Goal: Task Accomplishment & Management: Manage account settings

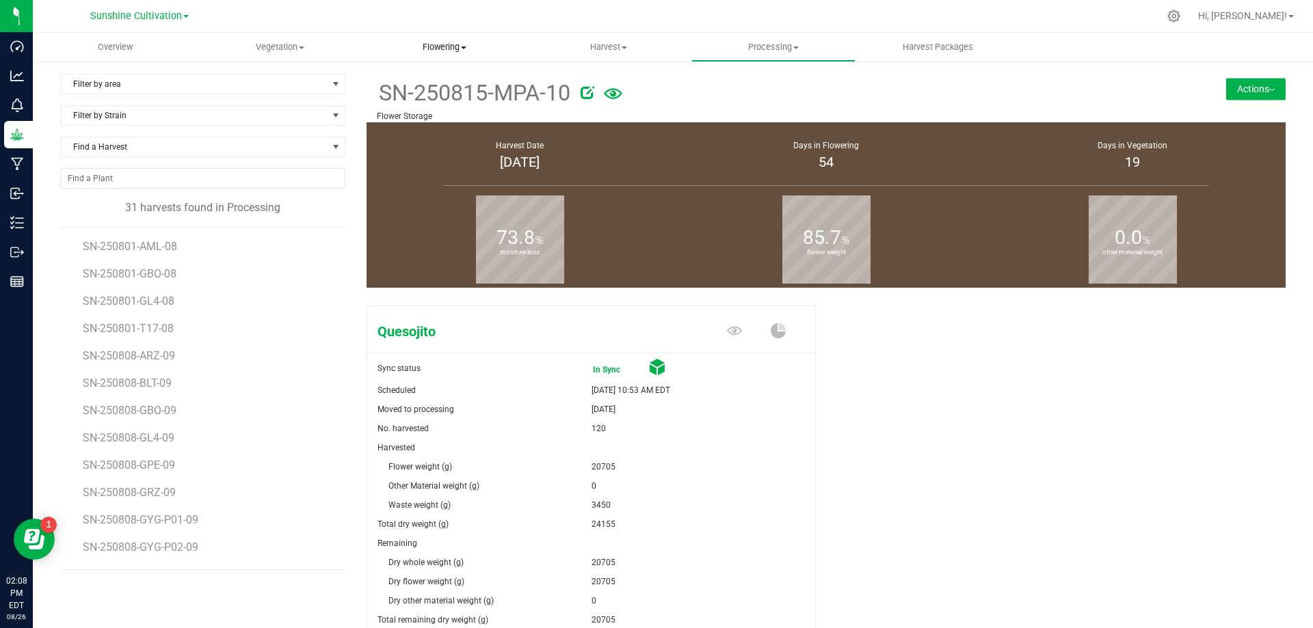
click at [448, 40] on uib-tab-heading "Flowering Create harvest Flowering groups Flowering plants Apply to plants Plan…" at bounding box center [443, 46] width 163 height 27
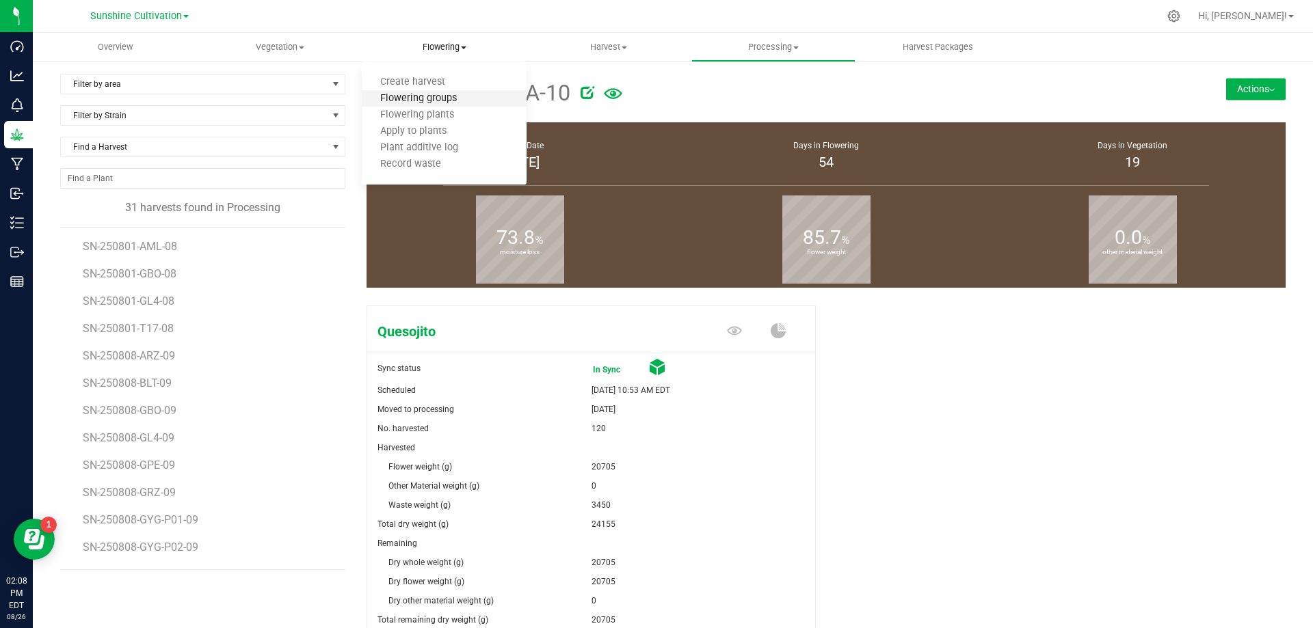
click at [446, 98] on span "Flowering groups" at bounding box center [418, 99] width 113 height 12
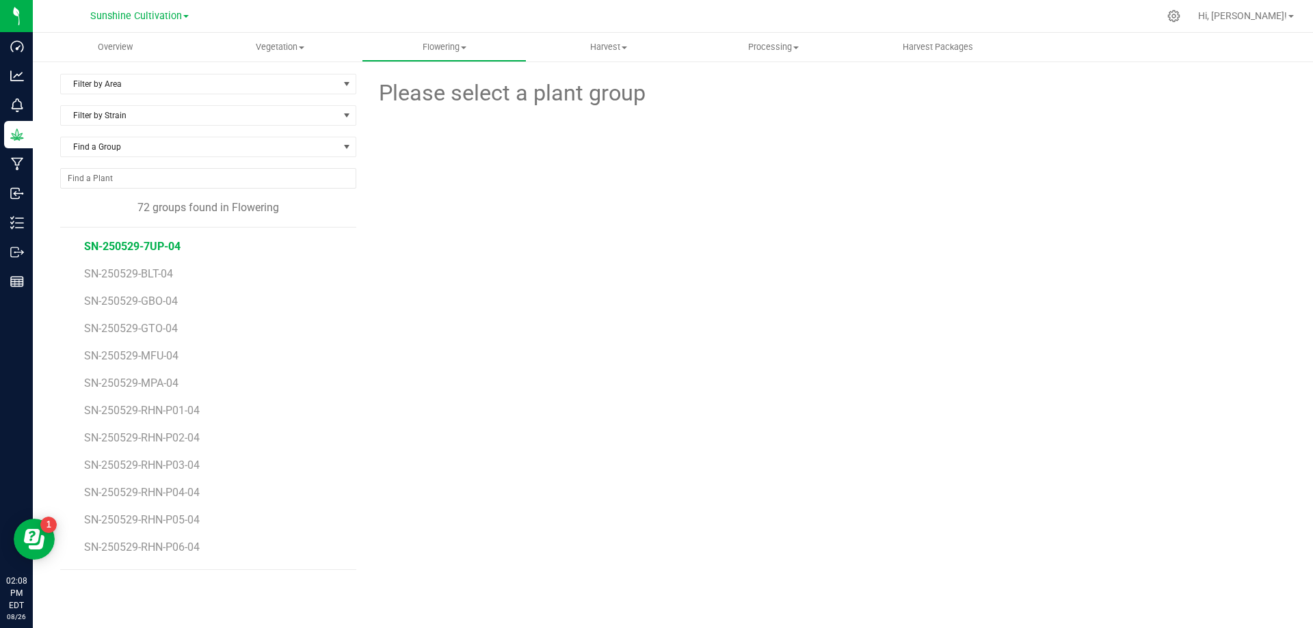
click at [142, 241] on span "SN-250529-7UP-04" at bounding box center [132, 246] width 96 height 13
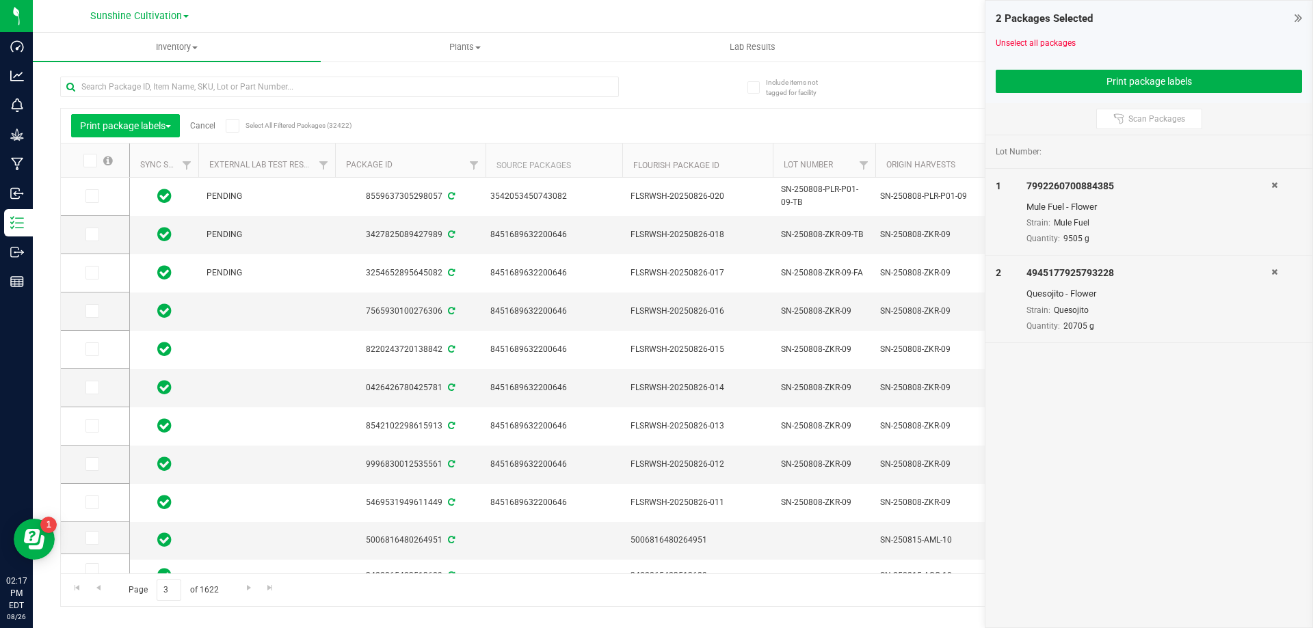
scroll to position [342, 345]
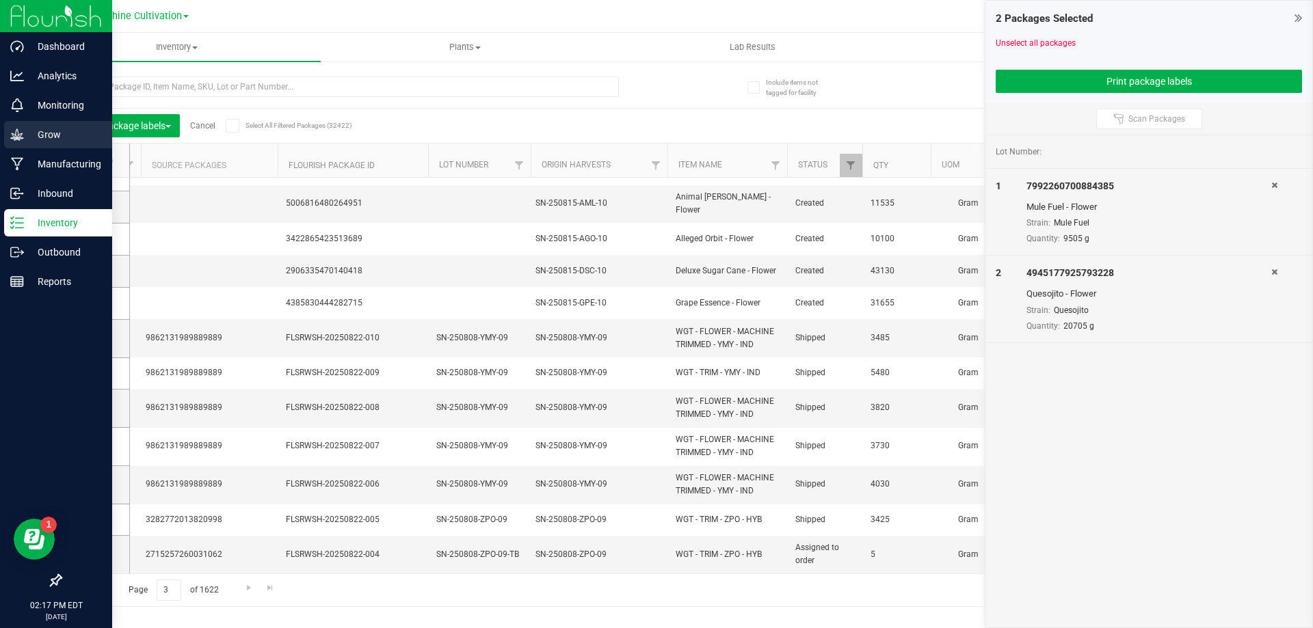
click at [57, 135] on p "Grow" at bounding box center [65, 134] width 82 height 16
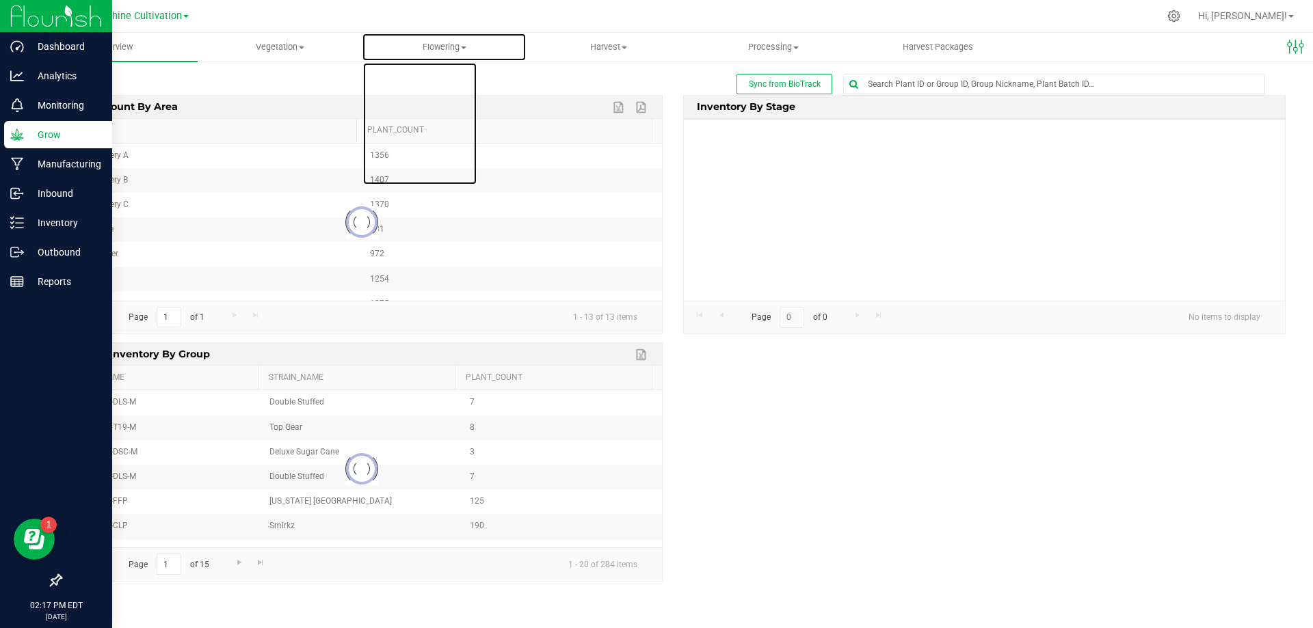
click at [442, 46] on span "Flowering" at bounding box center [443, 47] width 163 height 12
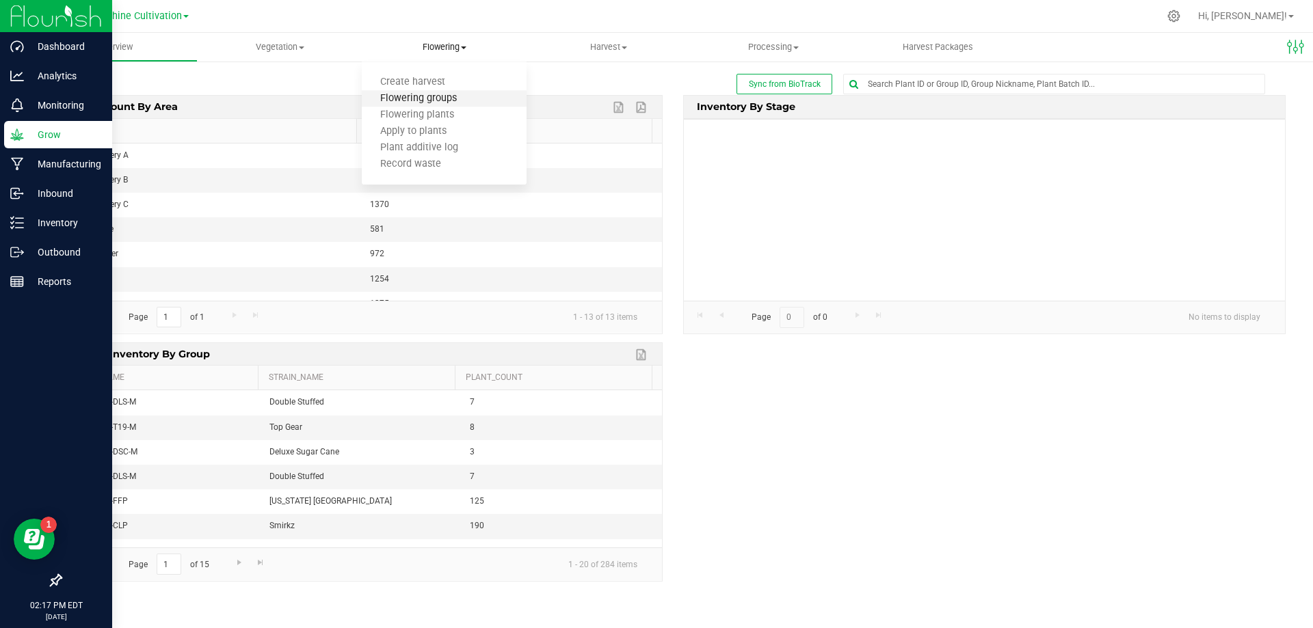
click at [436, 93] on span "Flowering groups" at bounding box center [418, 99] width 113 height 12
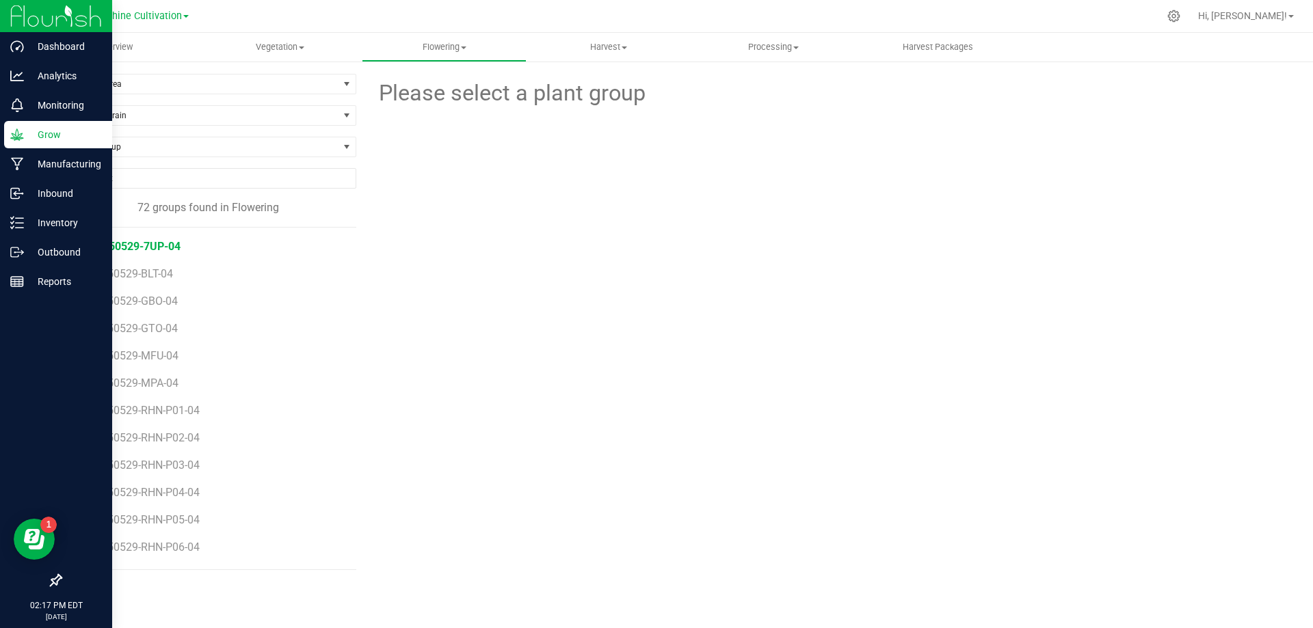
click at [159, 248] on span "SN-250529-7UP-04" at bounding box center [132, 246] width 96 height 13
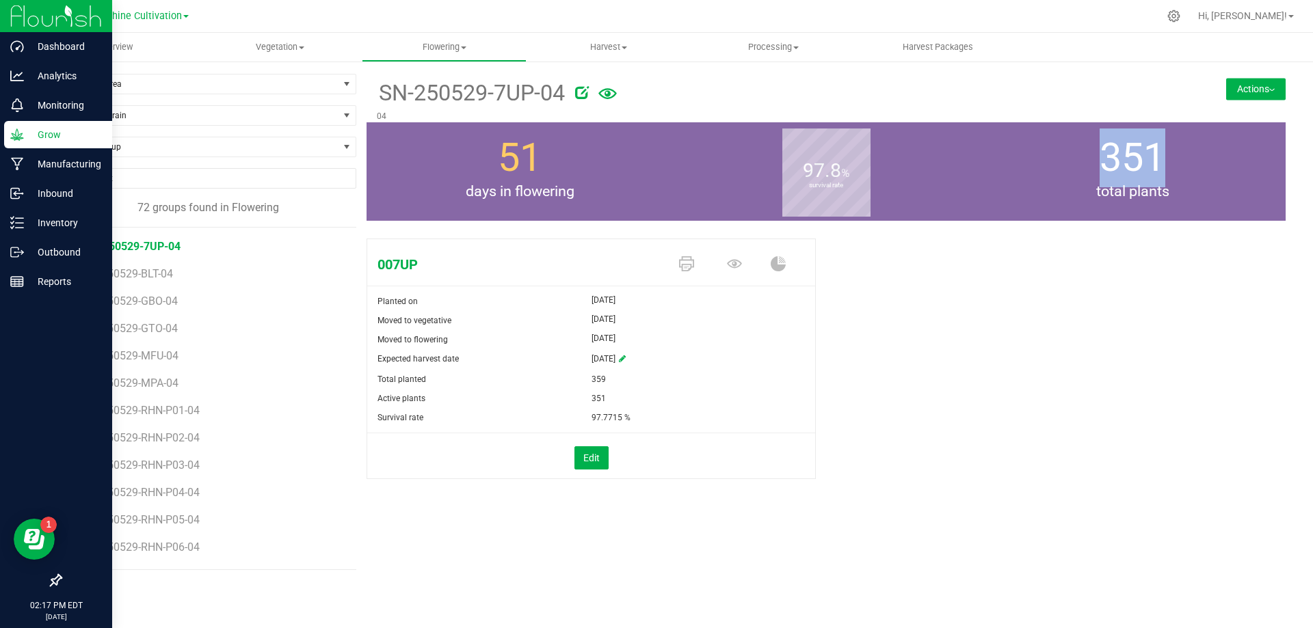
drag, startPoint x: 1101, startPoint y: 163, endPoint x: 1208, endPoint y: 163, distance: 107.3
click at [1208, 163] on div "351 total plants" at bounding box center [1132, 171] width 306 height 98
click at [158, 274] on span "SN-250529-BLT-04" at bounding box center [130, 273] width 93 height 13
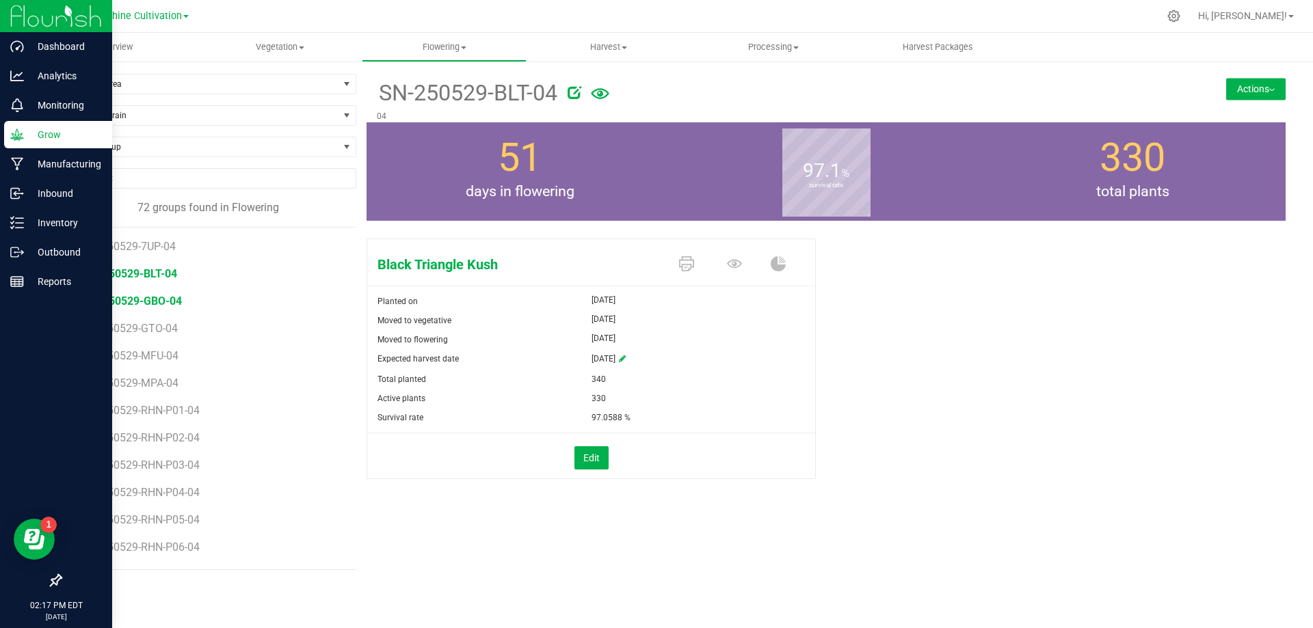
click at [154, 303] on span "SN-250529-GBO-04" at bounding box center [133, 301] width 98 height 13
click at [131, 325] on span "SN-250529-GTO-04" at bounding box center [133, 328] width 98 height 13
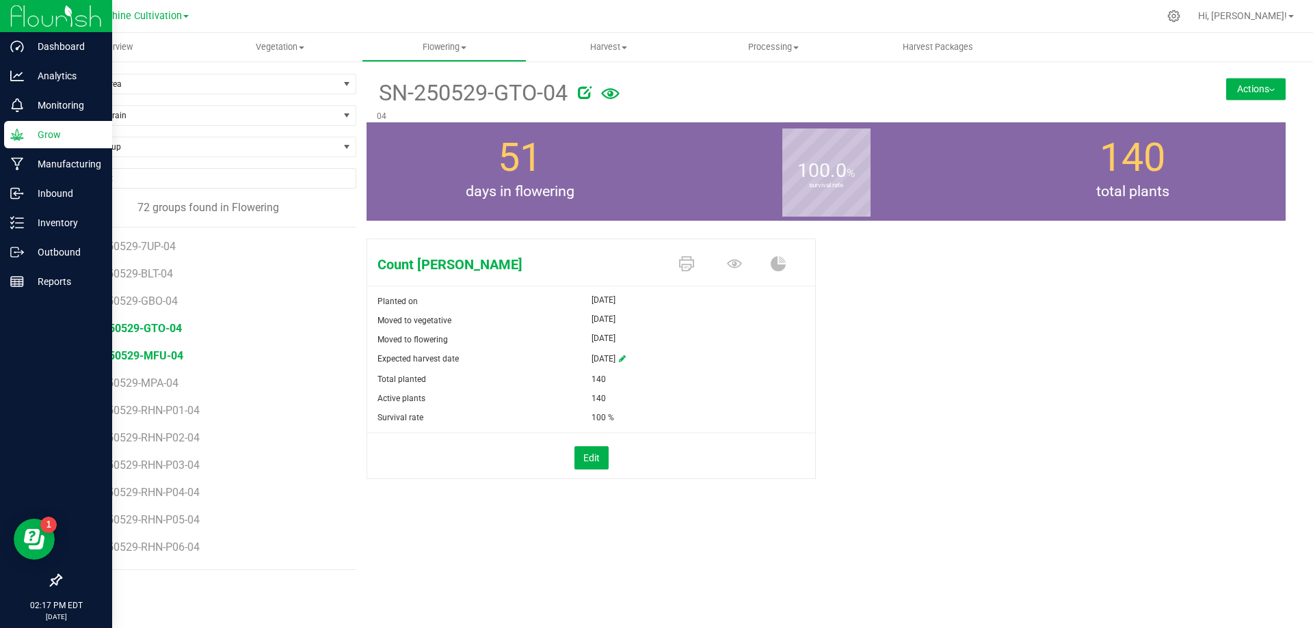
click at [123, 355] on span "SN-250529-MFU-04" at bounding box center [133, 355] width 99 height 13
click at [127, 384] on span "SN-250529-MPA-04" at bounding box center [133, 383] width 99 height 13
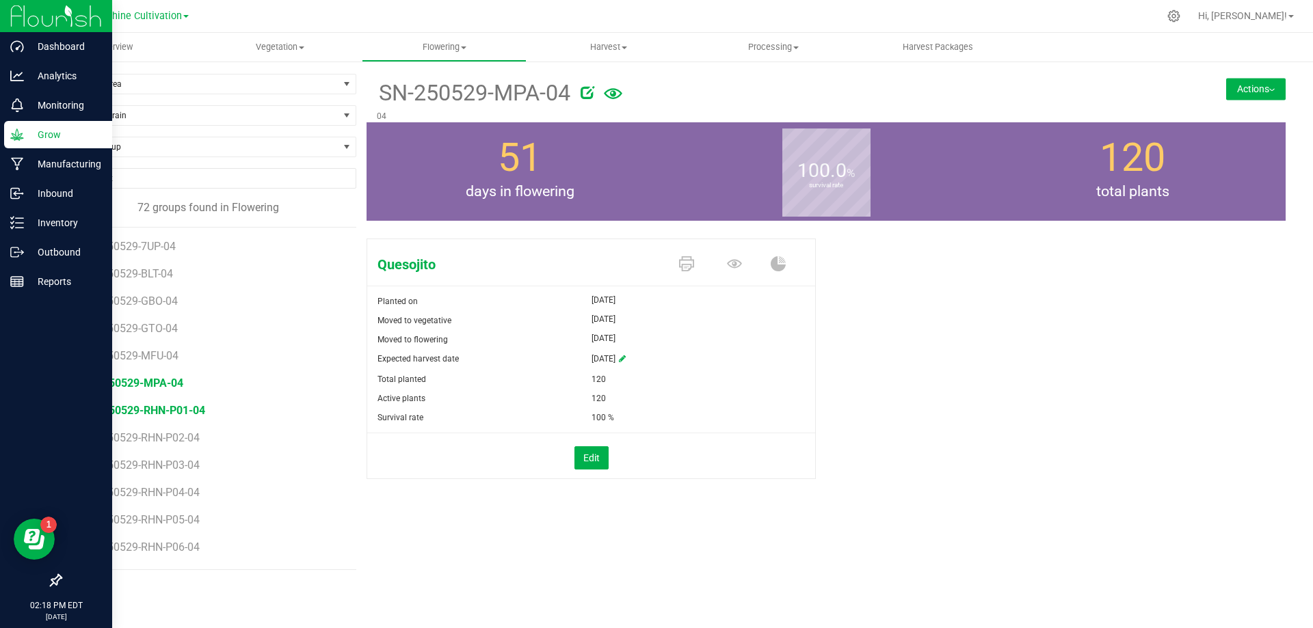
click at [178, 411] on span "SN-250529-RHN-P01-04" at bounding box center [144, 410] width 121 height 13
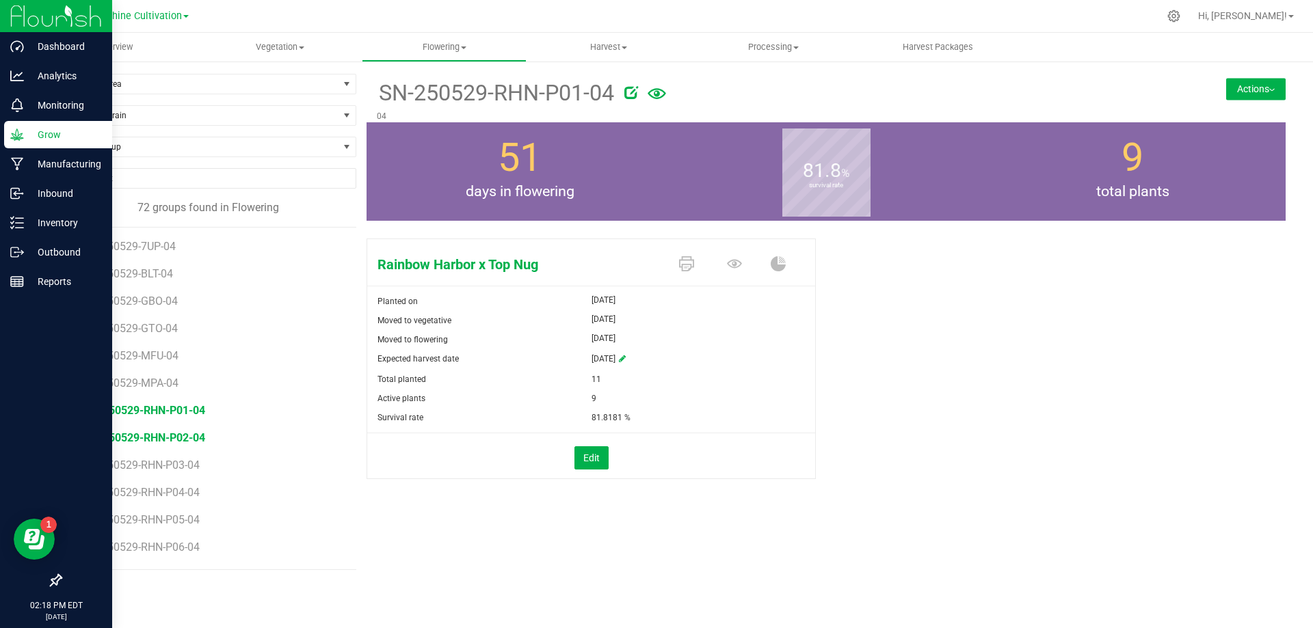
click at [181, 437] on span "SN-250529-RHN-P02-04" at bounding box center [144, 437] width 121 height 13
click at [183, 463] on span "SN-250529-RHN-P03-04" at bounding box center [144, 465] width 121 height 13
click at [180, 493] on span "SN-250529-RHN-P04-04" at bounding box center [144, 492] width 121 height 13
click at [183, 450] on span "SN-250529-RHN-P05-04" at bounding box center [144, 451] width 121 height 13
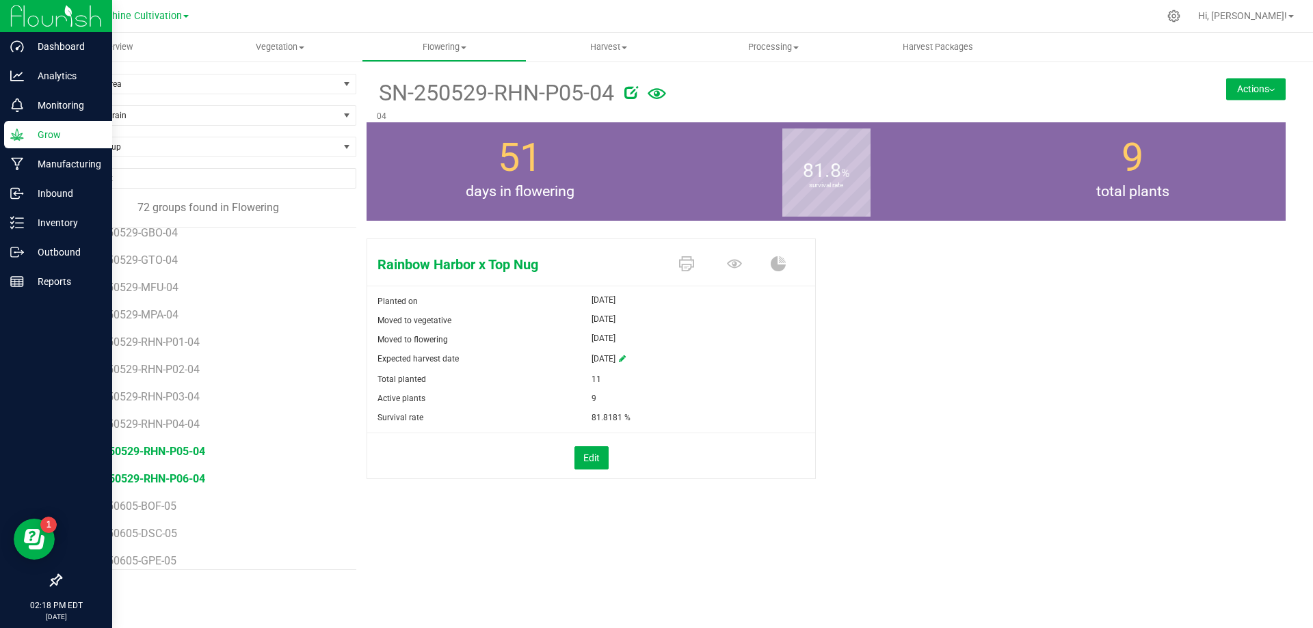
click at [193, 478] on span "SN-250529-RHN-P06-04" at bounding box center [144, 478] width 121 height 13
click at [157, 333] on span "SN-250529-GTO-04" at bounding box center [133, 328] width 98 height 13
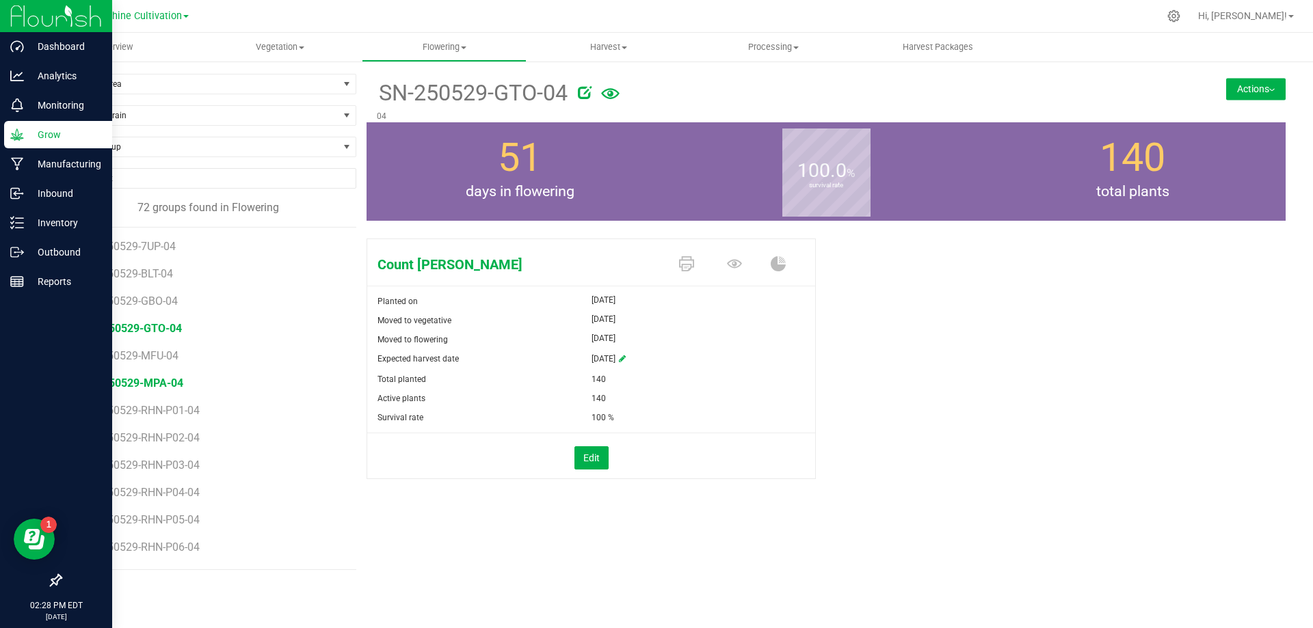
click at [146, 381] on span "SN-250529-MPA-04" at bounding box center [133, 383] width 99 height 13
click at [169, 302] on span "SN-250529-GBO-04" at bounding box center [133, 301] width 98 height 13
click at [157, 371] on li "SN-250529-MPA-04" at bounding box center [215, 377] width 263 height 27
click at [157, 375] on li "SN-250529-MPA-04" at bounding box center [215, 377] width 263 height 27
click at [157, 378] on span "SN-250529-MPA-04" at bounding box center [133, 383] width 99 height 13
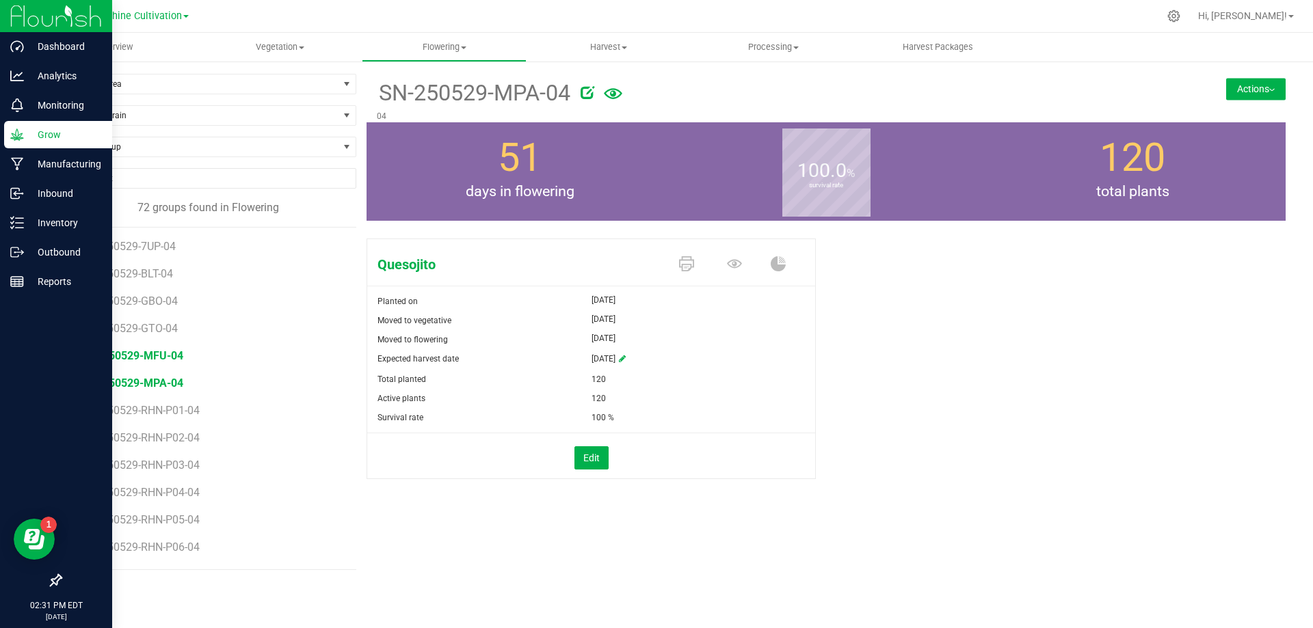
click at [138, 360] on span "SN-250529-MFU-04" at bounding box center [133, 355] width 99 height 13
click at [139, 326] on span "SN-250529-GTO-04" at bounding box center [133, 328] width 98 height 13
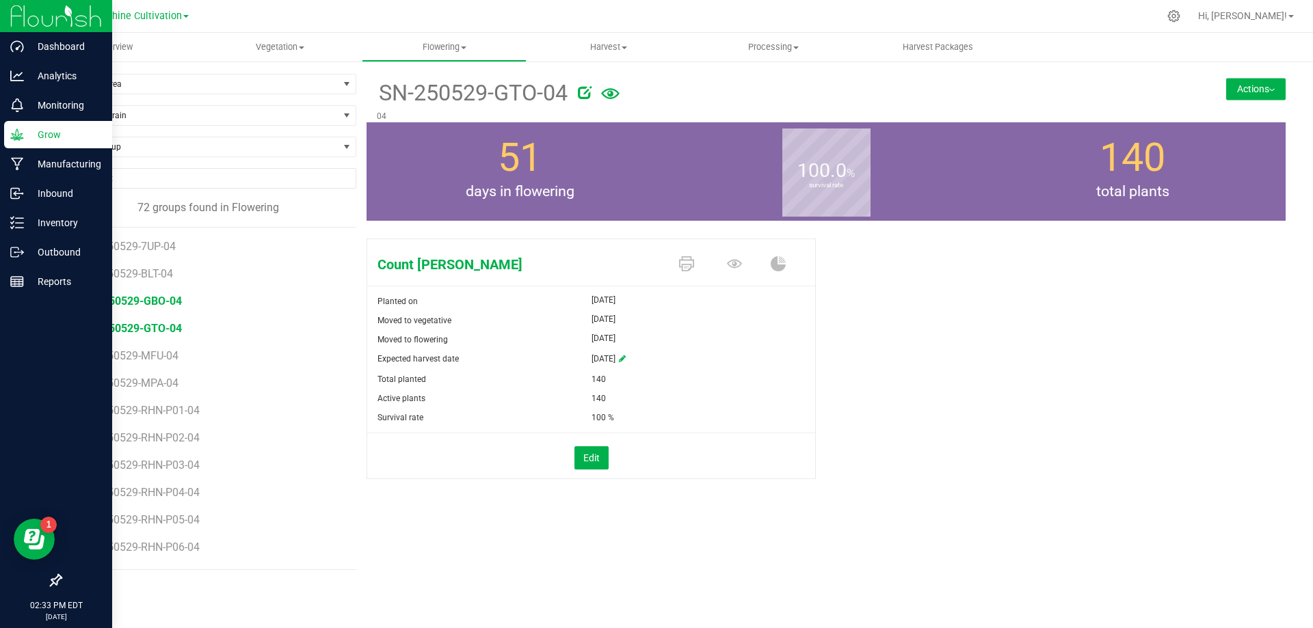
click at [144, 305] on span "SN-250529-GBO-04" at bounding box center [133, 301] width 98 height 13
click at [181, 414] on span "SN-250529-RHN-P01-04" at bounding box center [144, 410] width 121 height 13
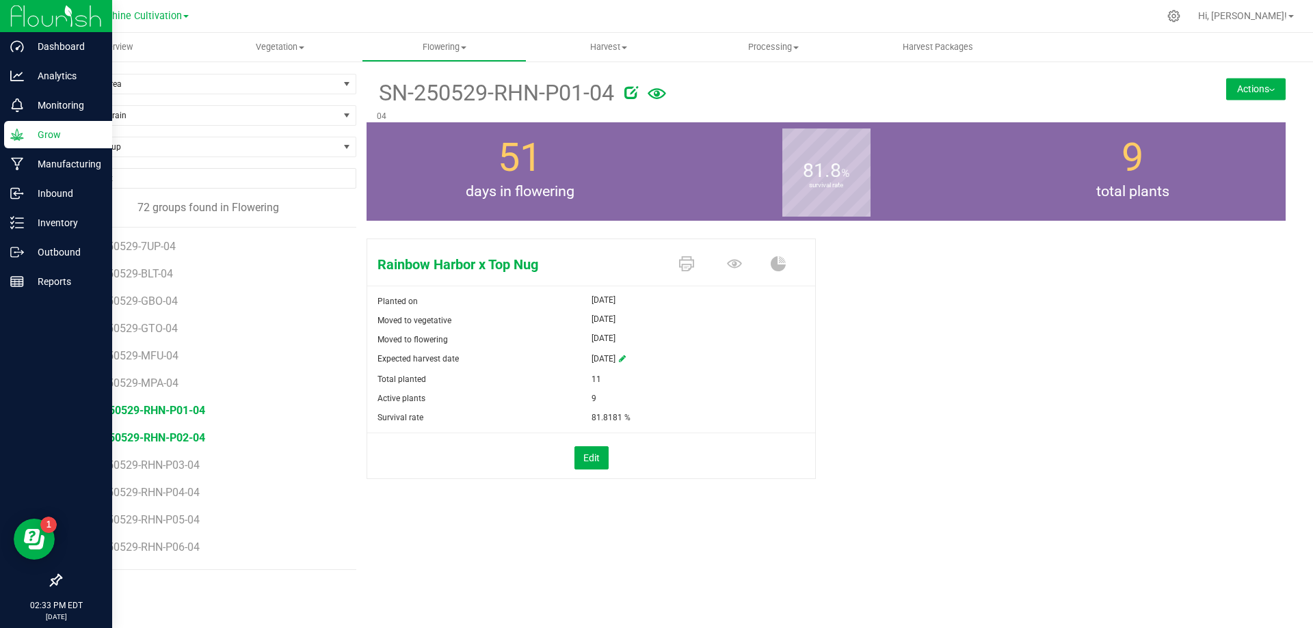
click at [181, 431] on span "SN-250529-RHN-P02-04" at bounding box center [144, 437] width 121 height 13
click at [176, 450] on li "SN-250529-RHN-P03-04" at bounding box center [215, 459] width 263 height 27
click at [175, 458] on li "SN-250529-RHN-P03-04" at bounding box center [215, 459] width 263 height 27
click at [174, 463] on span "SN-250529-RHN-P03-04" at bounding box center [144, 465] width 121 height 13
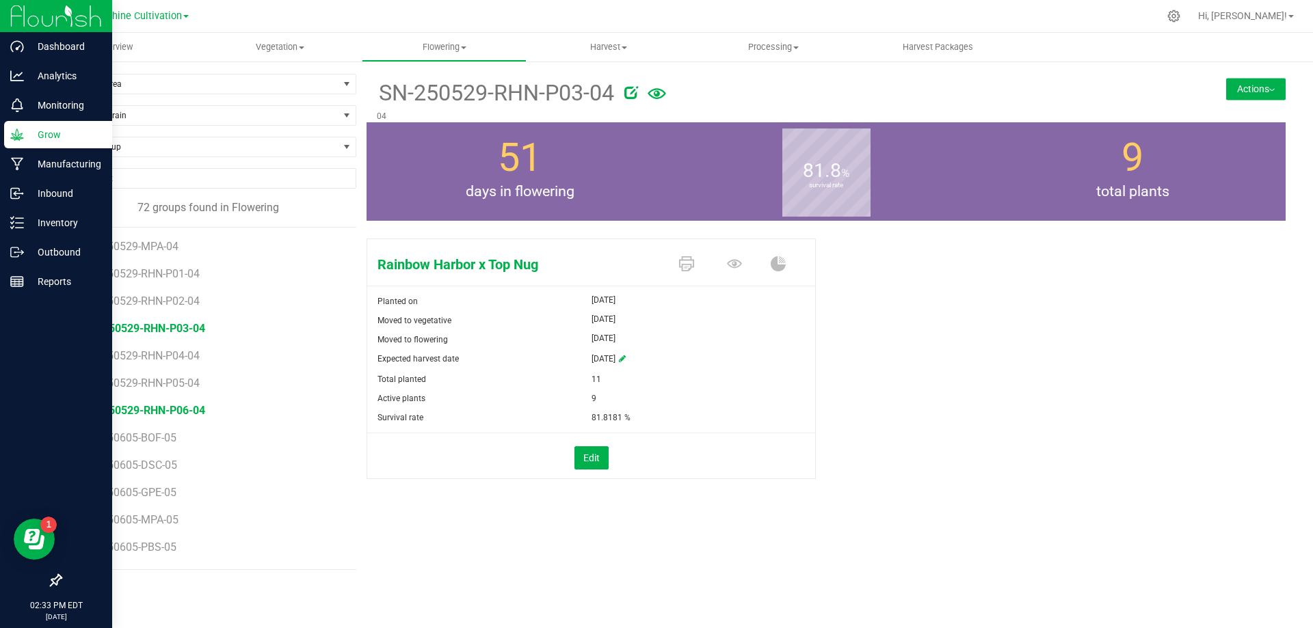
click at [180, 414] on span "SN-250529-RHN-P06-04" at bounding box center [144, 410] width 121 height 13
click at [168, 381] on span "SN-250529-MPA-04" at bounding box center [133, 383] width 99 height 13
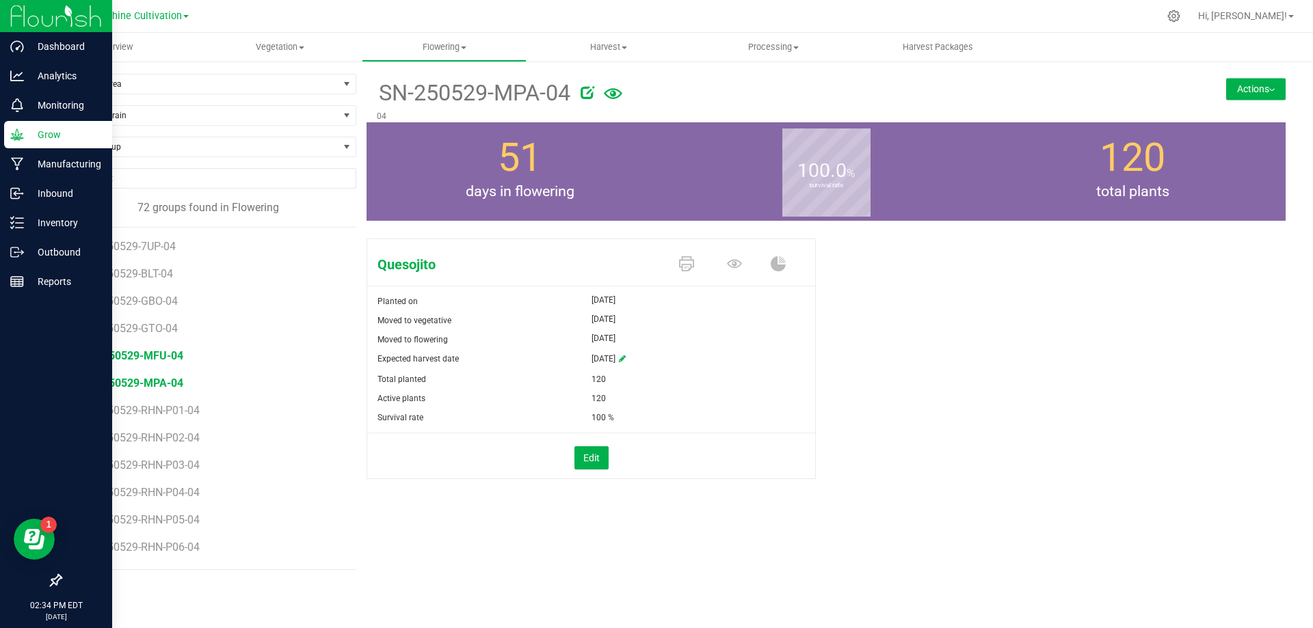
click at [162, 354] on span "SN-250529-MFU-04" at bounding box center [133, 355] width 99 height 13
click at [163, 330] on span "SN-250529-GTO-04" at bounding box center [133, 328] width 98 height 13
click at [152, 288] on li "SN-250529-GBO-04" at bounding box center [215, 295] width 263 height 27
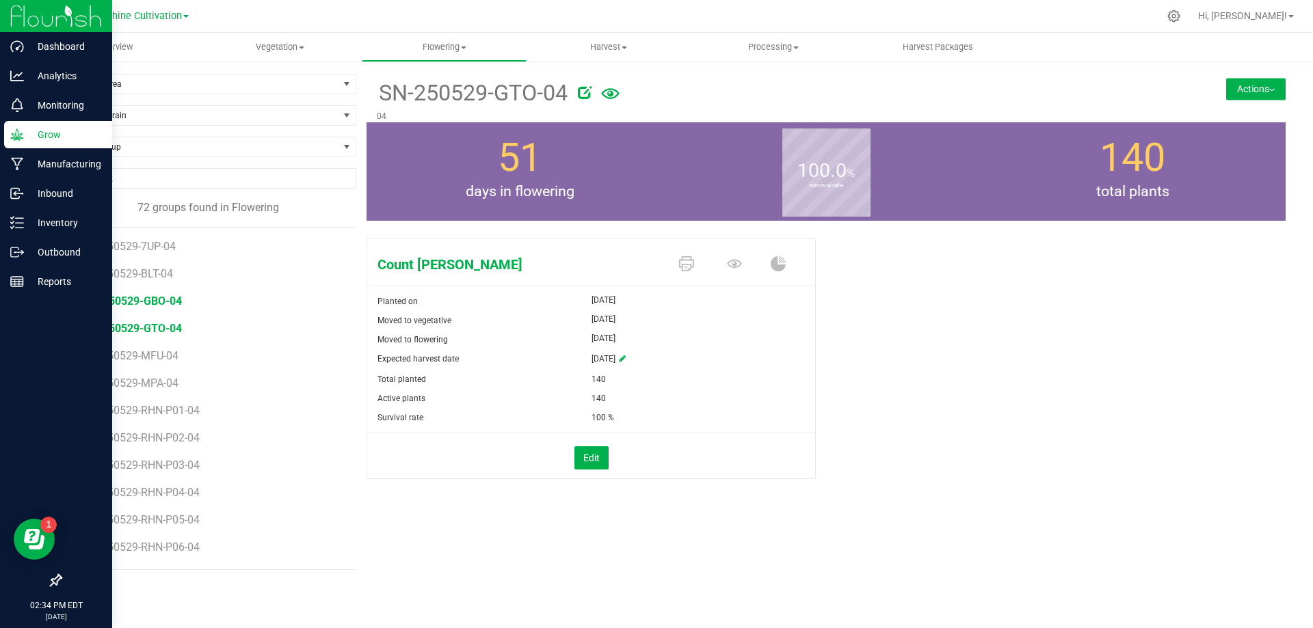
click at [155, 299] on span "SN-250529-GBO-04" at bounding box center [133, 301] width 98 height 13
click at [605, 44] on span "Harvest" at bounding box center [608, 47] width 163 height 12
click at [592, 83] on span "Harvests" at bounding box center [564, 83] width 76 height 12
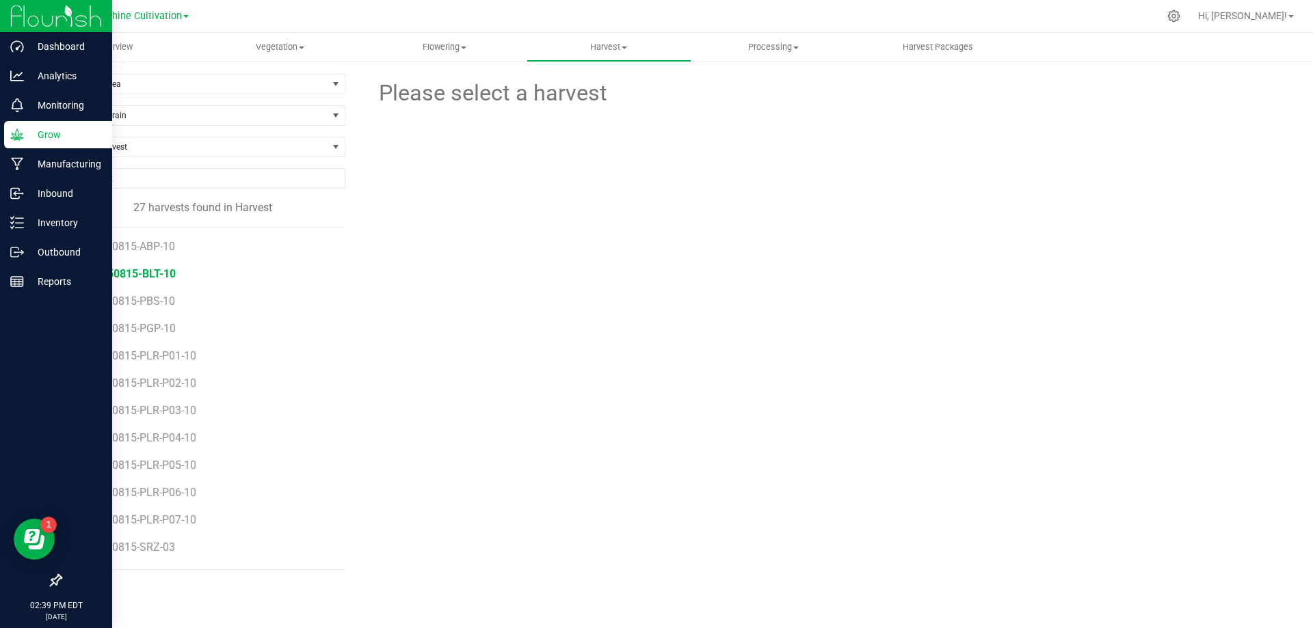
click at [157, 279] on span "SN-250815-BLT-10" at bounding box center [129, 273] width 93 height 13
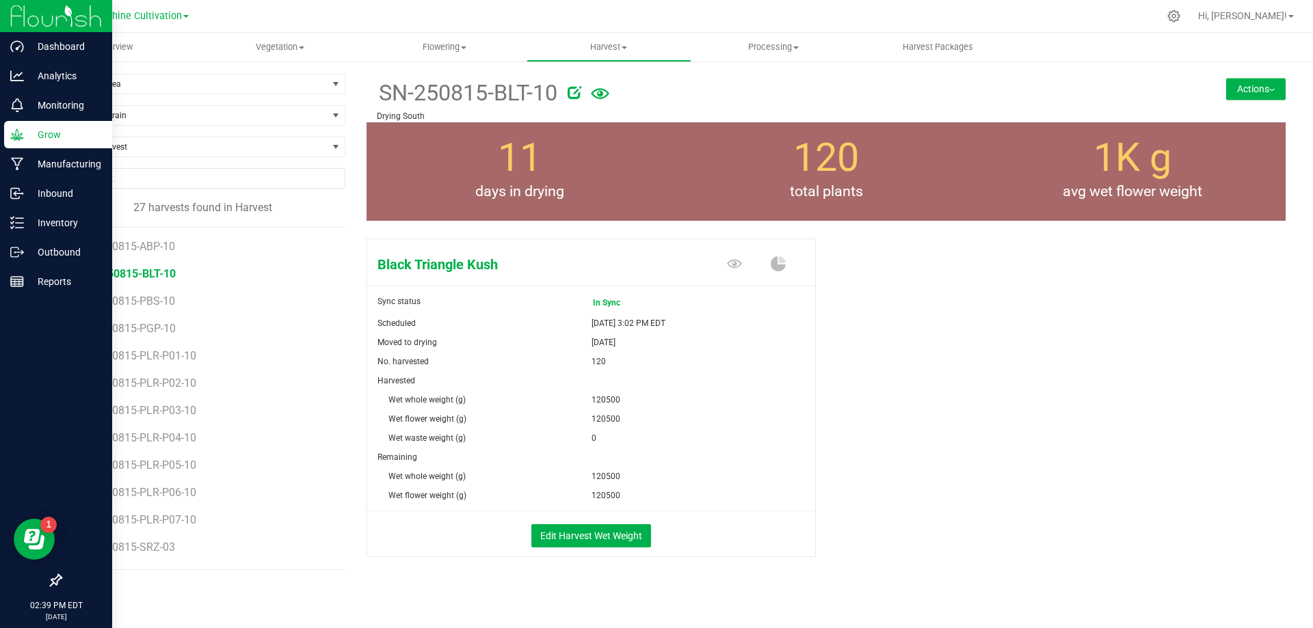
click at [1239, 84] on button "Actions" at bounding box center [1255, 89] width 59 height 22
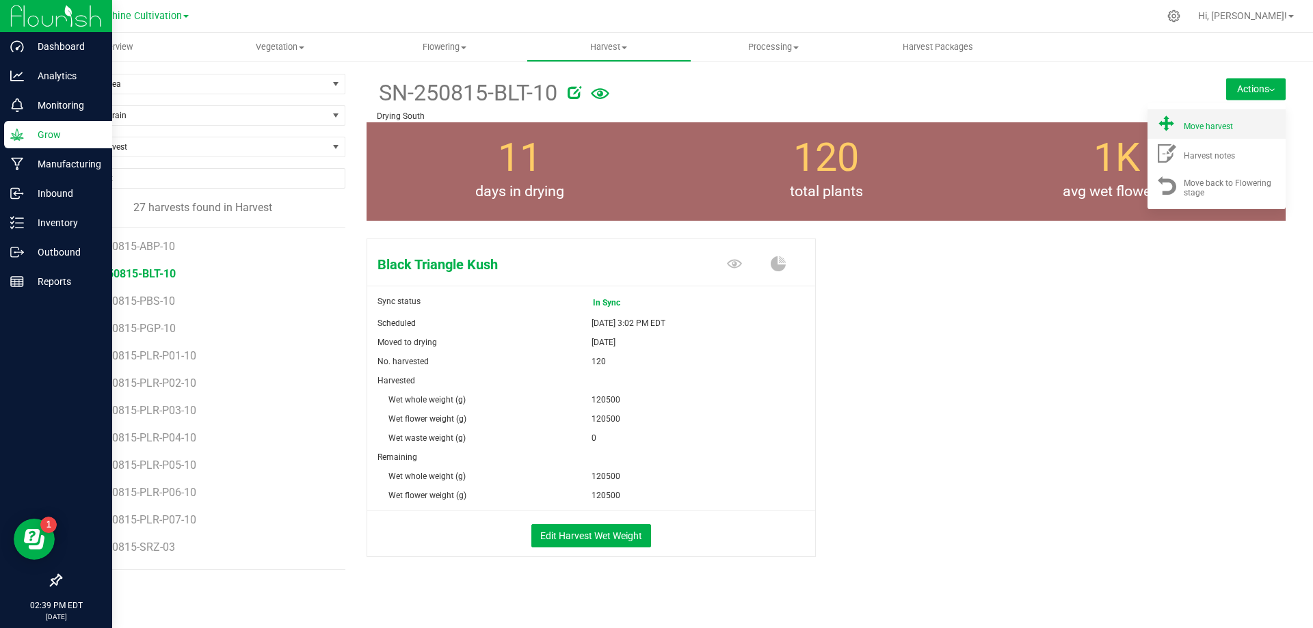
click at [1203, 130] on span "Move harvest" at bounding box center [1207, 127] width 49 height 10
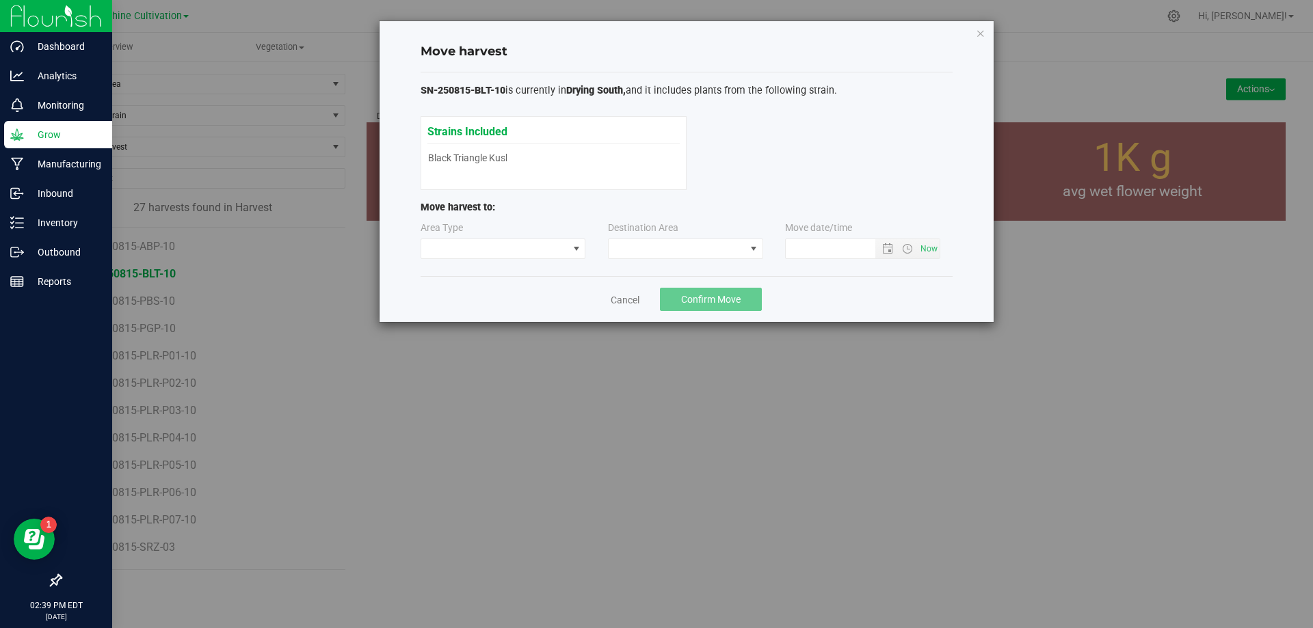
type input "8/26/2025 2:39 PM"
click at [658, 239] on span at bounding box center [685, 249] width 155 height 21
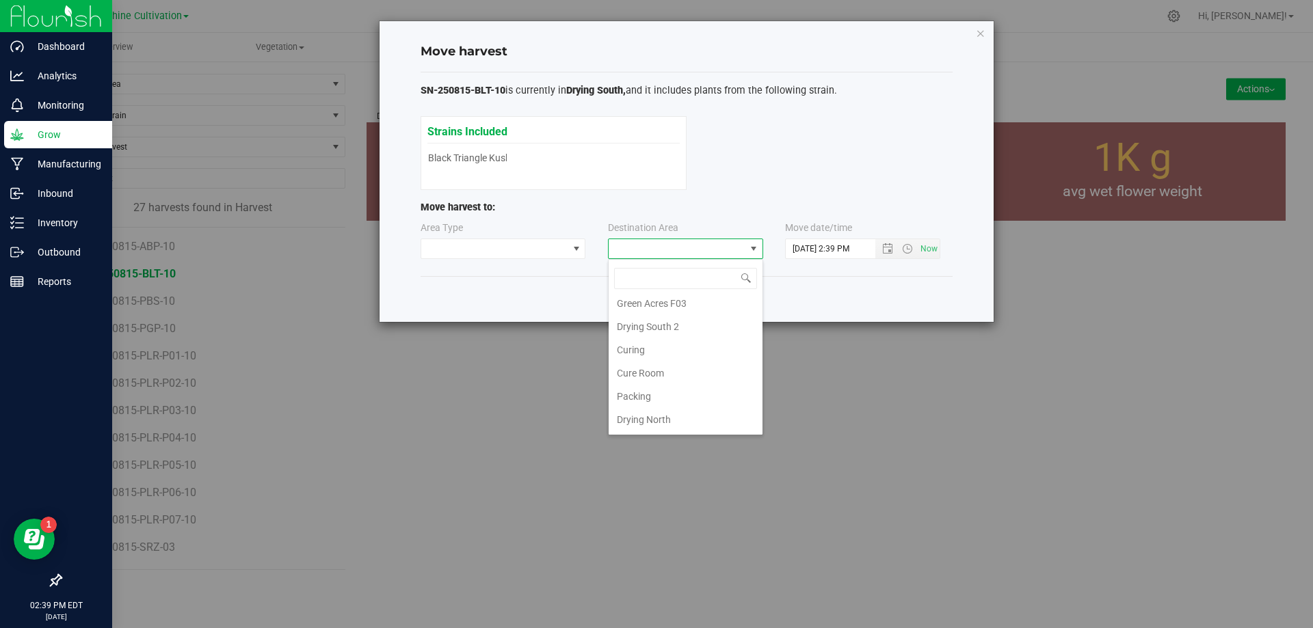
scroll to position [96, 0]
click at [675, 399] on li "Flower Storage" at bounding box center [685, 397] width 154 height 23
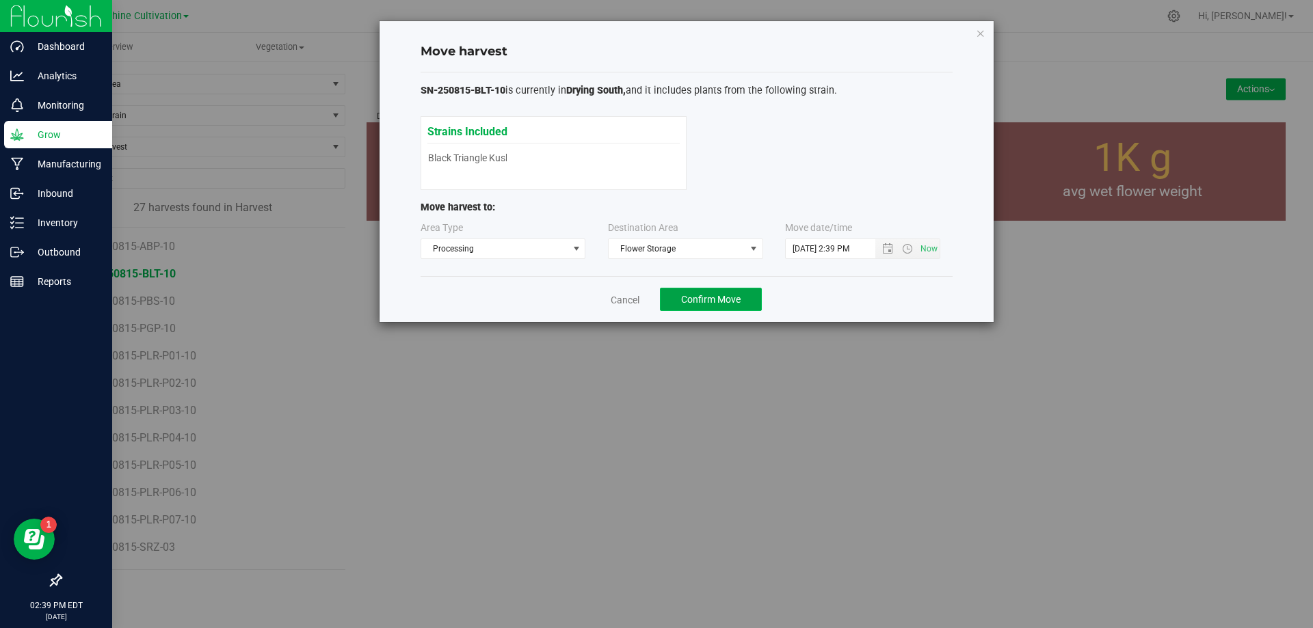
click at [738, 302] on span "Confirm Move" at bounding box center [710, 299] width 59 height 11
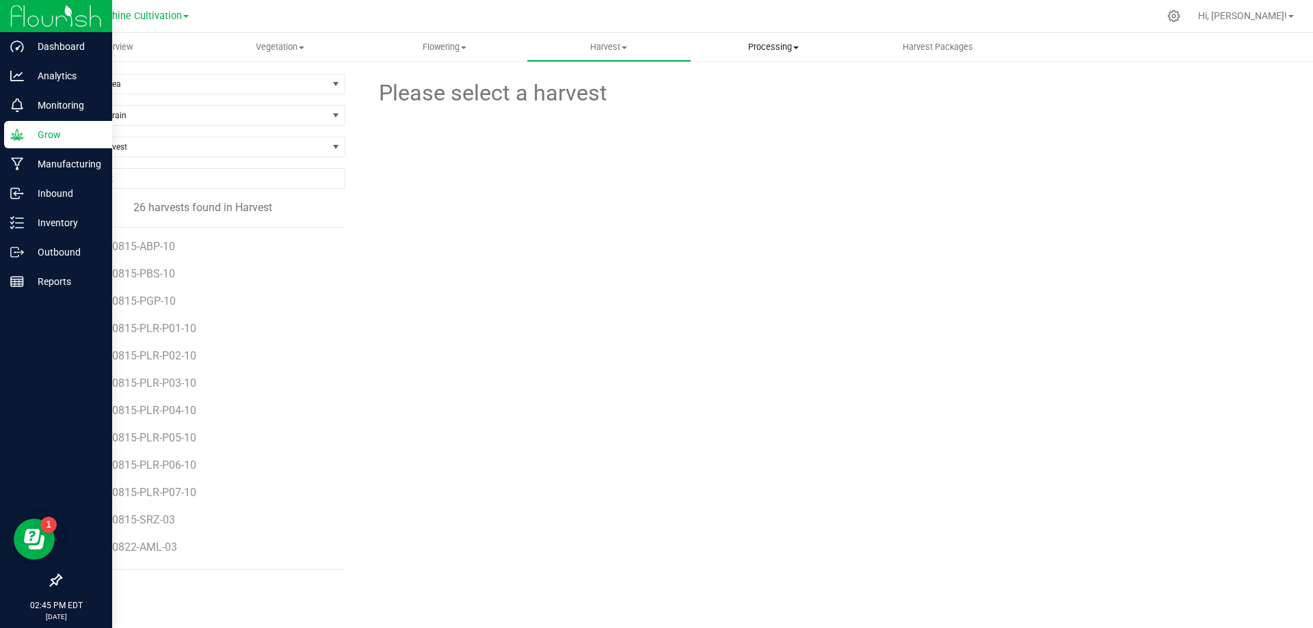
click at [744, 39] on uib-tab-heading "Processing Processing harvests Processing plants Completed harvests" at bounding box center [773, 46] width 163 height 27
click at [753, 90] on li "Processing harvests" at bounding box center [773, 83] width 165 height 16
click at [167, 442] on span "SN-250815-BLT-10" at bounding box center [129, 440] width 93 height 13
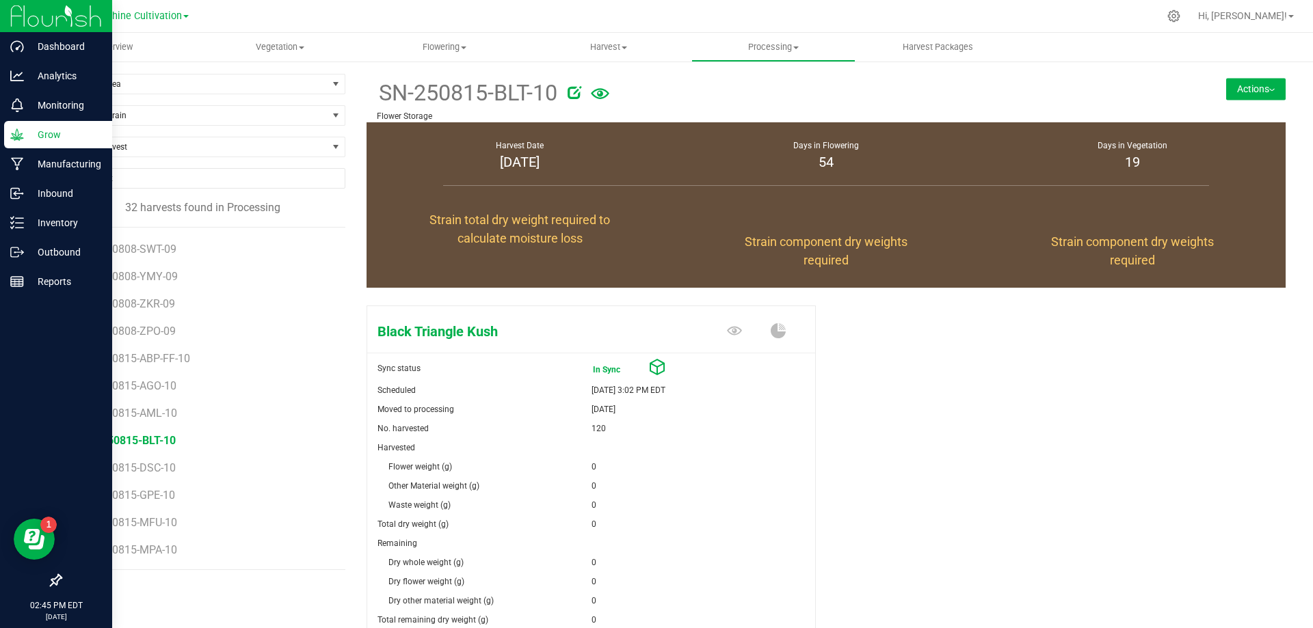
scroll to position [132, 0]
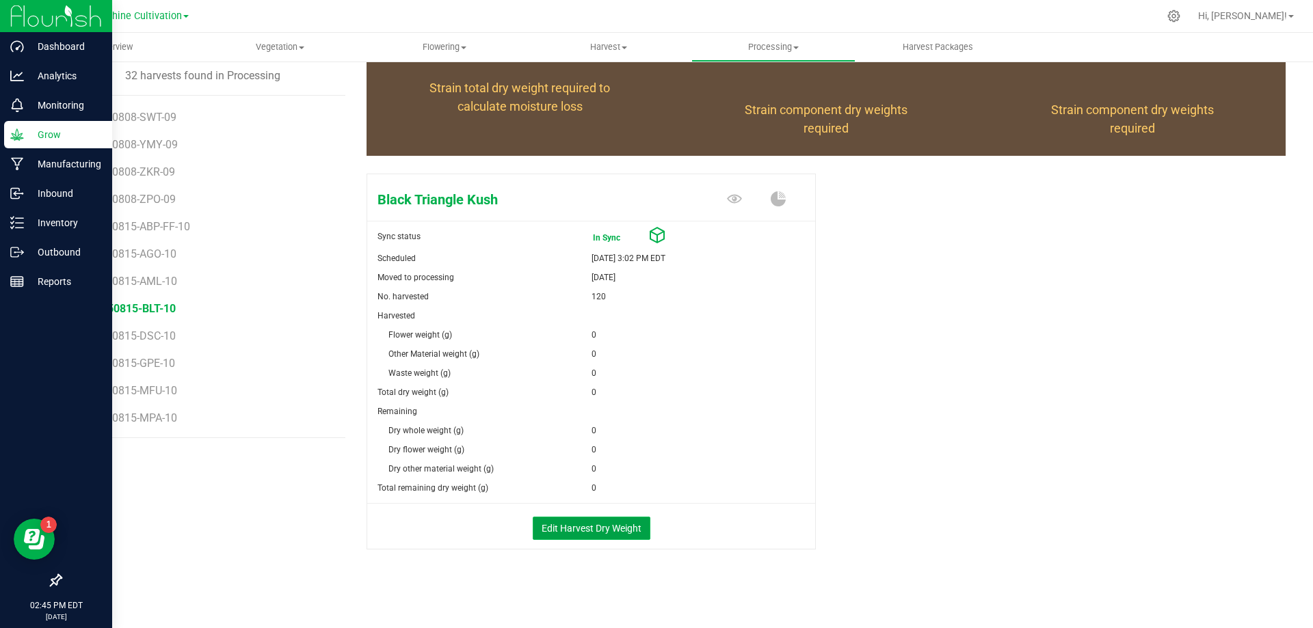
click at [611, 526] on button "Edit Harvest Dry Weight" at bounding box center [592, 528] width 118 height 23
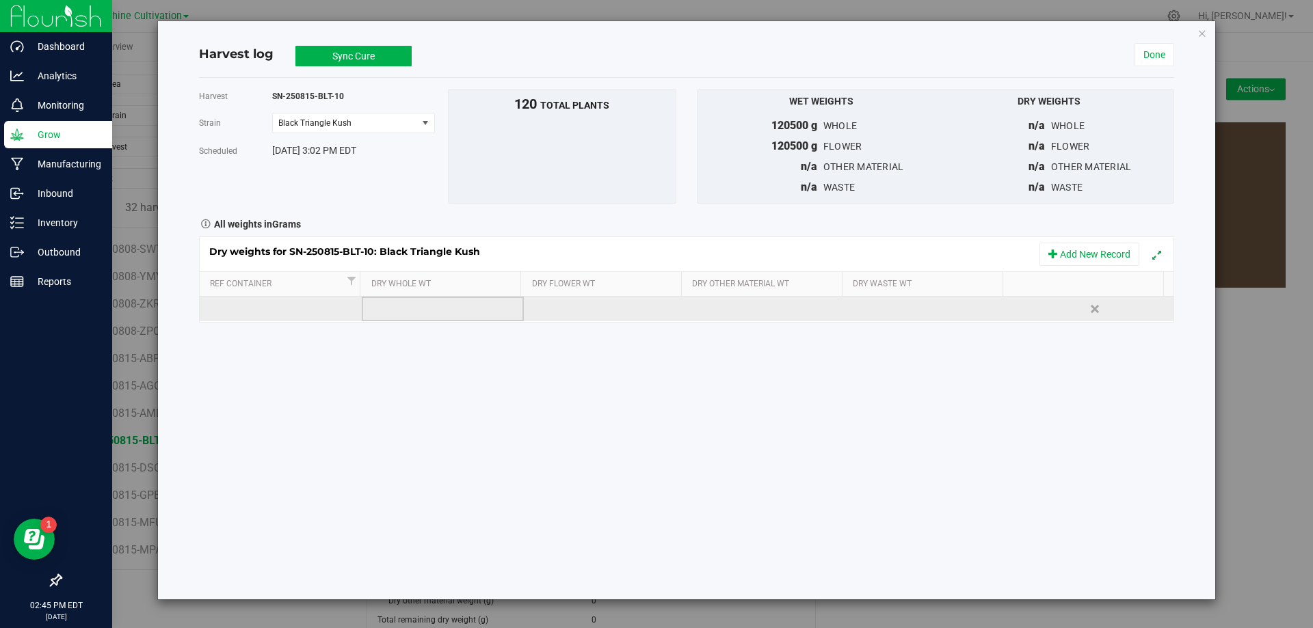
click at [422, 309] on td at bounding box center [443, 309] width 162 height 25
type input "24035"
click at [572, 306] on td at bounding box center [605, 309] width 162 height 25
type input "24035"
click at [896, 310] on div at bounding box center [934, 309] width 152 height 21
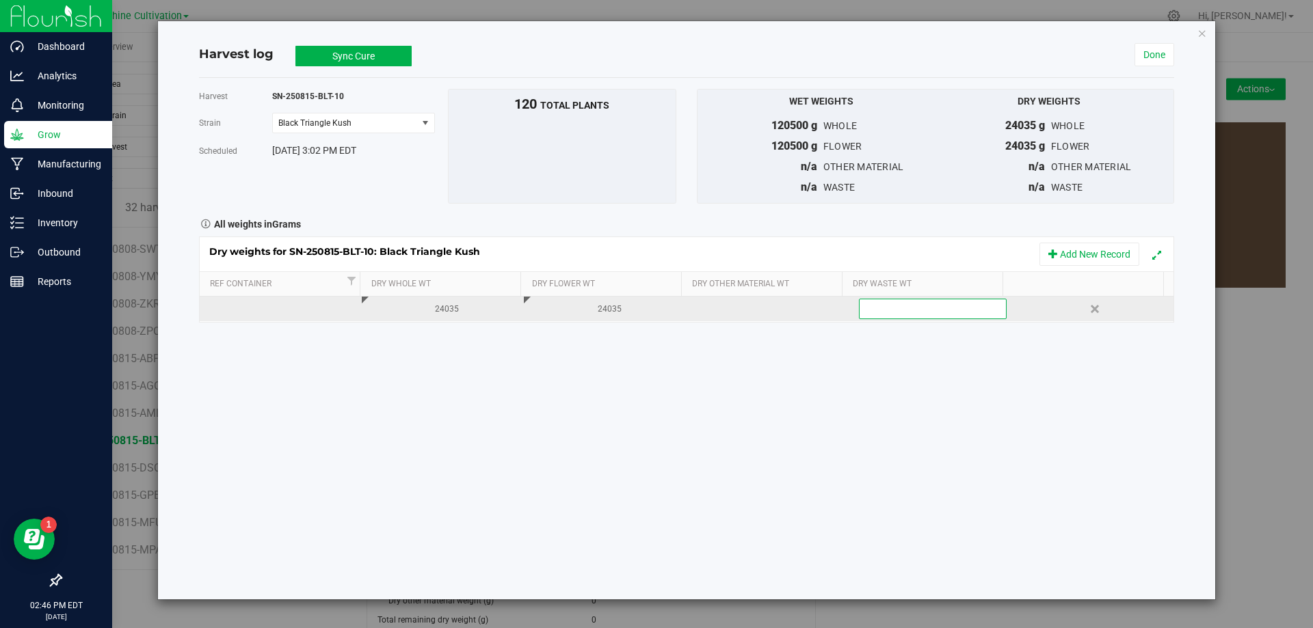
click at [896, 310] on span at bounding box center [933, 309] width 148 height 21
click at [896, 310] on input "text" at bounding box center [932, 308] width 146 height 19
type input "10200"
click at [386, 49] on button "Sync Cure" at bounding box center [353, 56] width 116 height 21
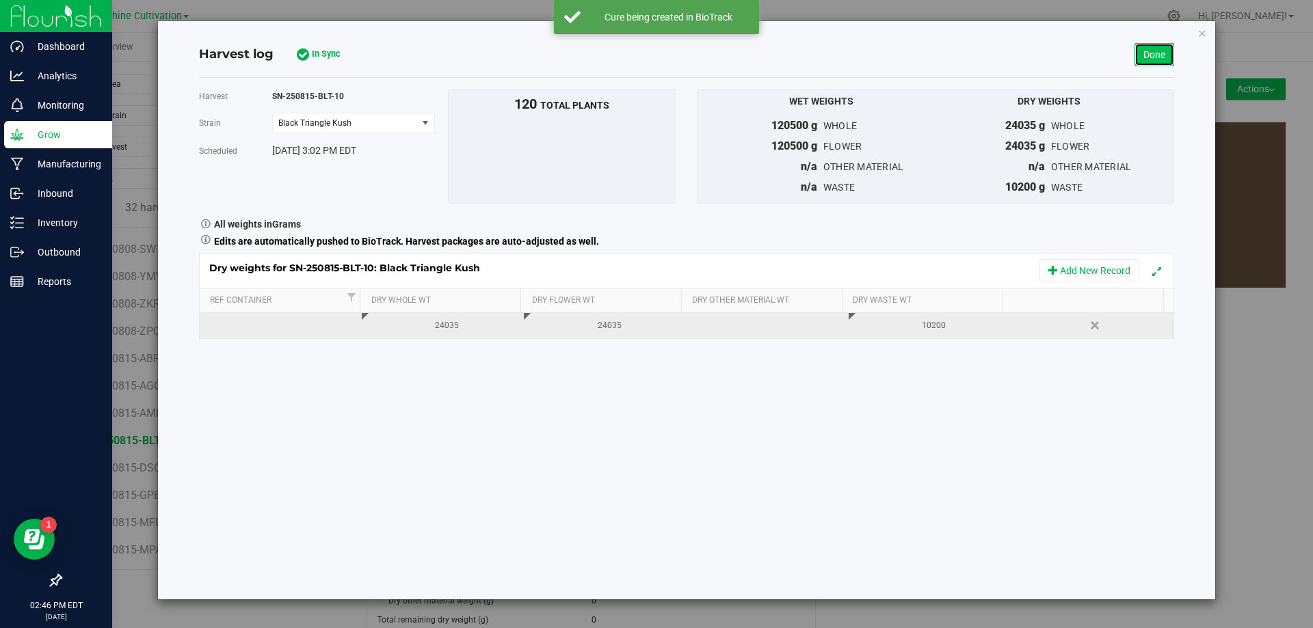
click at [1159, 52] on link "Done" at bounding box center [1154, 54] width 40 height 23
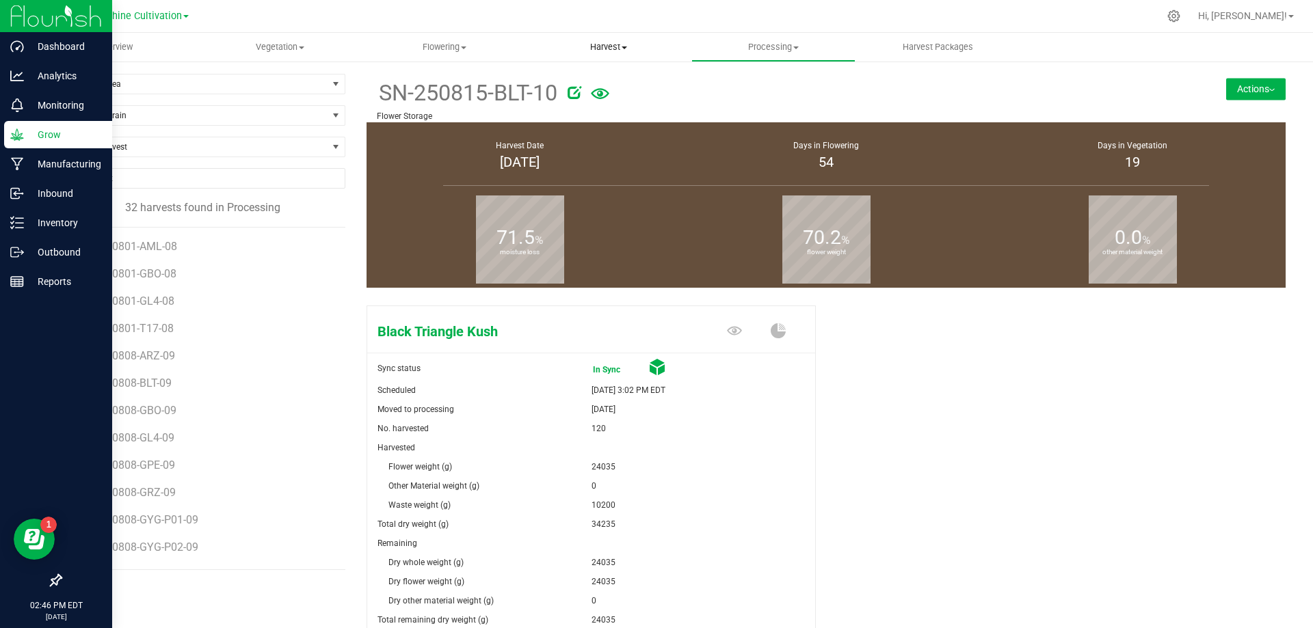
click at [621, 49] on span "Harvest" at bounding box center [608, 47] width 163 height 12
click at [573, 81] on span "Harvests" at bounding box center [564, 83] width 76 height 12
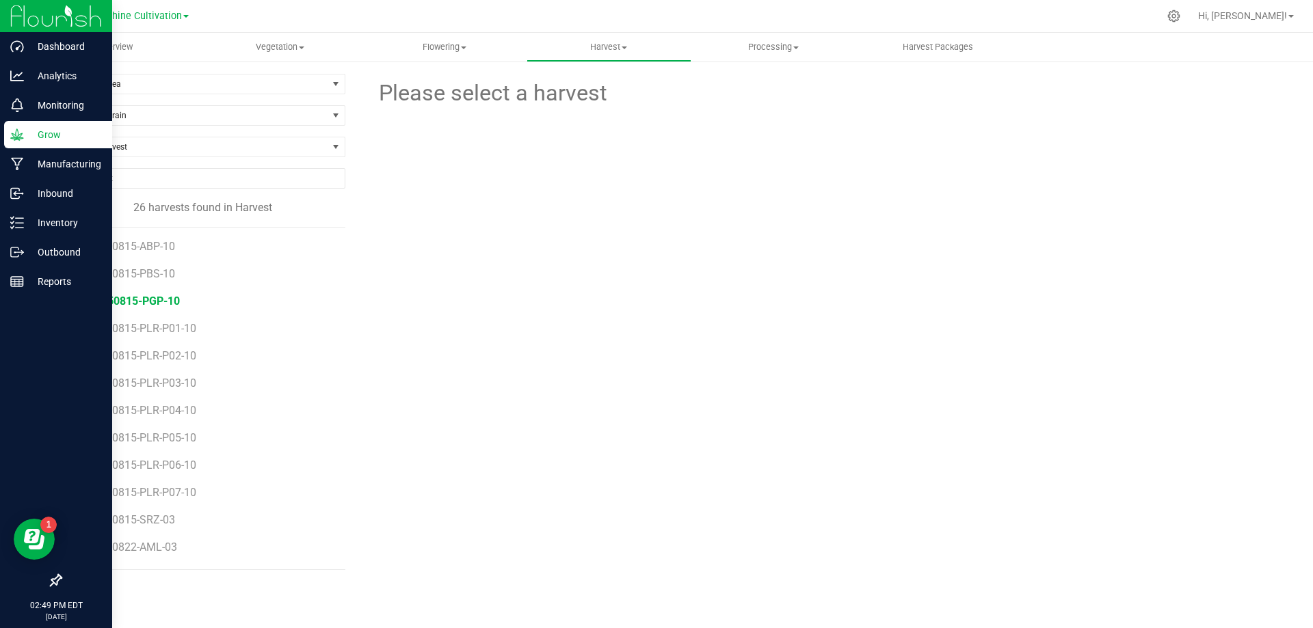
click at [157, 301] on span "SN-250815-PGP-10" at bounding box center [131, 301] width 97 height 13
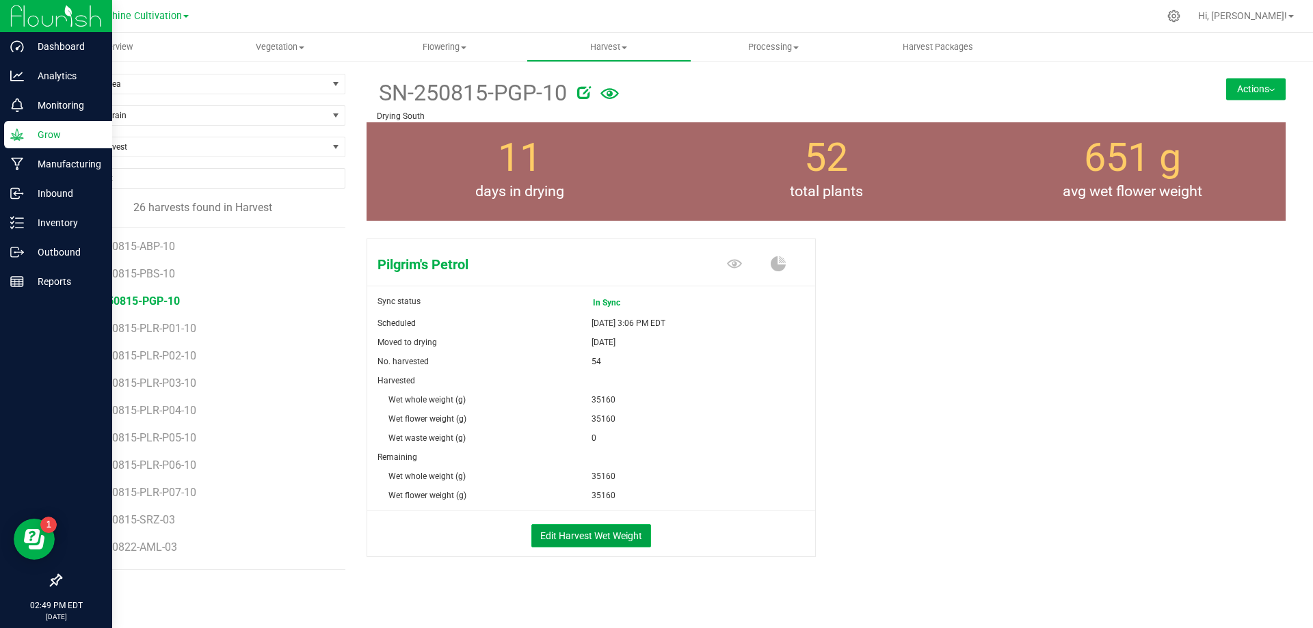
click at [589, 539] on button "Edit Harvest Wet Weight" at bounding box center [591, 535] width 120 height 23
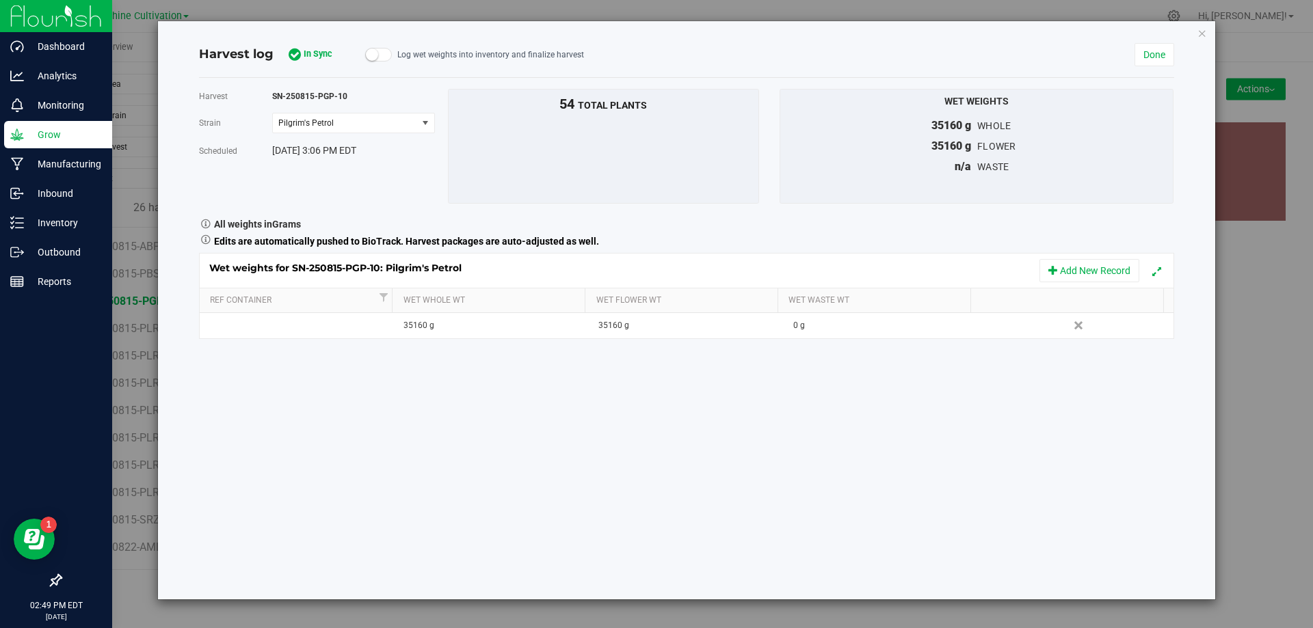
click at [1196, 31] on div "Harvest log Sync Harvest In Sync Log wet weights into inventory and finalize ha…" at bounding box center [686, 310] width 1057 height 578
click at [1198, 33] on icon "button" at bounding box center [1202, 33] width 10 height 16
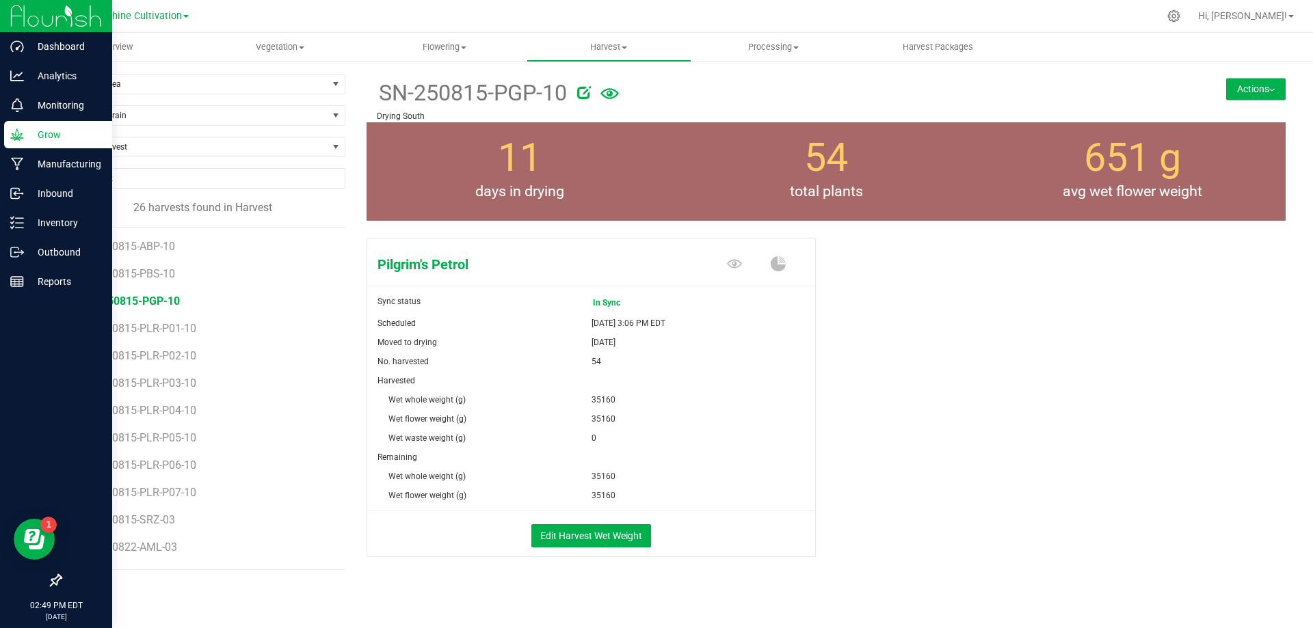
click at [1226, 78] on button "Actions" at bounding box center [1255, 89] width 59 height 22
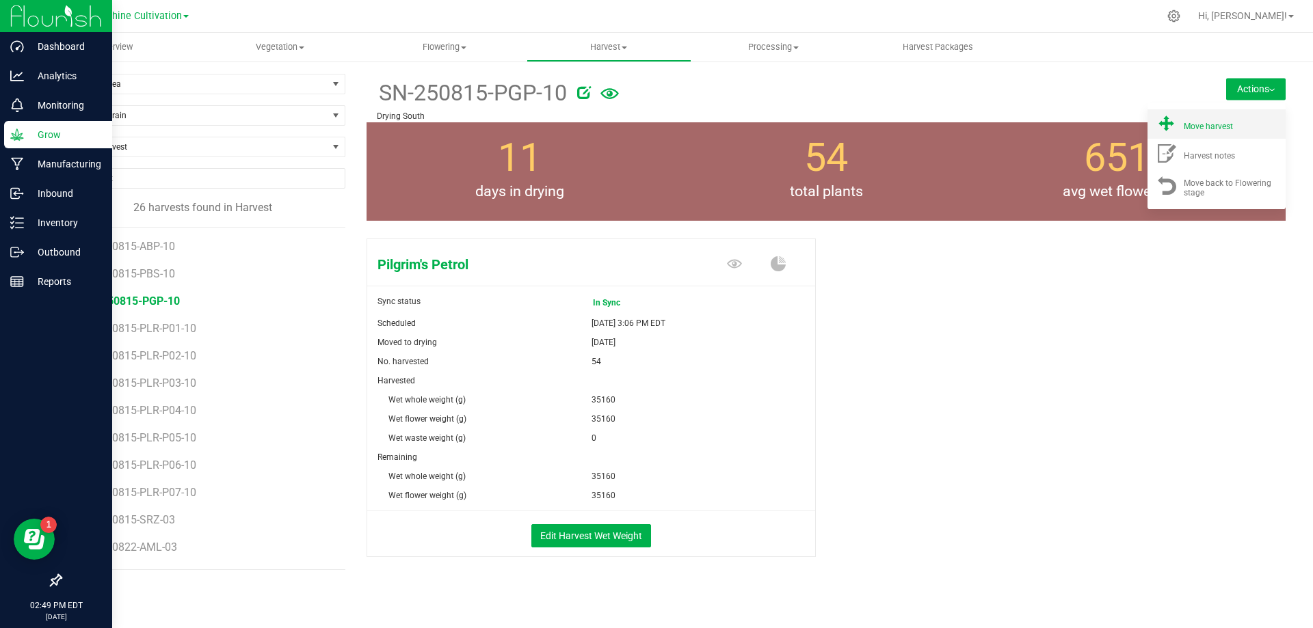
click at [1215, 132] on li "Move harvest" at bounding box center [1216, 123] width 138 height 29
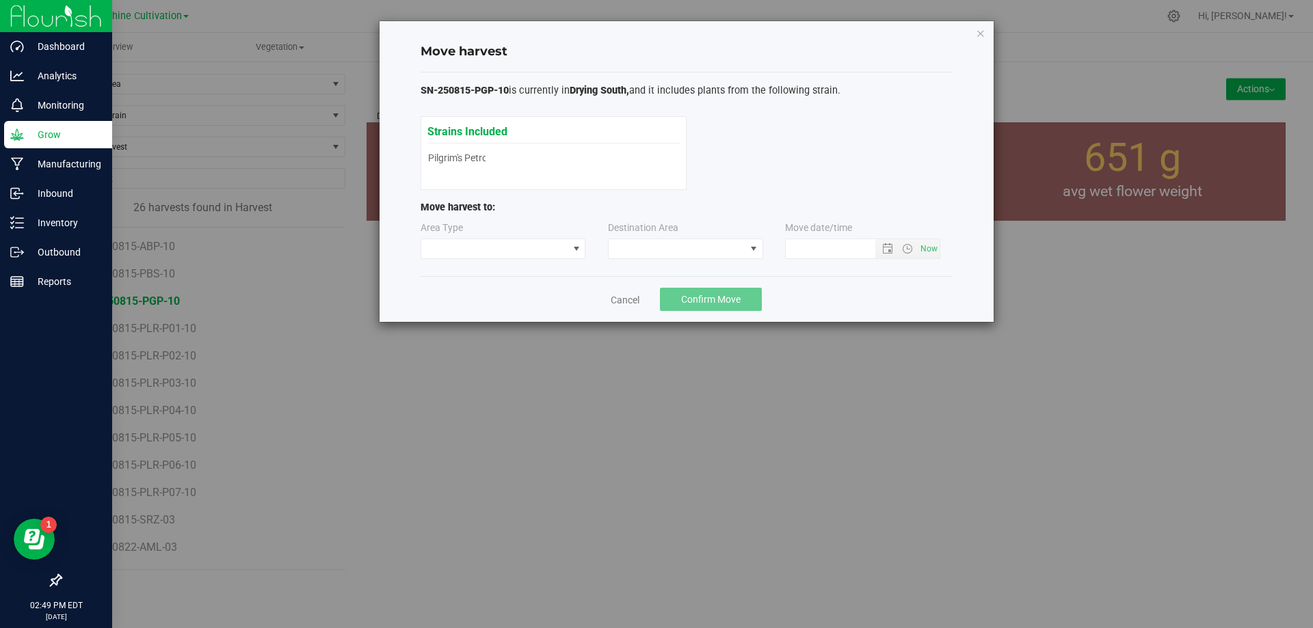
type input "8/26/2025 2:49 PM"
click at [702, 243] on span at bounding box center [676, 248] width 137 height 19
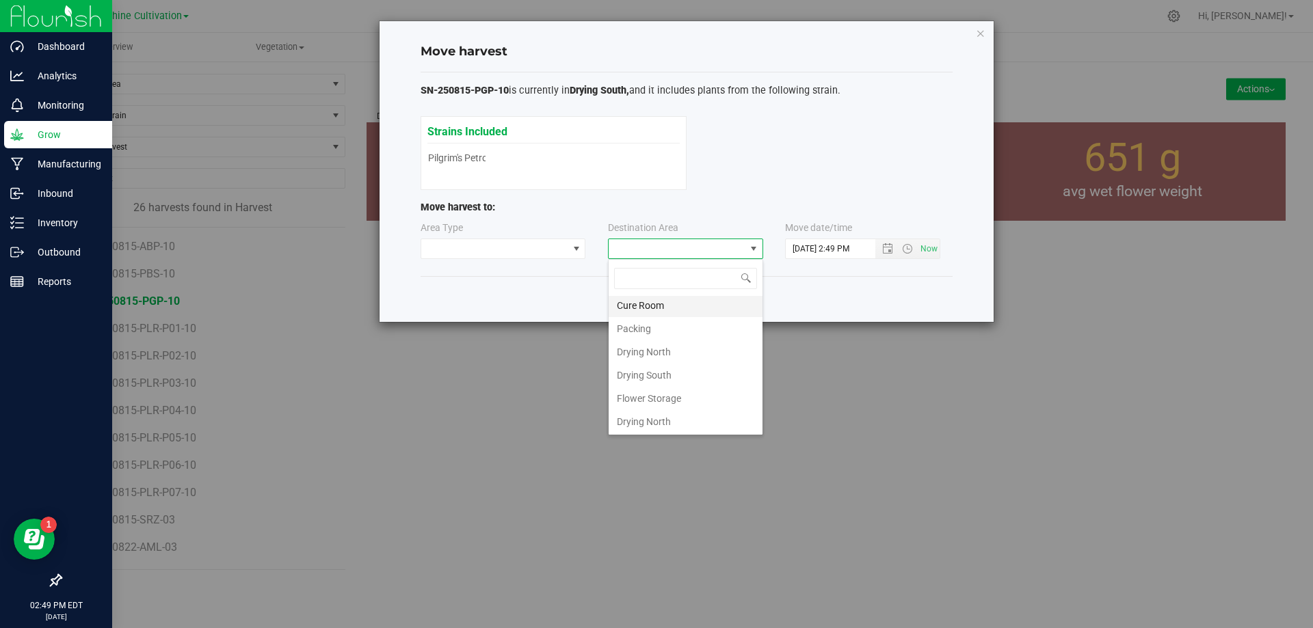
scroll to position [96, 0]
click at [656, 401] on li "Flower Storage" at bounding box center [685, 397] width 154 height 23
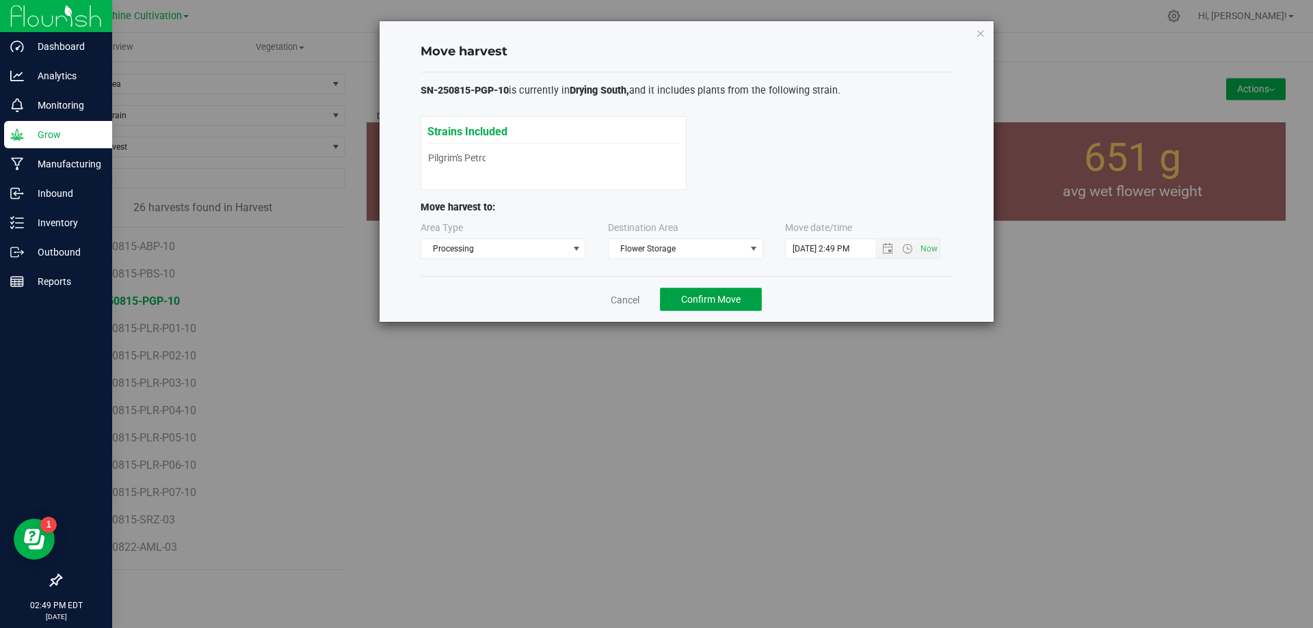
click at [707, 289] on button "Confirm Move" at bounding box center [711, 299] width 102 height 23
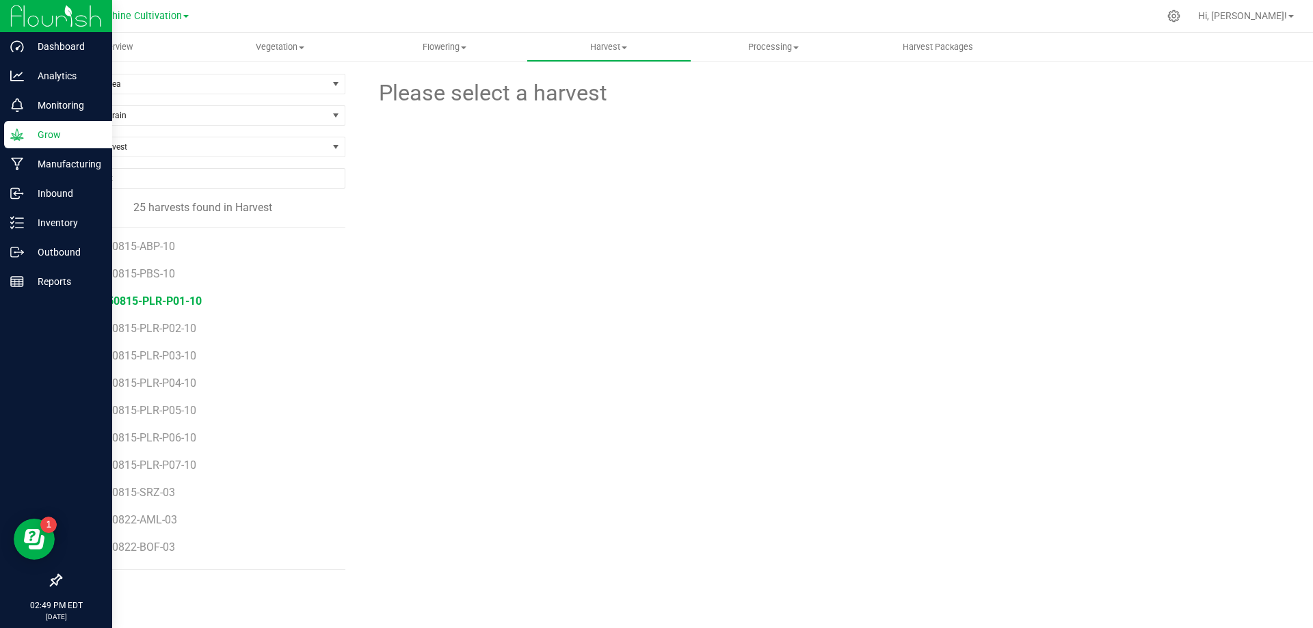
click at [167, 302] on span "SN-250815-PLR-P01-10" at bounding box center [142, 301] width 119 height 13
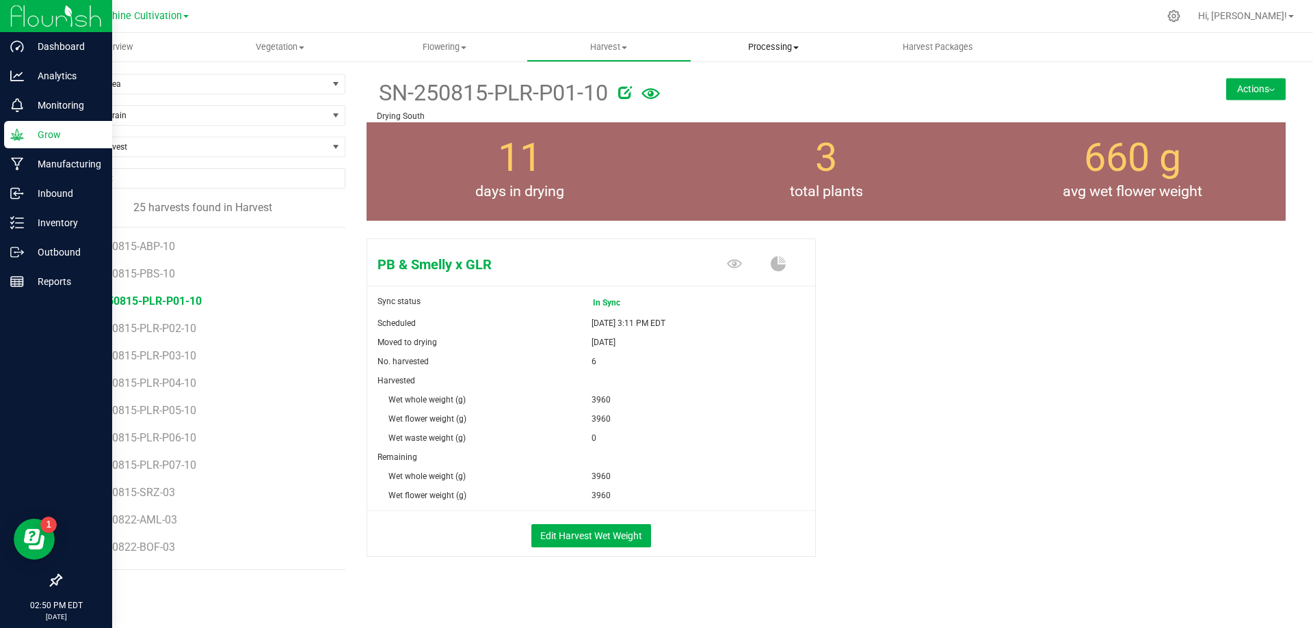
drag, startPoint x: 743, startPoint y: 46, endPoint x: 745, endPoint y: 92, distance: 45.8
click at [743, 47] on span "Processing" at bounding box center [773, 47] width 163 height 12
click at [742, 87] on span "Processing harvests" at bounding box center [754, 83] width 126 height 12
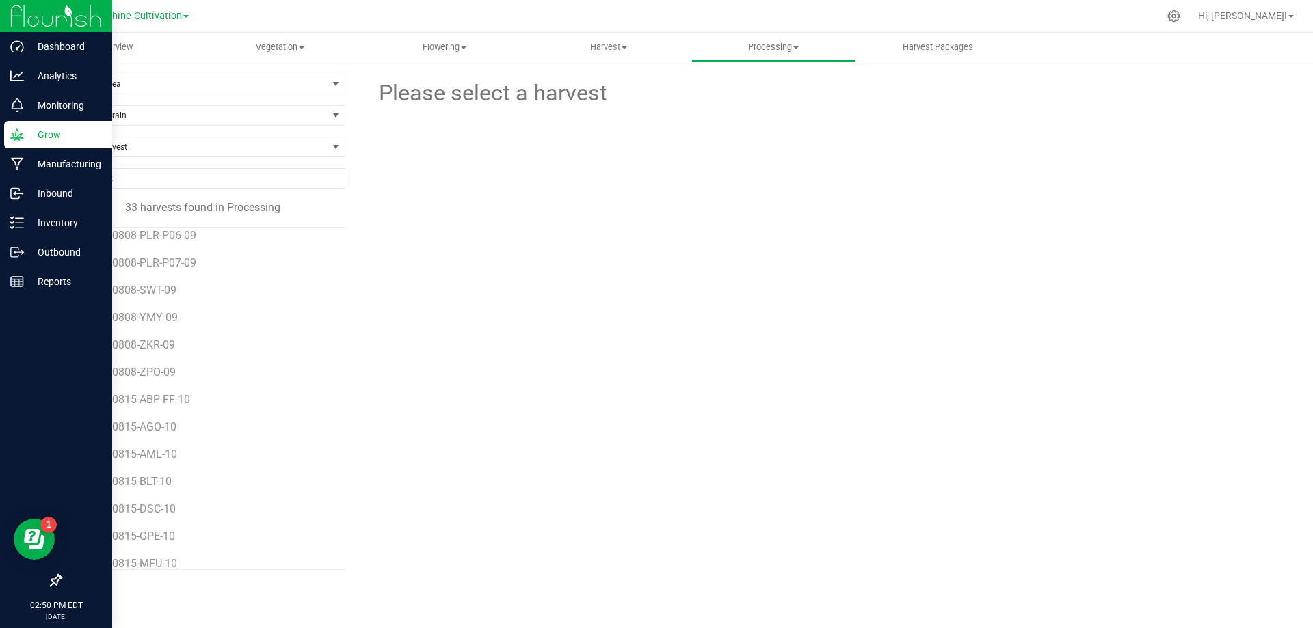
scroll to position [571, 0]
click at [159, 557] on li "SN-250815-PGP-10" at bounding box center [209, 550] width 252 height 38
click at [159, 552] on span "SN-250815-PGP-10" at bounding box center [131, 549] width 97 height 13
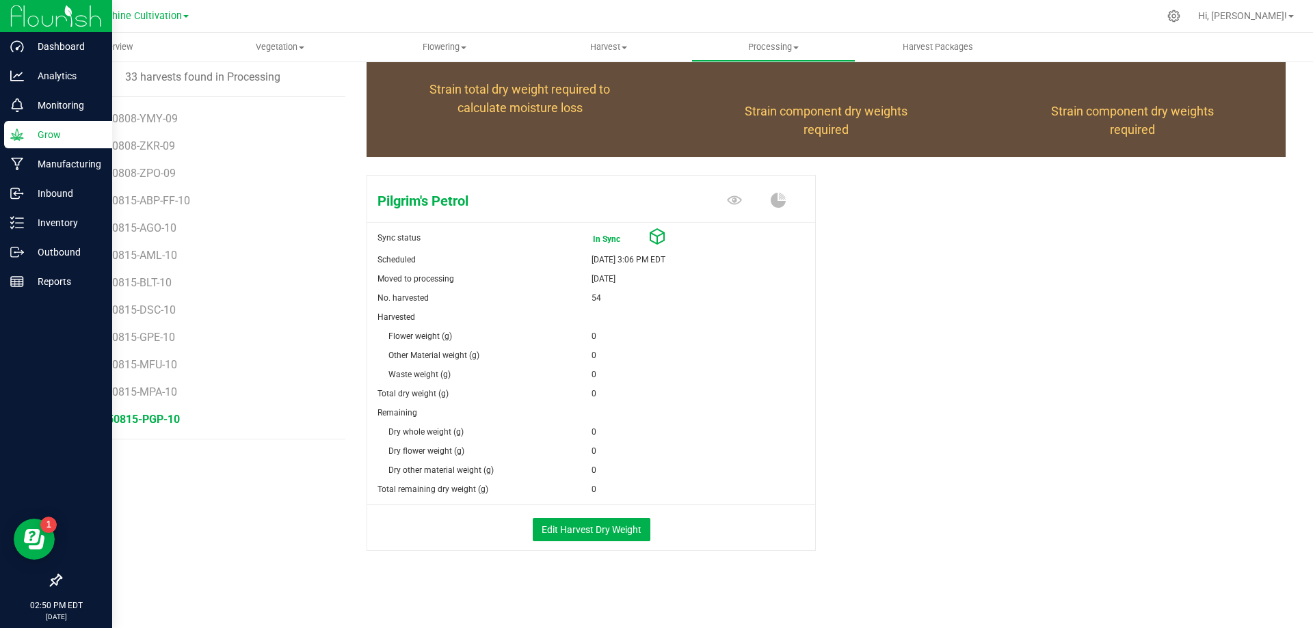
scroll to position [132, 0]
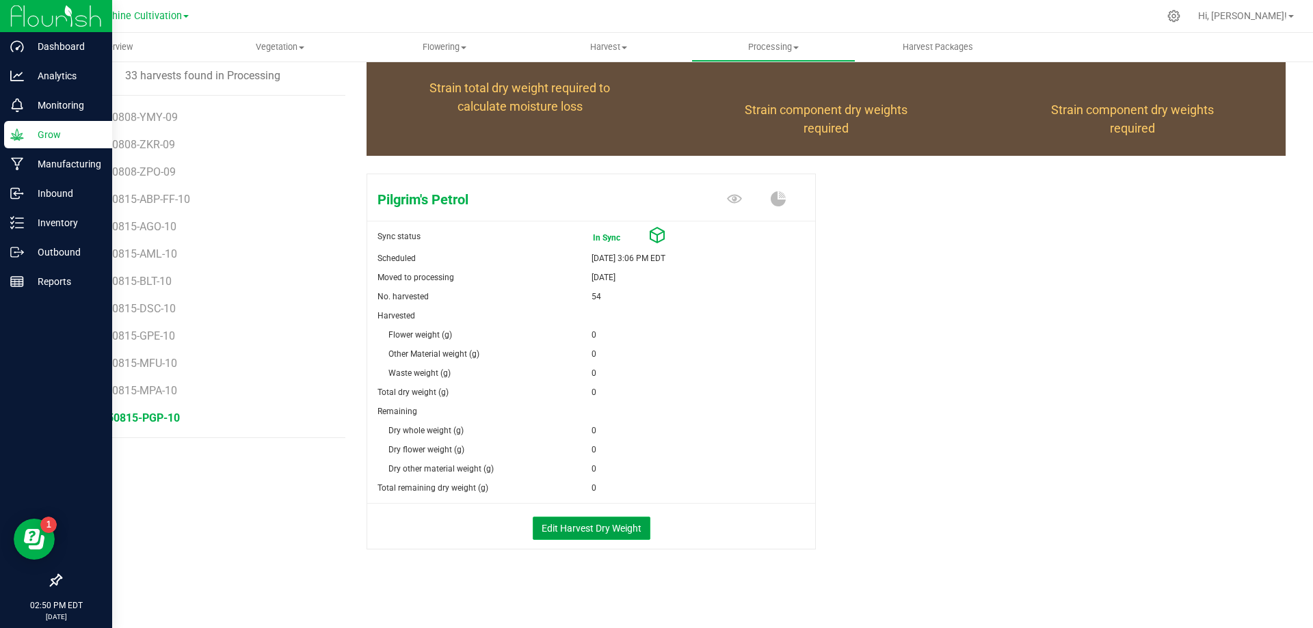
click at [584, 524] on button "Edit Harvest Dry Weight" at bounding box center [592, 528] width 118 height 23
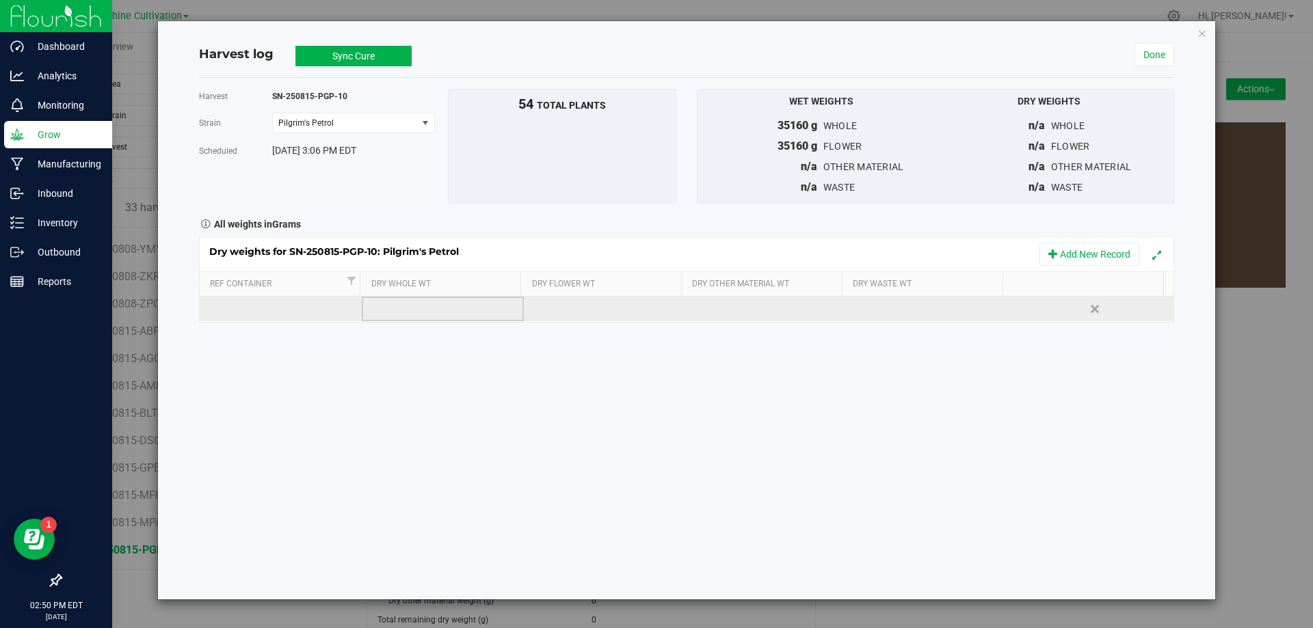
click at [415, 314] on td at bounding box center [443, 309] width 162 height 25
type input "6915"
click at [604, 303] on div "Dry weights for SN-250815-PGP-10: Pilgrim's Petrol Add New Record Ref Container…" at bounding box center [686, 280] width 975 height 86
click at [603, 304] on td at bounding box center [605, 309] width 162 height 25
click at [603, 304] on input "text" at bounding box center [608, 308] width 146 height 19
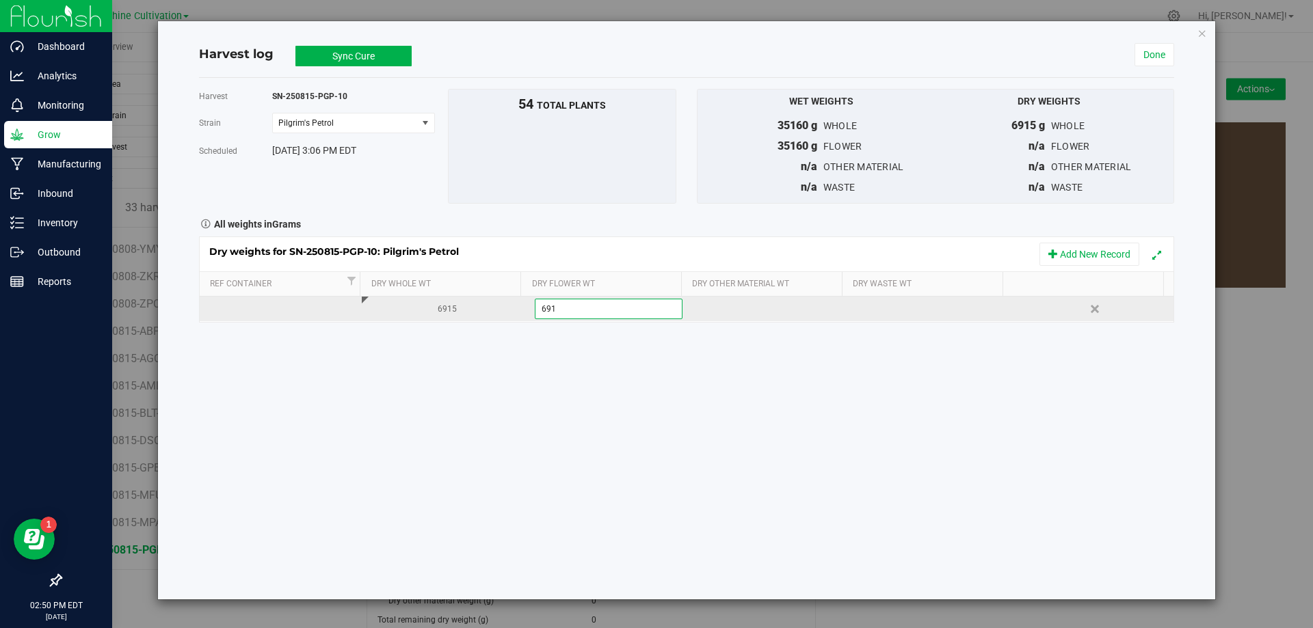
type input "6915"
click at [947, 312] on div "Loading... Dry weights for SN-250815-PGP-10: Pilgrim's Petrol Add New Record Re…" at bounding box center [686, 280] width 975 height 86
click at [935, 306] on div at bounding box center [934, 309] width 152 height 21
click at [935, 306] on input "text" at bounding box center [932, 308] width 146 height 19
type input "1550"
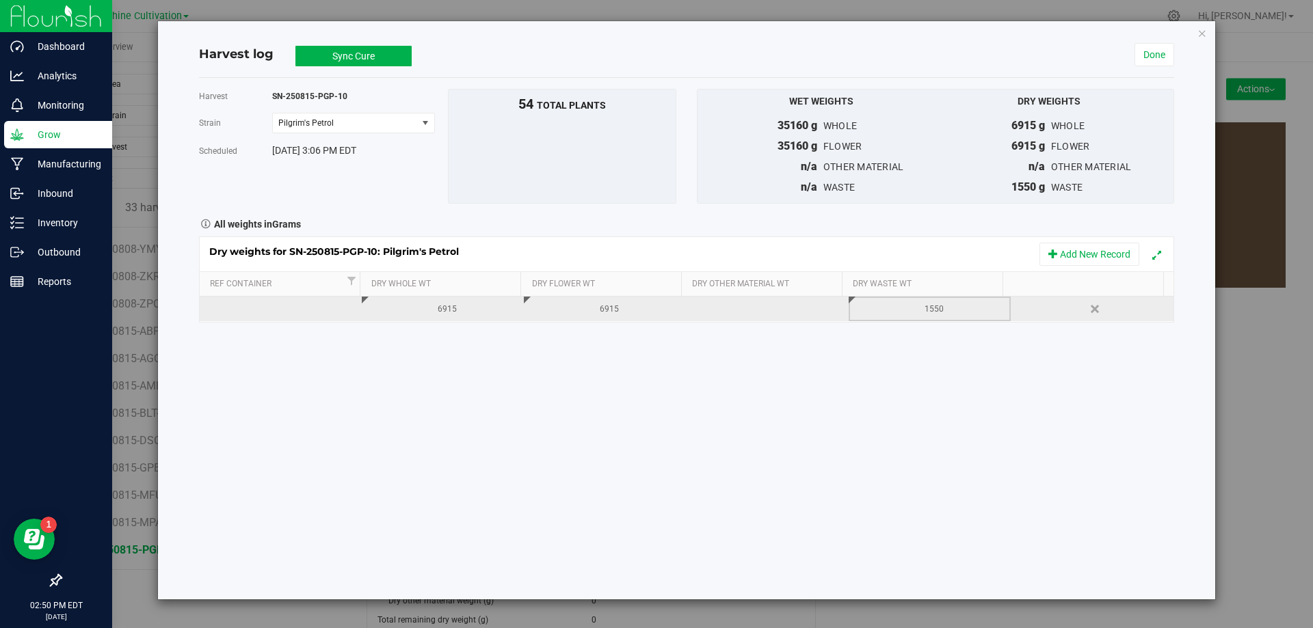
click at [382, 59] on button "Sync Cure" at bounding box center [353, 56] width 116 height 21
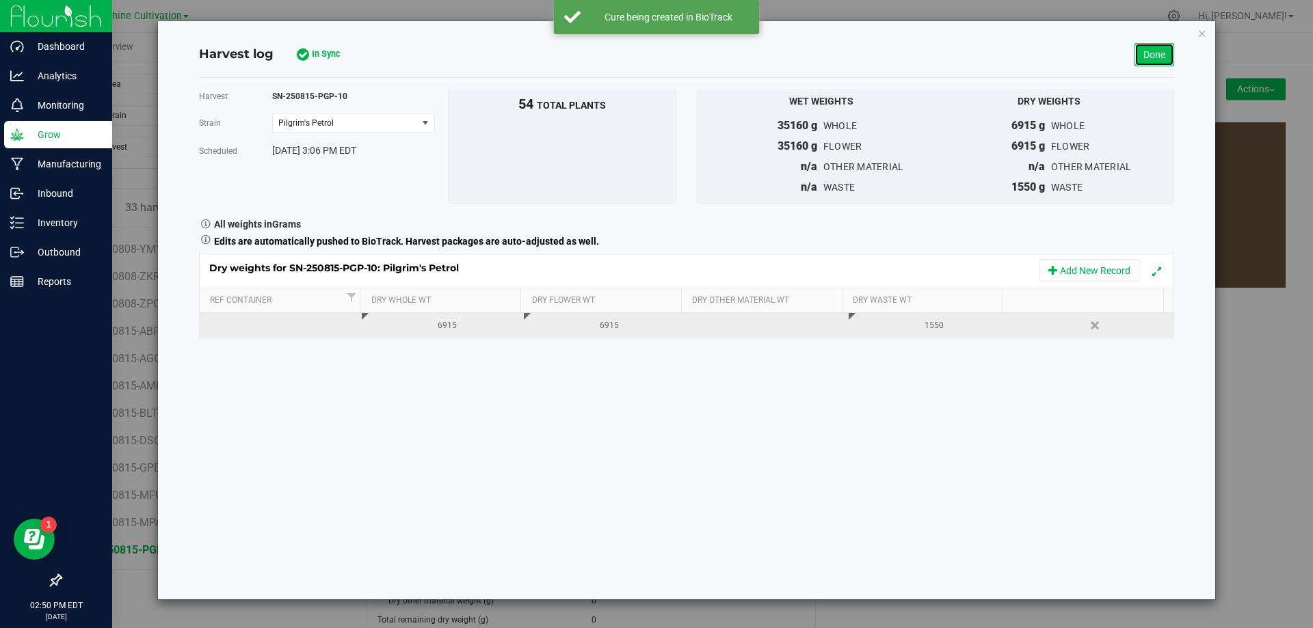
click at [1141, 64] on link "Done" at bounding box center [1154, 54] width 40 height 23
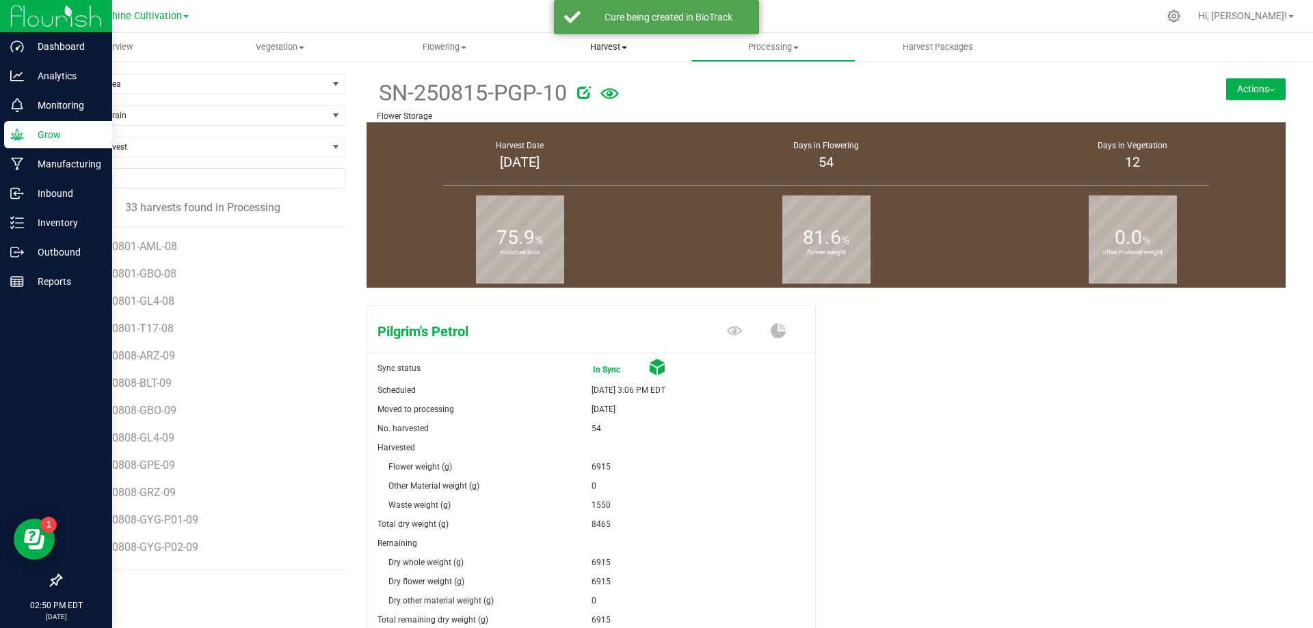
click at [604, 38] on uib-tab-heading "Harvest Harvests Harvested plants" at bounding box center [608, 46] width 163 height 27
click at [578, 81] on span "Harvests" at bounding box center [564, 83] width 76 height 12
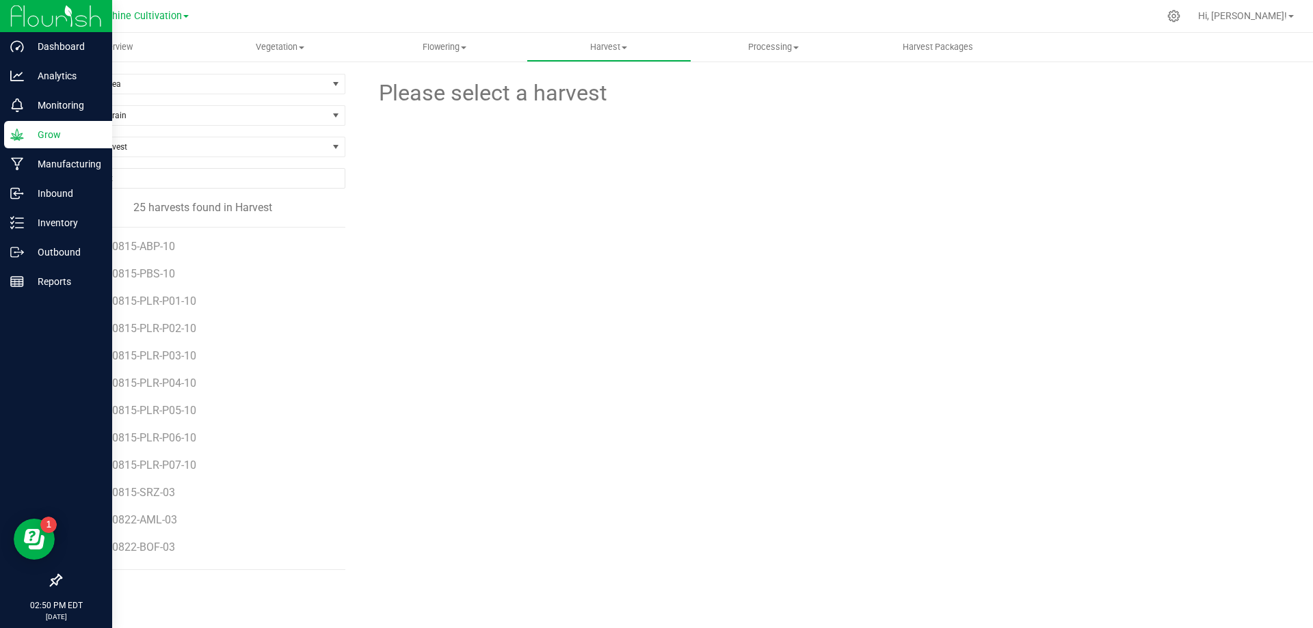
click at [175, 310] on li "SN-250815-PLR-P02-10" at bounding box center [209, 323] width 252 height 27
click at [174, 303] on span "SN-250815-PLR-P01-10" at bounding box center [142, 301] width 119 height 13
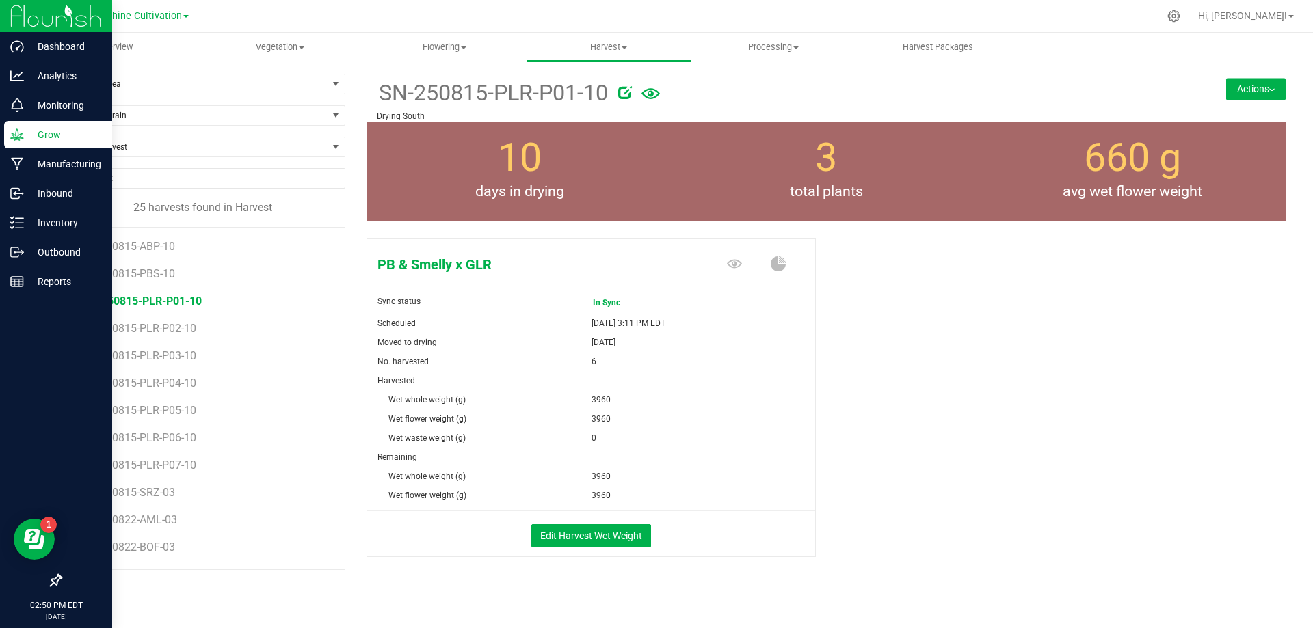
click at [1259, 83] on button "Actions" at bounding box center [1255, 89] width 59 height 22
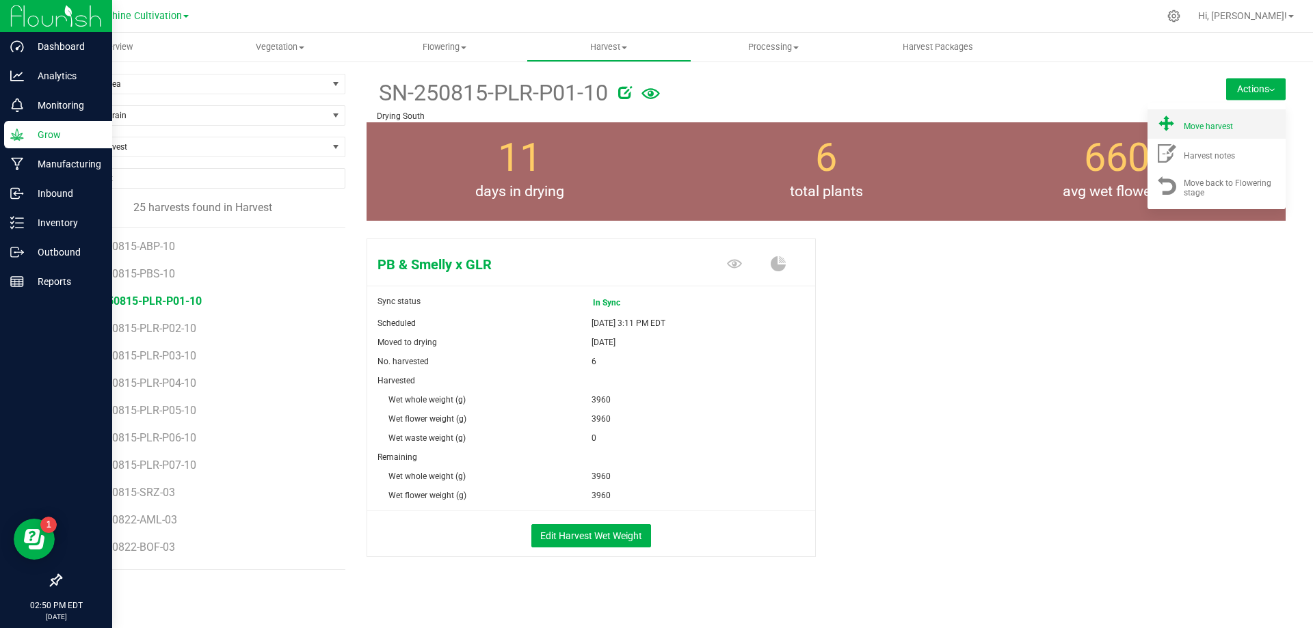
click at [1200, 123] on span "Move harvest" at bounding box center [1207, 127] width 49 height 10
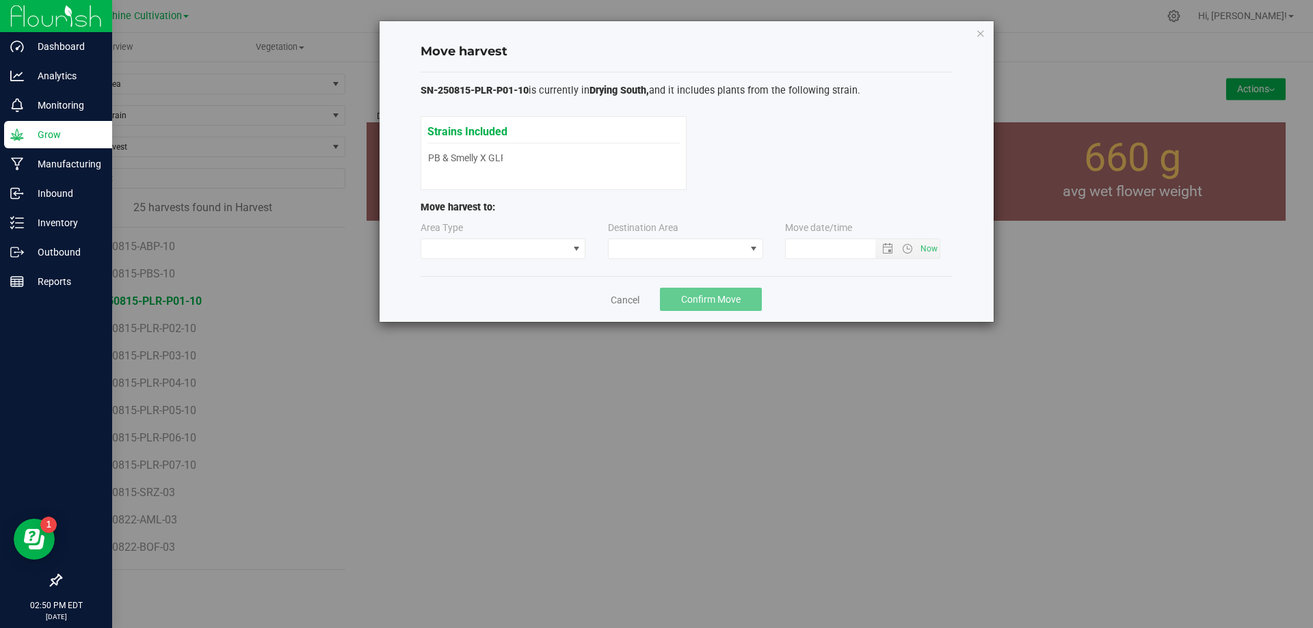
type input "8/26/2025 2:50 PM"
click at [676, 247] on span at bounding box center [676, 248] width 137 height 19
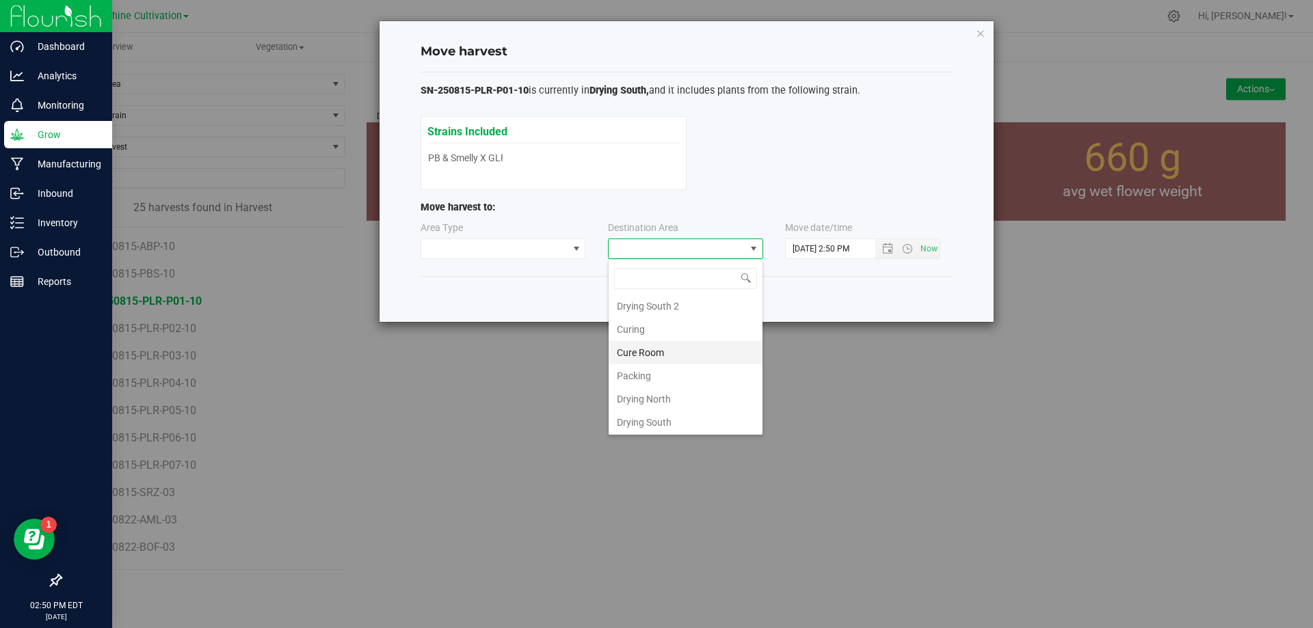
scroll to position [96, 0]
click at [663, 398] on li "Flower Storage" at bounding box center [685, 397] width 154 height 23
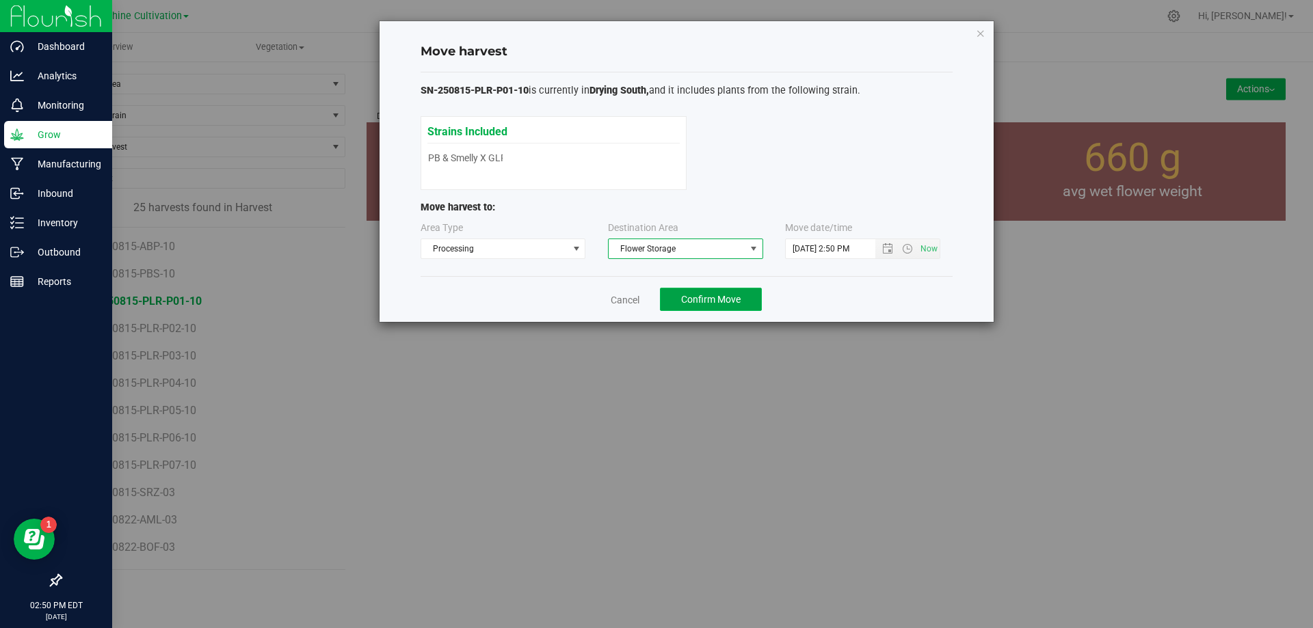
click at [680, 293] on button "Confirm Move" at bounding box center [711, 299] width 102 height 23
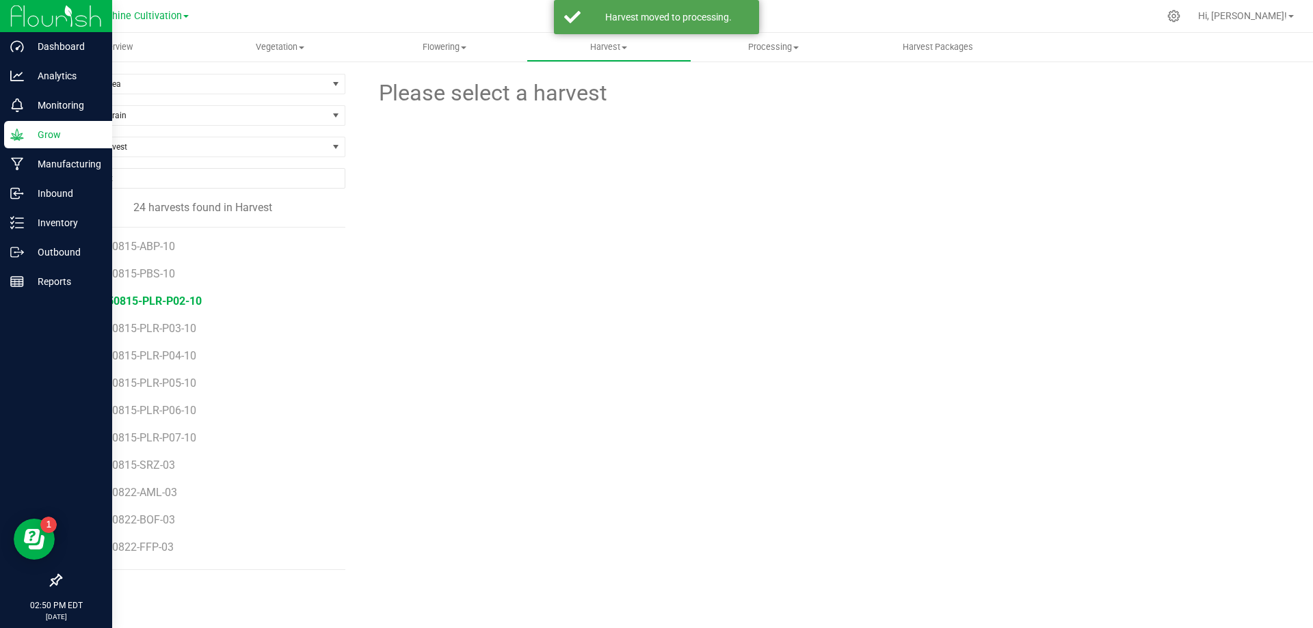
click at [176, 303] on span "SN-250815-PLR-P02-10" at bounding box center [142, 301] width 119 height 13
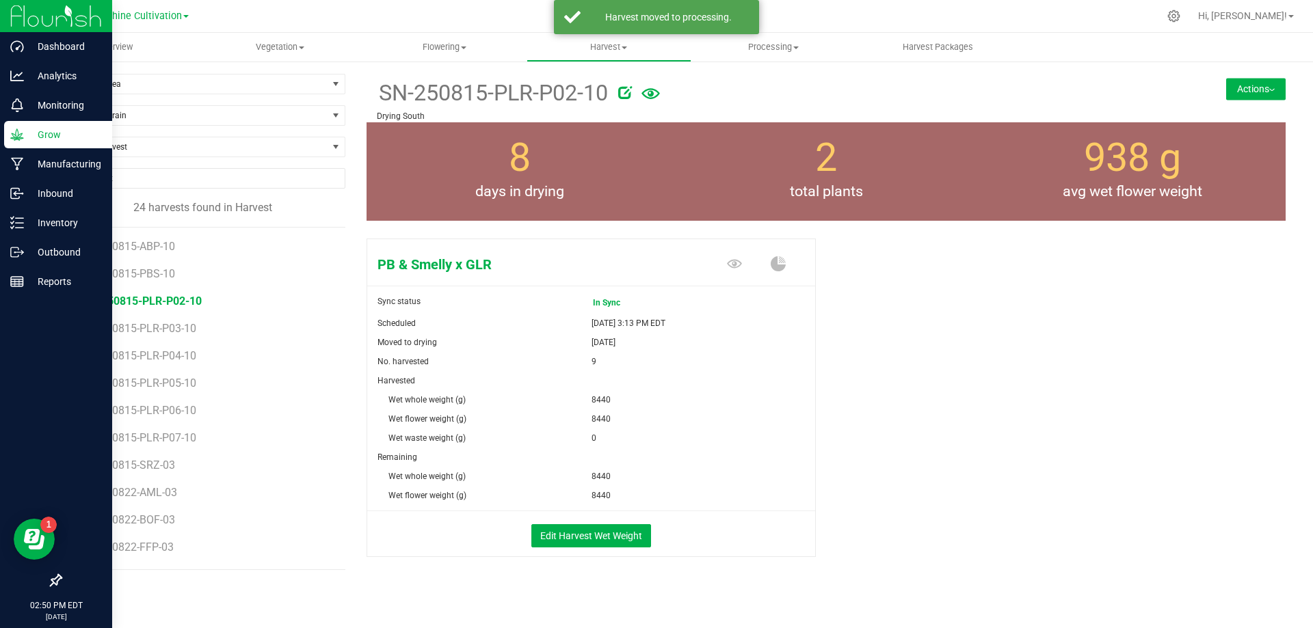
click at [1258, 81] on button "Actions" at bounding box center [1255, 89] width 59 height 22
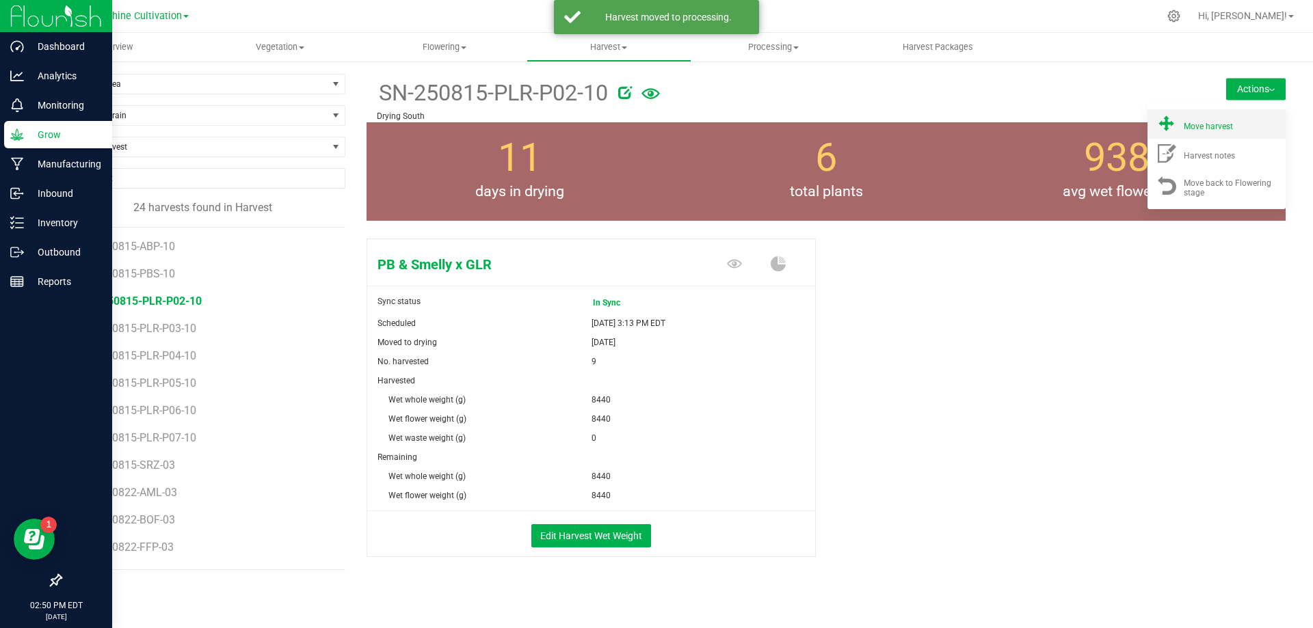
click at [1203, 137] on li "Move harvest" at bounding box center [1216, 123] width 138 height 29
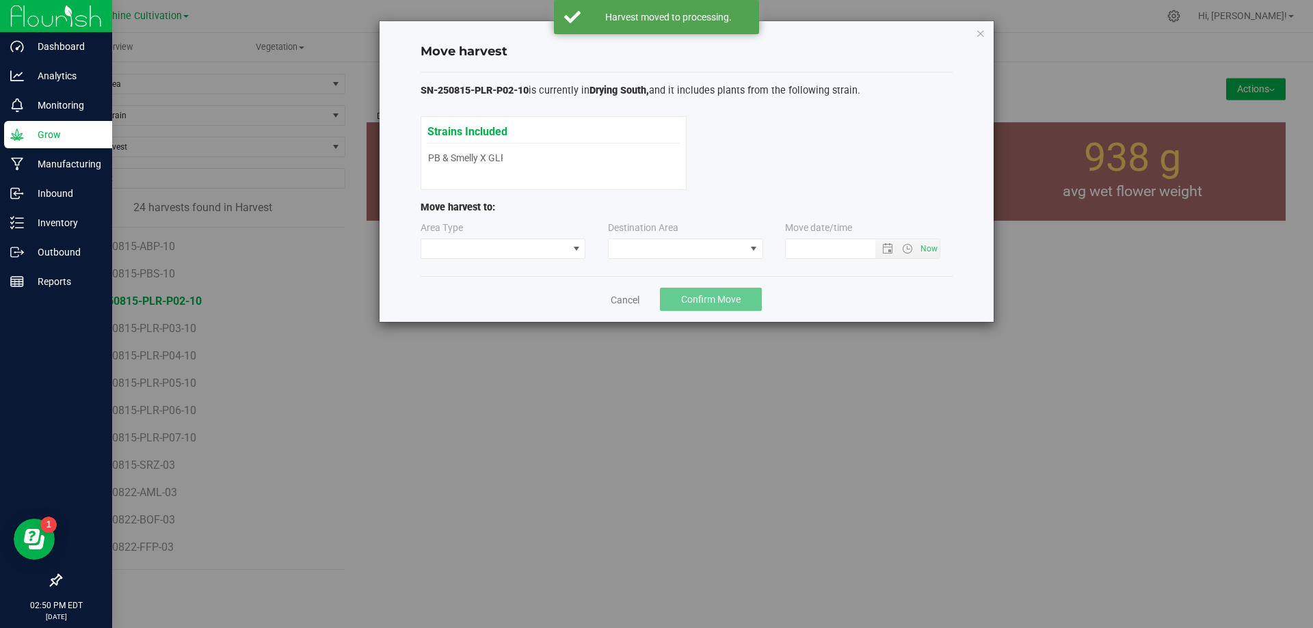
type input "8/26/2025 2:50 PM"
click at [708, 254] on span at bounding box center [676, 248] width 137 height 19
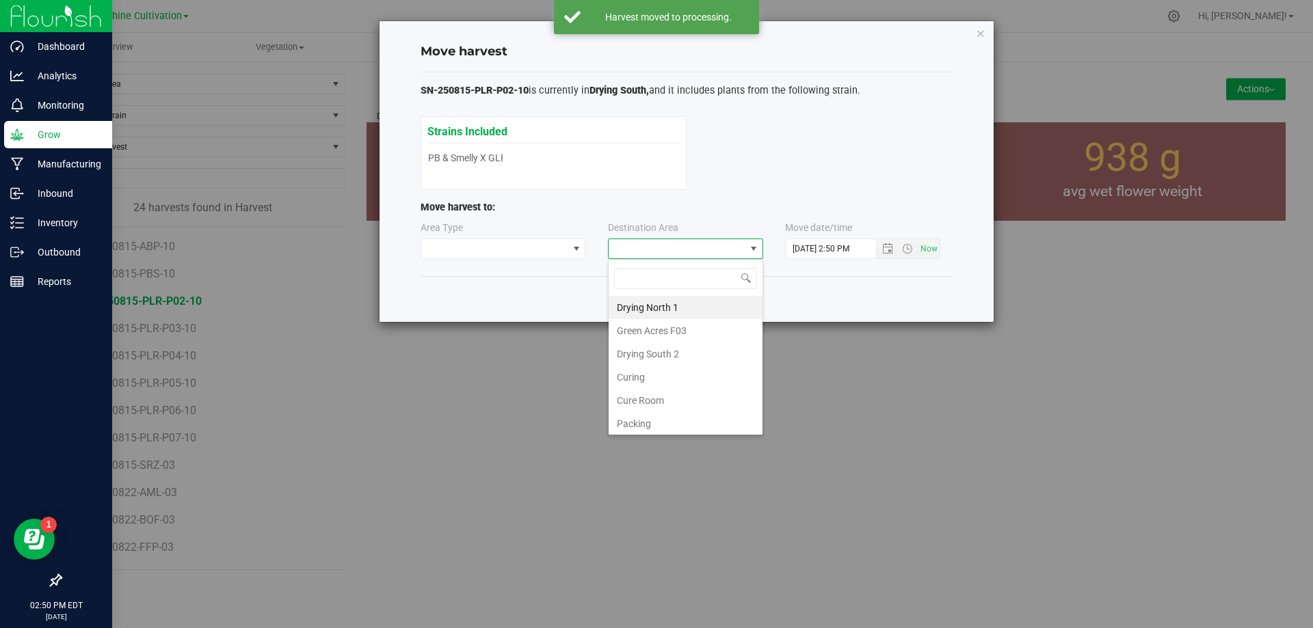
scroll to position [96, 0]
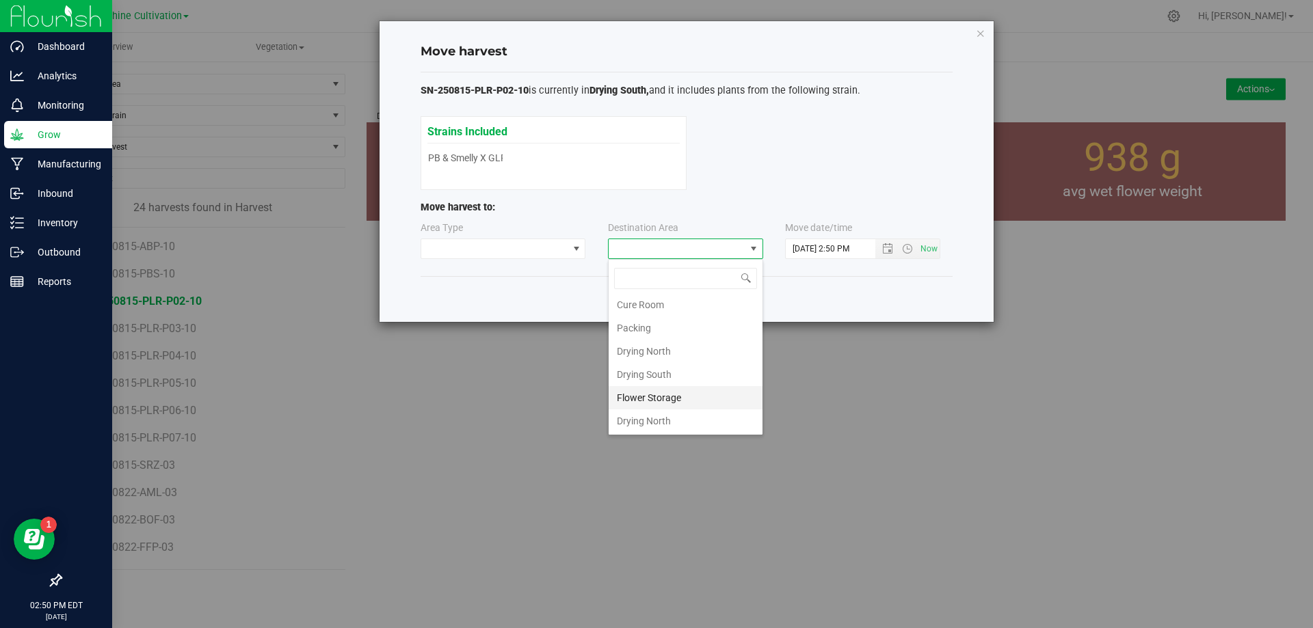
click at [678, 396] on li "Flower Storage" at bounding box center [685, 397] width 154 height 23
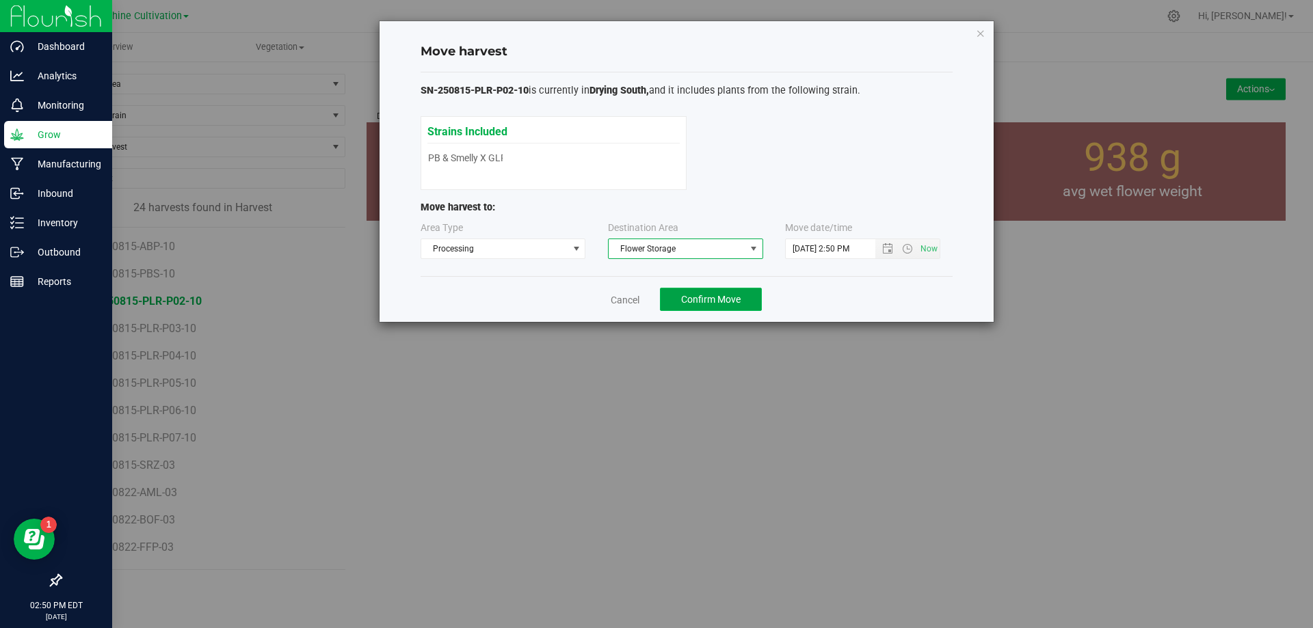
click at [701, 304] on span "Confirm Move" at bounding box center [710, 299] width 59 height 11
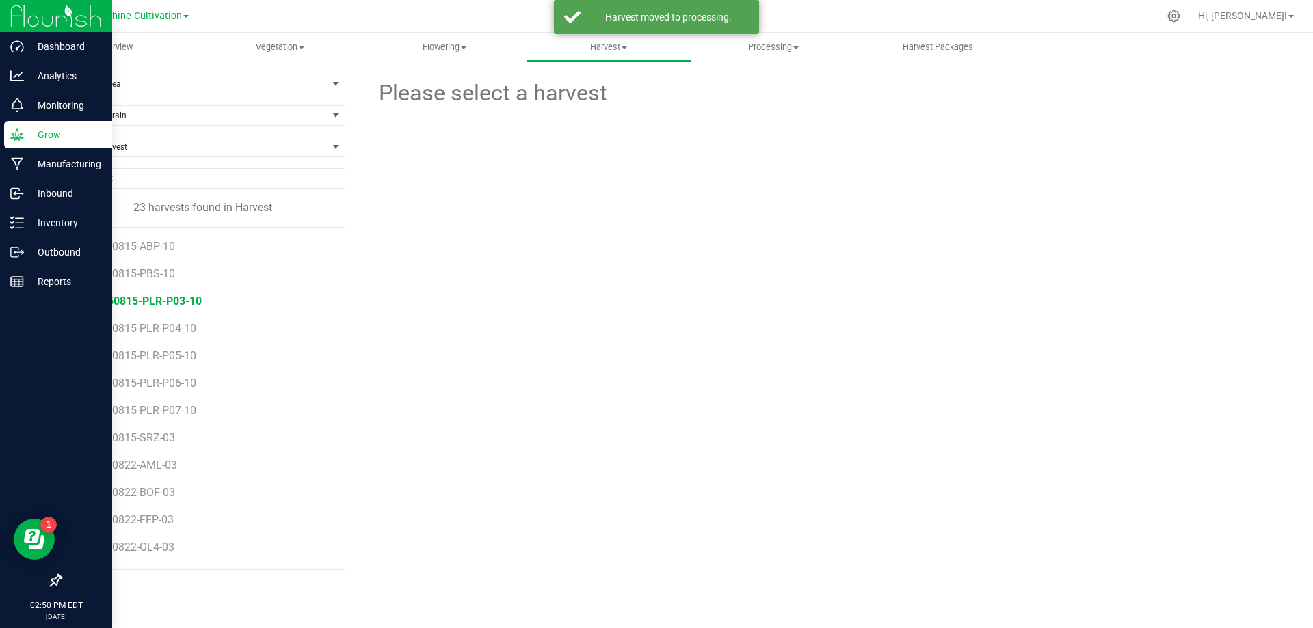
click at [176, 299] on span "SN-250815-PLR-P03-10" at bounding box center [142, 301] width 119 height 13
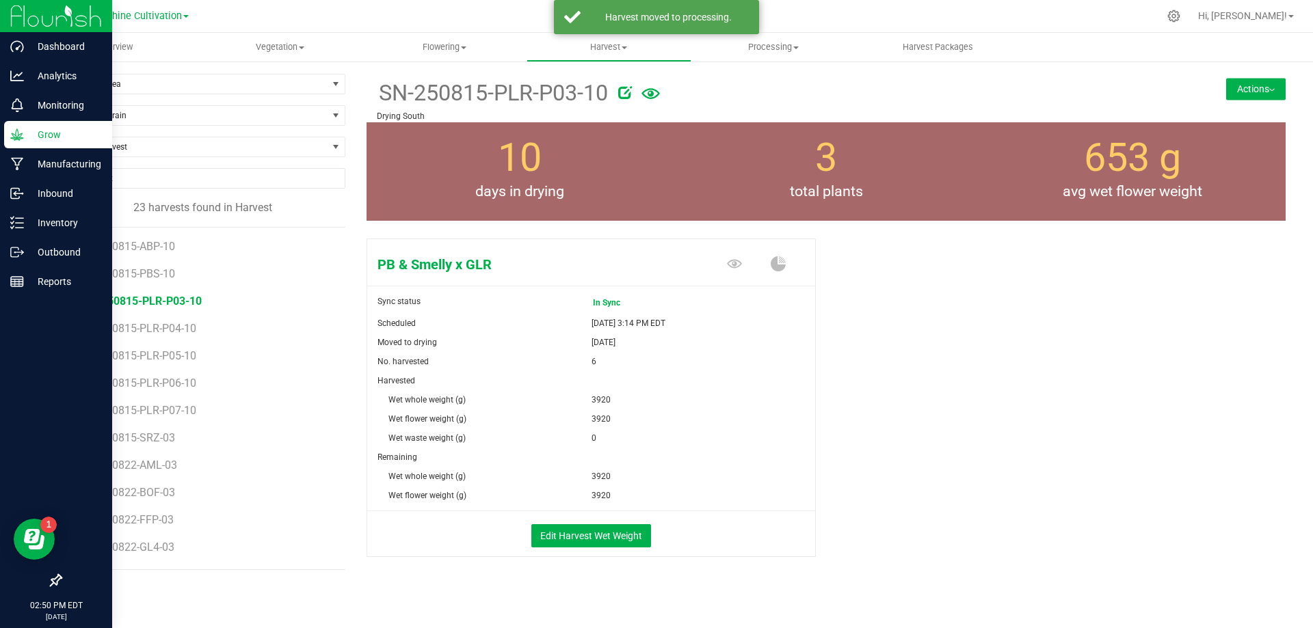
click at [1255, 89] on button "Actions" at bounding box center [1255, 89] width 59 height 22
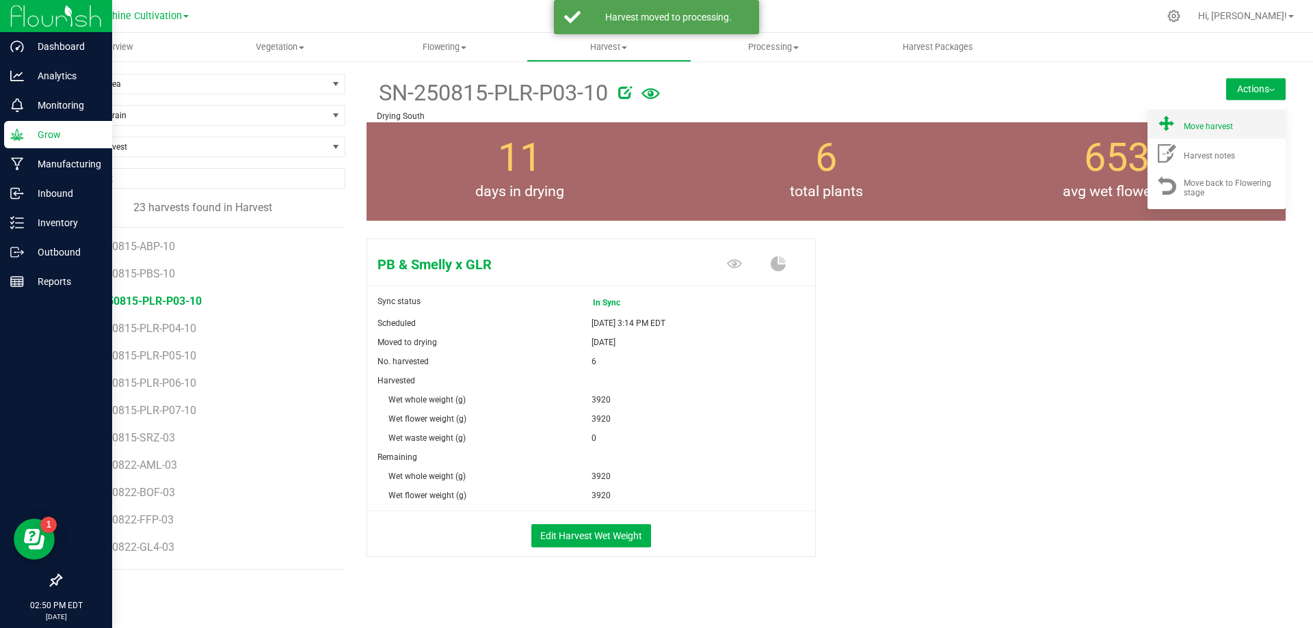
click at [1201, 128] on span "Move harvest" at bounding box center [1207, 127] width 49 height 10
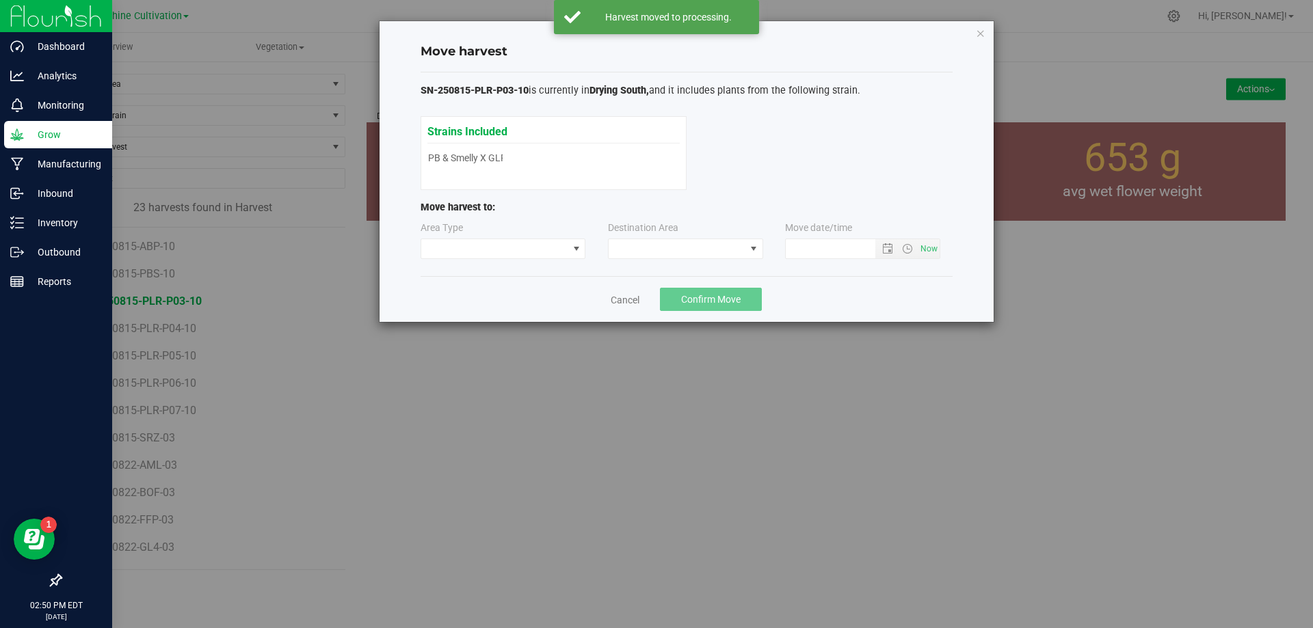
type input "8/26/2025 2:50 PM"
click at [669, 252] on span at bounding box center [676, 248] width 137 height 19
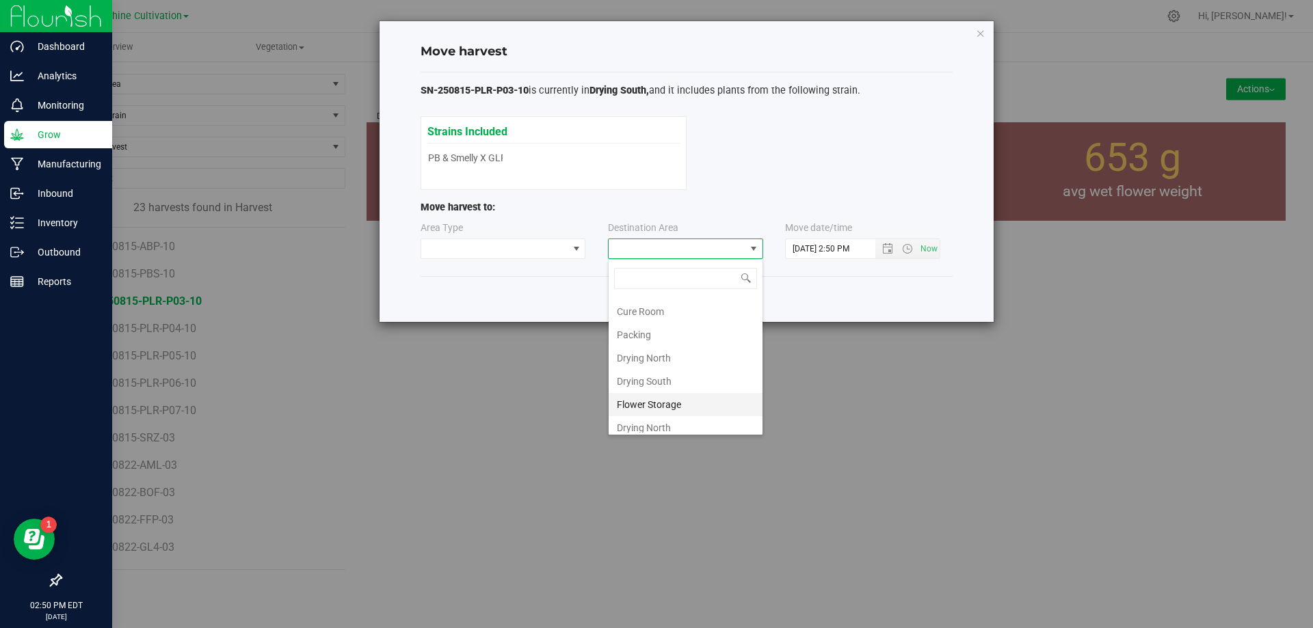
scroll to position [96, 0]
click at [643, 392] on li "Flower Storage" at bounding box center [685, 397] width 154 height 23
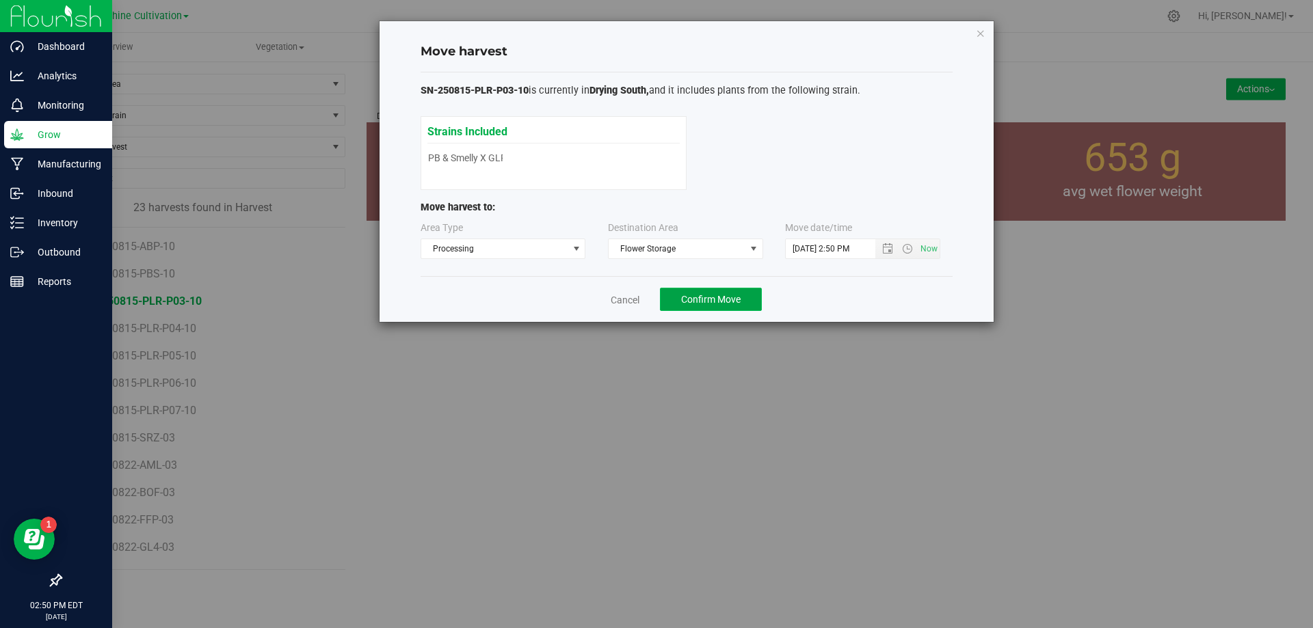
click at [723, 291] on button "Confirm Move" at bounding box center [711, 299] width 102 height 23
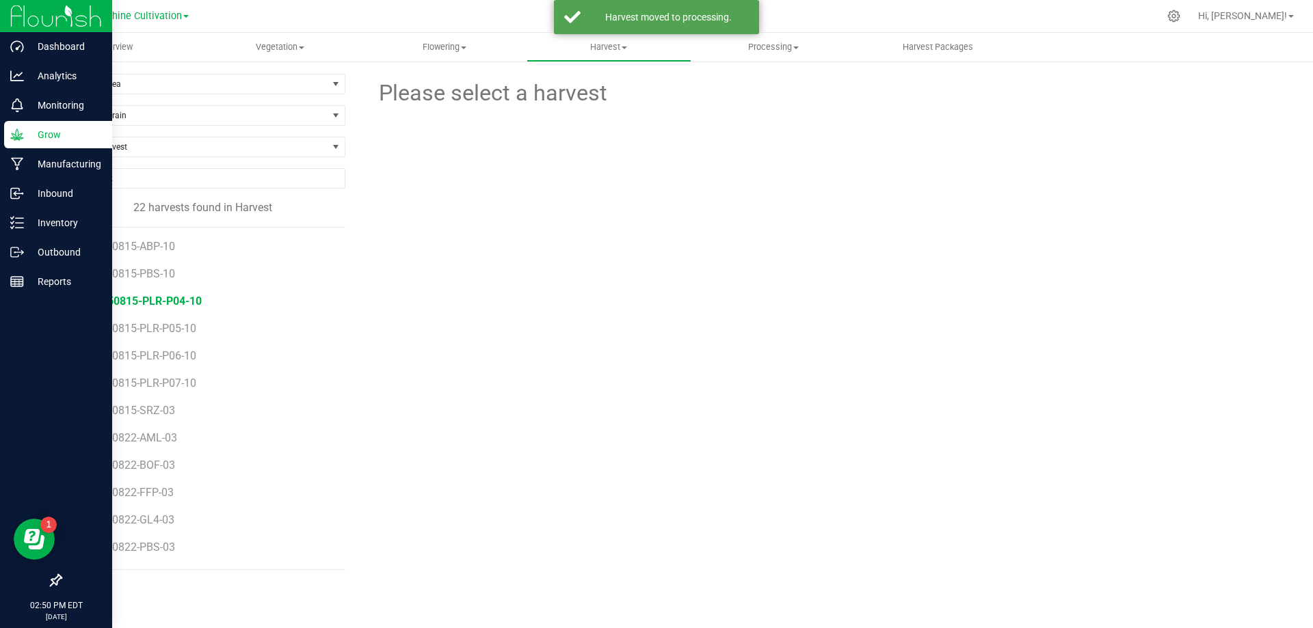
click at [179, 299] on span "SN-250815-PLR-P04-10" at bounding box center [142, 301] width 119 height 13
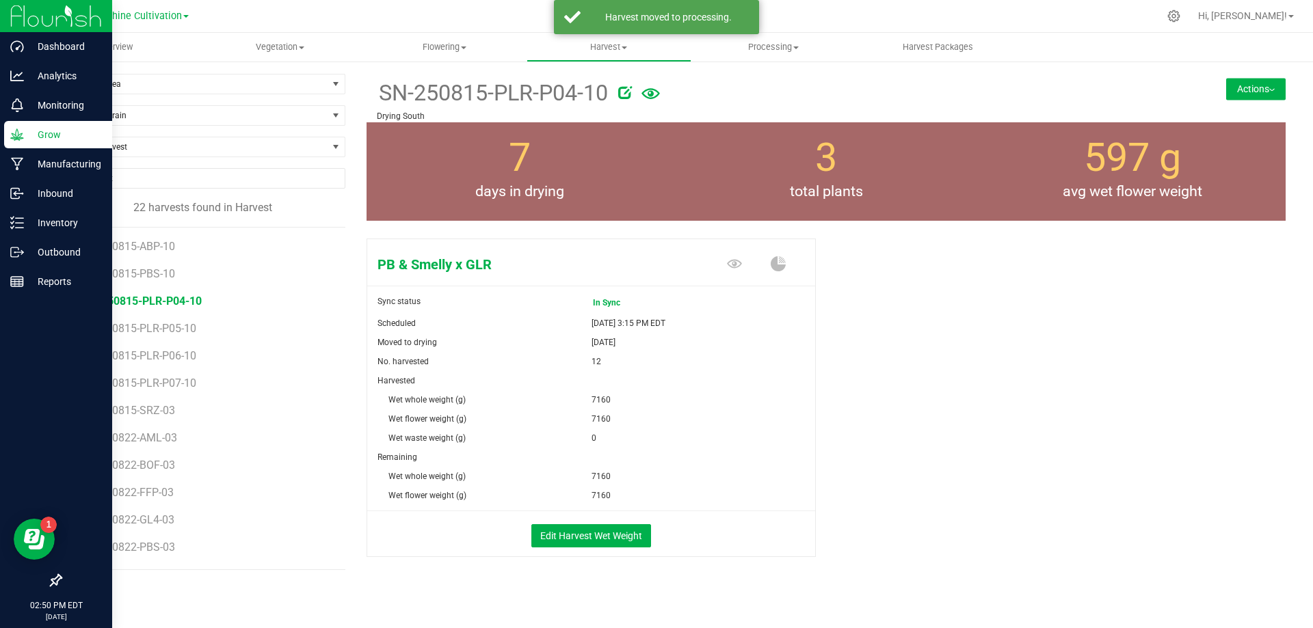
click at [1241, 95] on button "Actions" at bounding box center [1255, 89] width 59 height 22
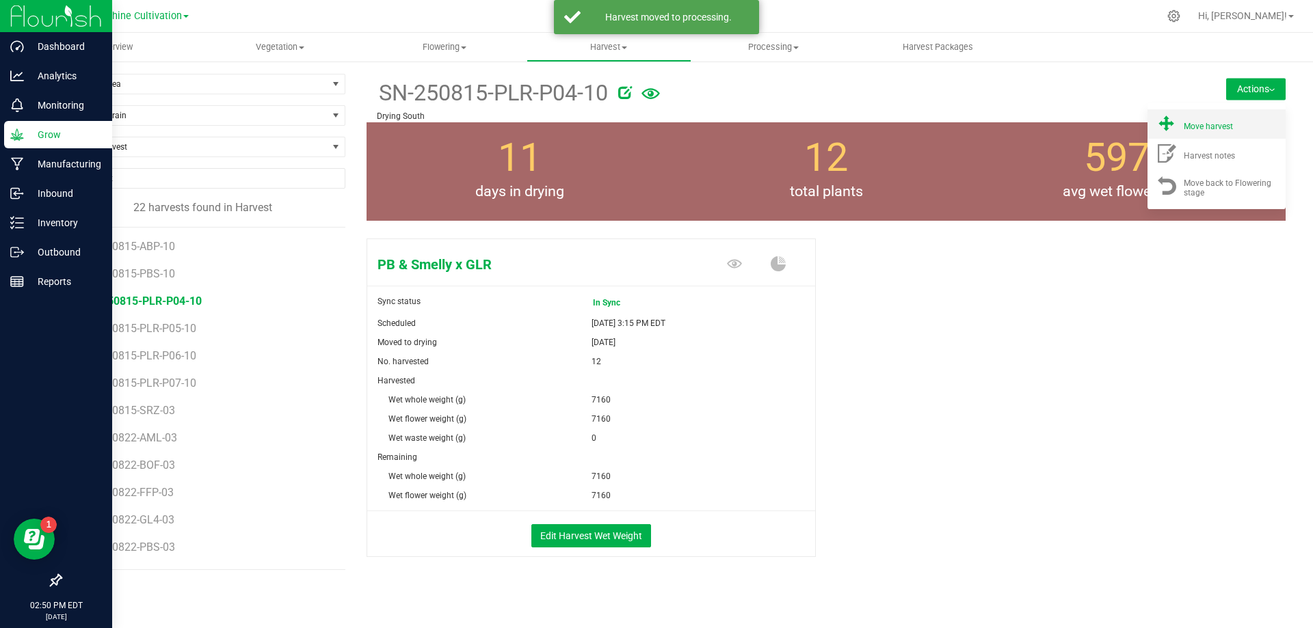
click at [1207, 124] on span "Move harvest" at bounding box center [1207, 127] width 49 height 10
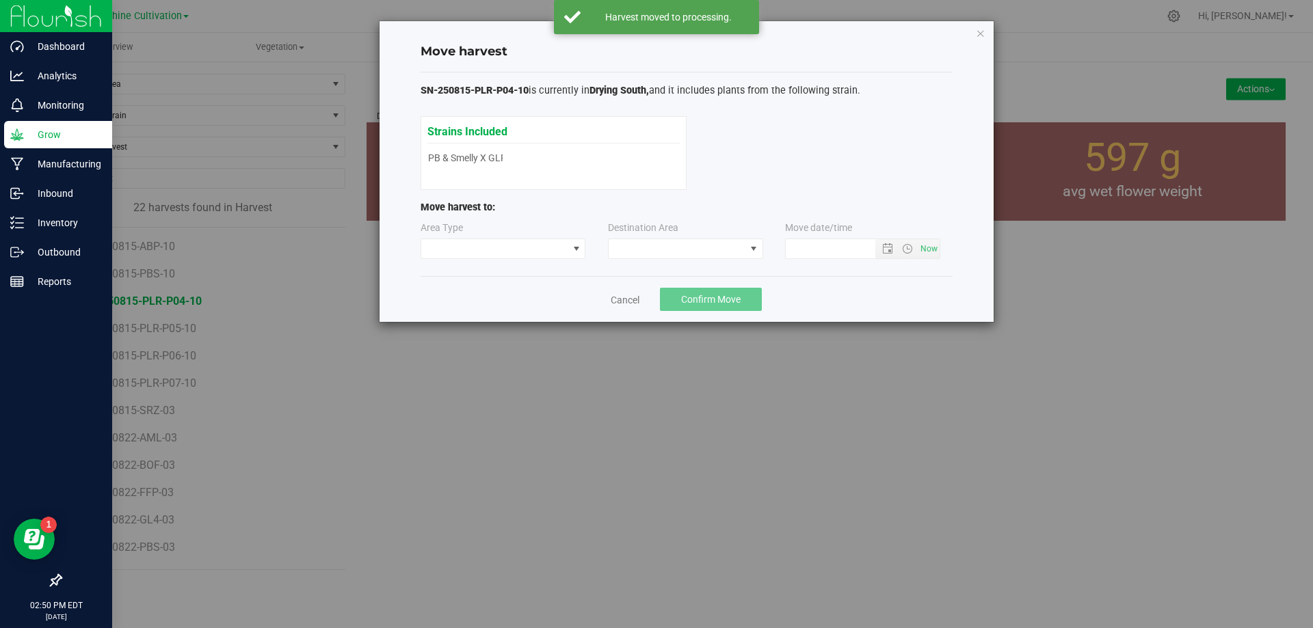
type input "8/26/2025 2:50 PM"
click at [696, 257] on span at bounding box center [676, 248] width 137 height 19
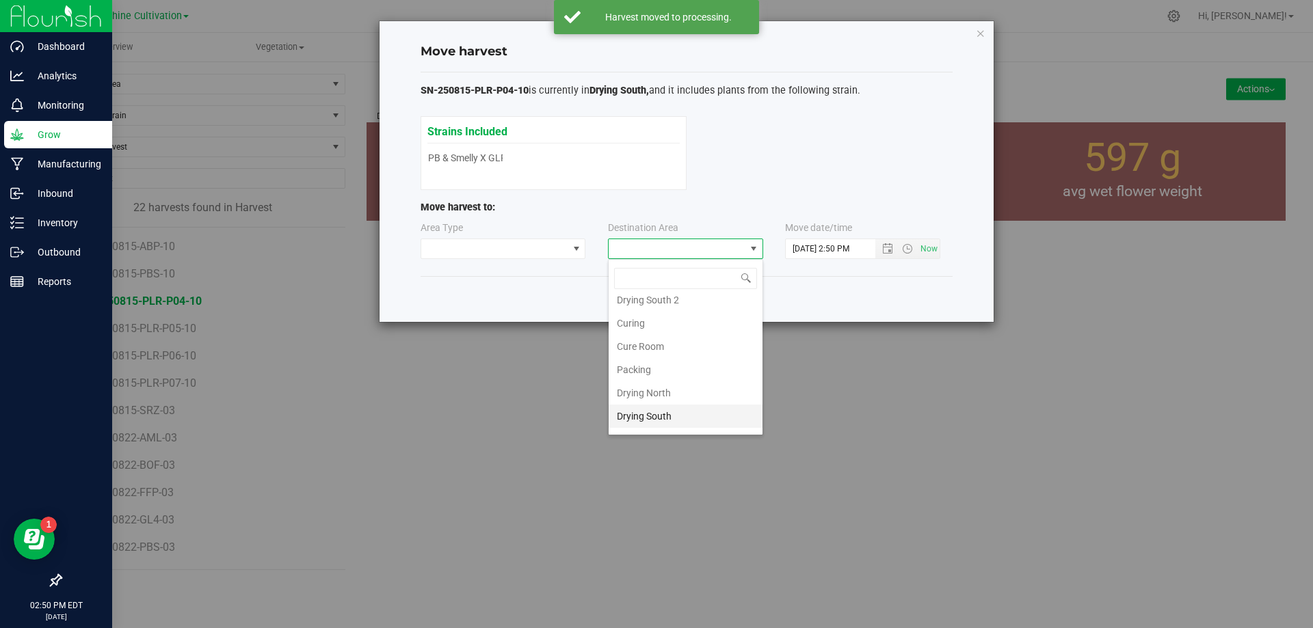
scroll to position [96, 0]
click at [658, 396] on li "Flower Storage" at bounding box center [685, 397] width 154 height 23
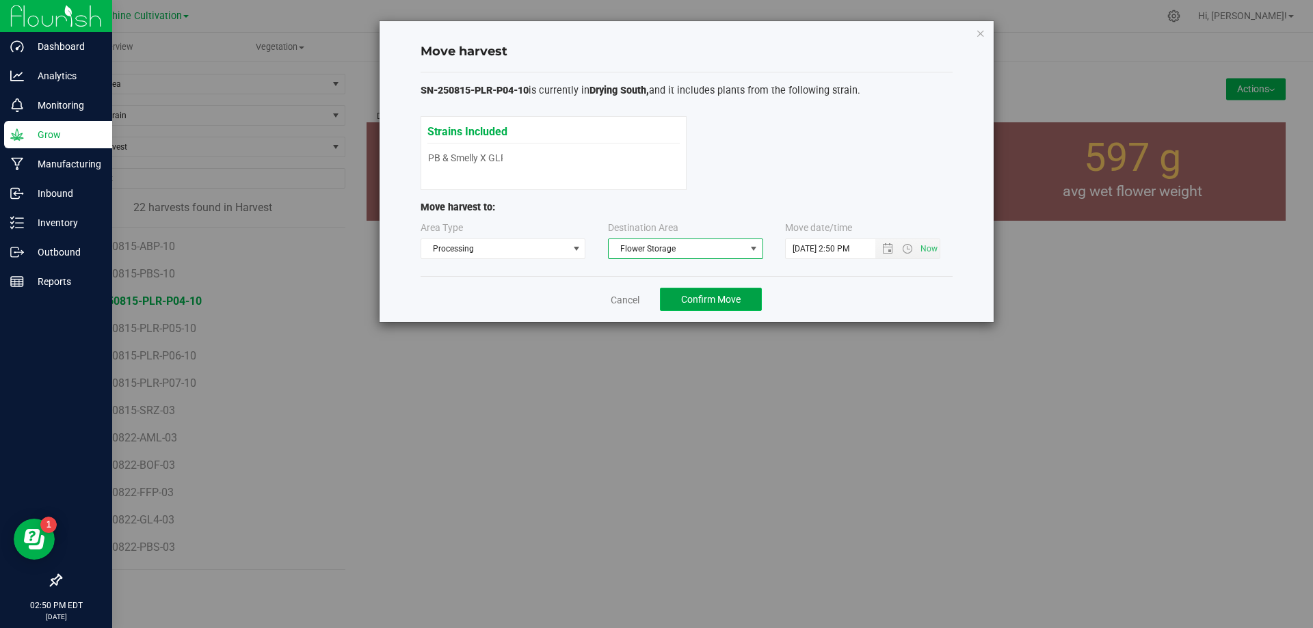
click at [721, 293] on button "Confirm Move" at bounding box center [711, 299] width 102 height 23
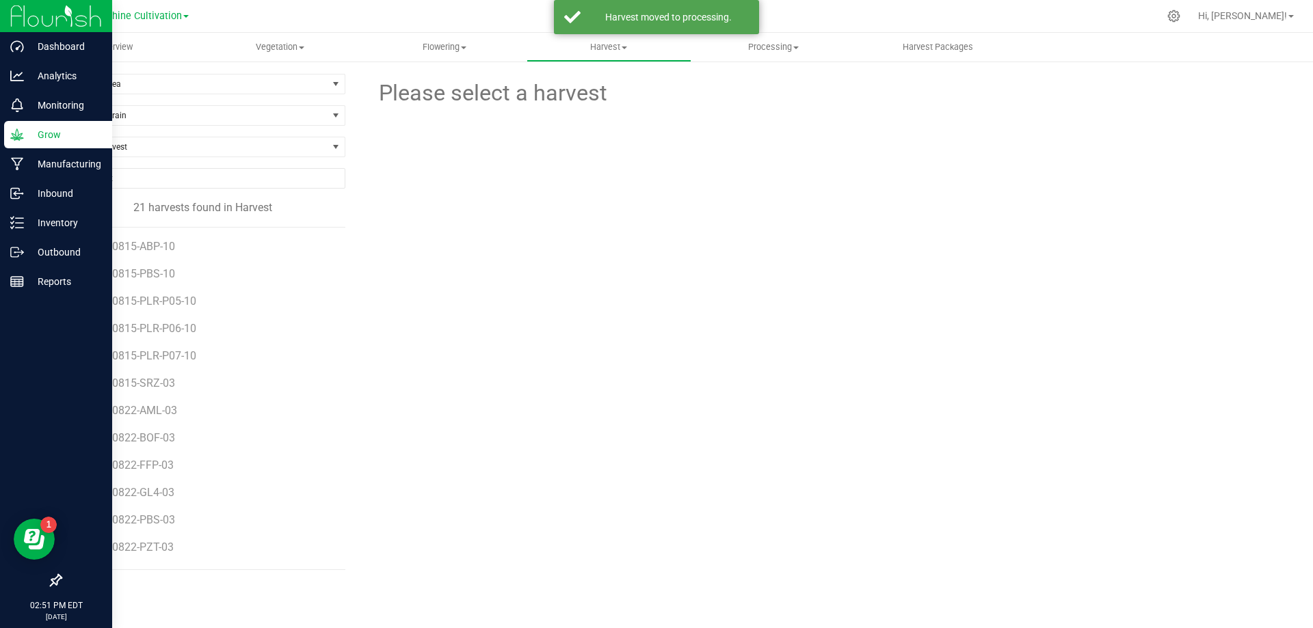
click at [177, 293] on li "SN-250815-PLR-P05-10" at bounding box center [209, 295] width 252 height 27
click at [179, 308] on li "SN-250815-PLR-P05-10" at bounding box center [209, 295] width 252 height 27
click at [180, 308] on li "SN-250815-PLR-P05-10" at bounding box center [209, 295] width 252 height 27
click at [180, 304] on span "SN-250815-PLR-P05-10" at bounding box center [142, 301] width 119 height 13
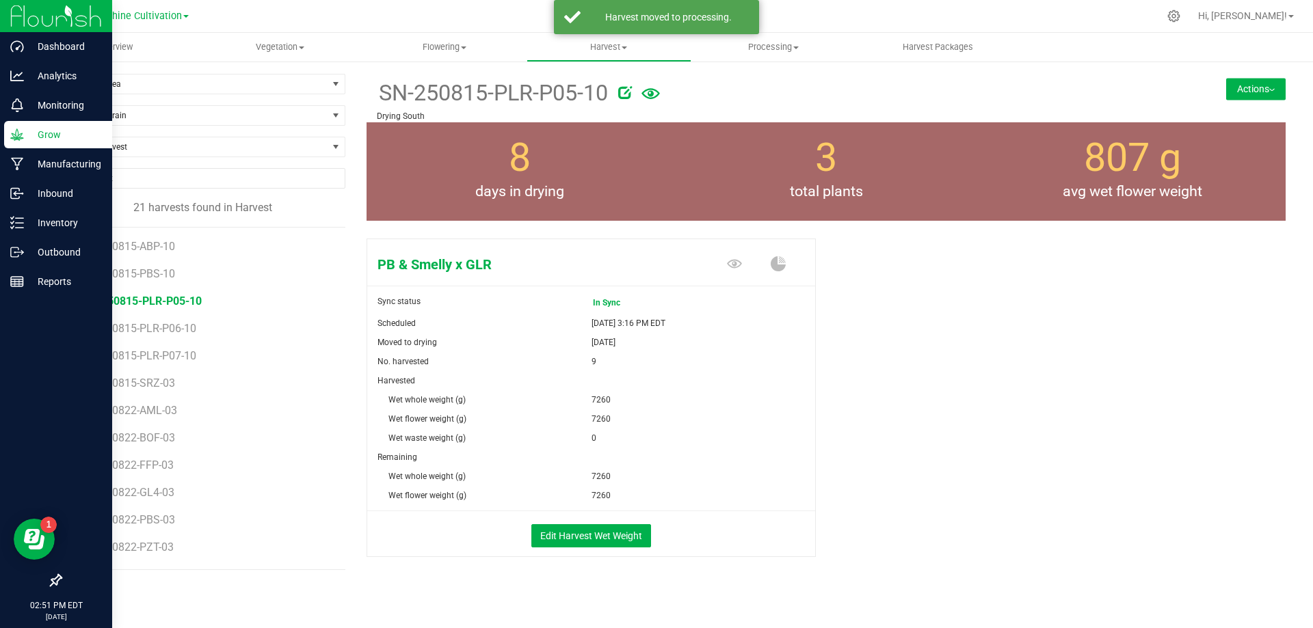
click at [1252, 100] on button "Actions" at bounding box center [1255, 89] width 59 height 22
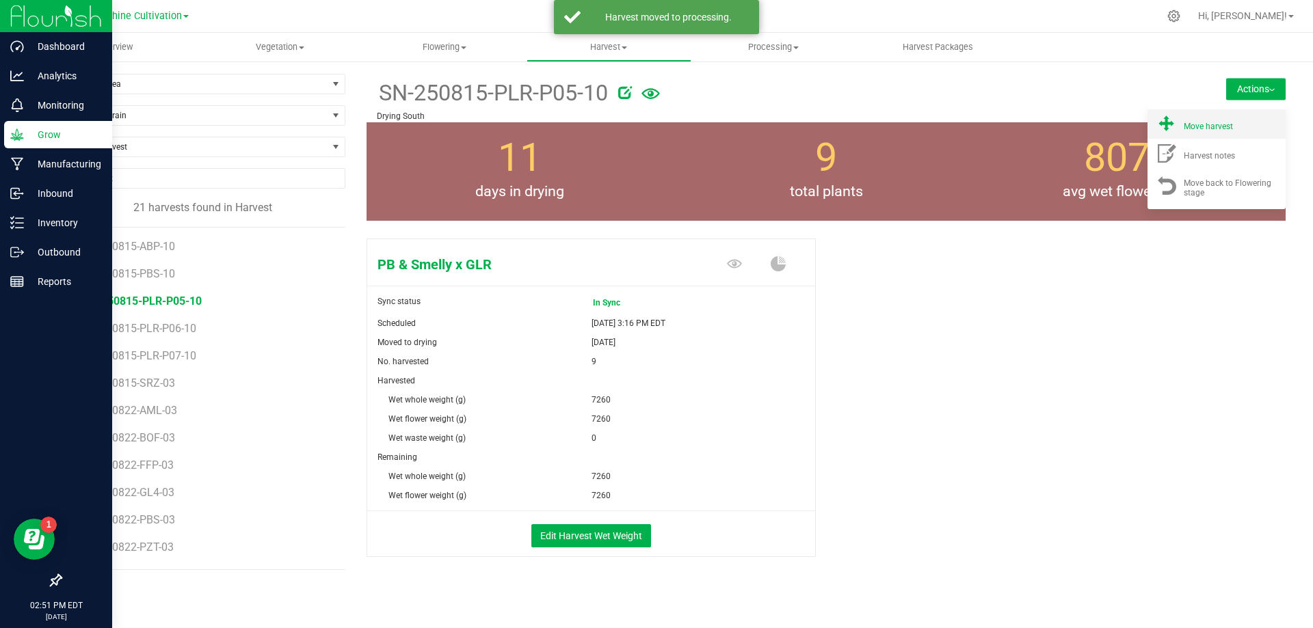
click at [1195, 129] on span "Move harvest" at bounding box center [1207, 127] width 49 height 10
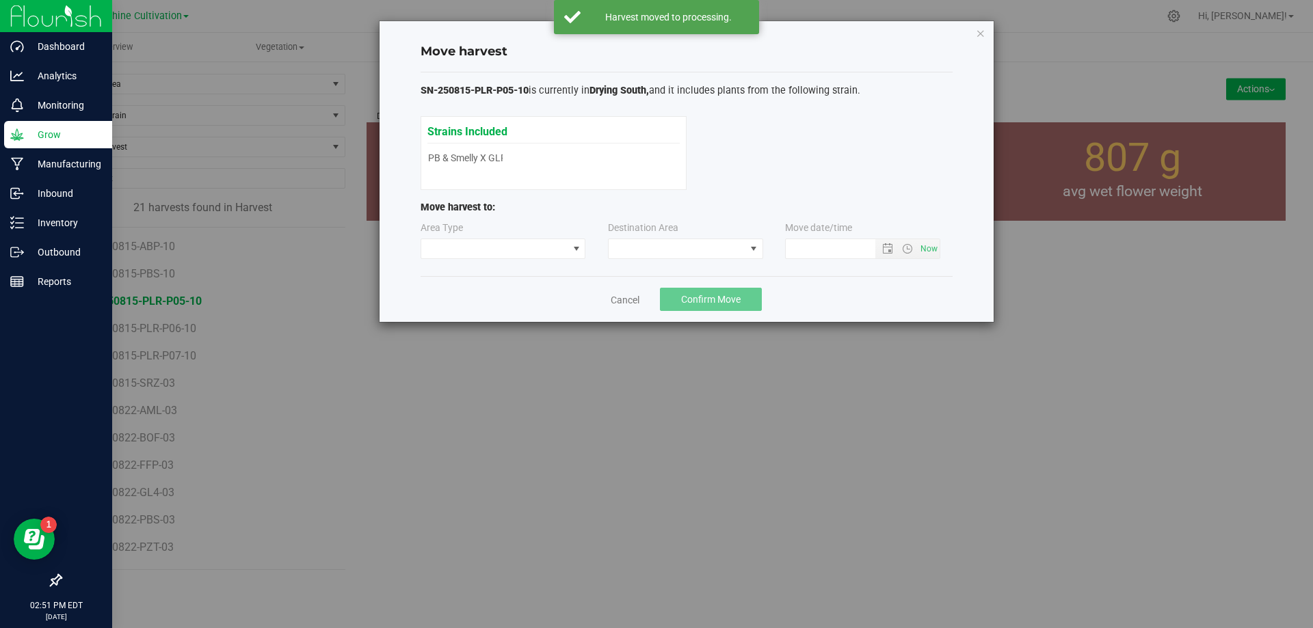
type input "8/26/2025 2:51 PM"
click at [692, 250] on span at bounding box center [676, 248] width 137 height 19
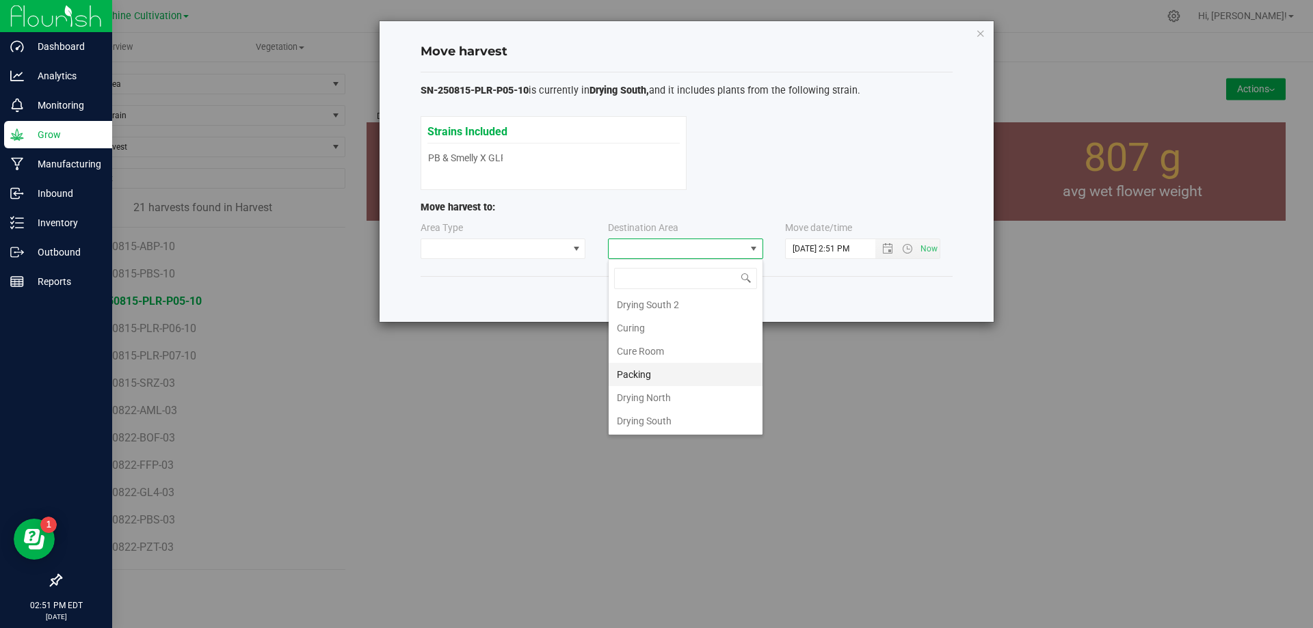
scroll to position [96, 0]
click at [662, 400] on li "Flower Storage" at bounding box center [685, 397] width 154 height 23
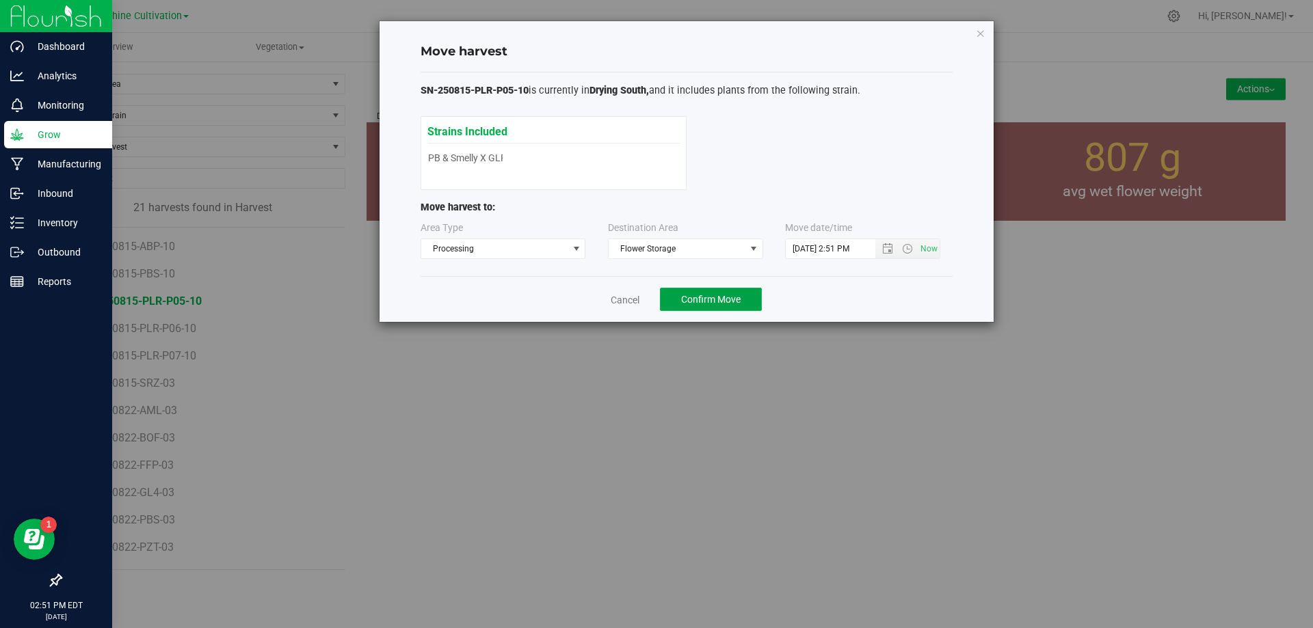
click at [717, 290] on button "Confirm Move" at bounding box center [711, 299] width 102 height 23
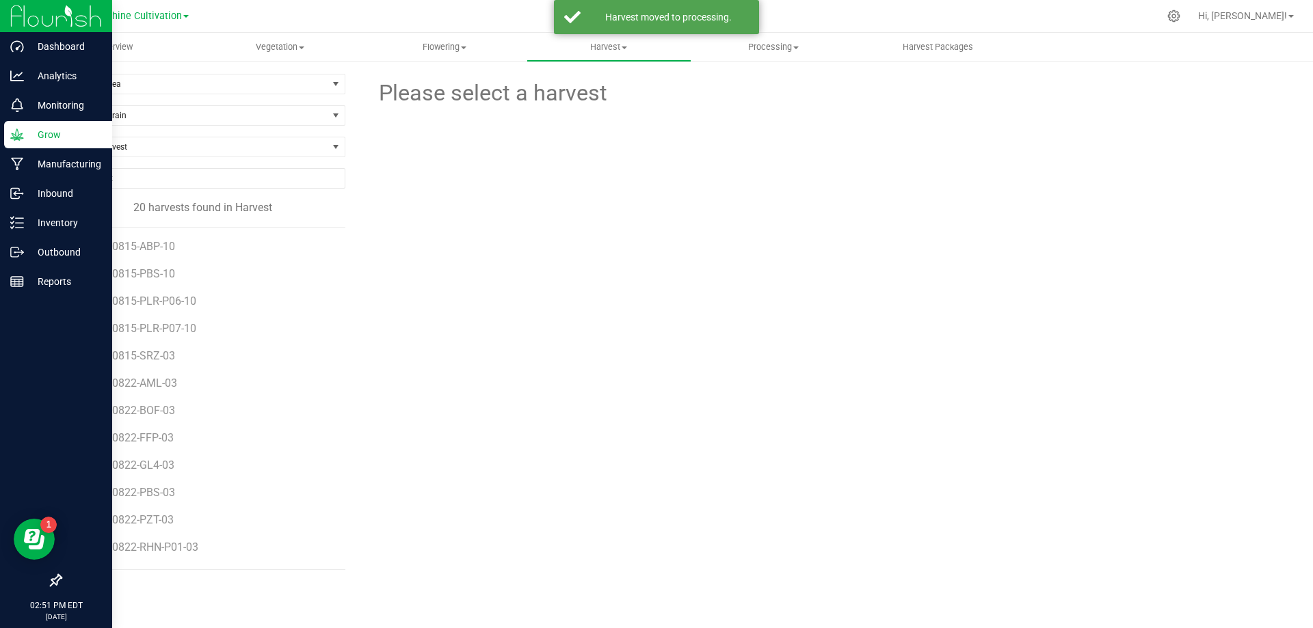
click at [185, 289] on li "SN-250815-PLR-P06-10" at bounding box center [209, 295] width 252 height 27
click at [184, 306] on span "SN-250815-PLR-P06-10" at bounding box center [142, 301] width 119 height 13
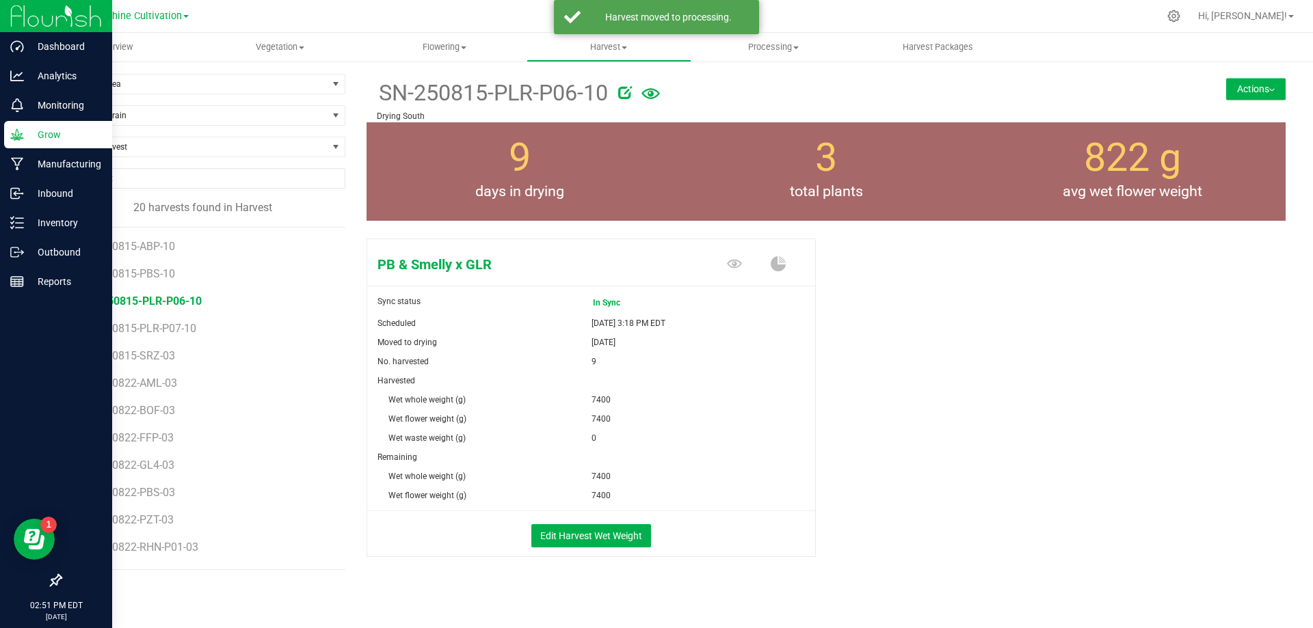
click at [1226, 80] on button "Actions" at bounding box center [1255, 89] width 59 height 22
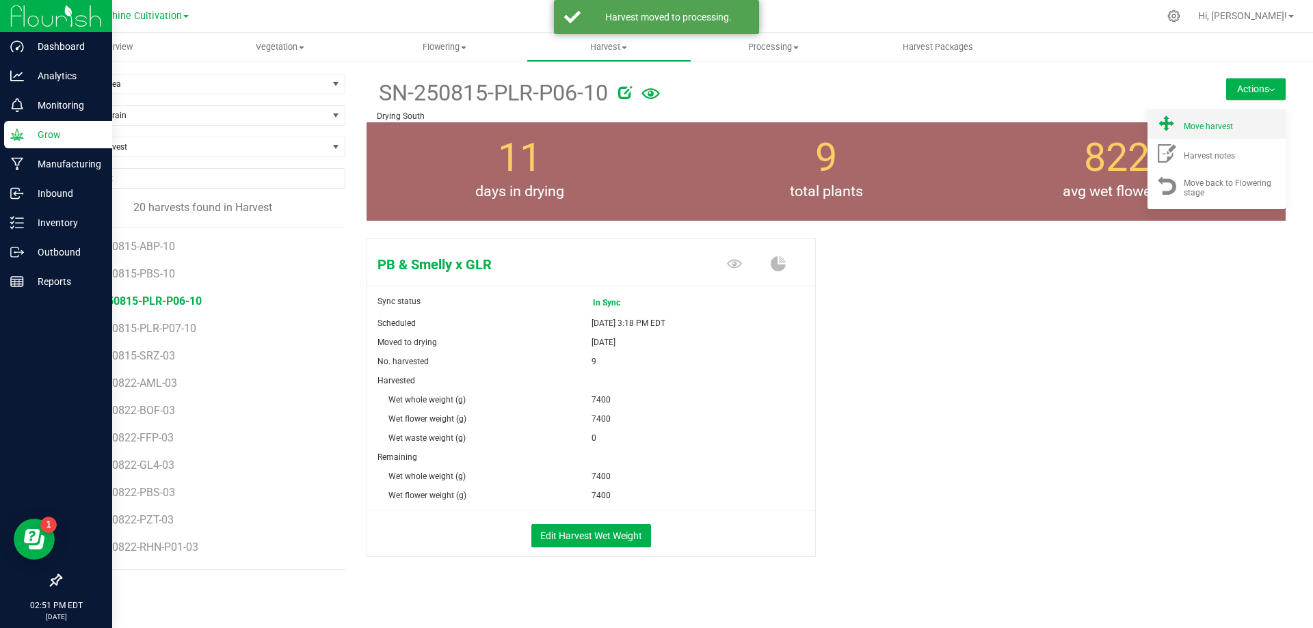
click at [1185, 117] on div "Move harvest" at bounding box center [1229, 124] width 93 height 14
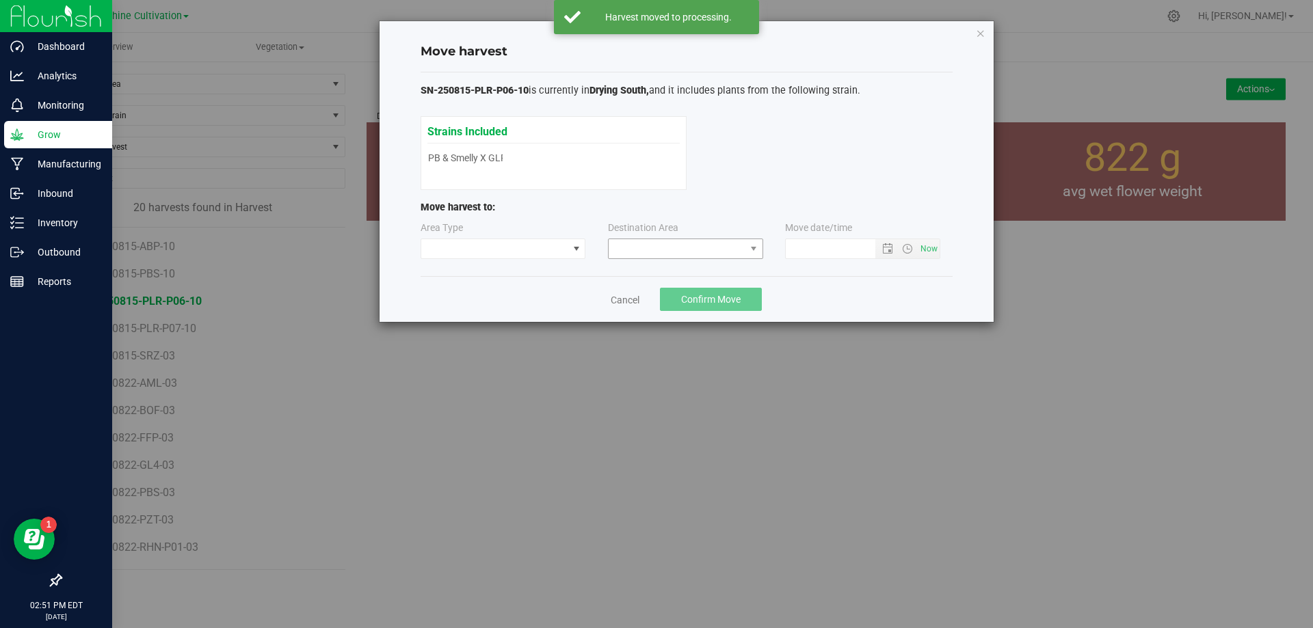
type input "8/26/2025 2:51 PM"
click at [659, 244] on span at bounding box center [676, 248] width 137 height 19
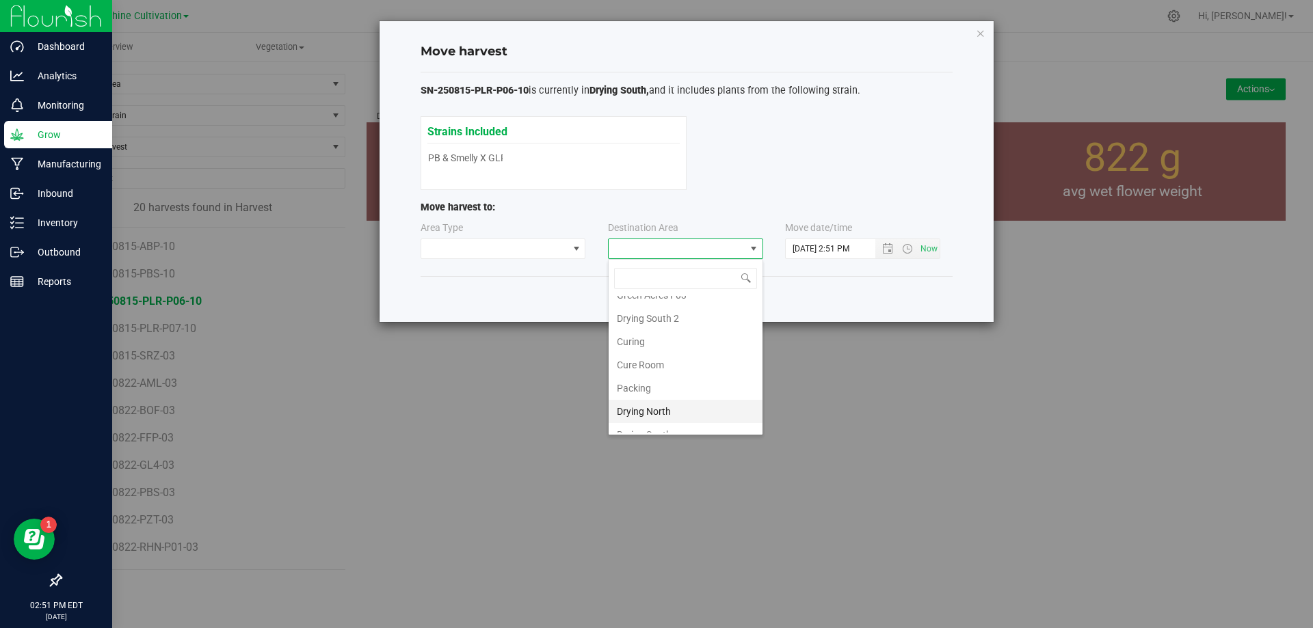
scroll to position [96, 0]
click at [655, 405] on li "Flower Storage" at bounding box center [685, 397] width 154 height 23
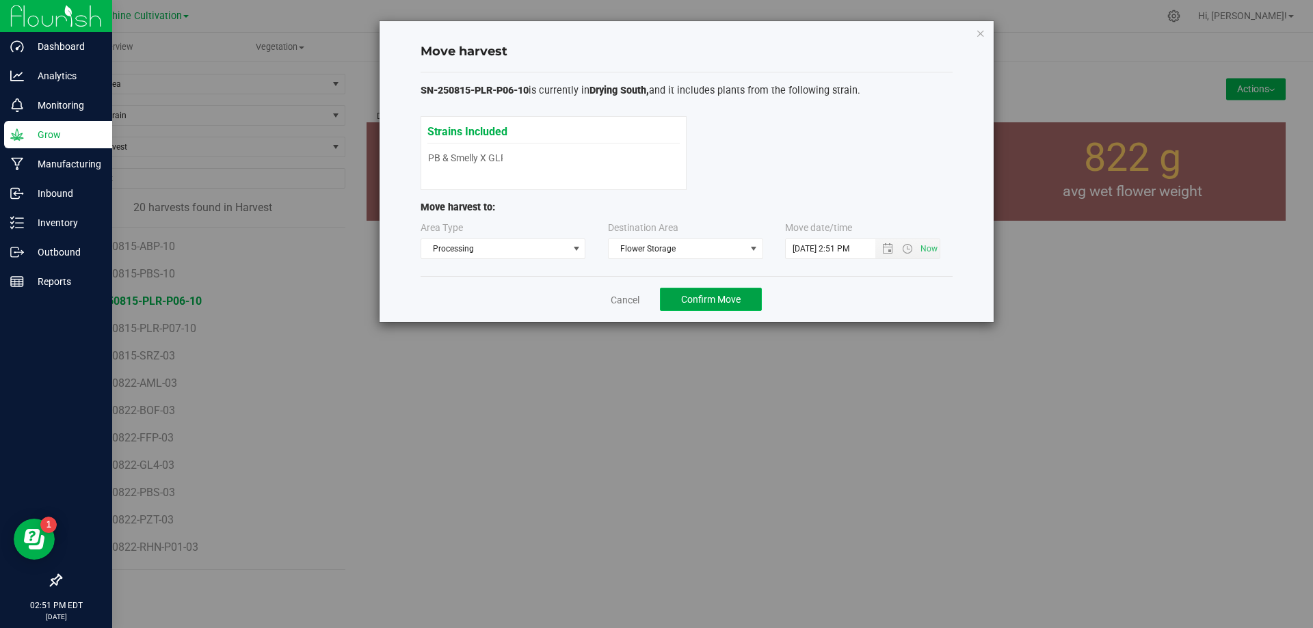
click at [698, 292] on button "Confirm Move" at bounding box center [711, 299] width 102 height 23
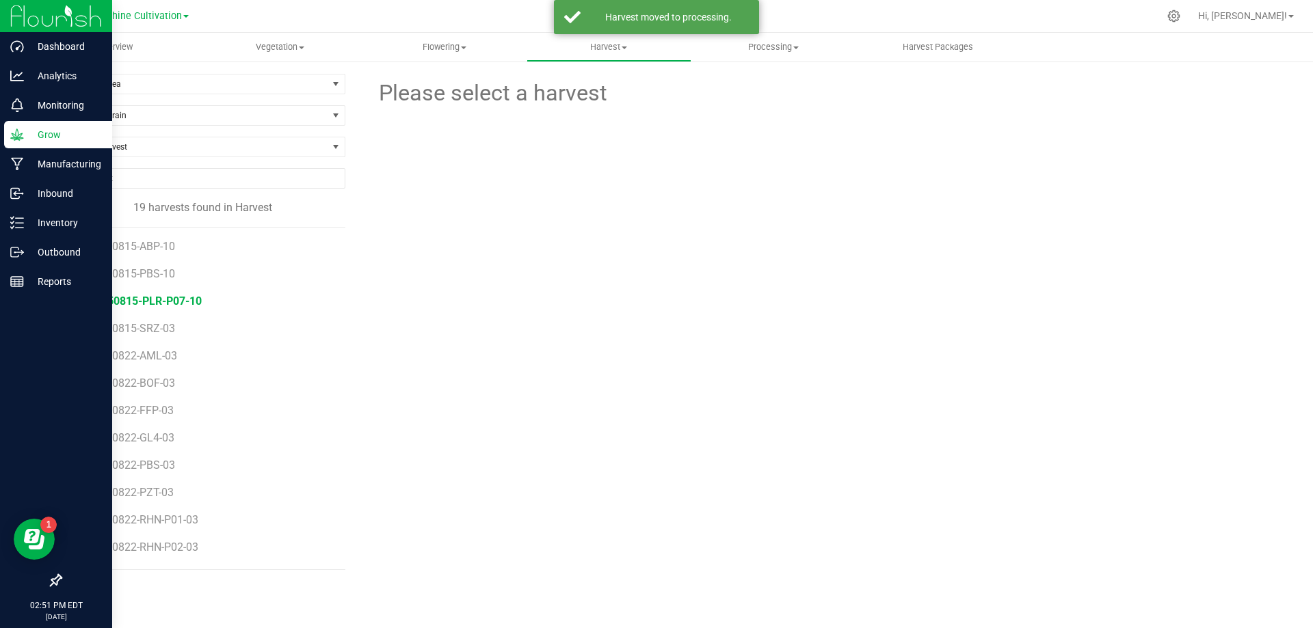
click at [176, 302] on span "SN-250815-PLR-P07-10" at bounding box center [142, 301] width 119 height 13
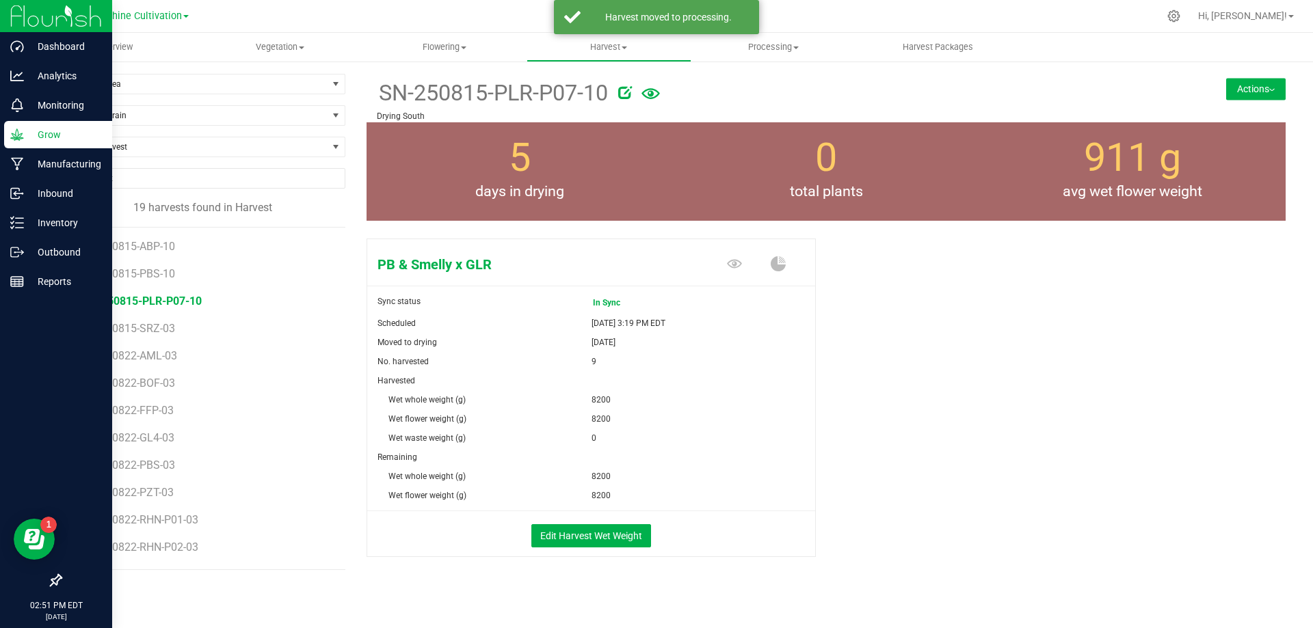
click at [1255, 83] on button "Actions" at bounding box center [1255, 89] width 59 height 22
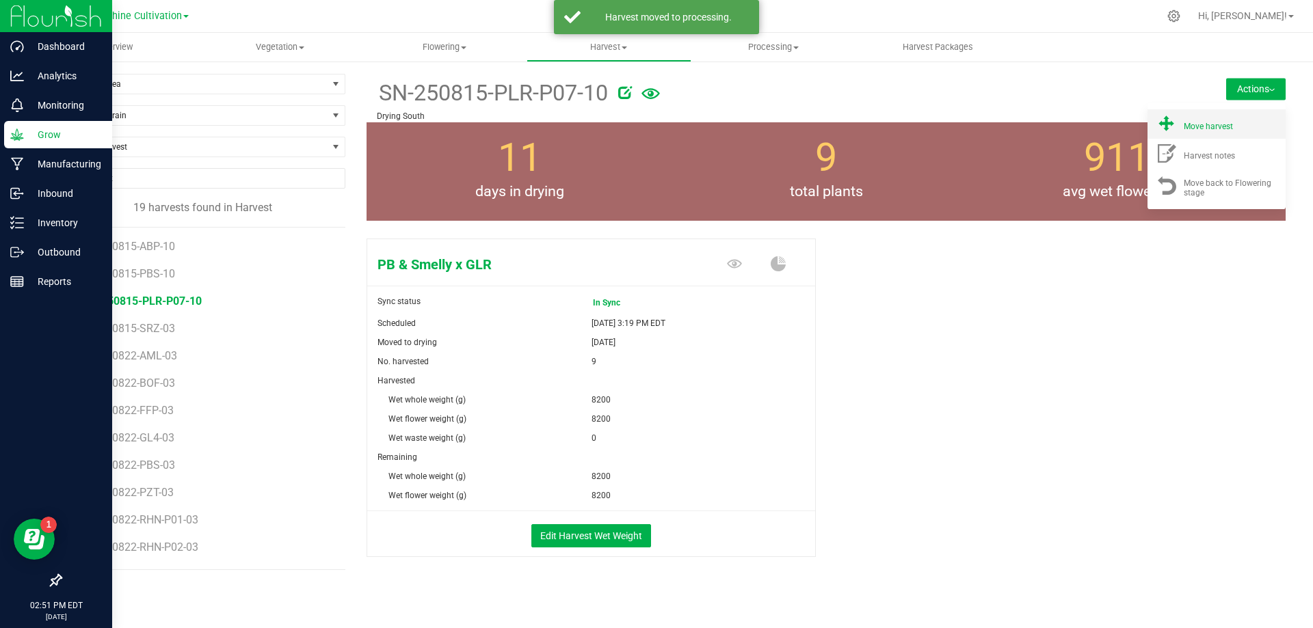
click at [1199, 116] on li "Move harvest" at bounding box center [1216, 123] width 138 height 29
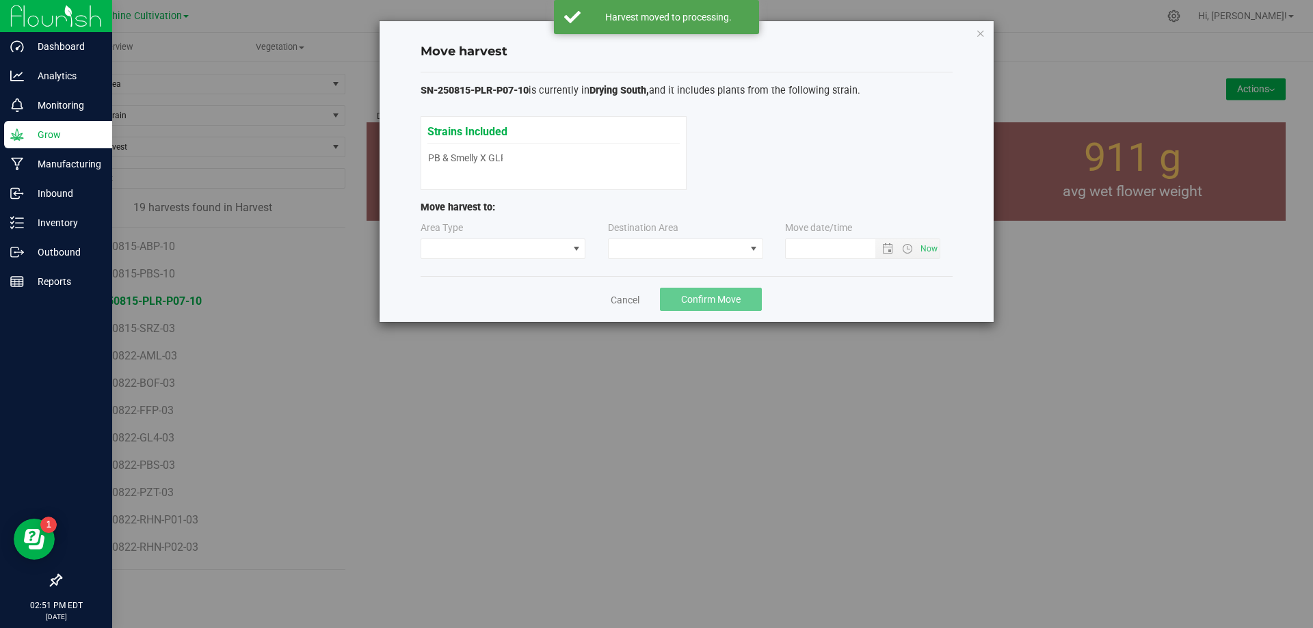
type input "8/26/2025 2:51 PM"
click at [725, 247] on span at bounding box center [676, 248] width 137 height 19
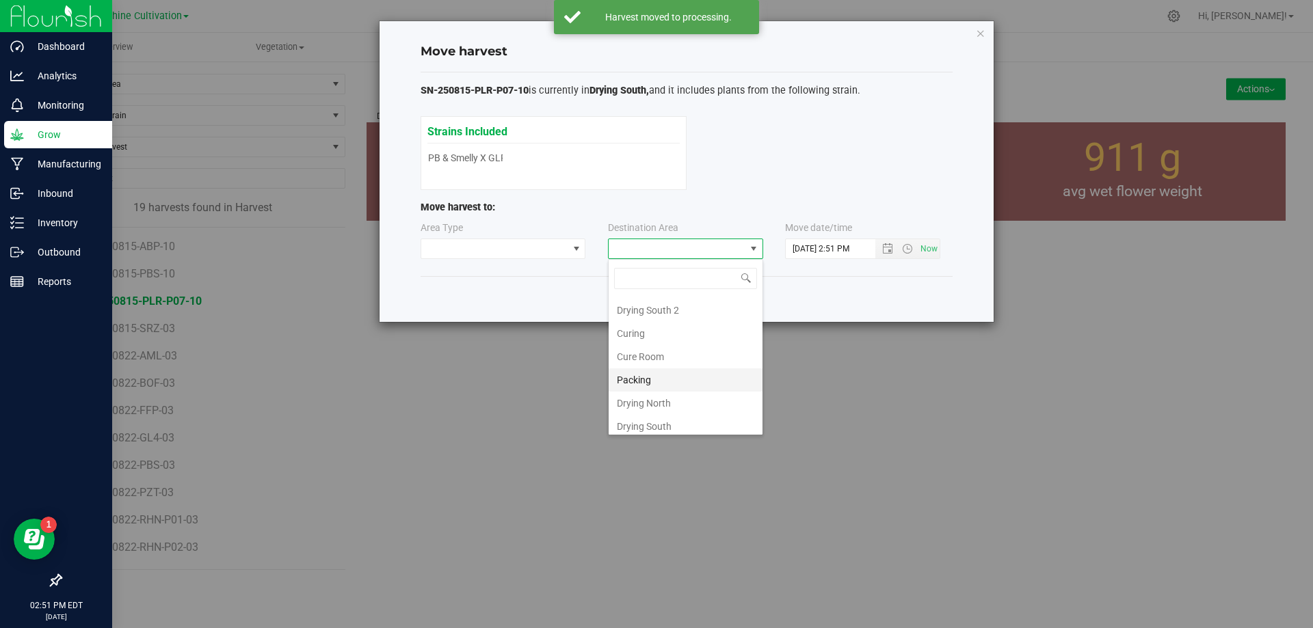
scroll to position [96, 0]
click at [657, 393] on li "Flower Storage" at bounding box center [685, 397] width 154 height 23
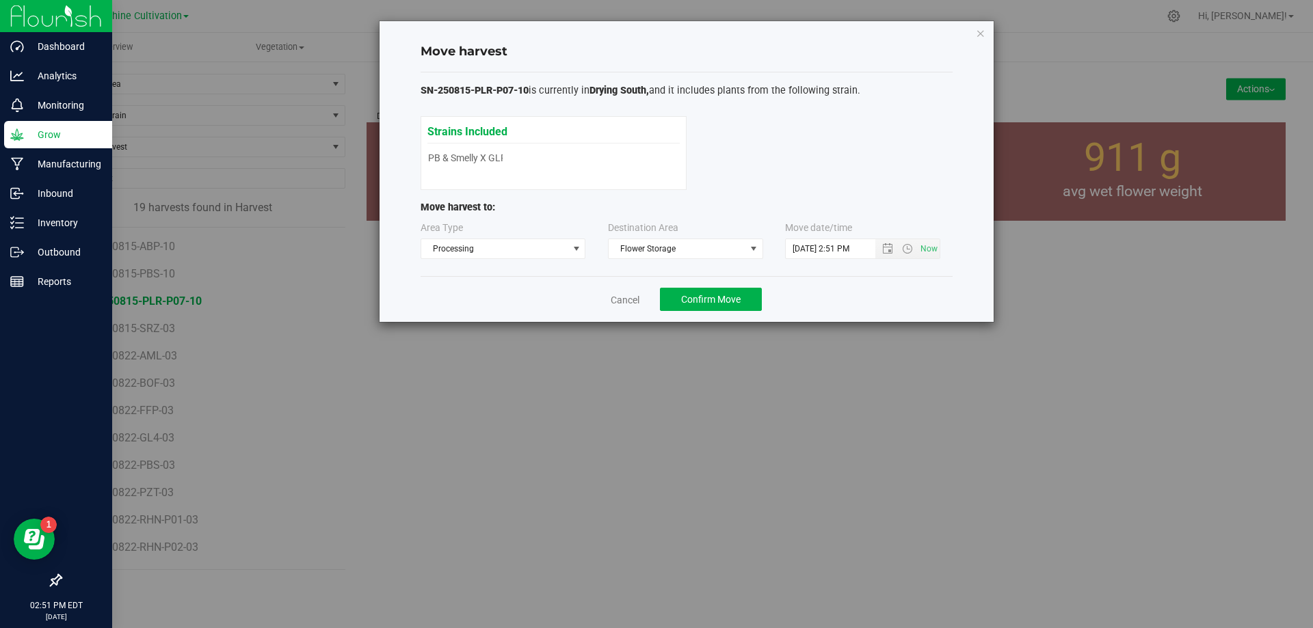
click at [719, 285] on div "Cancel Confirm Move" at bounding box center [686, 299] width 532 height 46
click at [718, 295] on span "Confirm Move" at bounding box center [710, 299] width 59 height 11
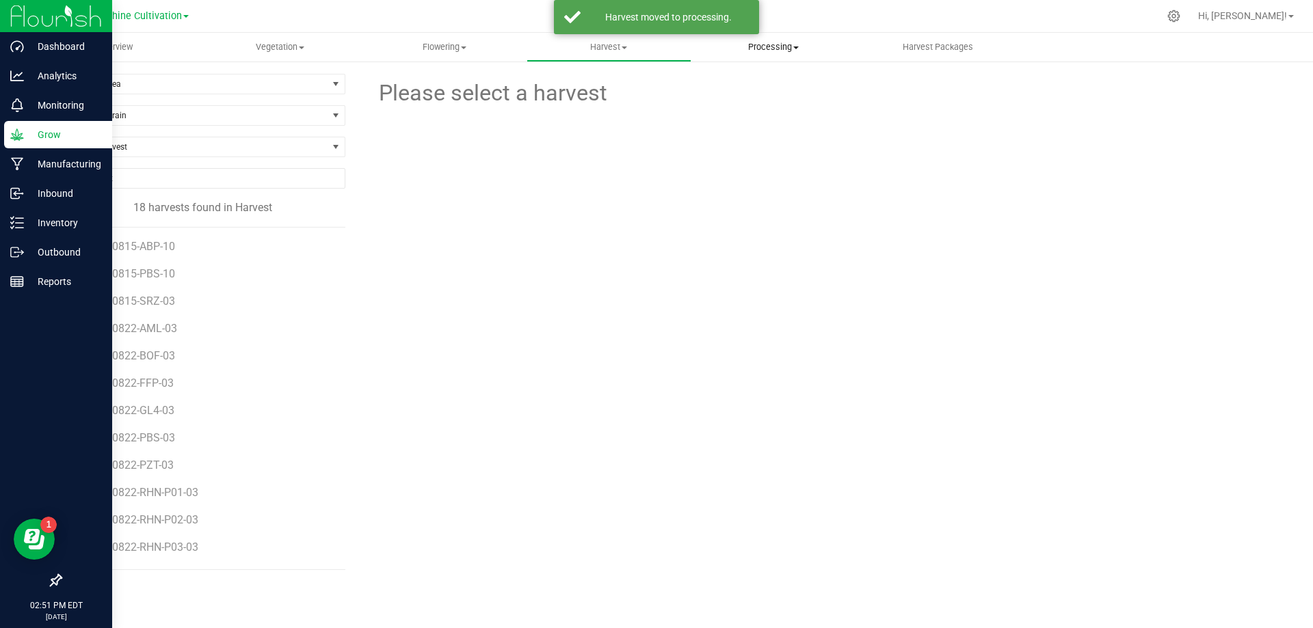
click at [750, 47] on span "Processing" at bounding box center [773, 47] width 163 height 12
click at [785, 87] on span "Processing harvests" at bounding box center [754, 83] width 126 height 12
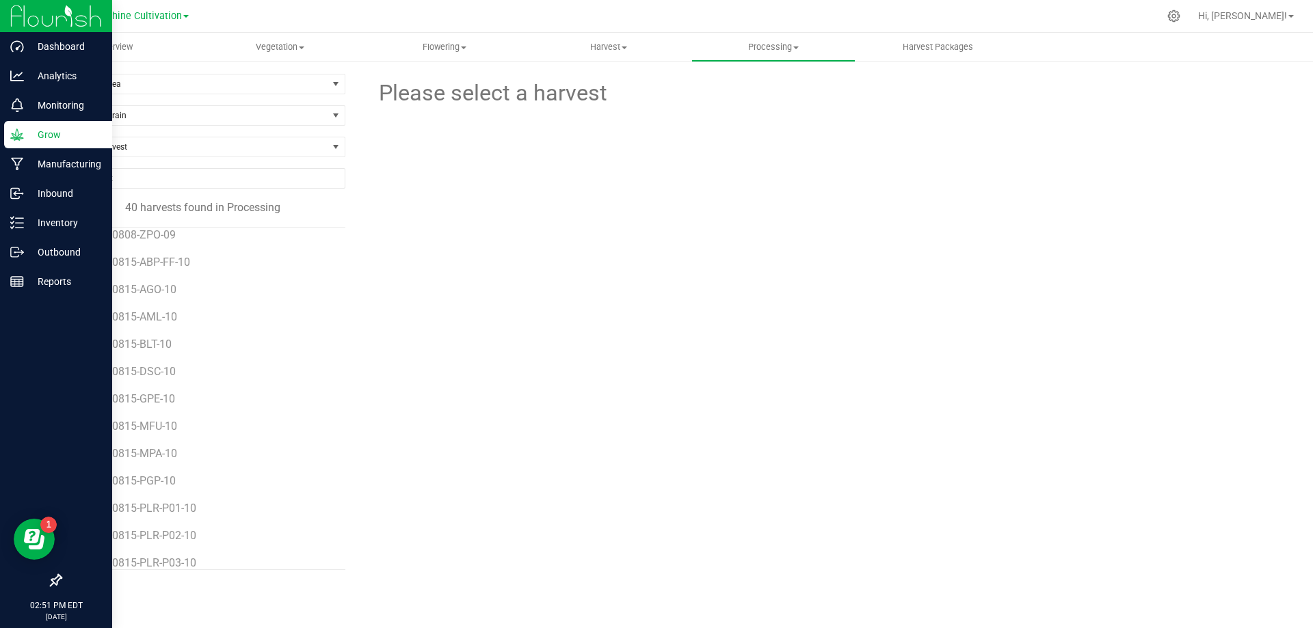
scroll to position [763, 0]
click at [174, 390] on span "SN-250815-PLR-P01-10" at bounding box center [142, 385] width 119 height 13
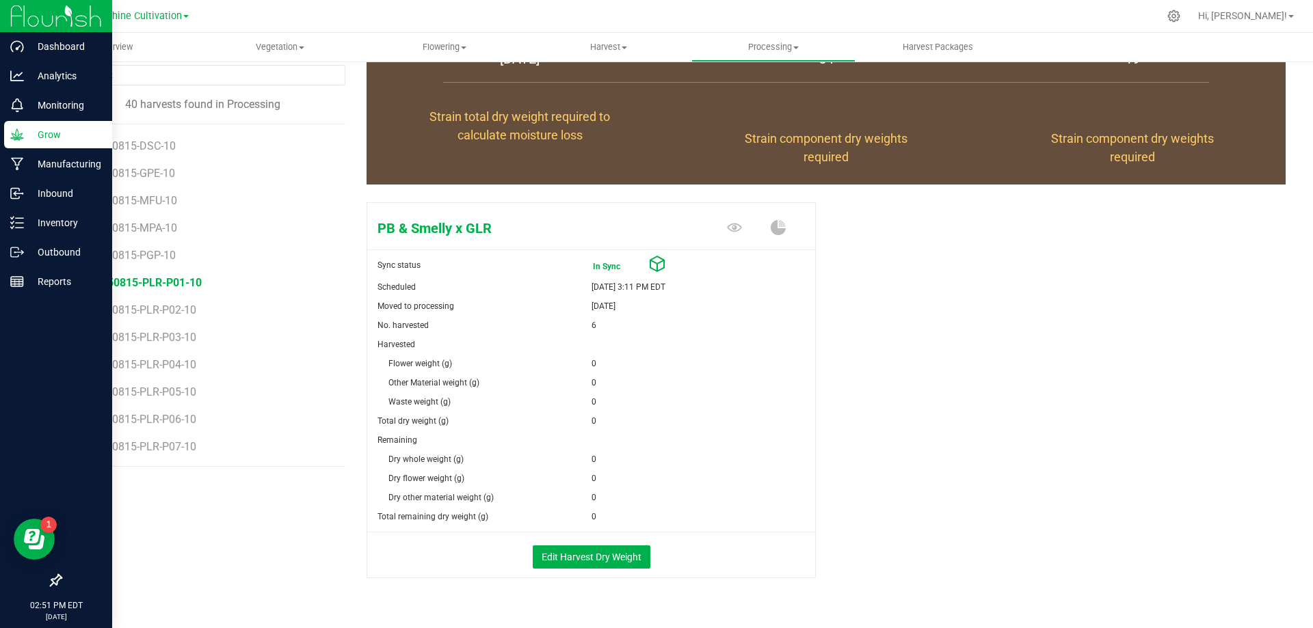
scroll to position [132, 0]
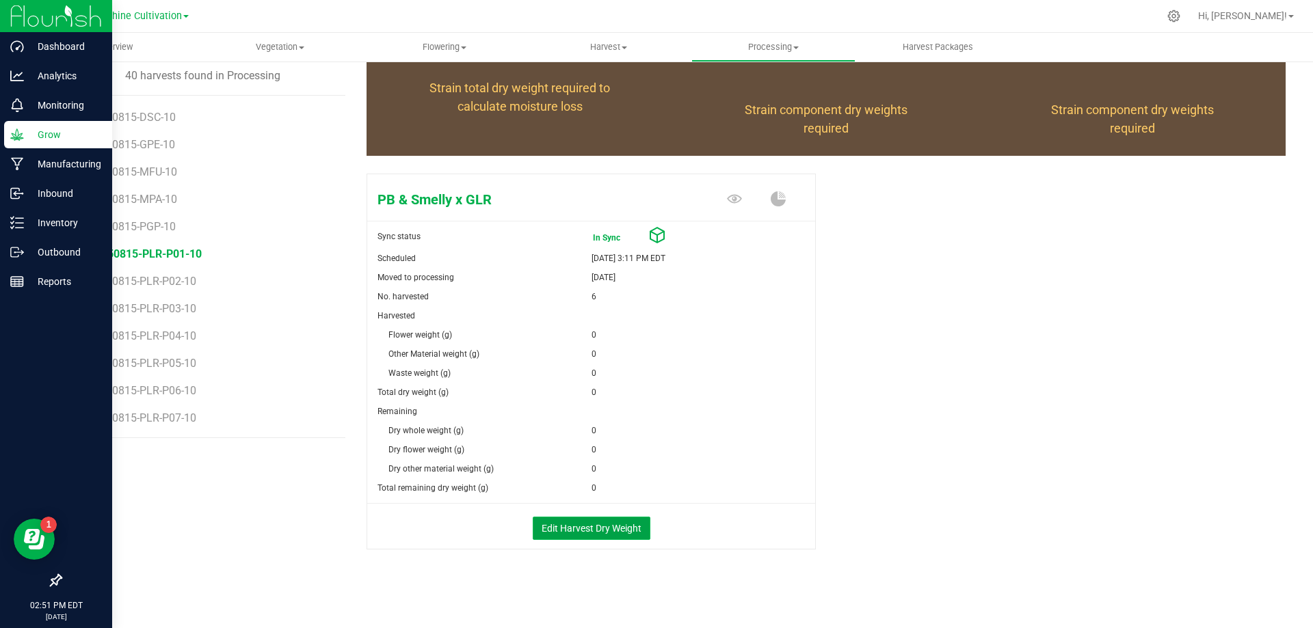
click at [580, 526] on button "Edit Harvest Dry Weight" at bounding box center [592, 528] width 118 height 23
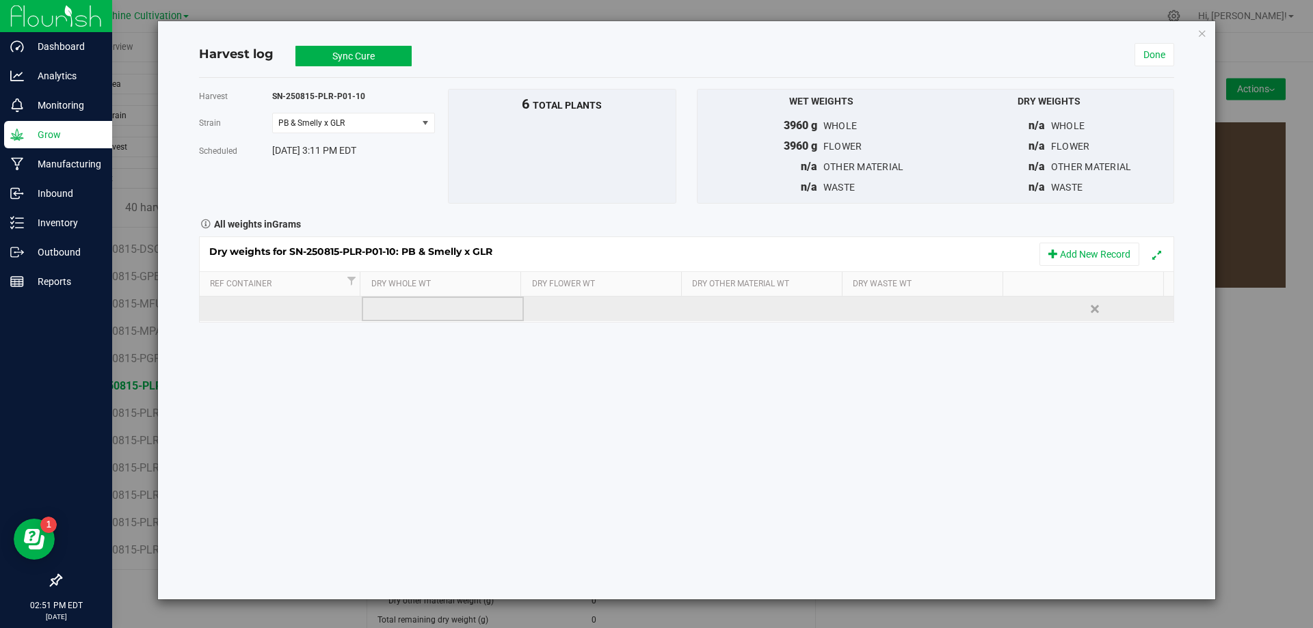
click at [436, 309] on td at bounding box center [443, 309] width 162 height 25
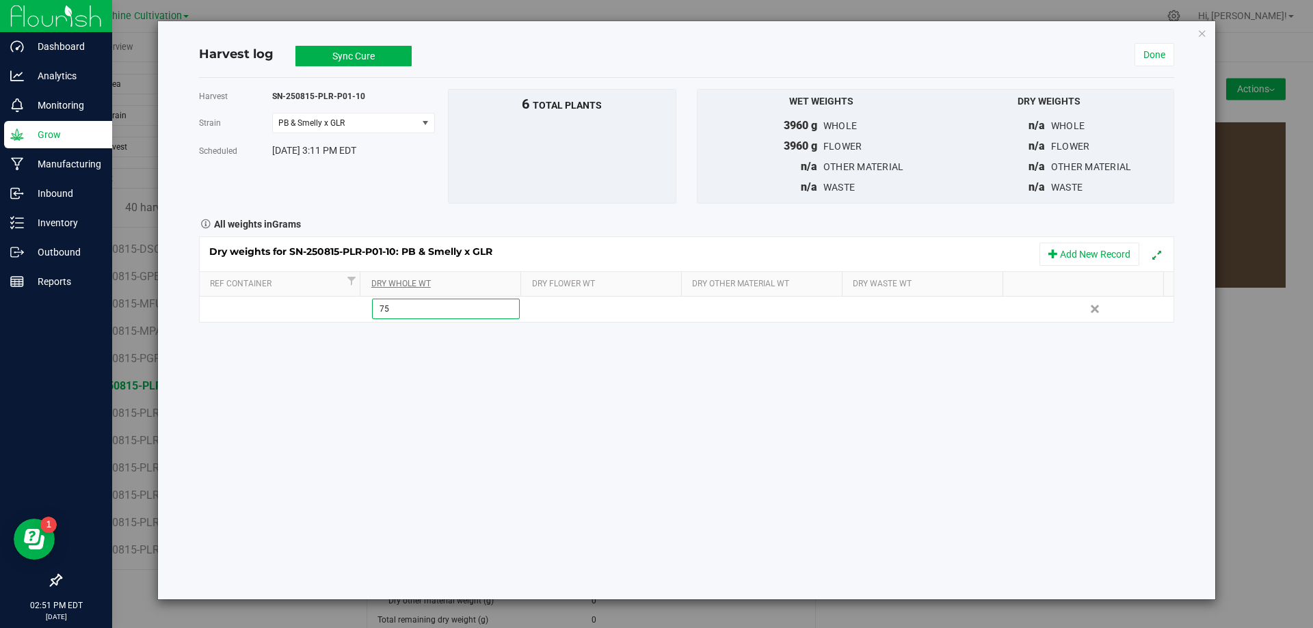
type input "755"
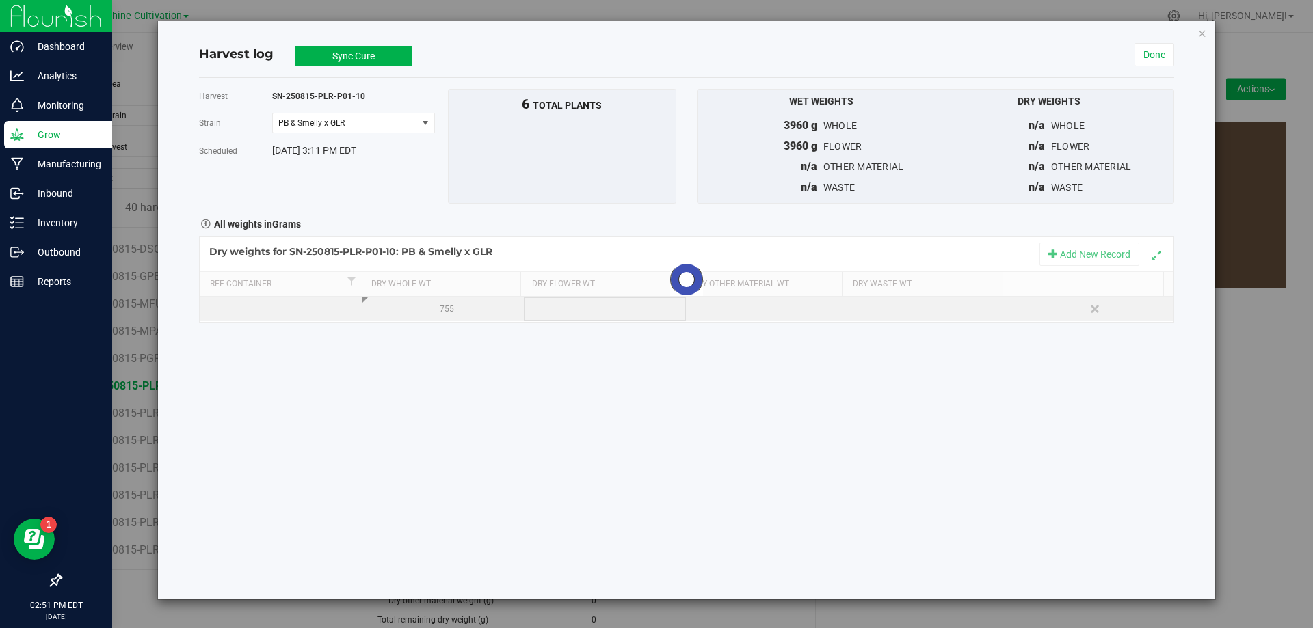
click at [560, 317] on div "Loading... Dry weights for SN-250815-PLR-P01-10: PB & Smelly x GLR Add New Reco…" at bounding box center [686, 280] width 975 height 86
click at [560, 303] on td at bounding box center [605, 309] width 162 height 25
click at [558, 313] on input "text" at bounding box center [608, 308] width 146 height 19
type input "755"
click at [918, 300] on div "Dry weights for SN-250815-PLR-P01-10: PB & Smelly x GLR Add New Record Ref Cont…" at bounding box center [686, 280] width 975 height 86
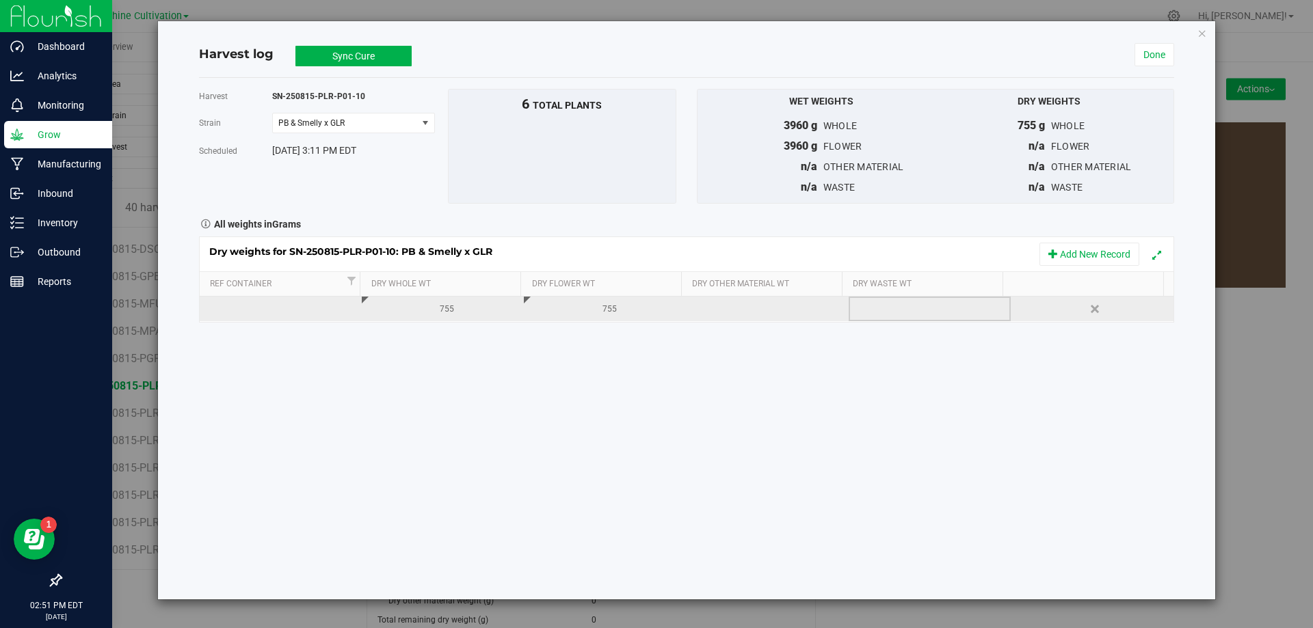
click at [913, 305] on div at bounding box center [934, 309] width 152 height 21
type input "200"
type input "200.0000 g"
click at [331, 62] on button "Sync Cure" at bounding box center [353, 56] width 116 height 21
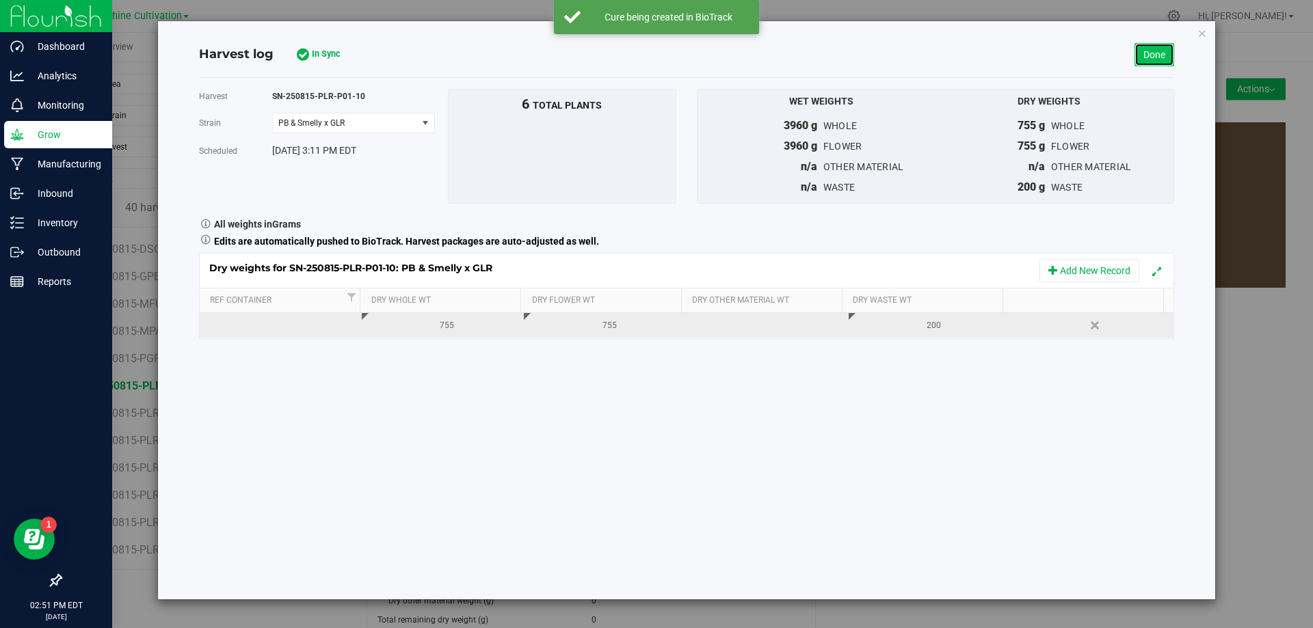
click at [1141, 57] on link "Done" at bounding box center [1154, 54] width 40 height 23
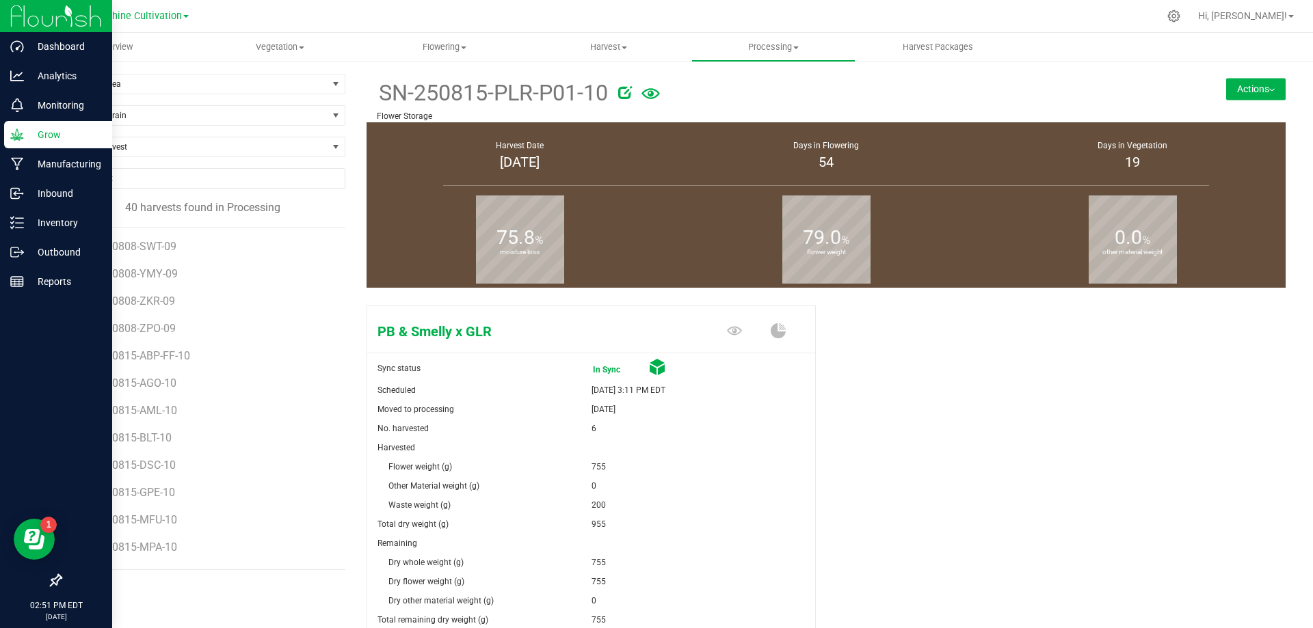
scroll to position [763, 0]
click at [179, 402] on li "SN-250815-PLR-P02-10" at bounding box center [209, 407] width 252 height 27
click at [176, 414] on span "SN-250815-PLR-P02-10" at bounding box center [142, 413] width 119 height 13
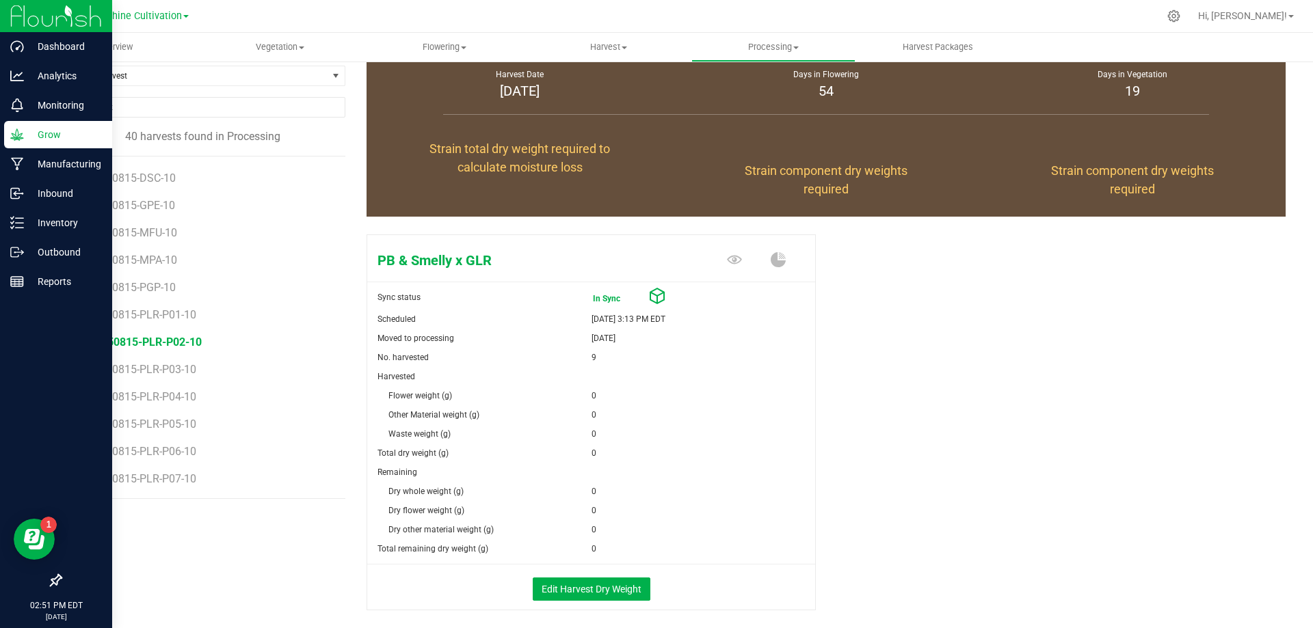
scroll to position [132, 0]
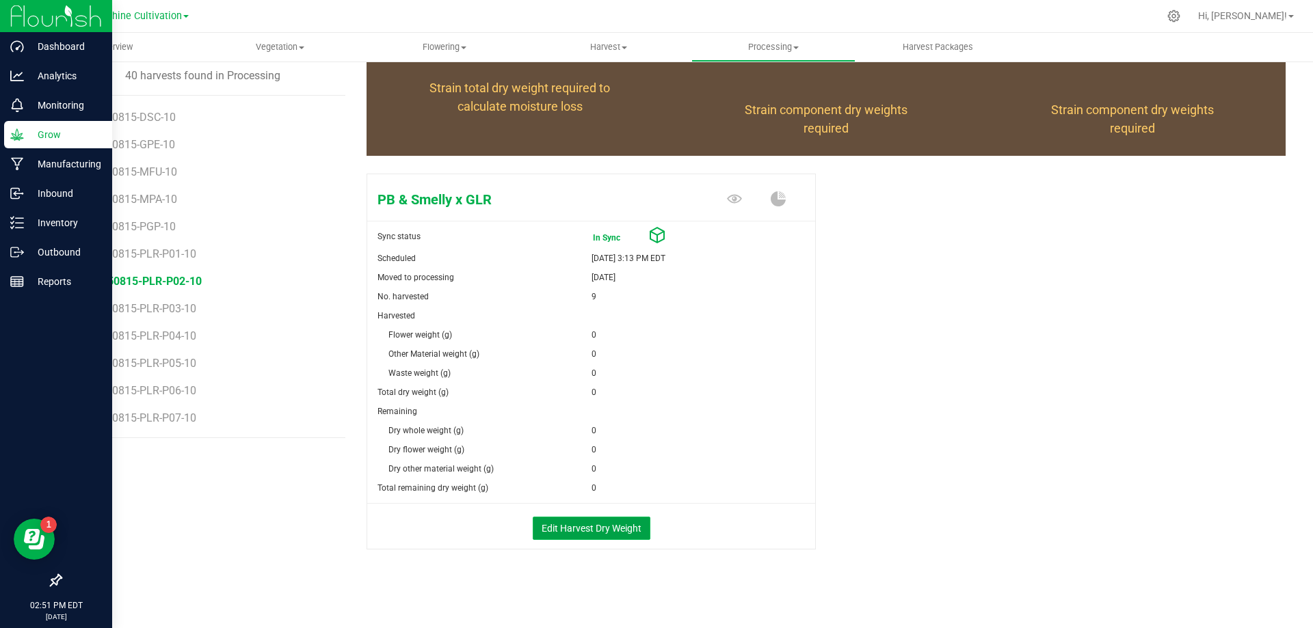
click at [584, 528] on button "Edit Harvest Dry Weight" at bounding box center [592, 528] width 118 height 23
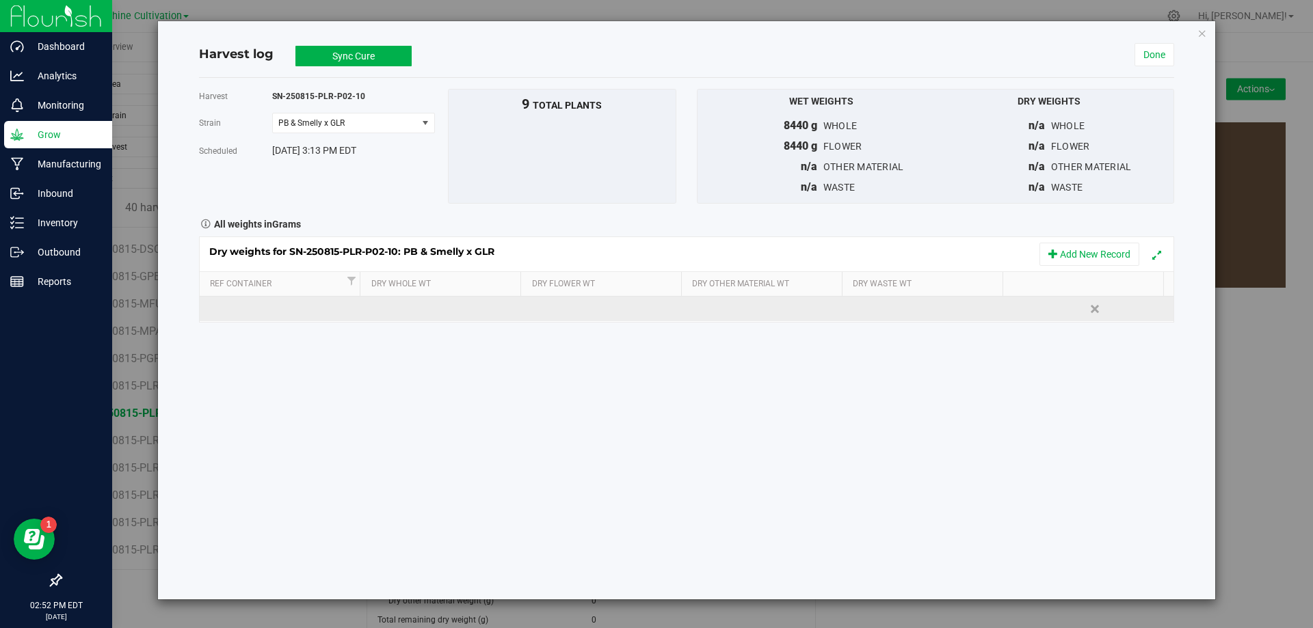
click at [436, 306] on td at bounding box center [443, 309] width 162 height 25
click at [436, 306] on input "text" at bounding box center [446, 308] width 146 height 19
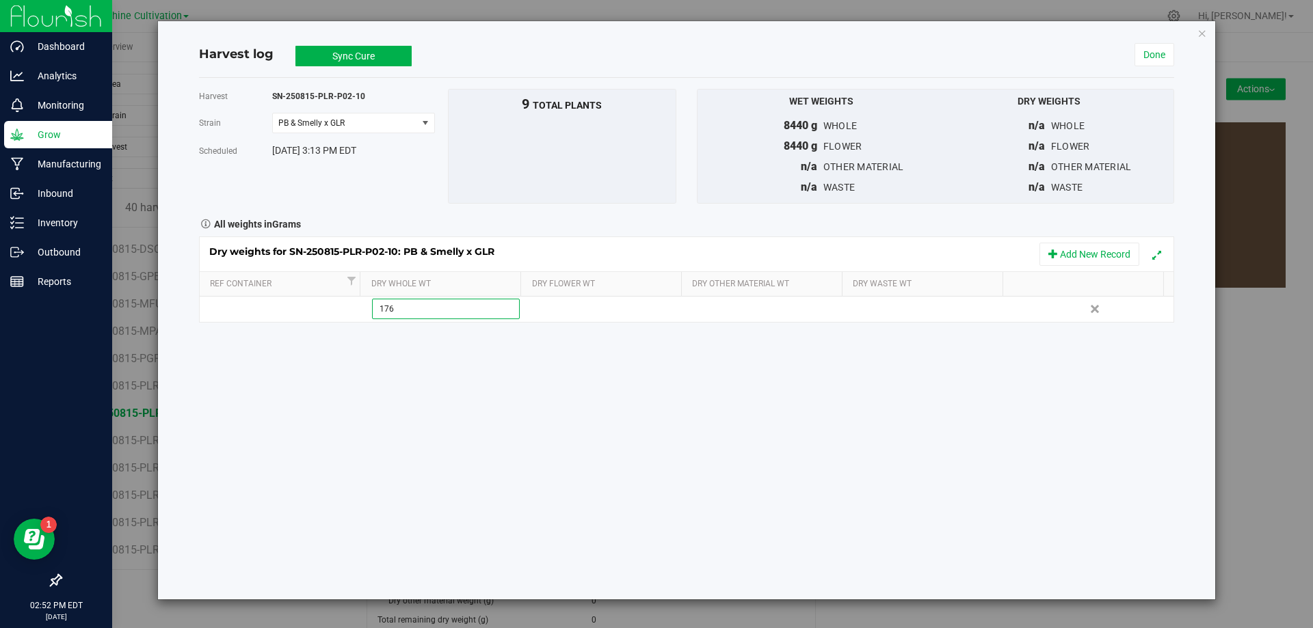
type input "1760"
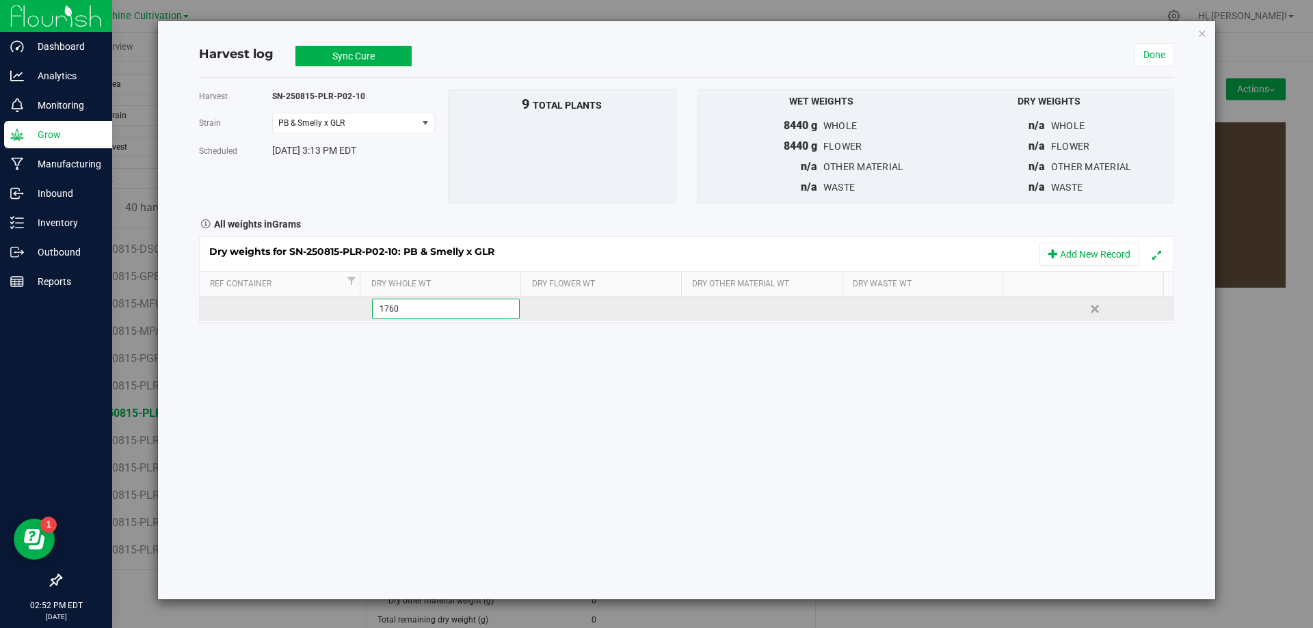
click at [555, 308] on div "Dry weights for SN-250815-PLR-P02-10: PB & Smelly x GLR Add New Record Ref Cont…" at bounding box center [686, 280] width 975 height 86
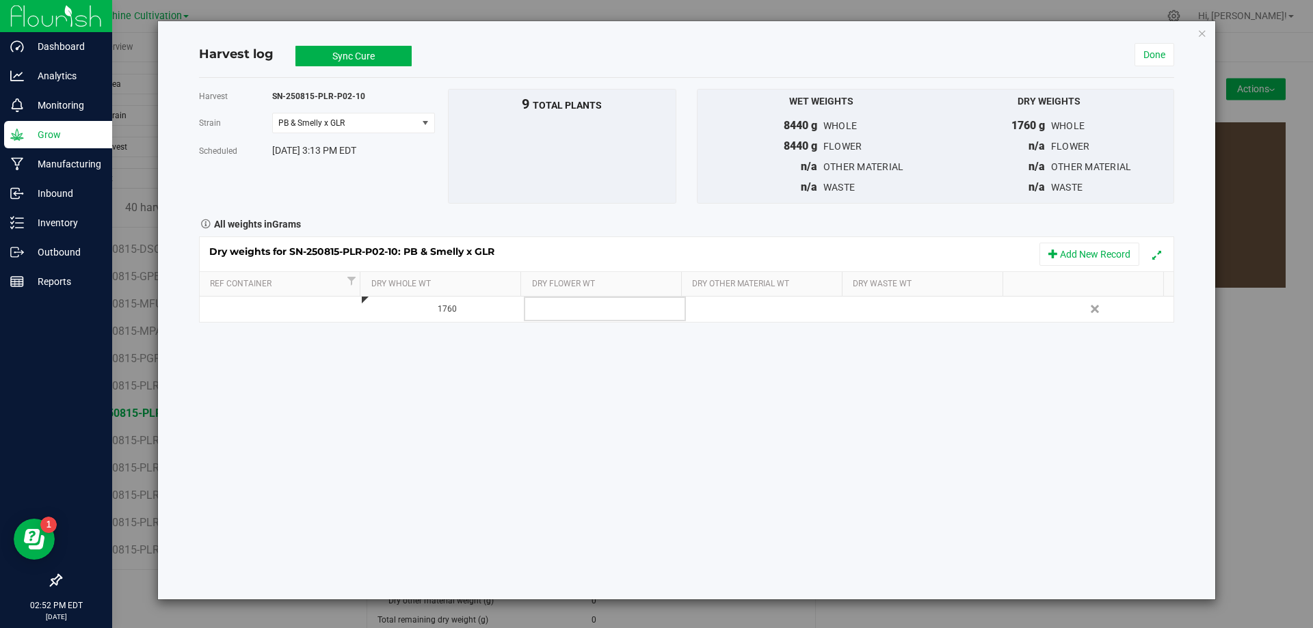
click at [554, 308] on td at bounding box center [605, 309] width 162 height 25
type input "1760"
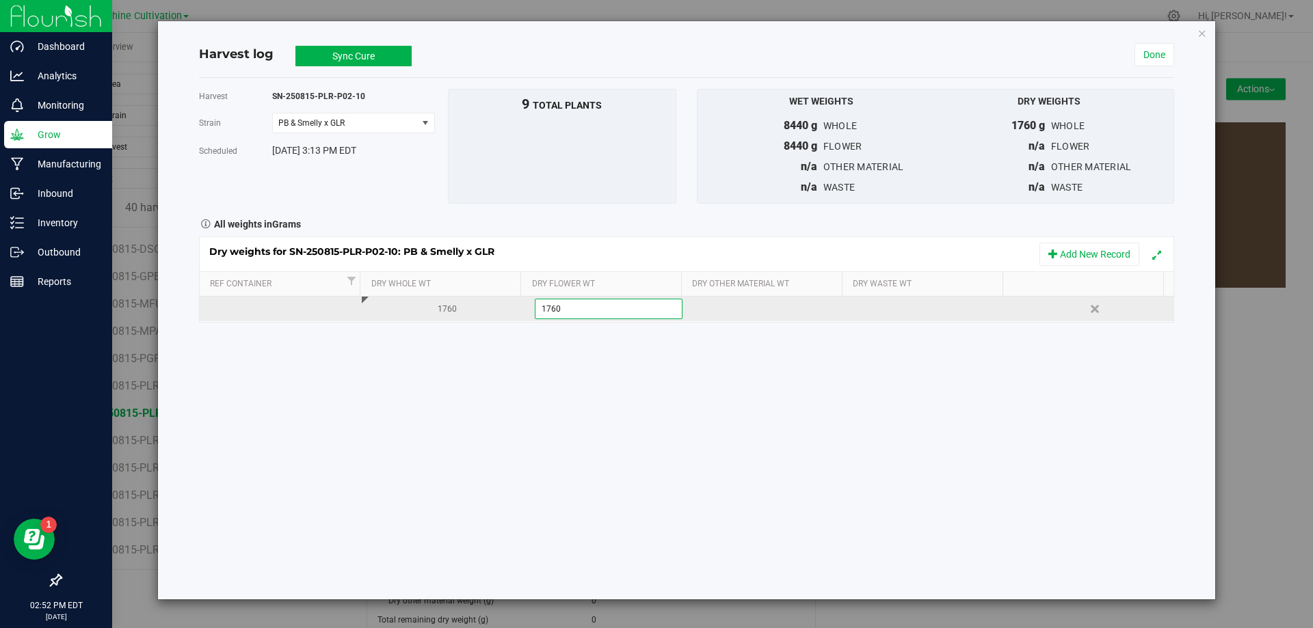
type input "1760.0000 g"
click at [870, 306] on div "Dry weights for SN-250815-PLR-P02-10: PB & Smelly x GLR Add New Record Ref Cont…" at bounding box center [686, 280] width 975 height 86
click at [870, 310] on div at bounding box center [934, 309] width 152 height 21
click at [870, 310] on input "text" at bounding box center [932, 308] width 146 height 19
type input "3"
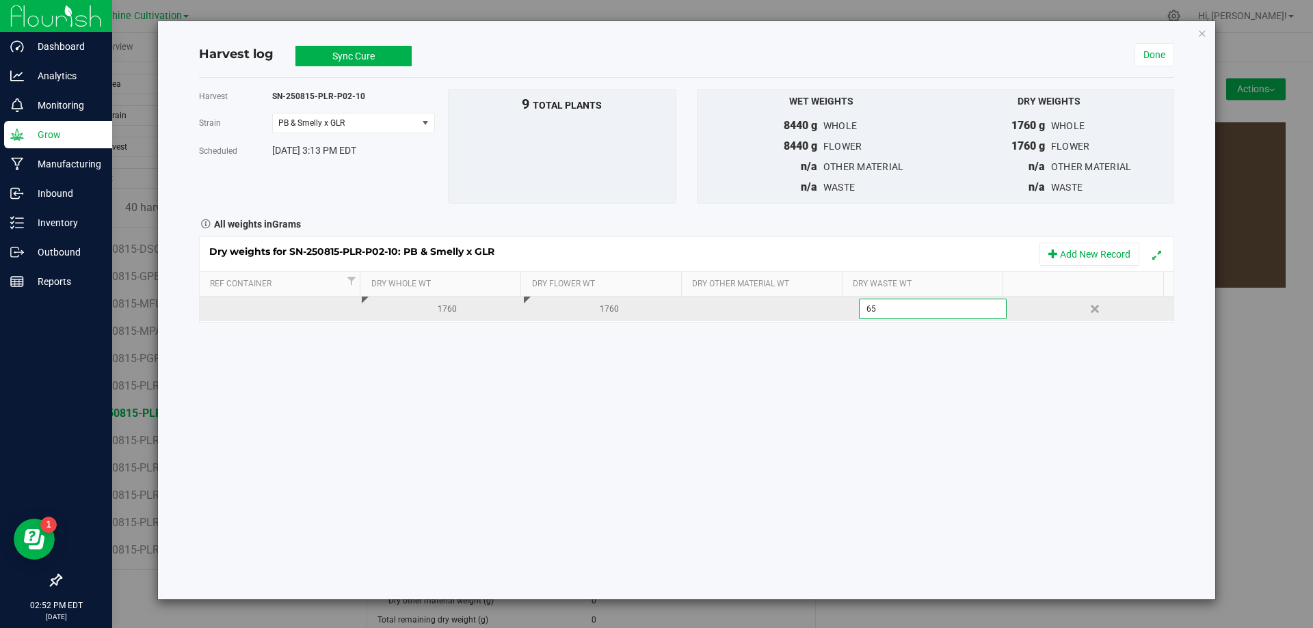
type input "650"
click at [343, 55] on button "Sync Cure" at bounding box center [353, 56] width 116 height 21
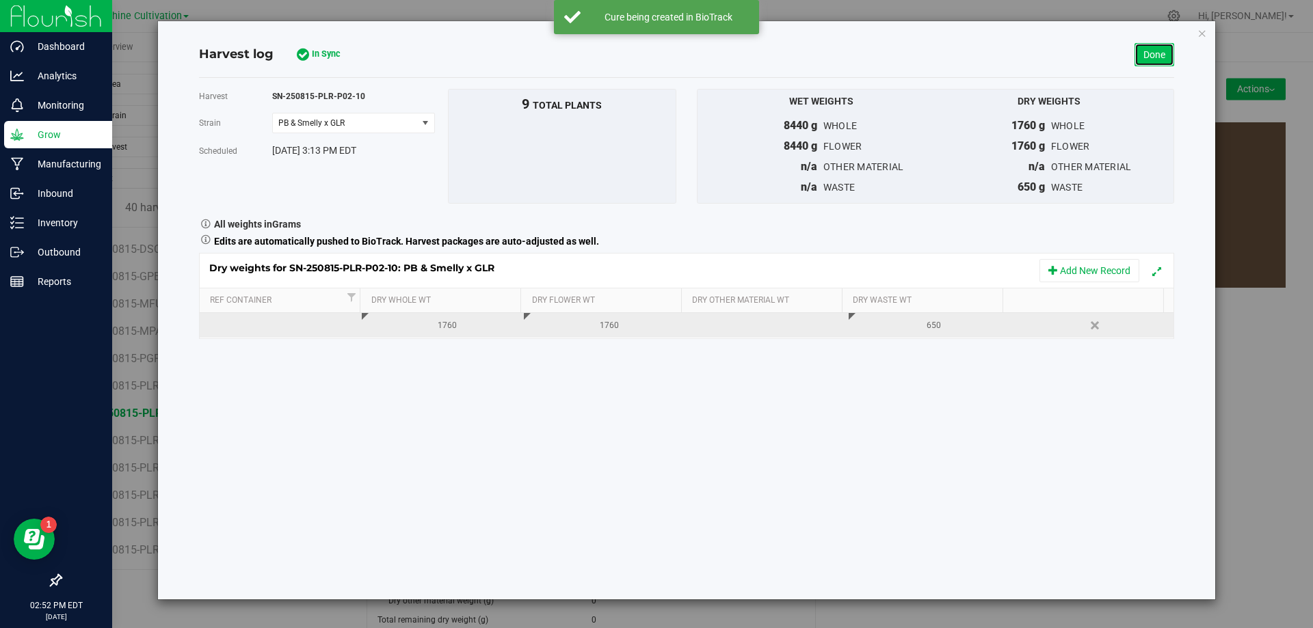
click at [1154, 49] on link "Done" at bounding box center [1154, 54] width 40 height 23
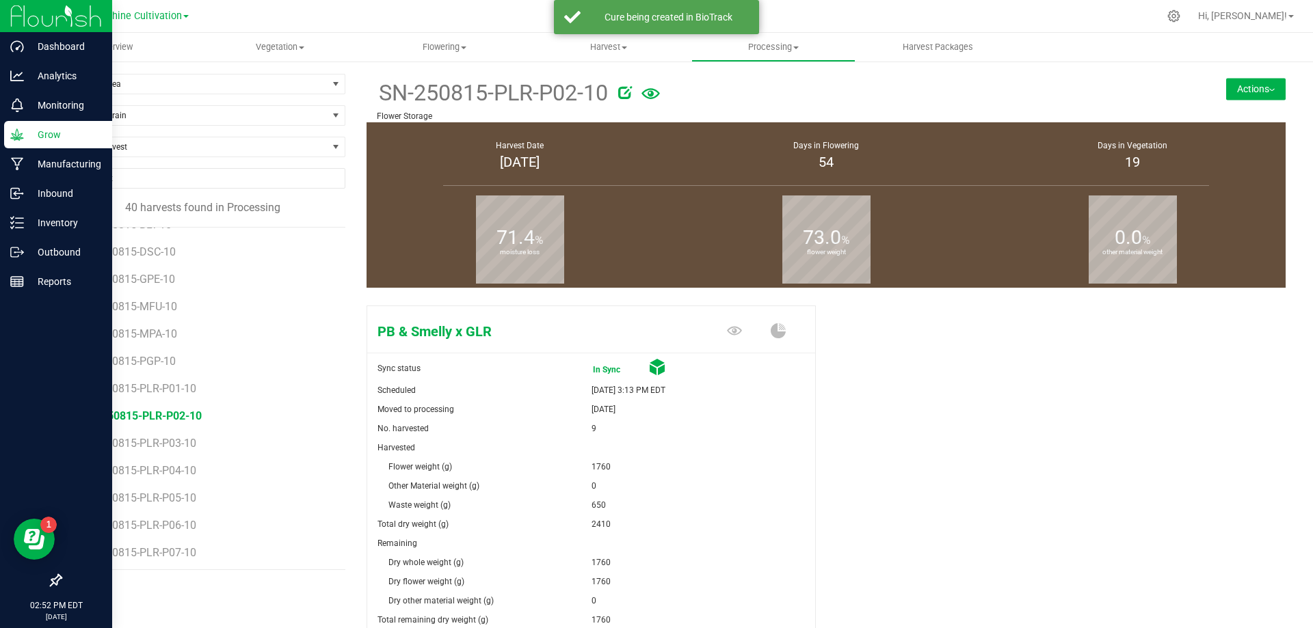
scroll to position [763, 0]
click at [171, 438] on span "SN-250815-PLR-P03-10" at bounding box center [142, 440] width 119 height 13
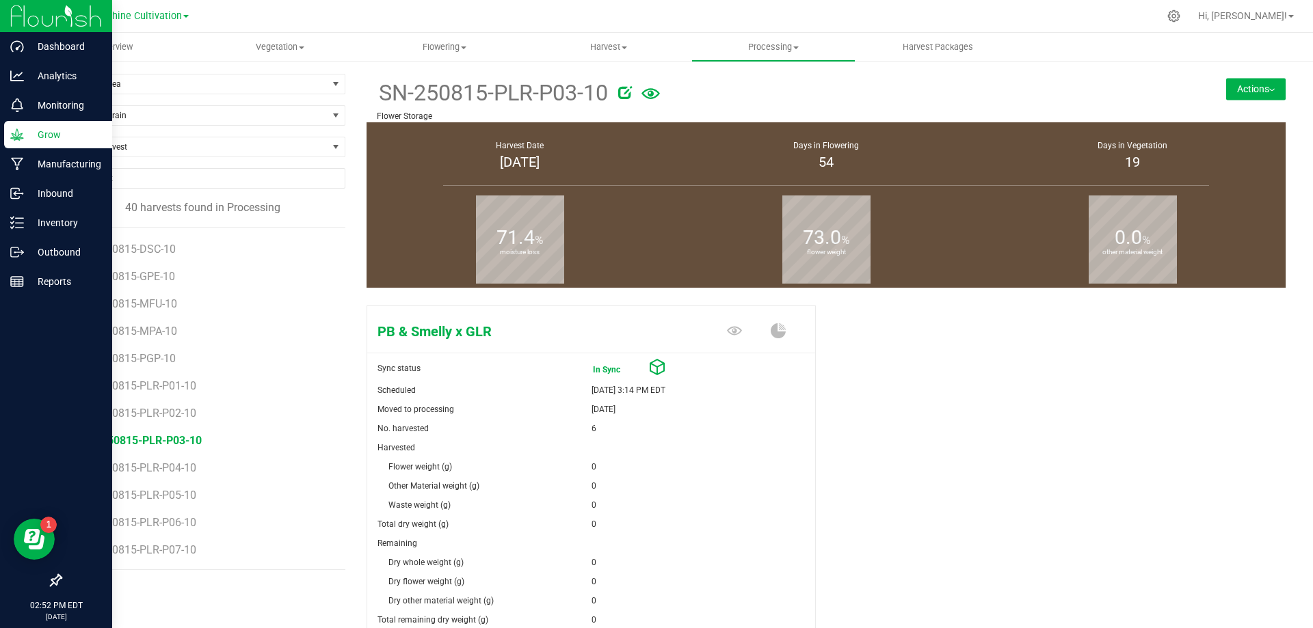
click at [1243, 87] on button "Actions" at bounding box center [1255, 89] width 59 height 22
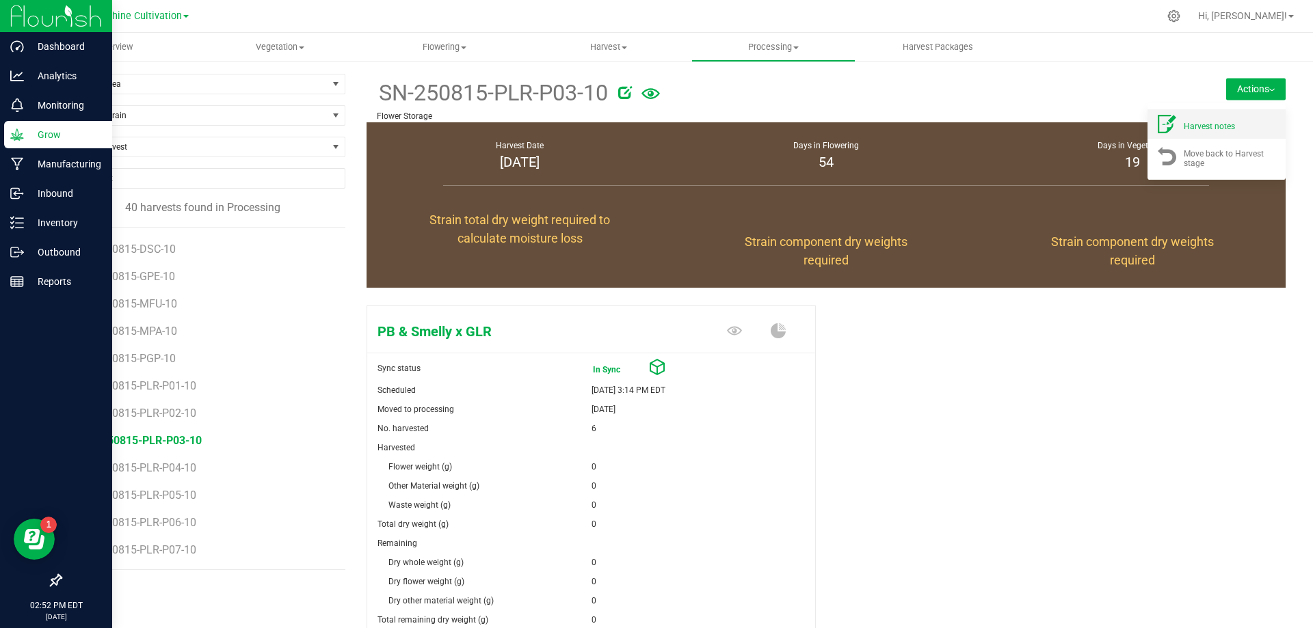
click at [1192, 118] on div "Harvest notes" at bounding box center [1229, 124] width 93 height 14
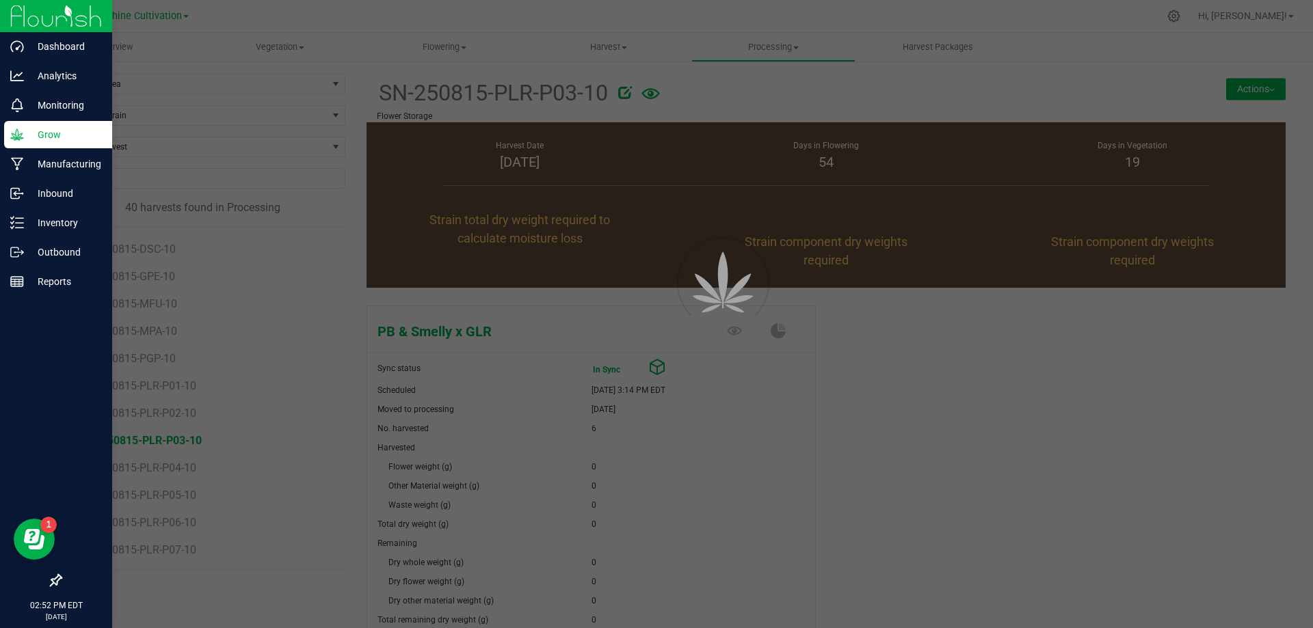
click at [1122, 80] on div at bounding box center [656, 314] width 1313 height 628
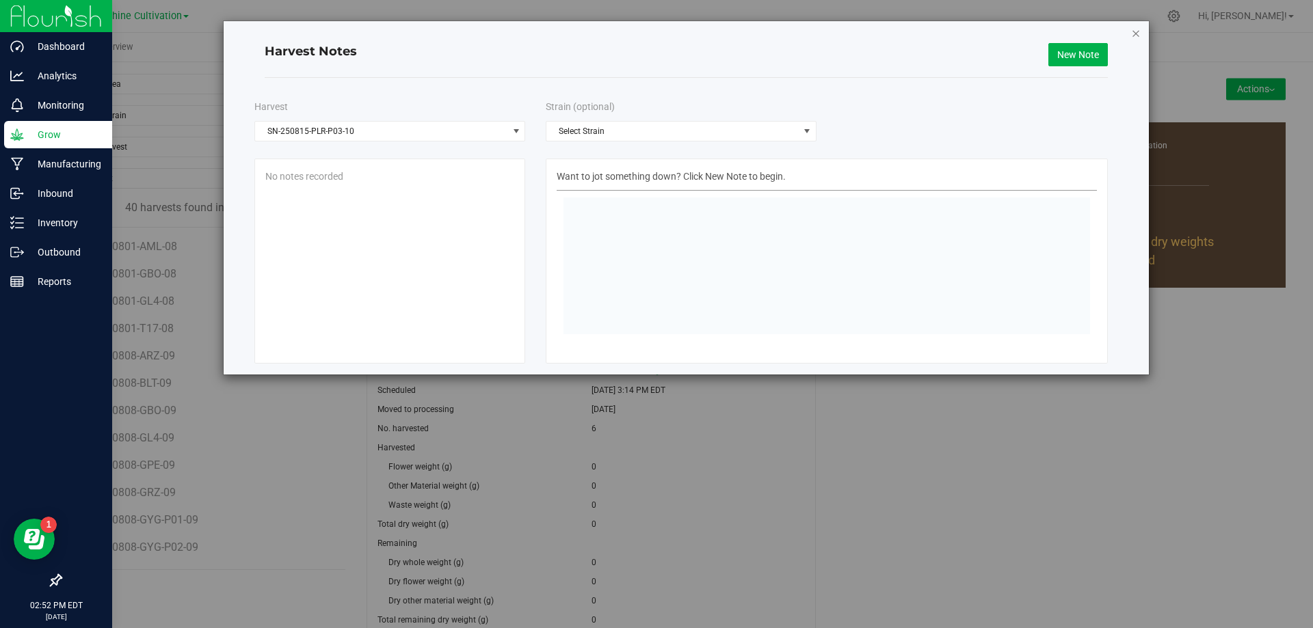
click at [1135, 29] on icon "button" at bounding box center [1136, 33] width 10 height 16
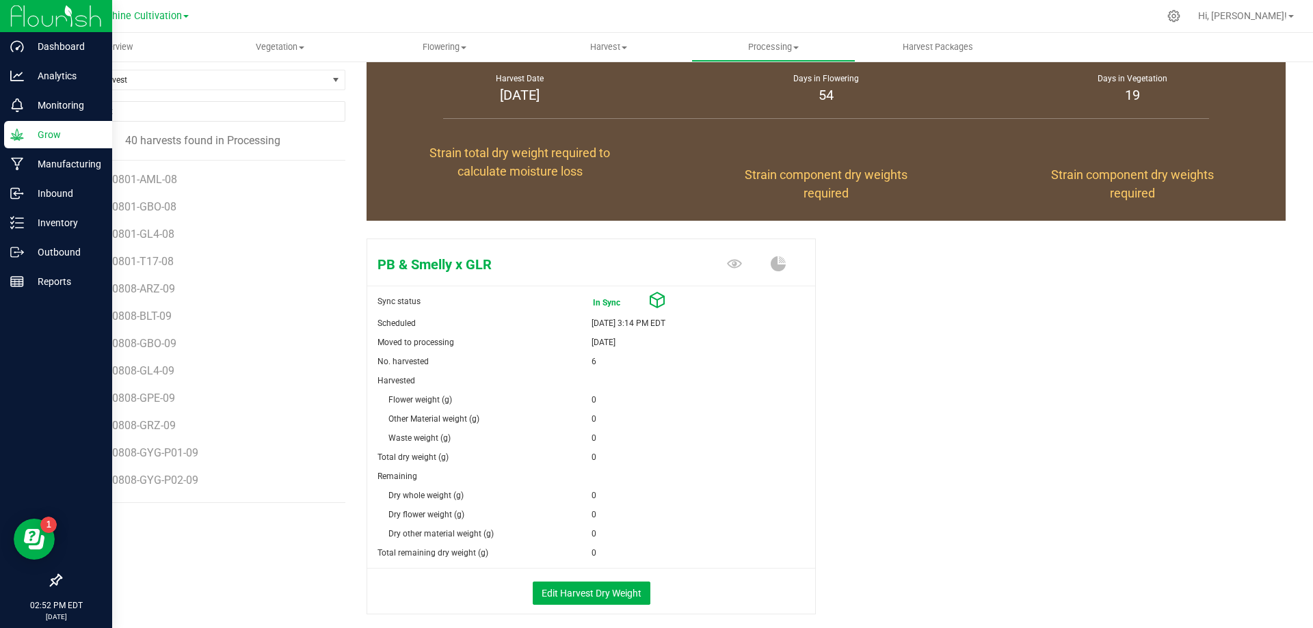
scroll to position [132, 0]
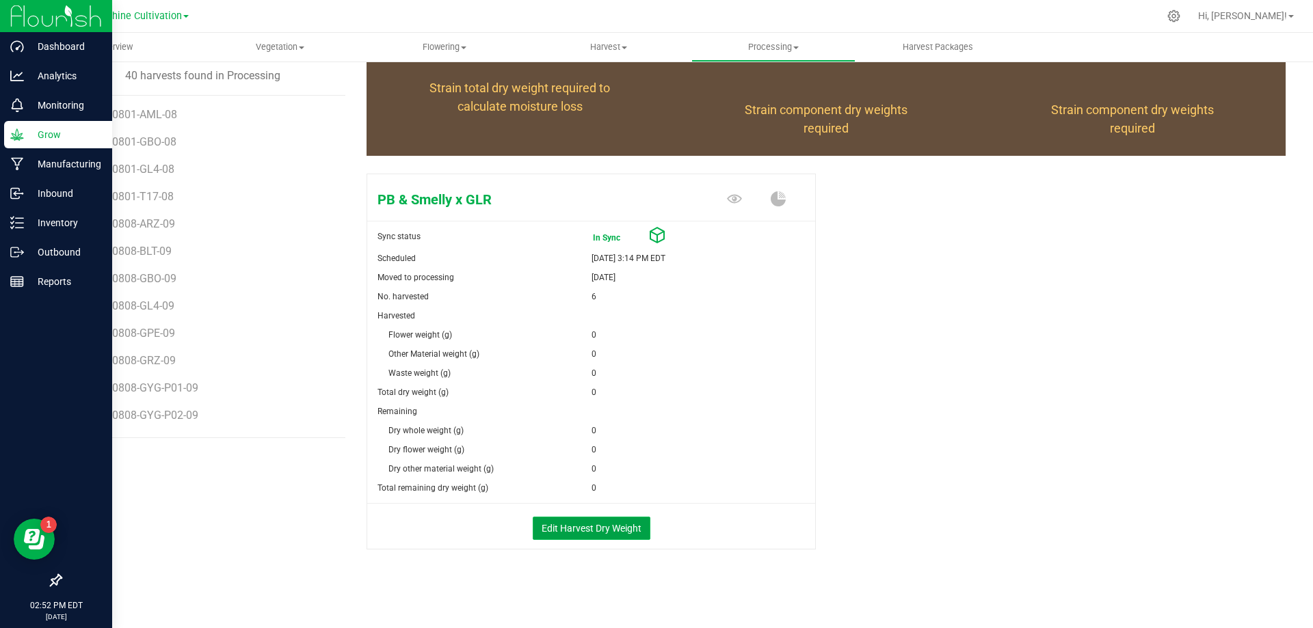
click at [632, 533] on button "Edit Harvest Dry Weight" at bounding box center [592, 528] width 118 height 23
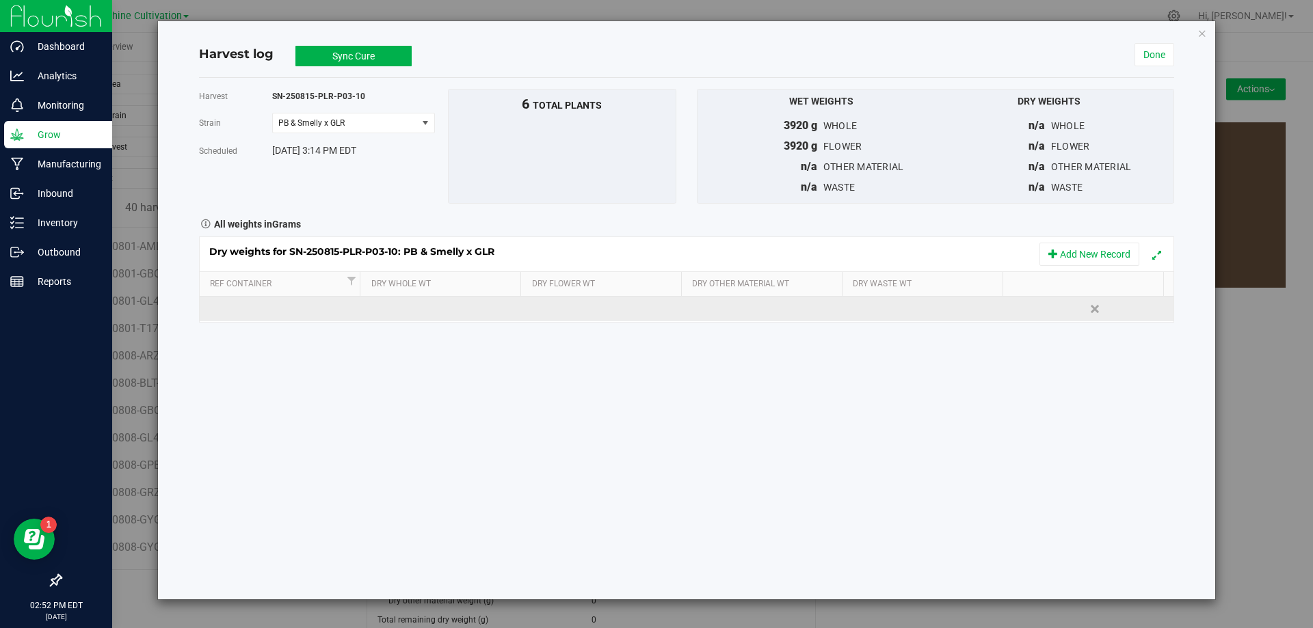
click at [401, 321] on td at bounding box center [443, 309] width 162 height 25
click at [400, 310] on input "text" at bounding box center [446, 308] width 146 height 19
type input "775"
click at [569, 307] on div "Dry weights for SN-250815-PLR-P03-10: PB & Smelly x GLR Add New Record Ref Cont…" at bounding box center [686, 280] width 975 height 86
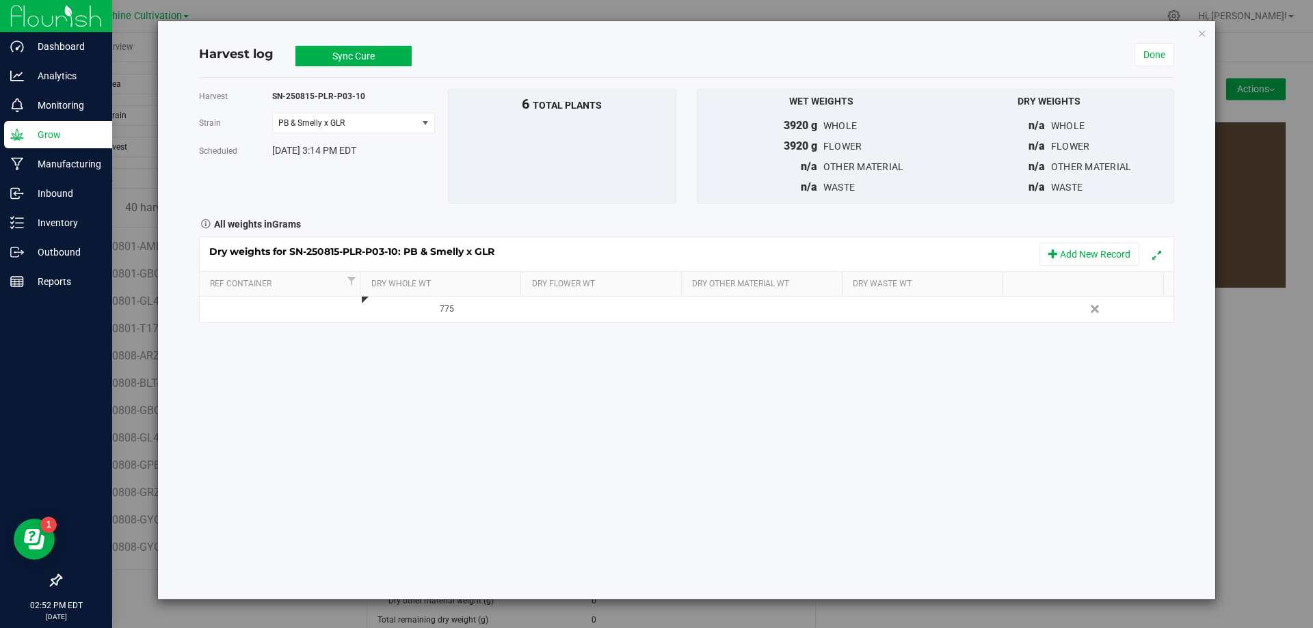
click at [569, 307] on td at bounding box center [605, 309] width 162 height 25
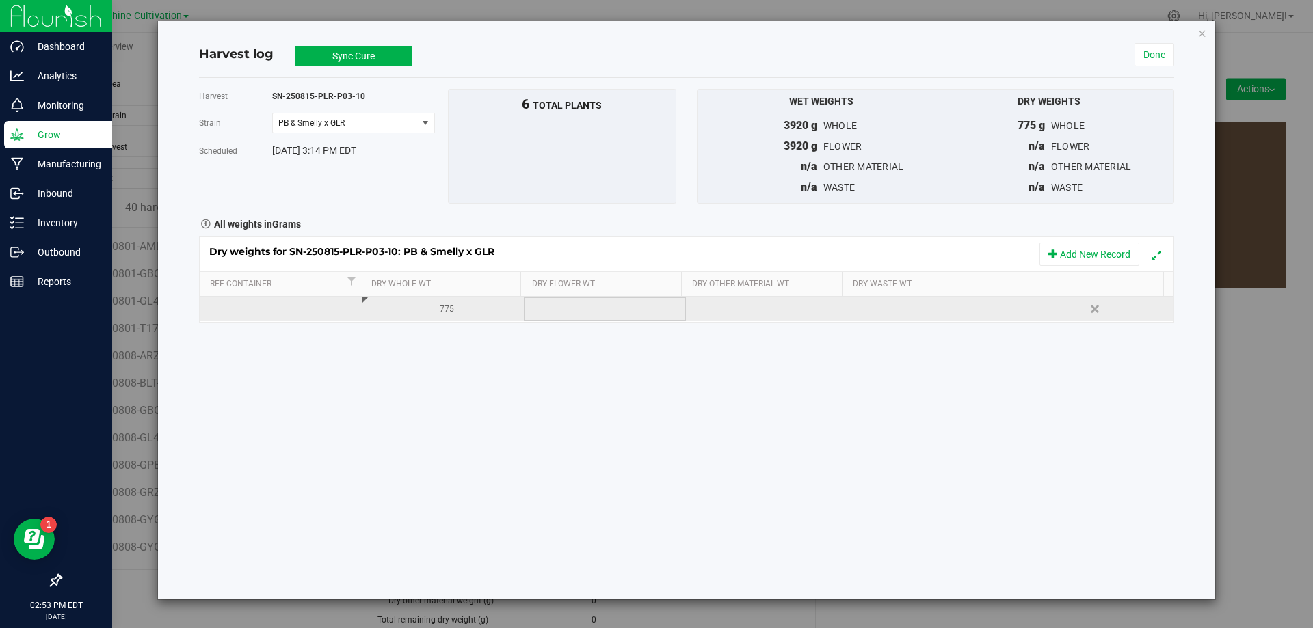
click at [544, 308] on td at bounding box center [605, 309] width 162 height 25
type input "775"
click at [865, 306] on div "Loading... Dry weights for SN-250815-PLR-P03-10: PB & Smelly x GLR Add New Reco…" at bounding box center [686, 280] width 975 height 86
click at [865, 306] on div at bounding box center [934, 309] width 152 height 21
click at [865, 306] on input "text" at bounding box center [932, 308] width 146 height 19
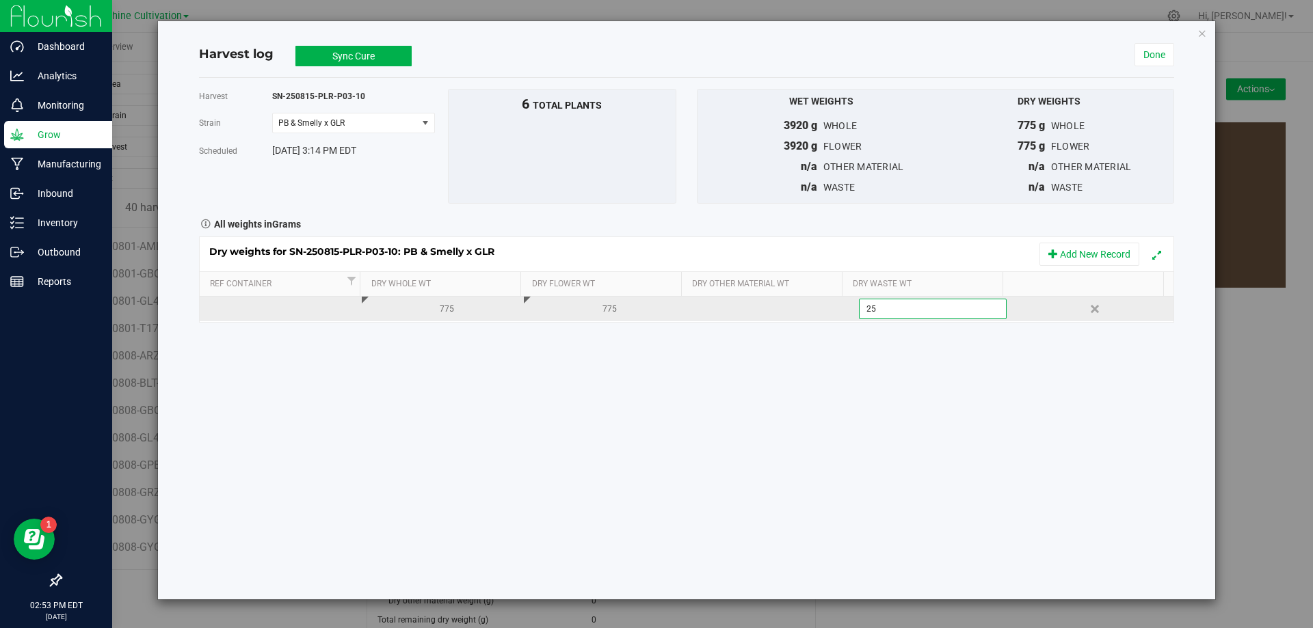
type input "250"
click at [362, 63] on button "Sync Cure" at bounding box center [353, 56] width 116 height 21
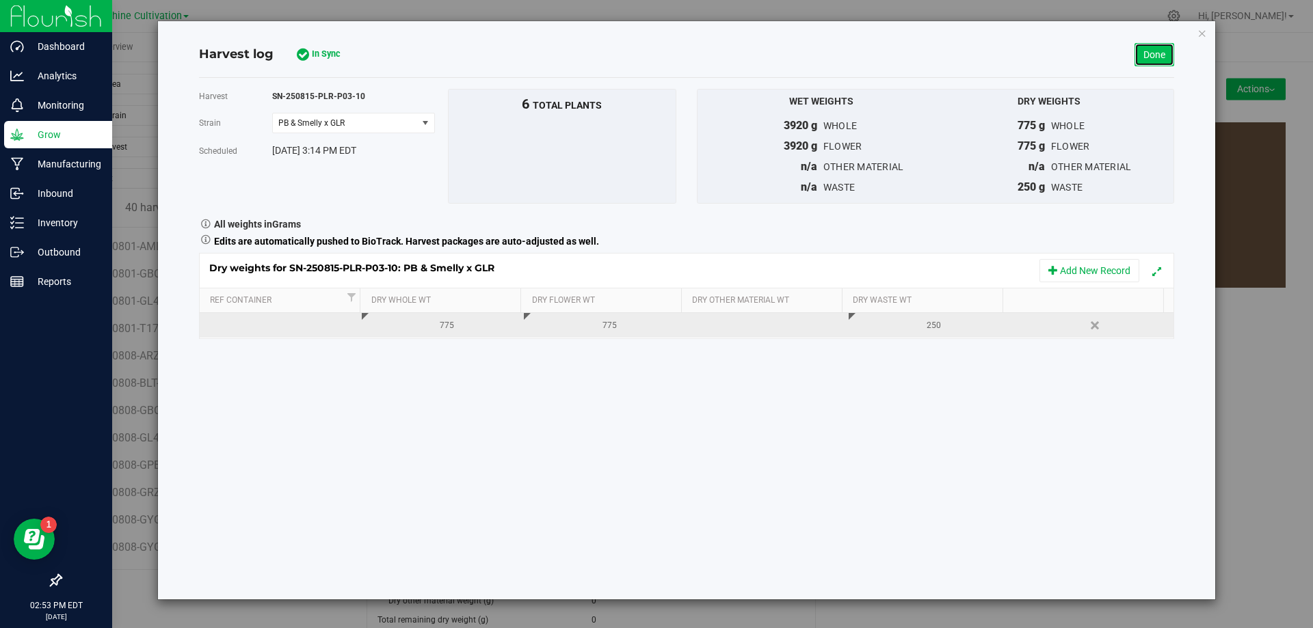
click at [1158, 62] on link "Done" at bounding box center [1154, 54] width 40 height 23
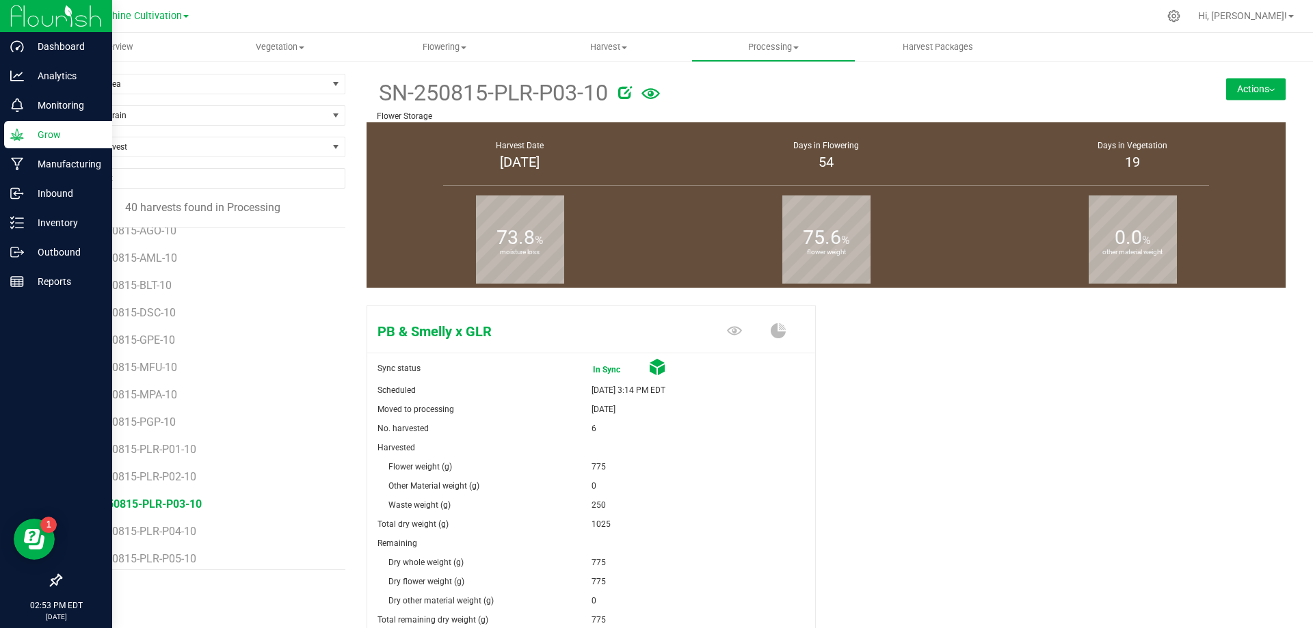
scroll to position [763, 0]
click at [178, 460] on li "SN-250815-PLR-P04-10" at bounding box center [209, 462] width 252 height 27
click at [177, 463] on span "SN-250815-PLR-P04-10" at bounding box center [142, 467] width 119 height 13
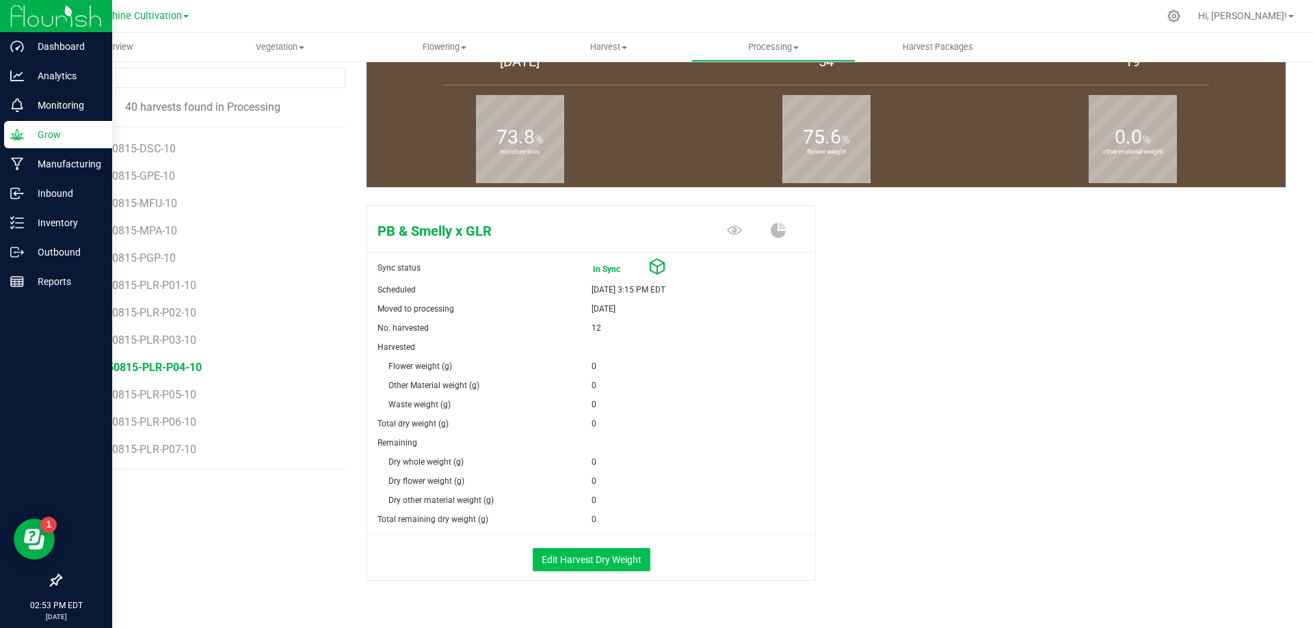
scroll to position [132, 0]
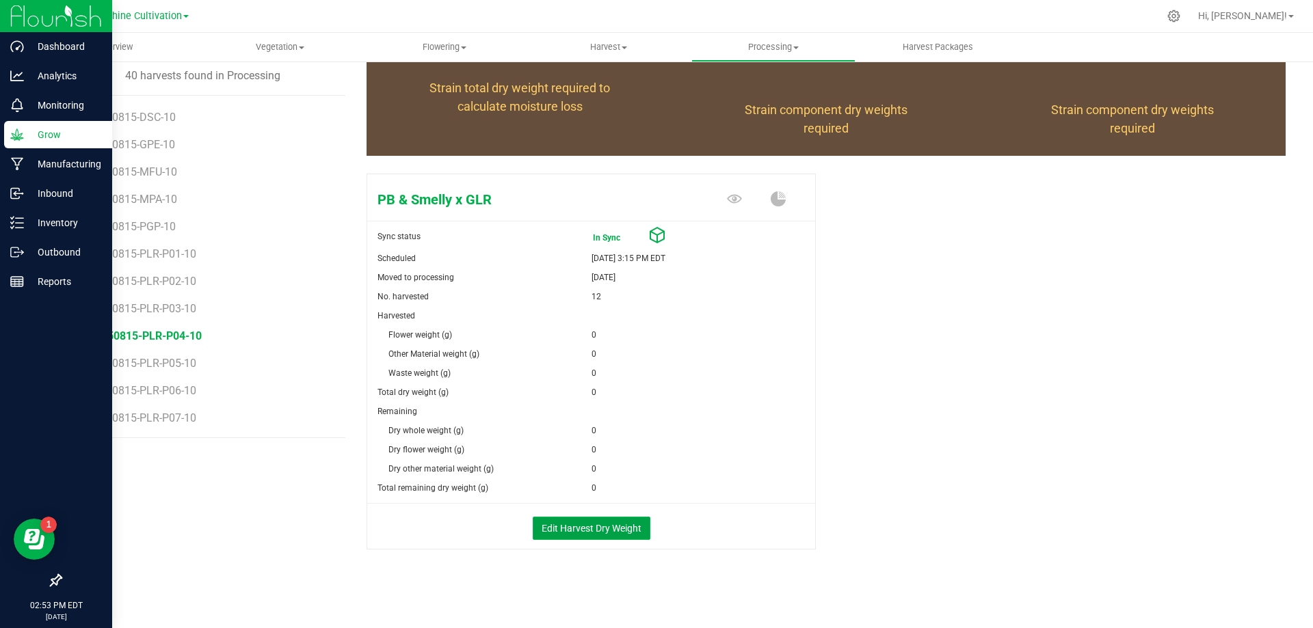
click at [541, 525] on button "Edit Harvest Dry Weight" at bounding box center [592, 528] width 118 height 23
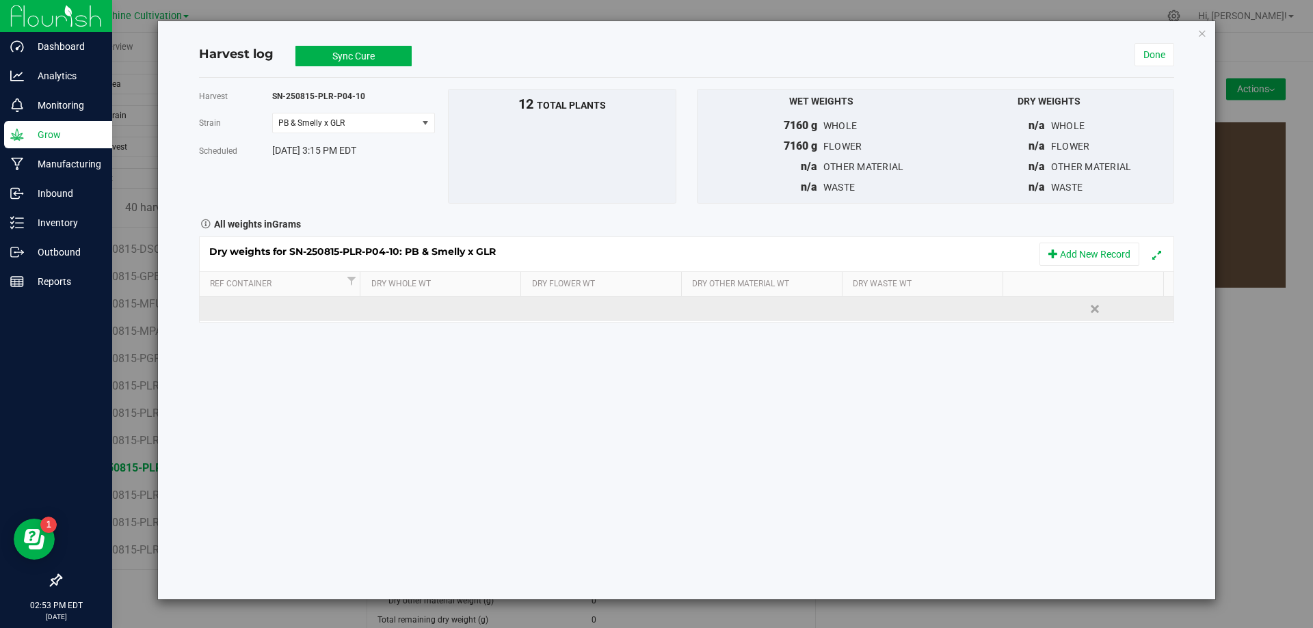
click at [427, 306] on td at bounding box center [443, 309] width 162 height 25
click at [427, 306] on input "text" at bounding box center [446, 308] width 146 height 19
type input "1340"
click at [608, 306] on div "Dry weights for SN-250815-PLR-P04-10: PB & Smelly x GLR Add New Record Ref Cont…" at bounding box center [686, 280] width 975 height 86
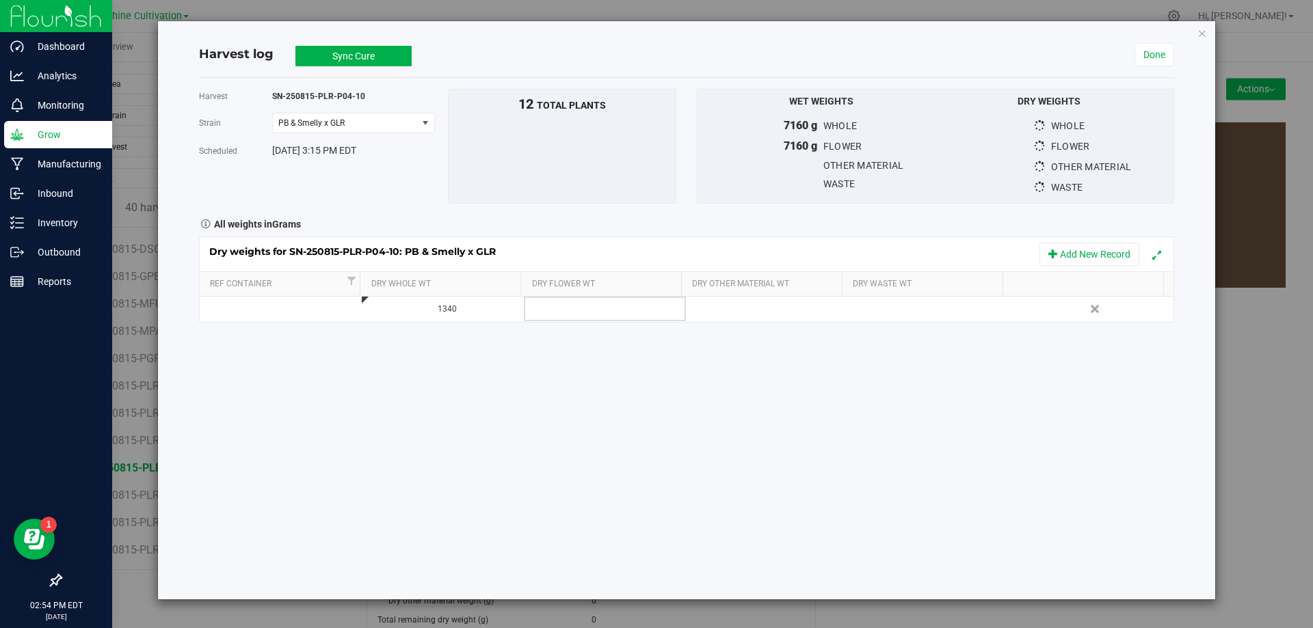
click at [608, 306] on td at bounding box center [605, 309] width 162 height 25
click at [606, 307] on input "text" at bounding box center [608, 308] width 146 height 19
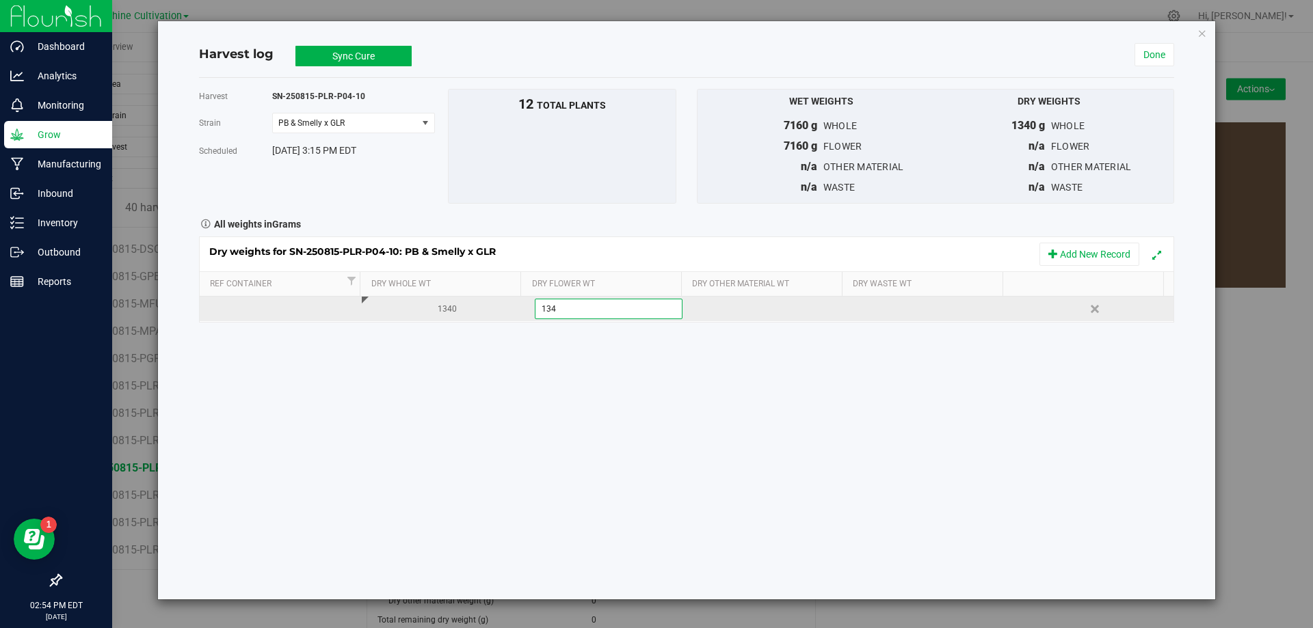
type input "1340"
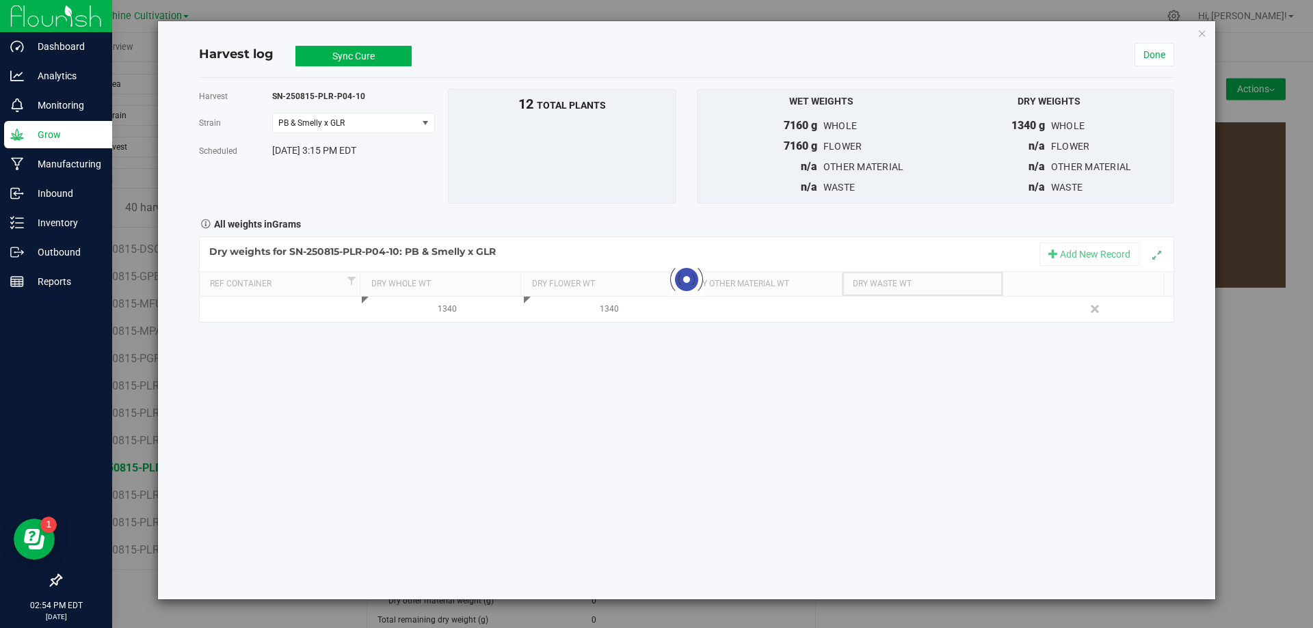
click at [891, 295] on div "Loading... Dry weights for SN-250815-PLR-P04-10: PB & Smelly x GLR Add New Reco…" at bounding box center [686, 280] width 975 height 86
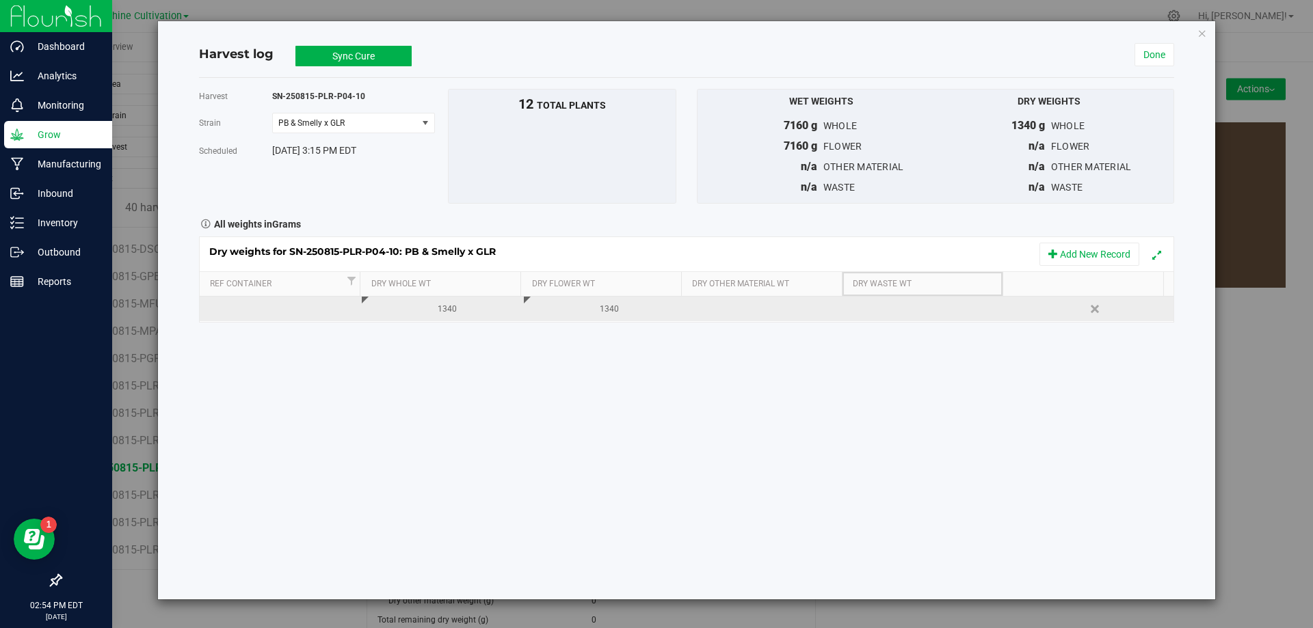
click at [890, 309] on div at bounding box center [934, 309] width 152 height 21
click at [890, 309] on input "text" at bounding box center [932, 308] width 146 height 19
type input "400"
click at [388, 50] on button "Sync Cure" at bounding box center [353, 56] width 116 height 21
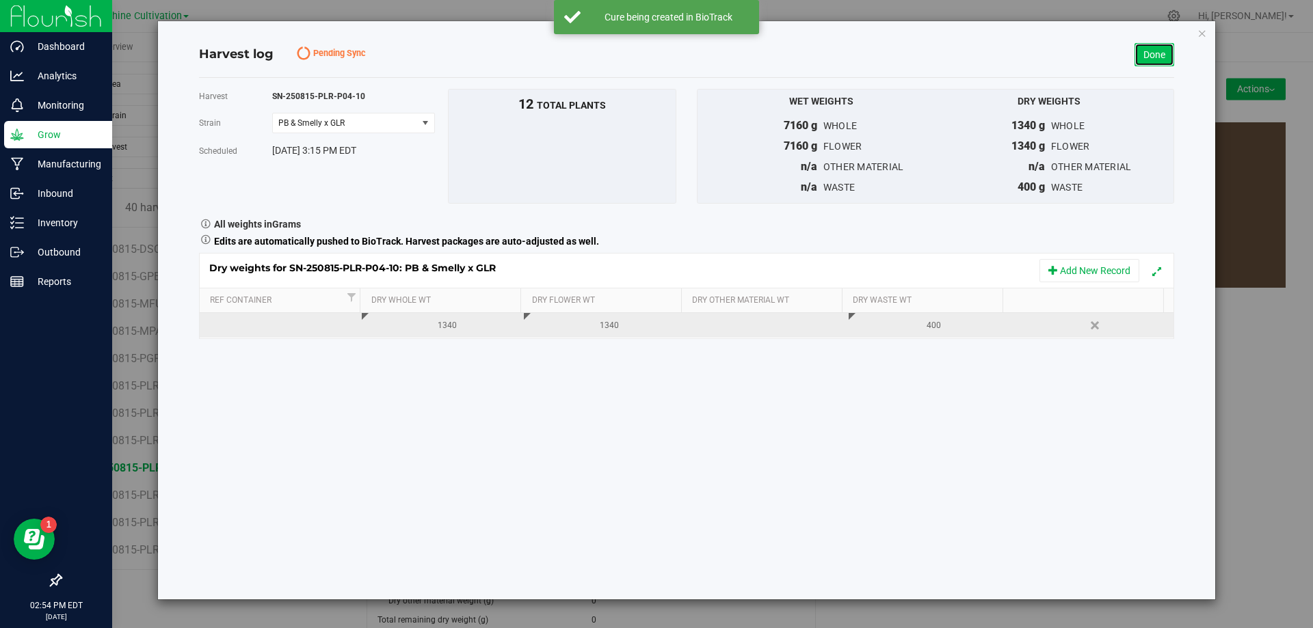
click at [1151, 64] on link "Done" at bounding box center [1154, 54] width 40 height 23
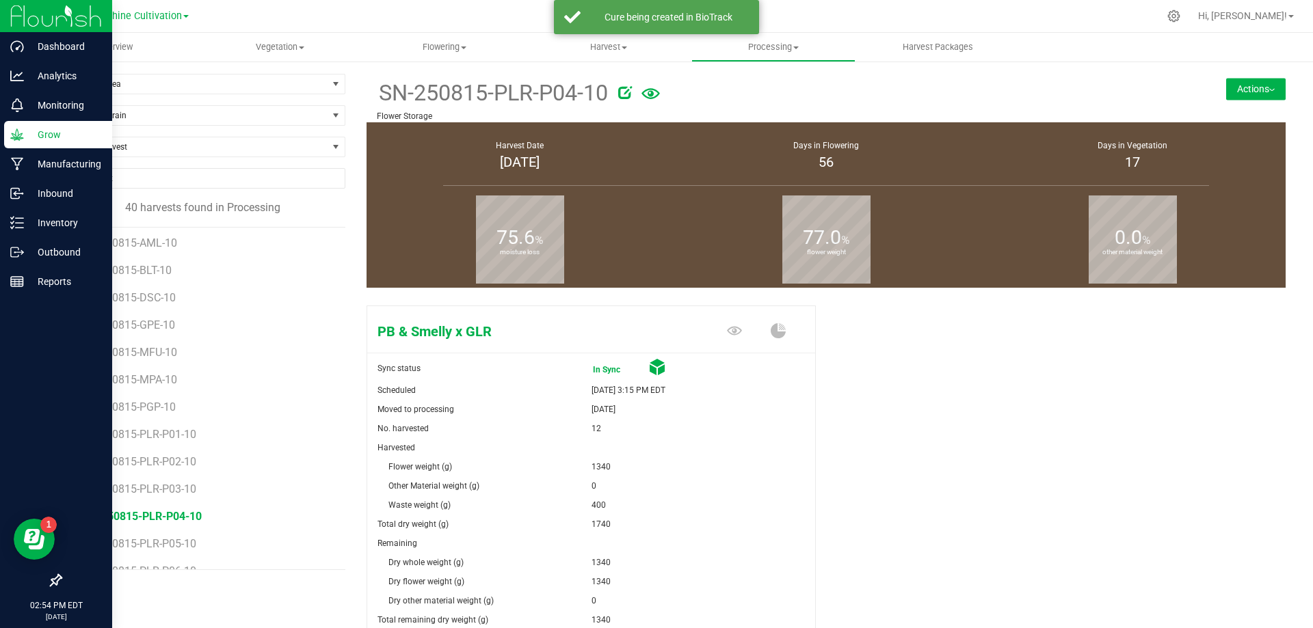
scroll to position [763, 0]
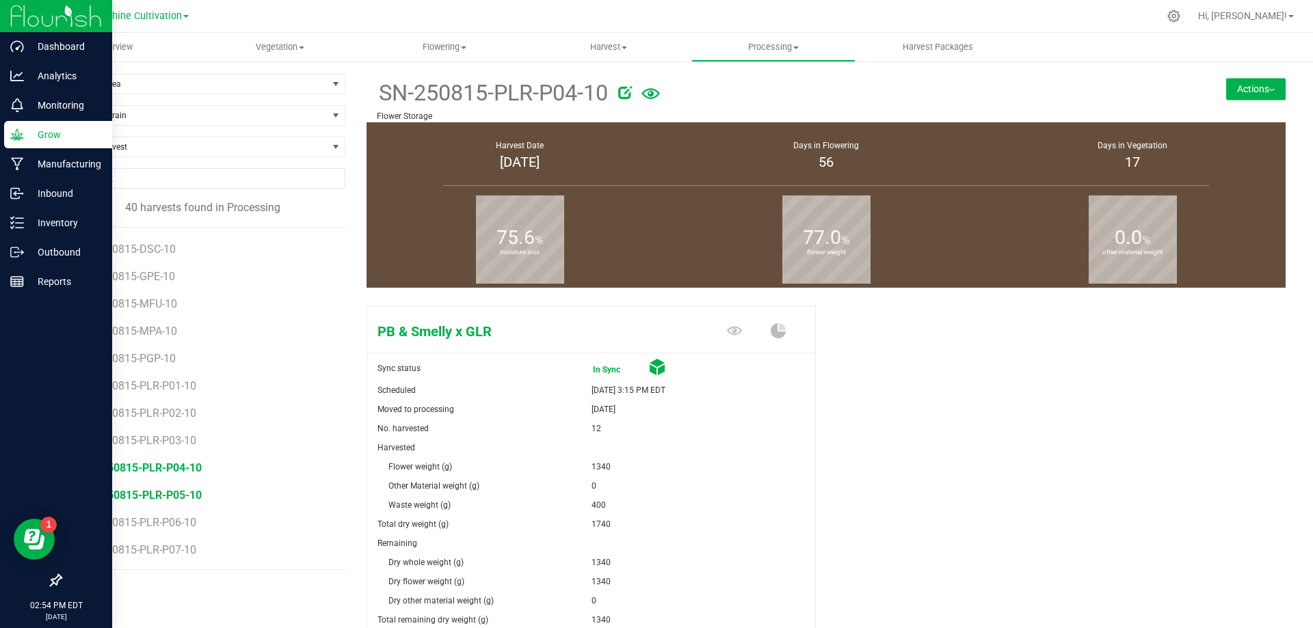
click at [168, 497] on span "SN-250815-PLR-P05-10" at bounding box center [142, 495] width 119 height 13
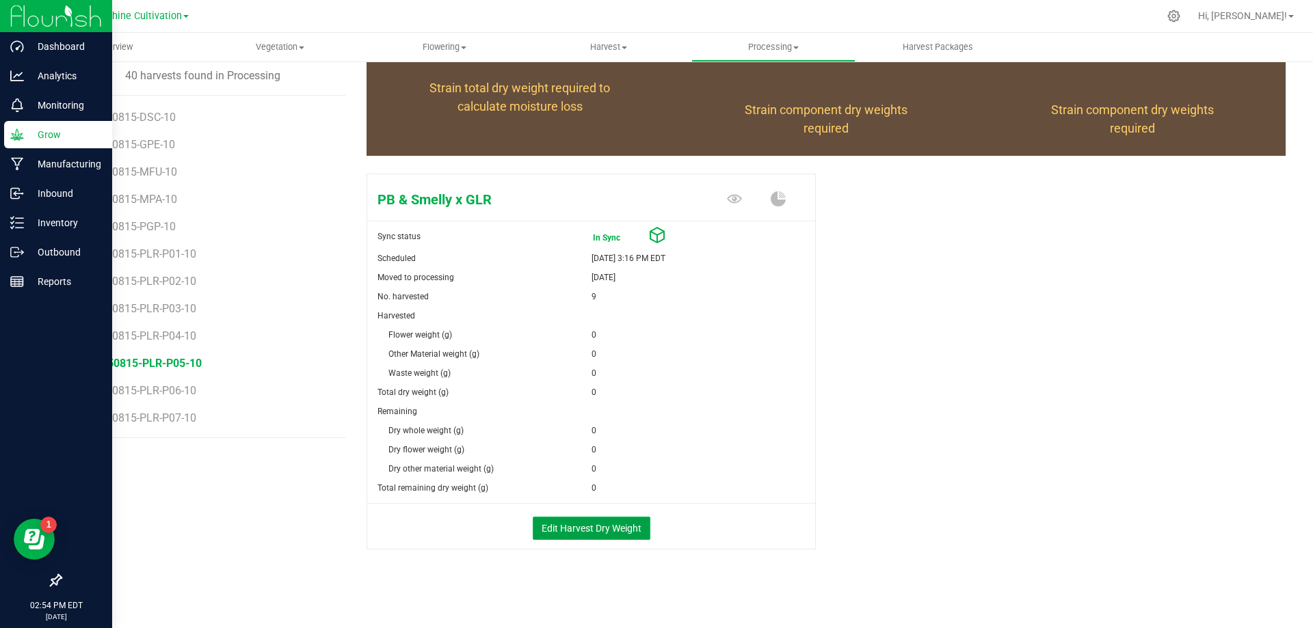
click at [576, 522] on button "Edit Harvest Dry Weight" at bounding box center [592, 528] width 118 height 23
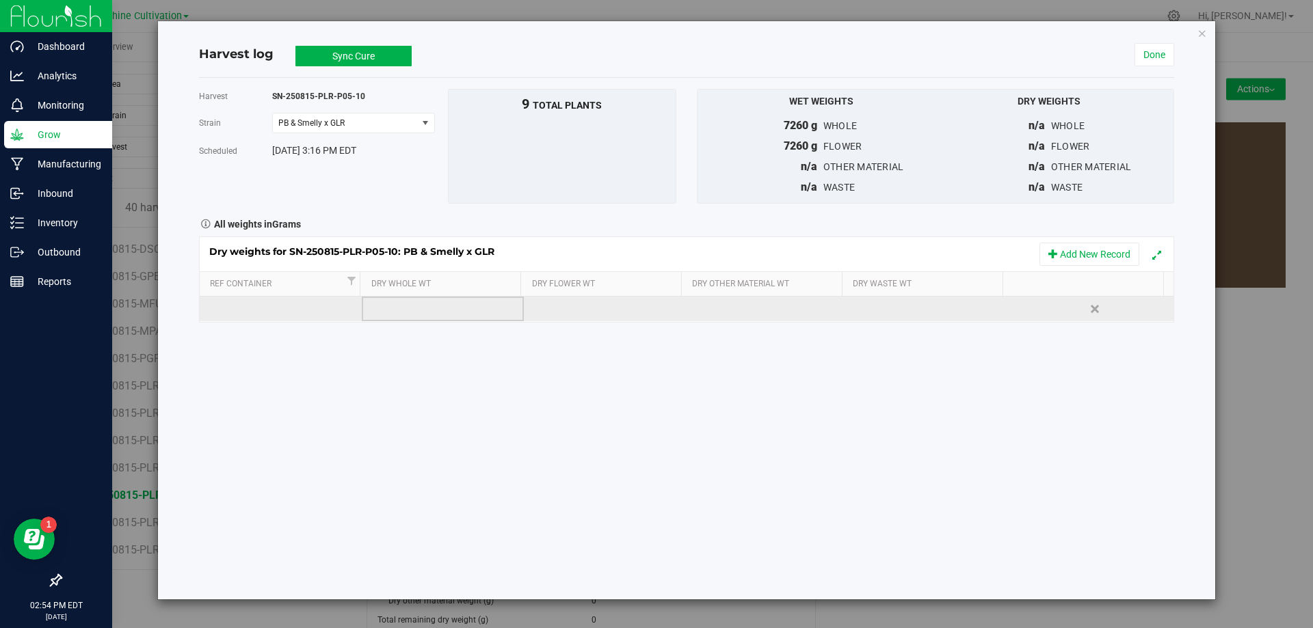
click at [389, 308] on td at bounding box center [443, 309] width 162 height 25
type input "1470"
click at [556, 300] on div "Loading... Dry weights for SN-250815-PLR-P05-10: PB & Smelly x GLR Add New Reco…" at bounding box center [686, 280] width 975 height 86
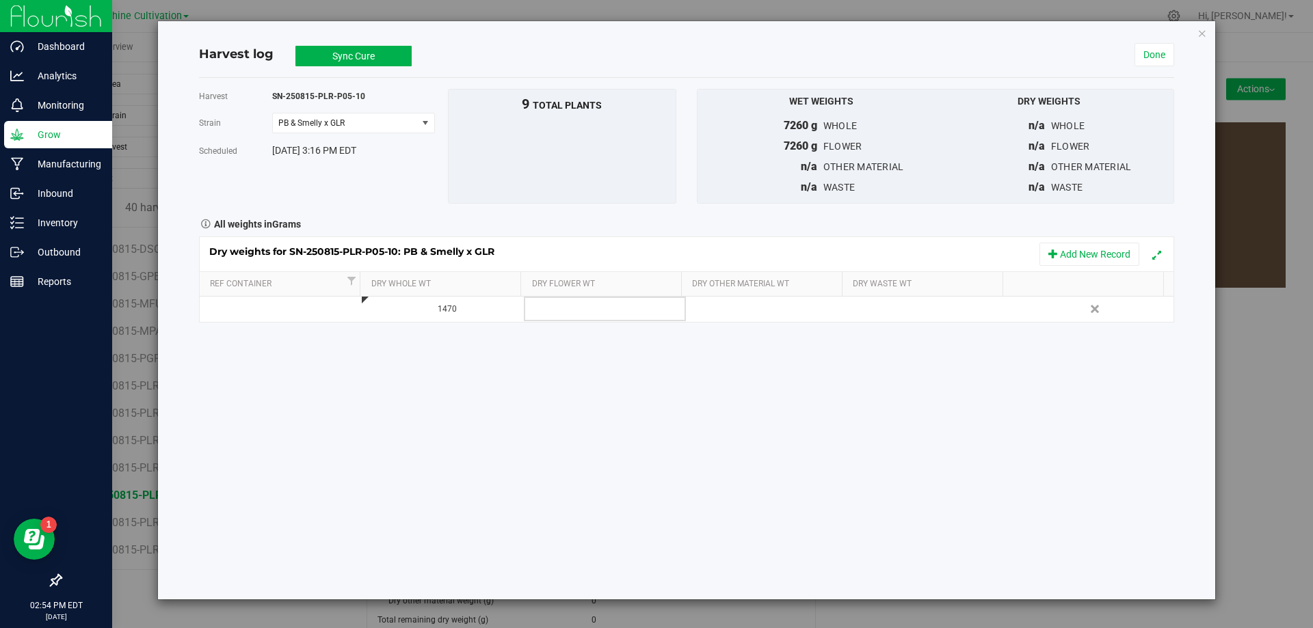
click at [557, 310] on td at bounding box center [605, 309] width 162 height 25
type input "1470"
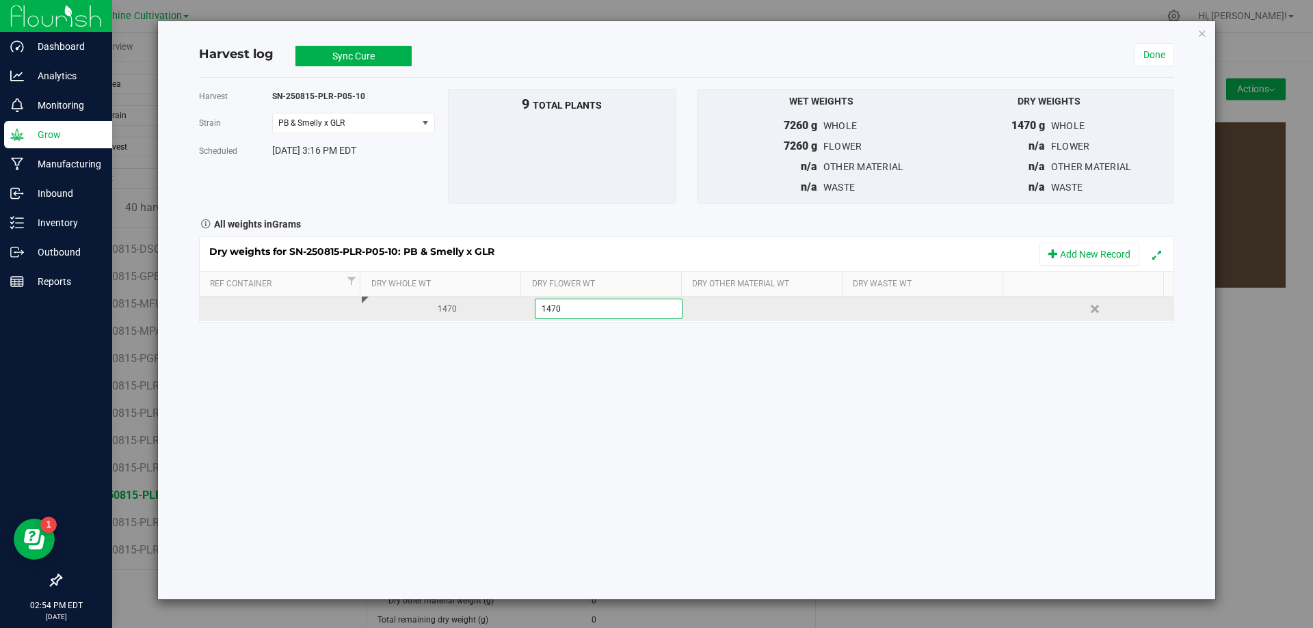
click at [874, 313] on div "Dry weights for SN-250815-PLR-P05-10: PB & Smelly x GLR Add New Record Ref Cont…" at bounding box center [686, 280] width 975 height 86
click at [872, 301] on div at bounding box center [934, 309] width 152 height 21
type input "400"
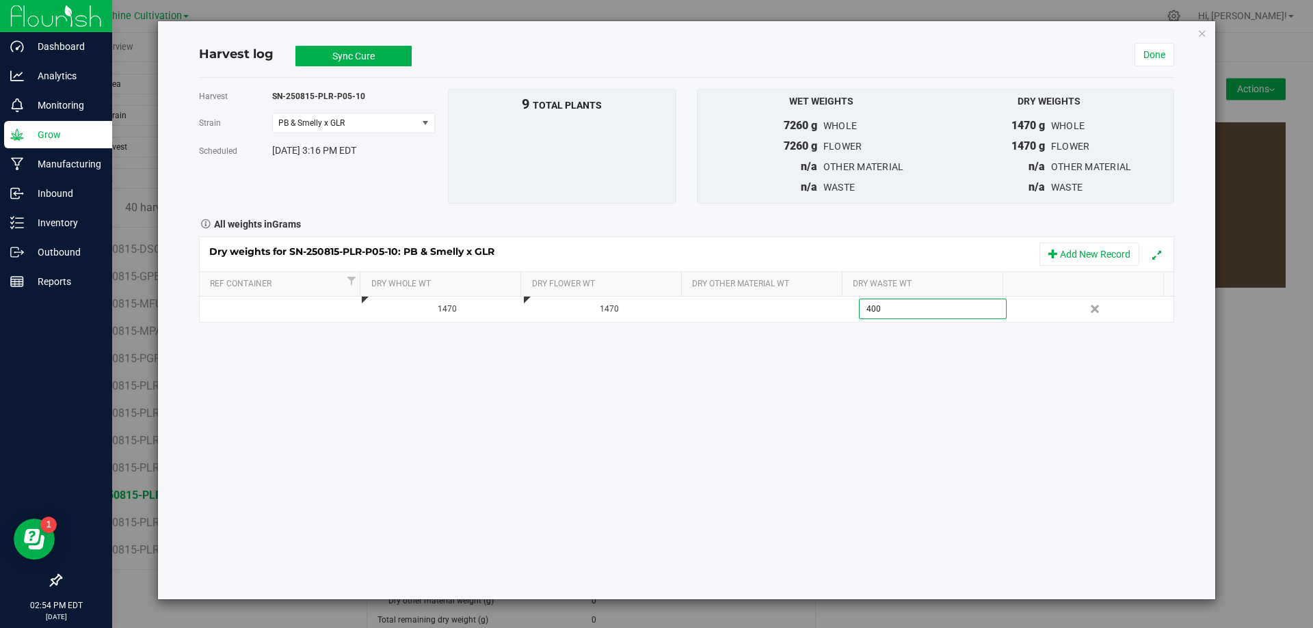
type input "400.0000 g"
click at [356, 51] on button "Sync Cure" at bounding box center [353, 56] width 116 height 21
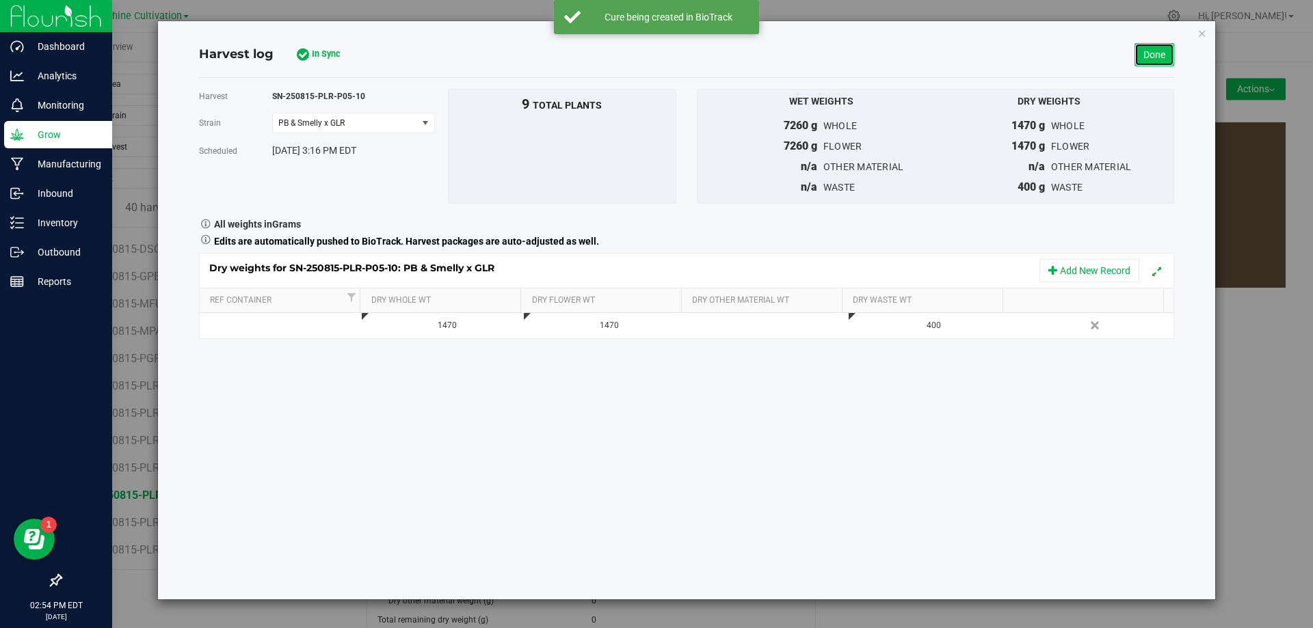
click at [1138, 59] on link "Done" at bounding box center [1154, 54] width 40 height 23
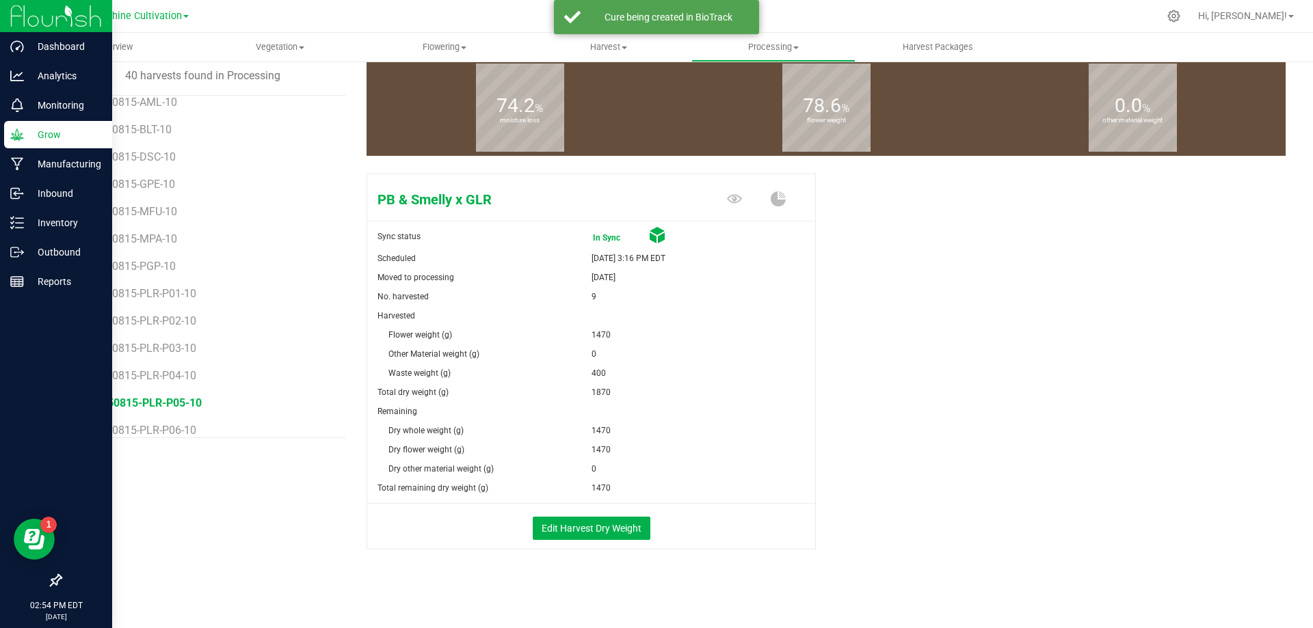
scroll to position [763, 0]
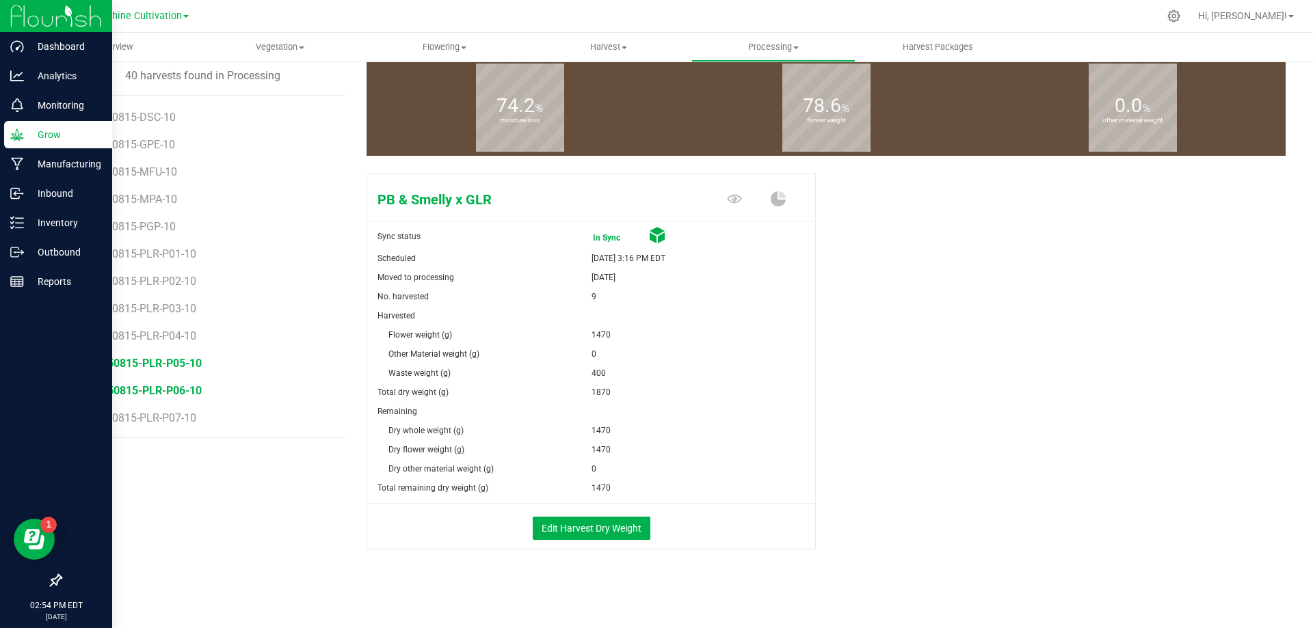
click at [162, 393] on span "SN-250815-PLR-P06-10" at bounding box center [142, 390] width 119 height 13
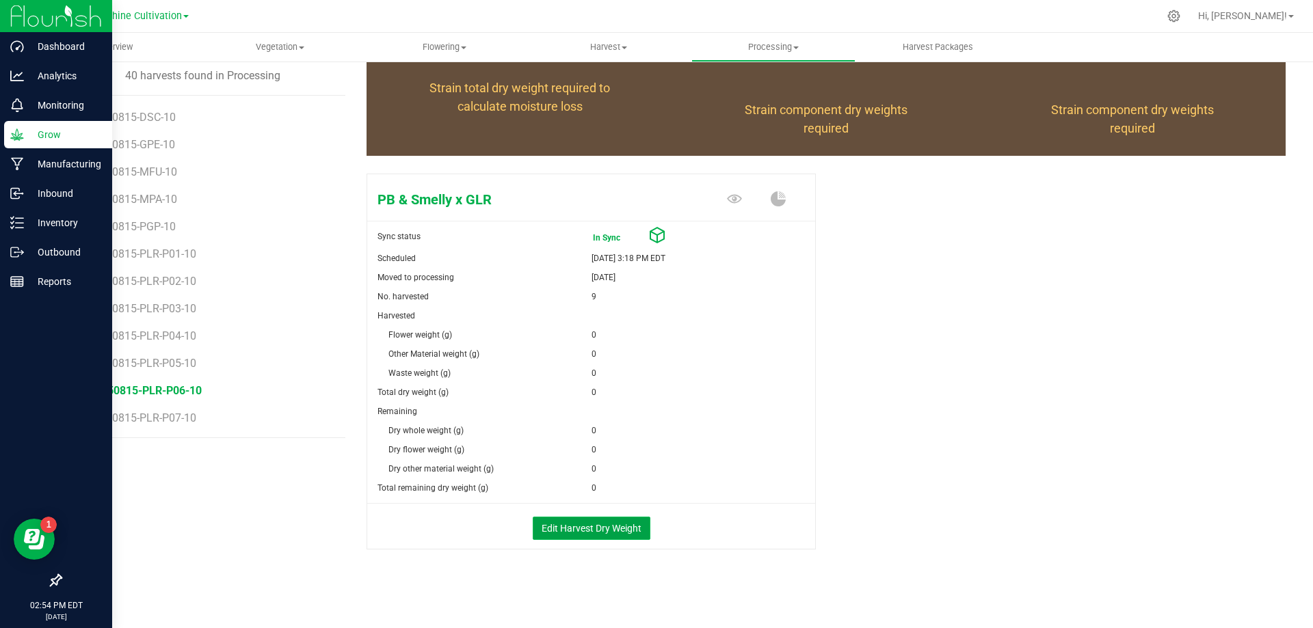
click at [582, 524] on button "Edit Harvest Dry Weight" at bounding box center [592, 528] width 118 height 23
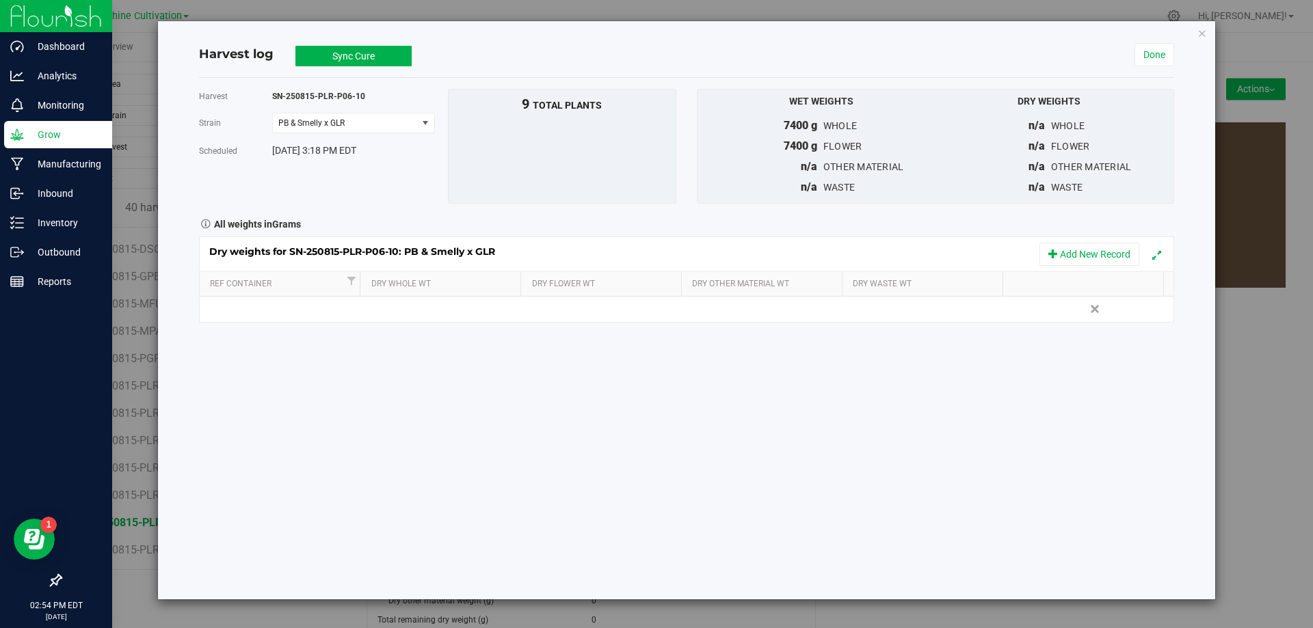
click at [1209, 31] on div "Harvest log Sync Cure In Sync Done Harvest SN-250815-PLR-P06-10 Strain PB & Sme…" at bounding box center [686, 310] width 1057 height 578
click at [1206, 32] on icon "button" at bounding box center [1202, 33] width 10 height 16
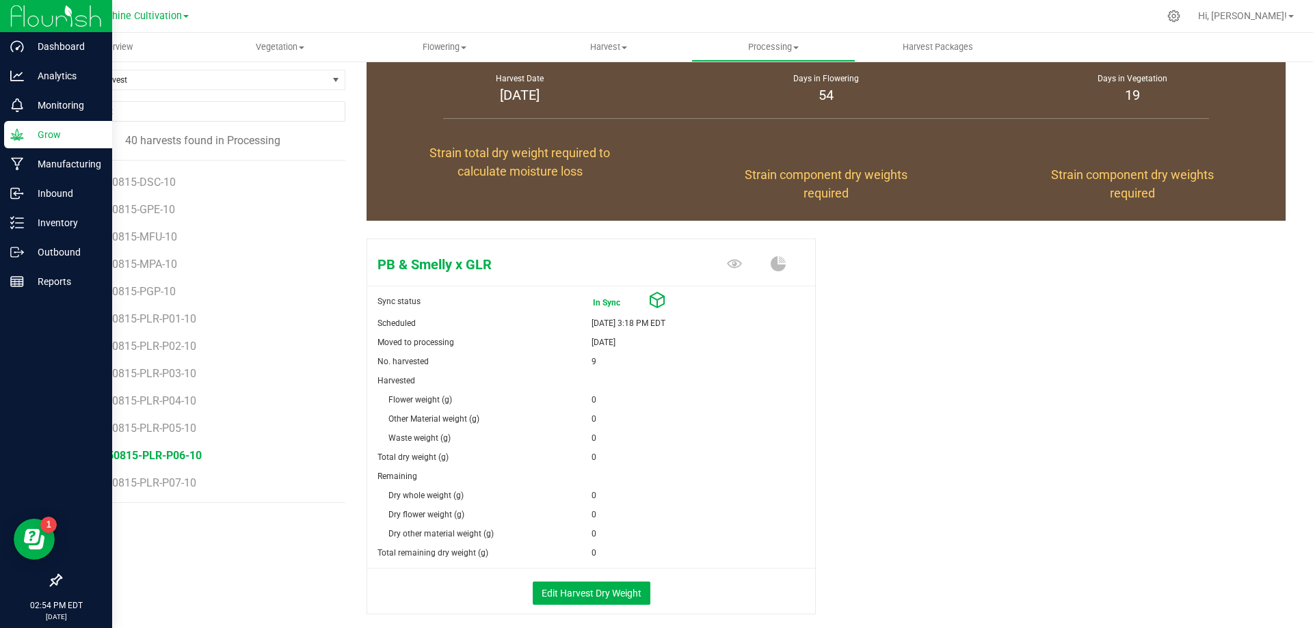
scroll to position [132, 0]
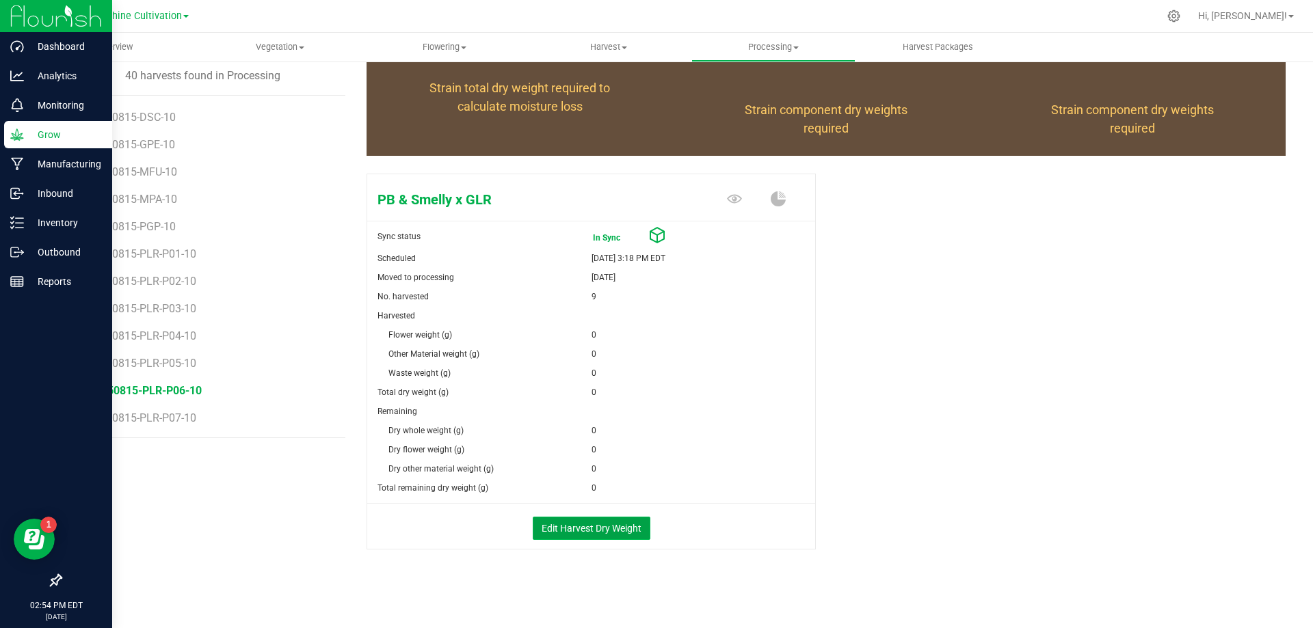
click at [614, 517] on button "Edit Harvest Dry Weight" at bounding box center [592, 528] width 118 height 23
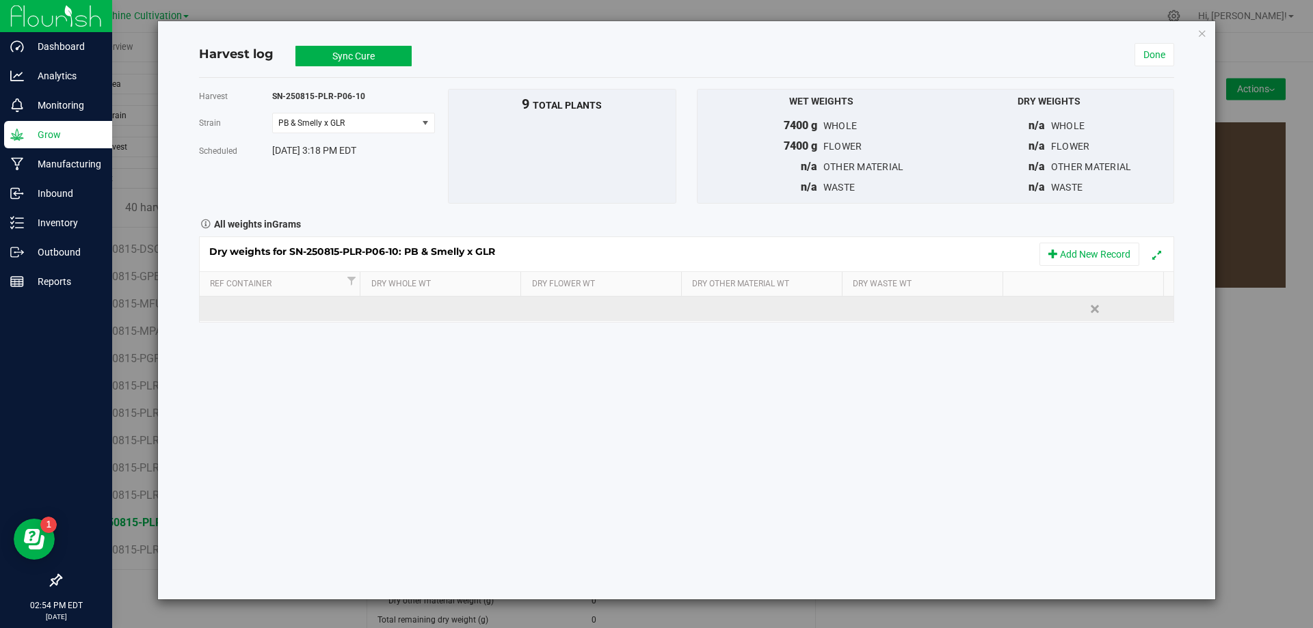
click at [474, 308] on td at bounding box center [443, 309] width 162 height 25
click at [474, 308] on input "text" at bounding box center [446, 308] width 146 height 19
type input "1555"
click at [544, 312] on div "Dry weights for SN-250815-PLR-P06-10: PB & Smelly x GLR Add New Record Ref Cont…" at bounding box center [686, 280] width 975 height 86
click at [544, 309] on td at bounding box center [605, 309] width 162 height 25
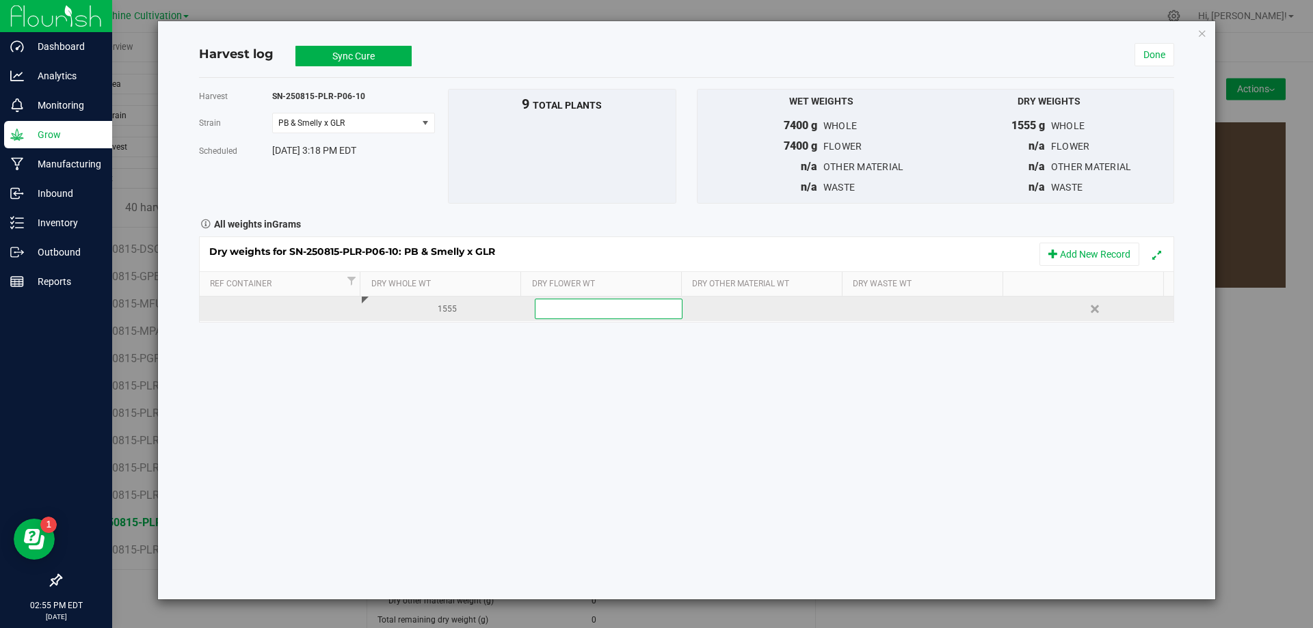
click at [544, 309] on input "text" at bounding box center [608, 308] width 146 height 19
type input "1555"
type input "1555.0000 g"
click at [889, 308] on div "Dry weights for SN-250815-PLR-P06-10: PB & Smelly x GLR Add New Record Ref Cont…" at bounding box center [686, 280] width 975 height 86
click at [889, 308] on div at bounding box center [934, 309] width 152 height 21
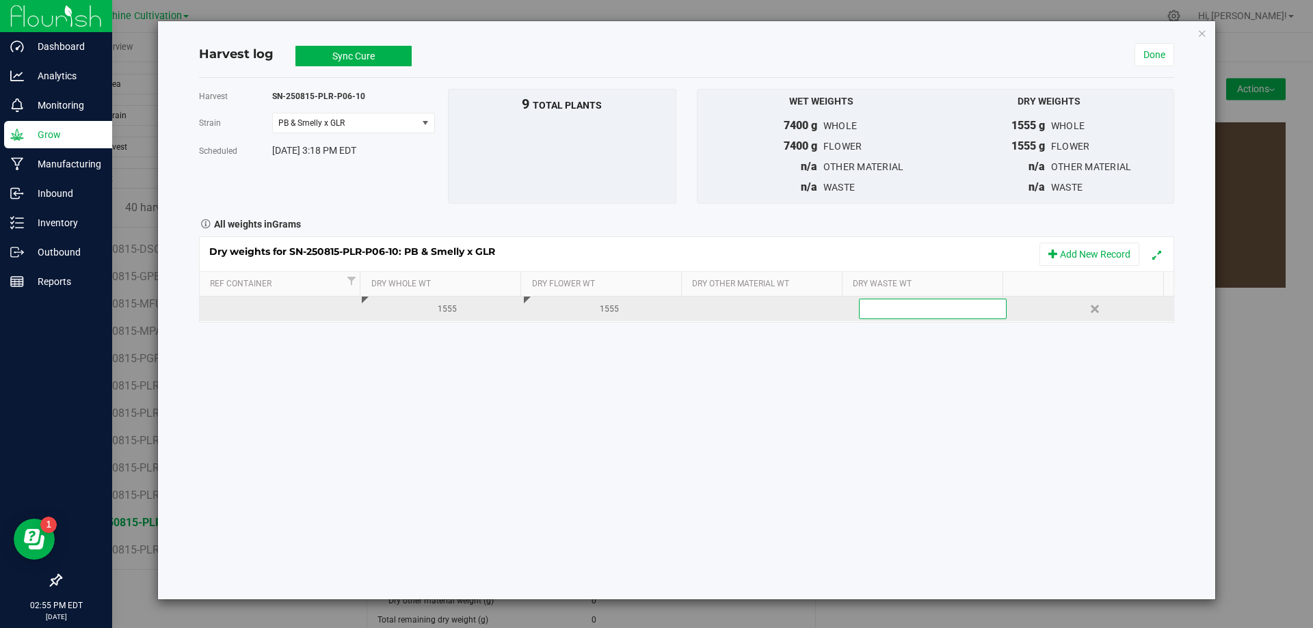
click at [889, 308] on input "text" at bounding box center [932, 308] width 146 height 19
type input "500"
click at [375, 66] on button "Sync Cure" at bounding box center [353, 56] width 116 height 21
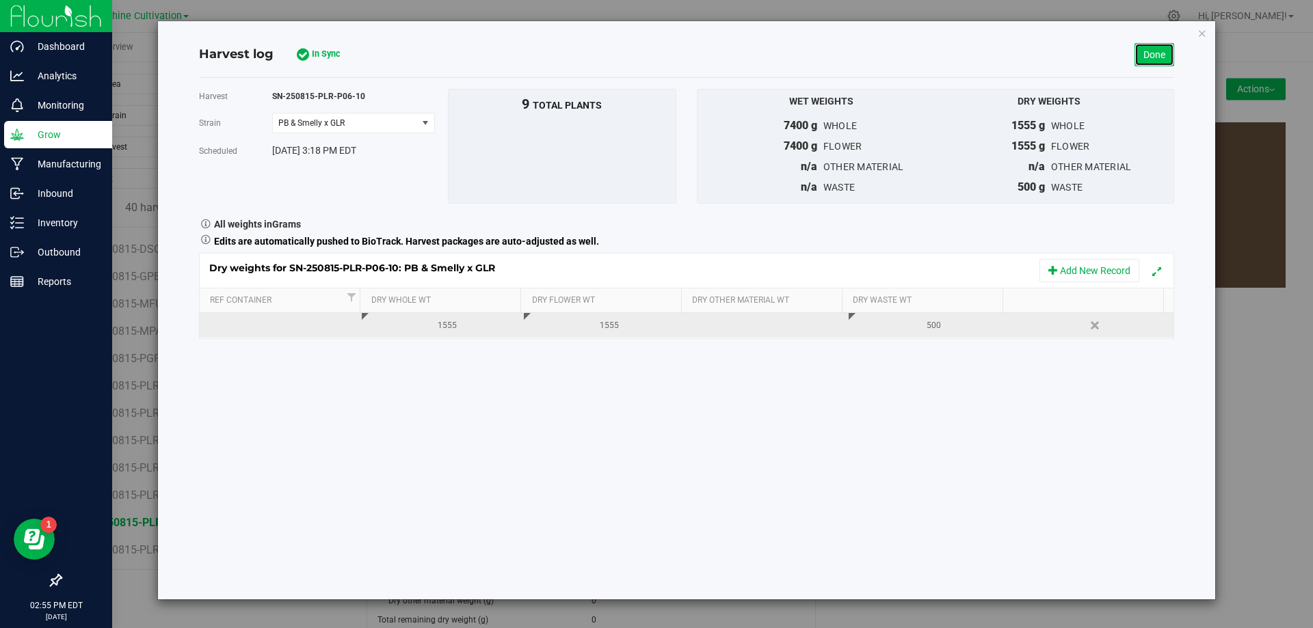
click at [1153, 53] on link "Done" at bounding box center [1154, 54] width 40 height 23
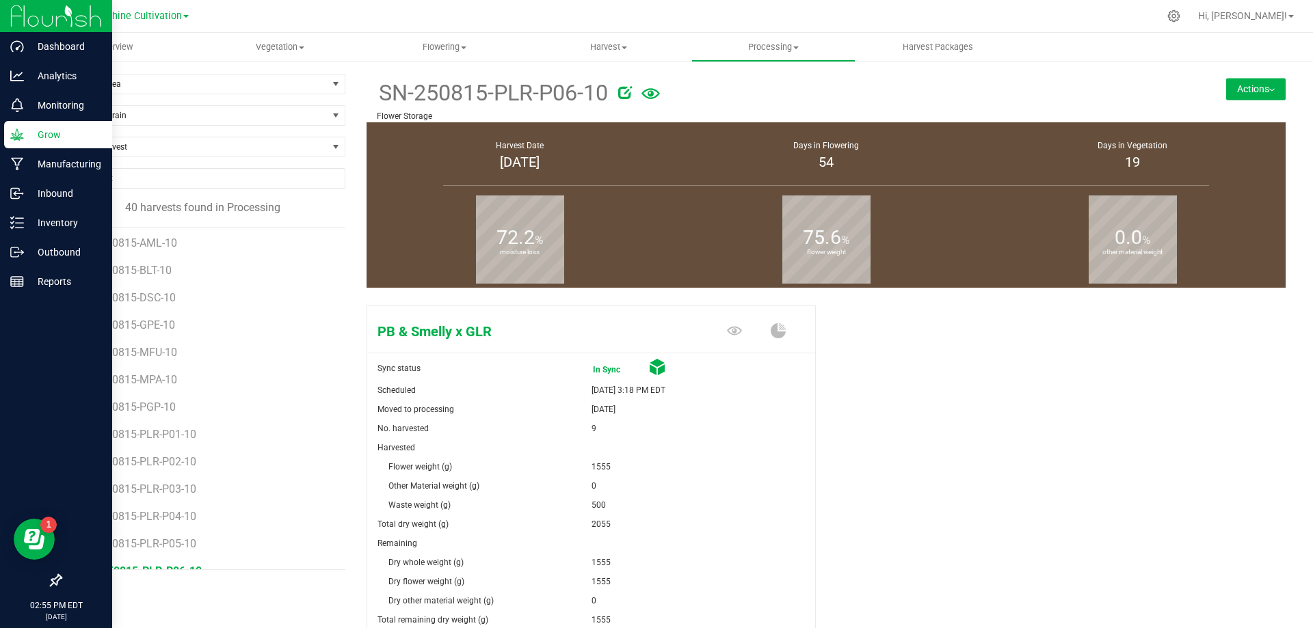
scroll to position [763, 0]
click at [169, 551] on span "SN-250815-PLR-P07-10" at bounding box center [142, 549] width 119 height 13
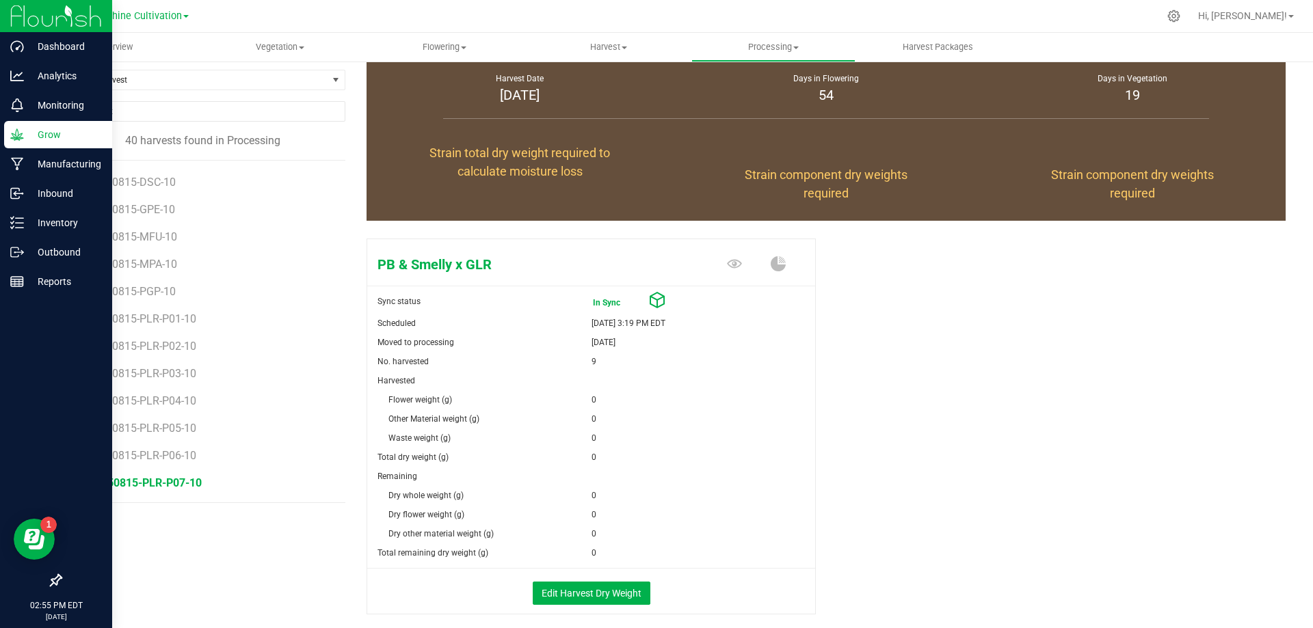
scroll to position [132, 0]
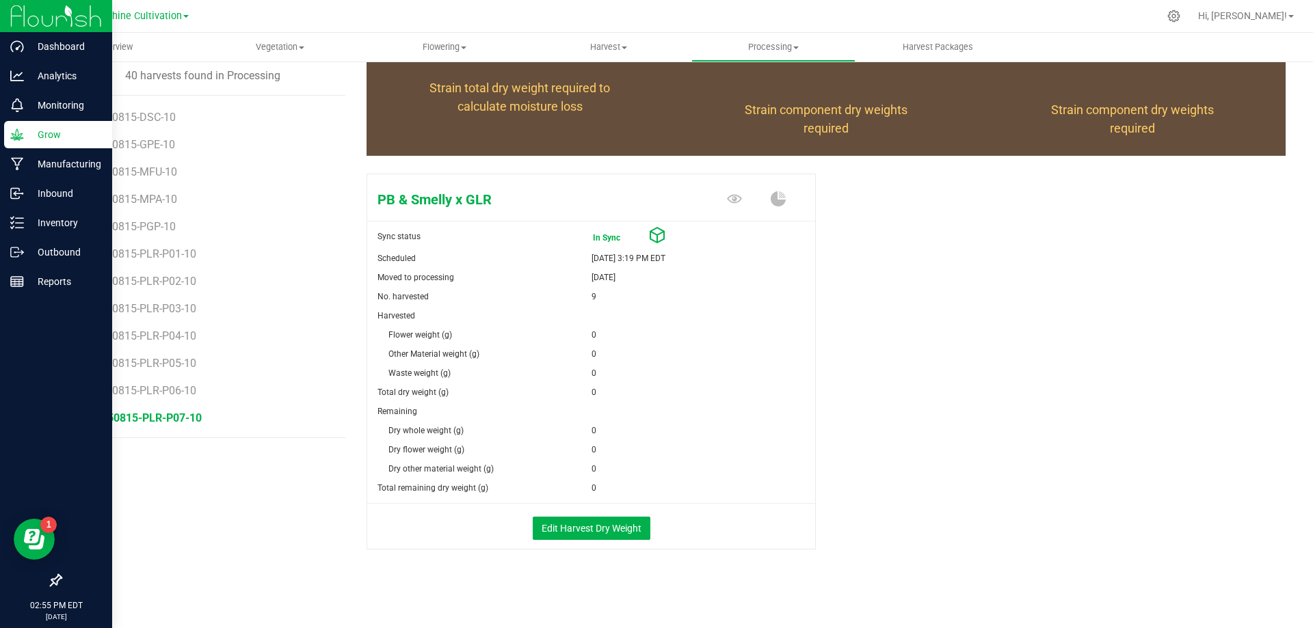
click at [567, 511] on div "Edit Harvest Dry Weight" at bounding box center [591, 527] width 468 height 46
click at [568, 520] on button "Edit Harvest Dry Weight" at bounding box center [592, 528] width 118 height 23
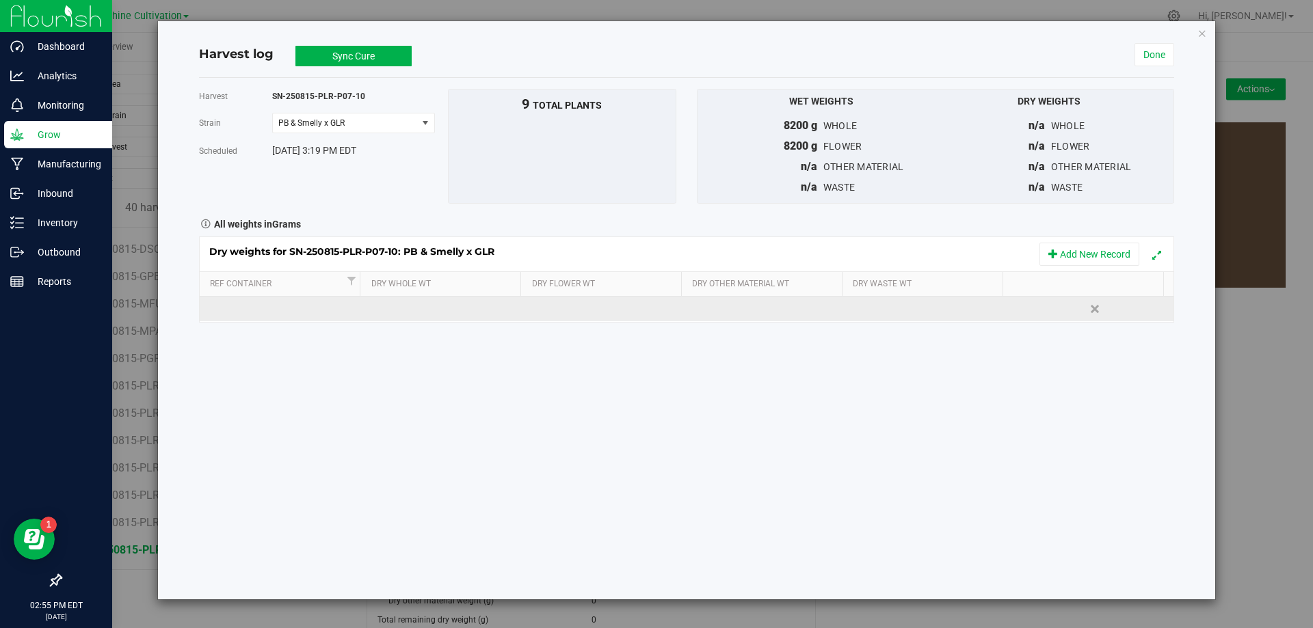
click at [416, 308] on td at bounding box center [443, 309] width 162 height 25
click at [416, 308] on input "text" at bounding box center [446, 308] width 146 height 19
type input "1675"
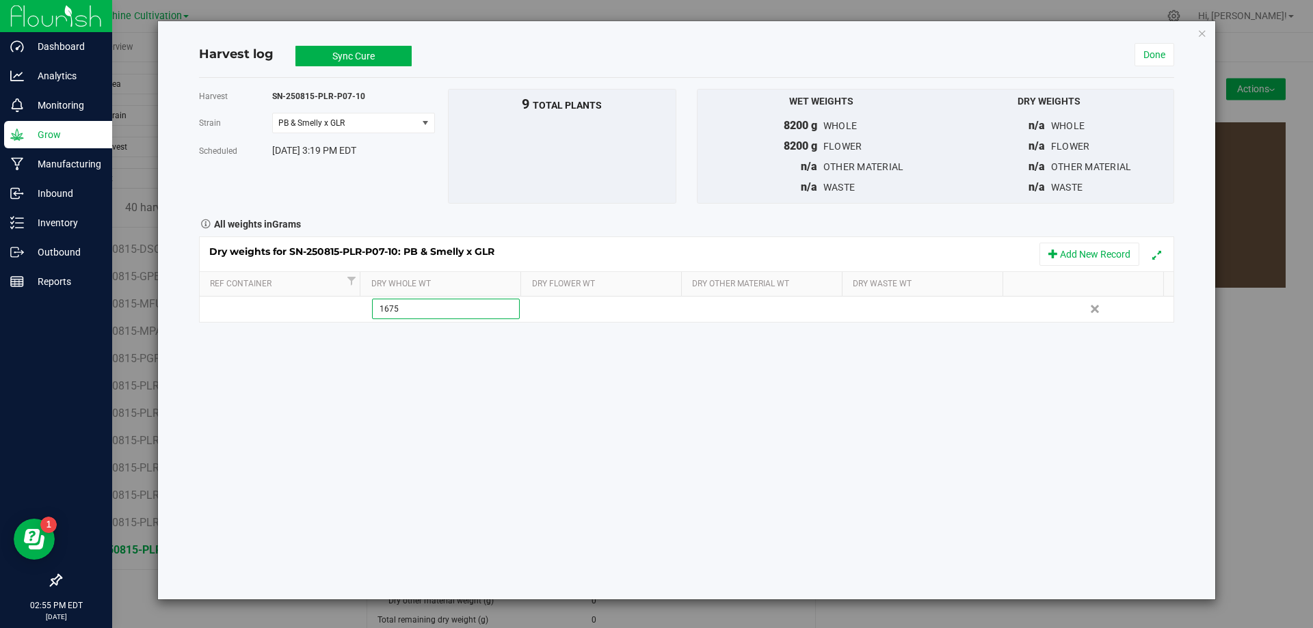
click at [579, 292] on div "Dry weights for SN-250815-PLR-P07-10: PB & Smelly x GLR Add New Record Ref Cont…" at bounding box center [686, 280] width 975 height 86
click at [578, 304] on td at bounding box center [605, 309] width 162 height 25
click at [578, 304] on input "text" at bounding box center [608, 308] width 146 height 19
type input "1675"
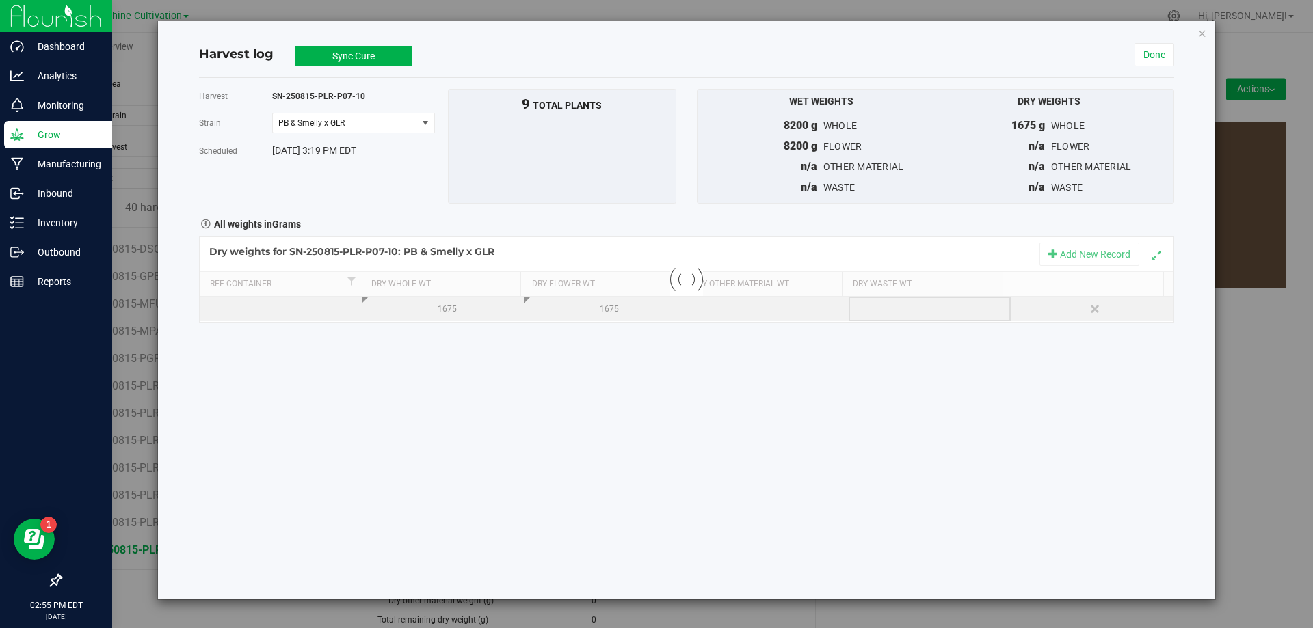
click at [874, 308] on div "Loading... Dry weights for SN-250815-PLR-P07-10: PB & Smelly x GLR Add New Reco…" at bounding box center [686, 280] width 975 height 86
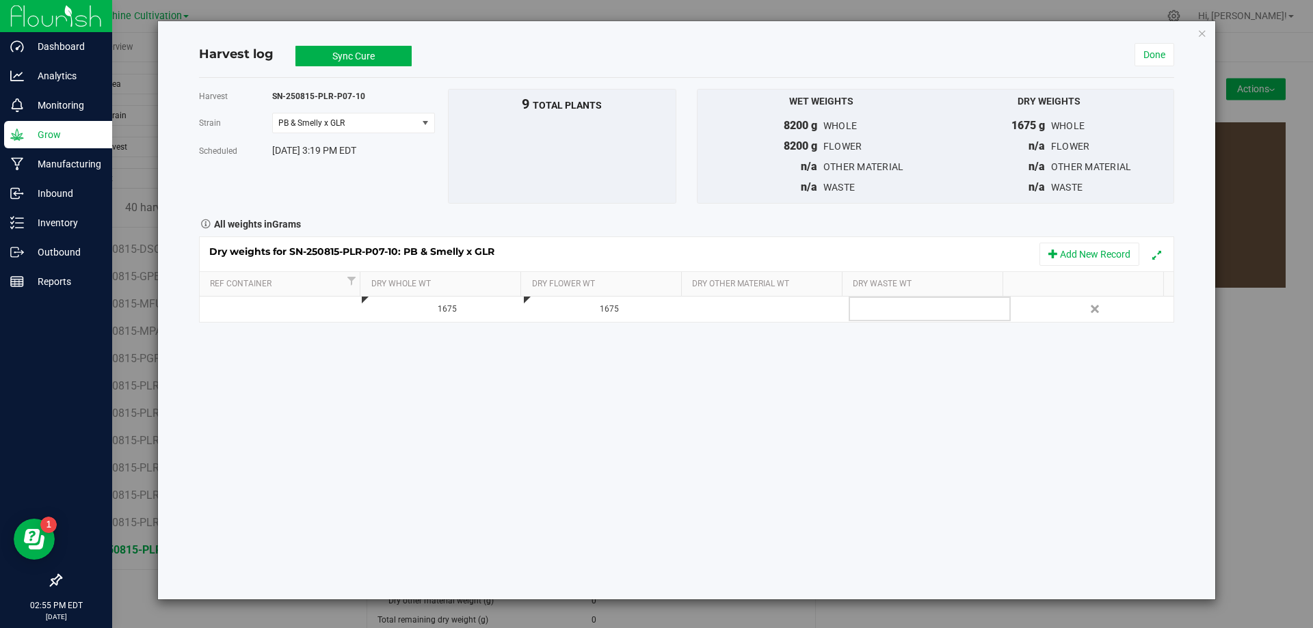
click at [874, 308] on div at bounding box center [934, 309] width 152 height 21
click at [874, 308] on input "text" at bounding box center [932, 308] width 146 height 19
type input "550"
click at [352, 48] on button "Sync Cure" at bounding box center [353, 56] width 116 height 21
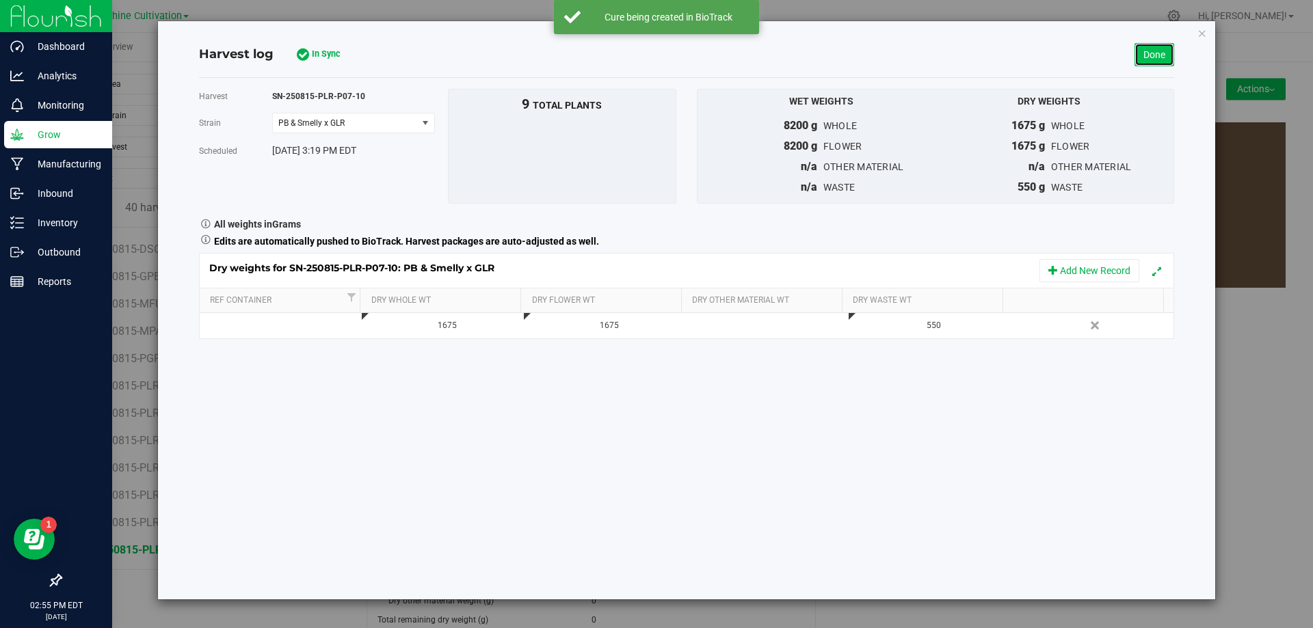
click at [1159, 50] on link "Done" at bounding box center [1154, 54] width 40 height 23
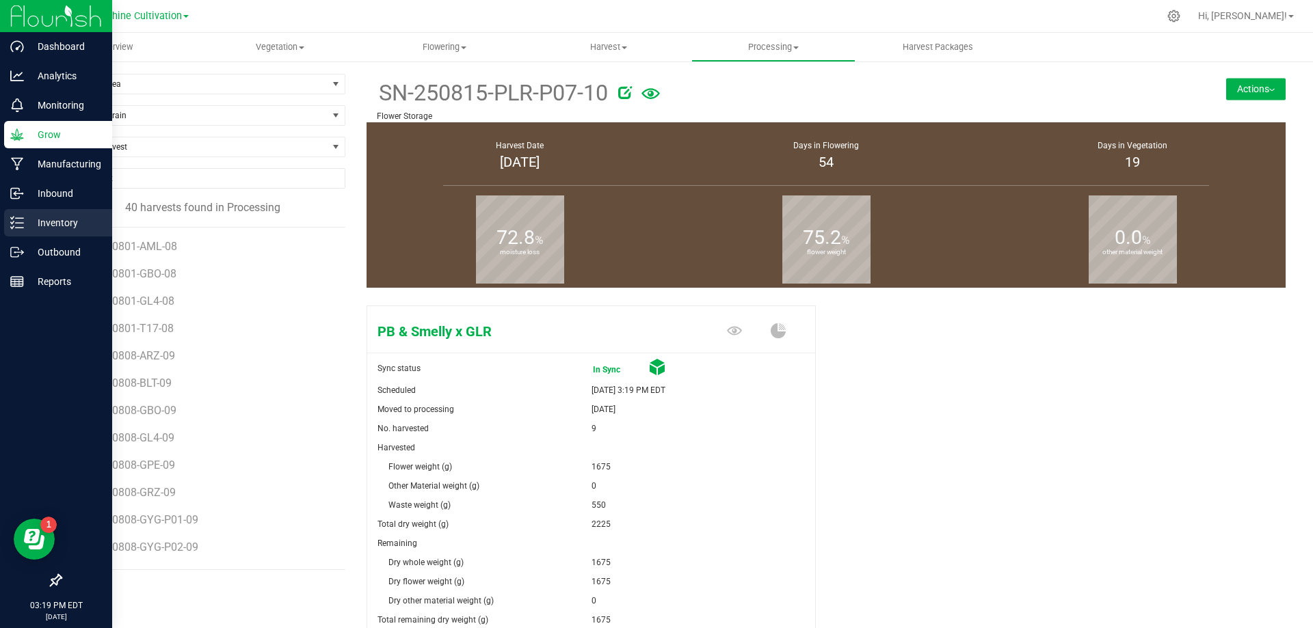
click at [41, 228] on p "Inventory" at bounding box center [65, 223] width 82 height 16
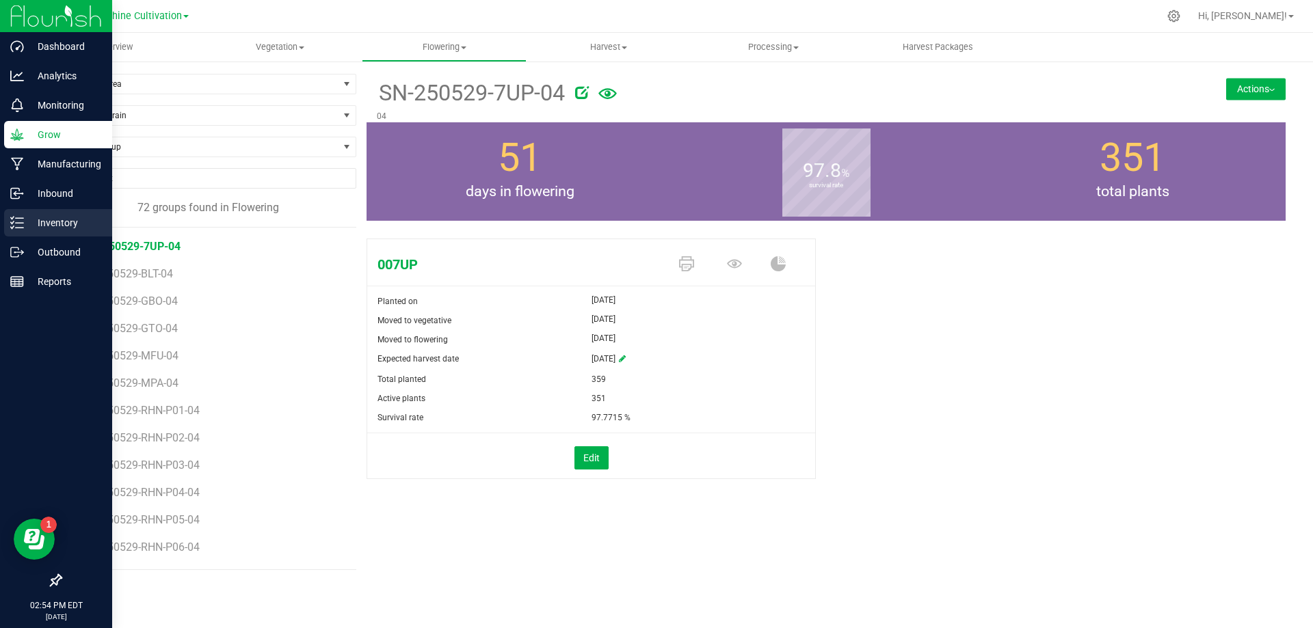
click at [42, 210] on div "Inventory" at bounding box center [58, 222] width 108 height 27
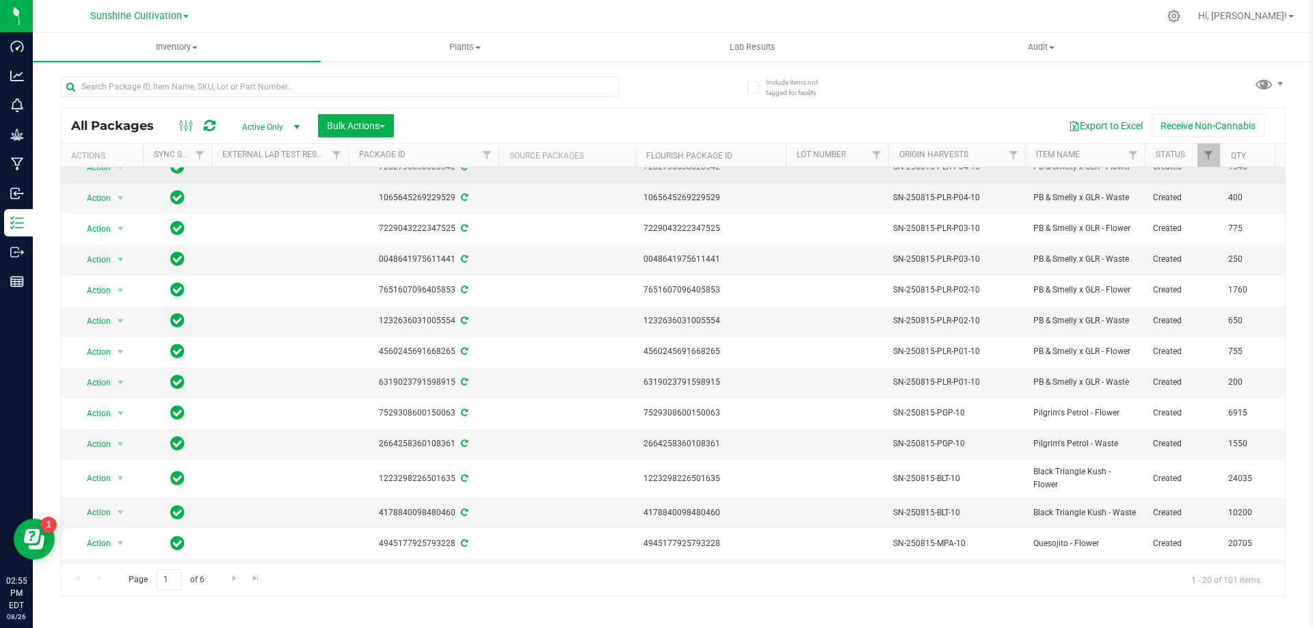
scroll to position [229, 0]
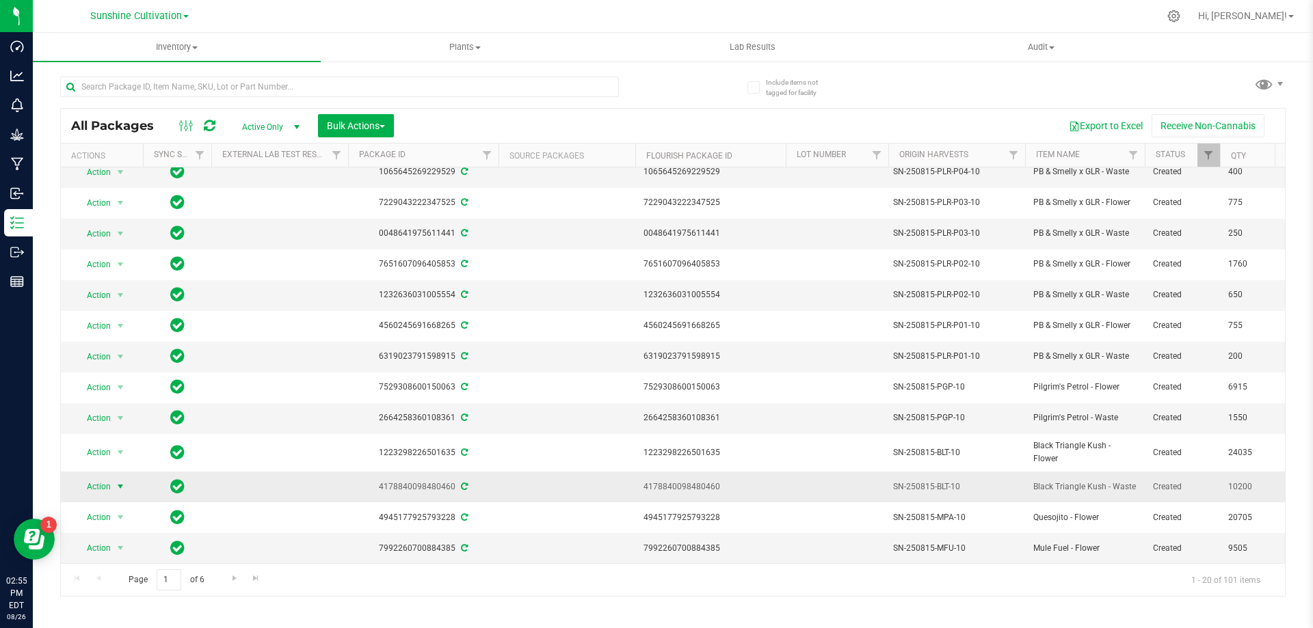
click at [120, 481] on span "select" at bounding box center [120, 486] width 11 height 11
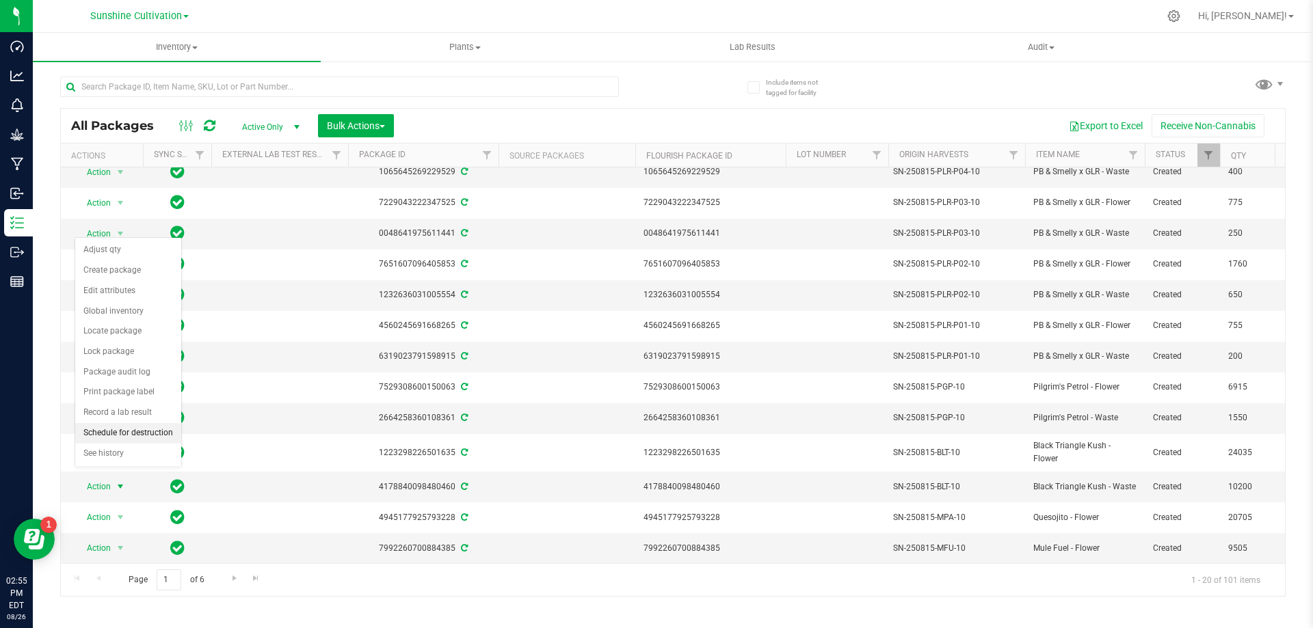
click at [154, 430] on li "Schedule for destruction" at bounding box center [128, 433] width 106 height 21
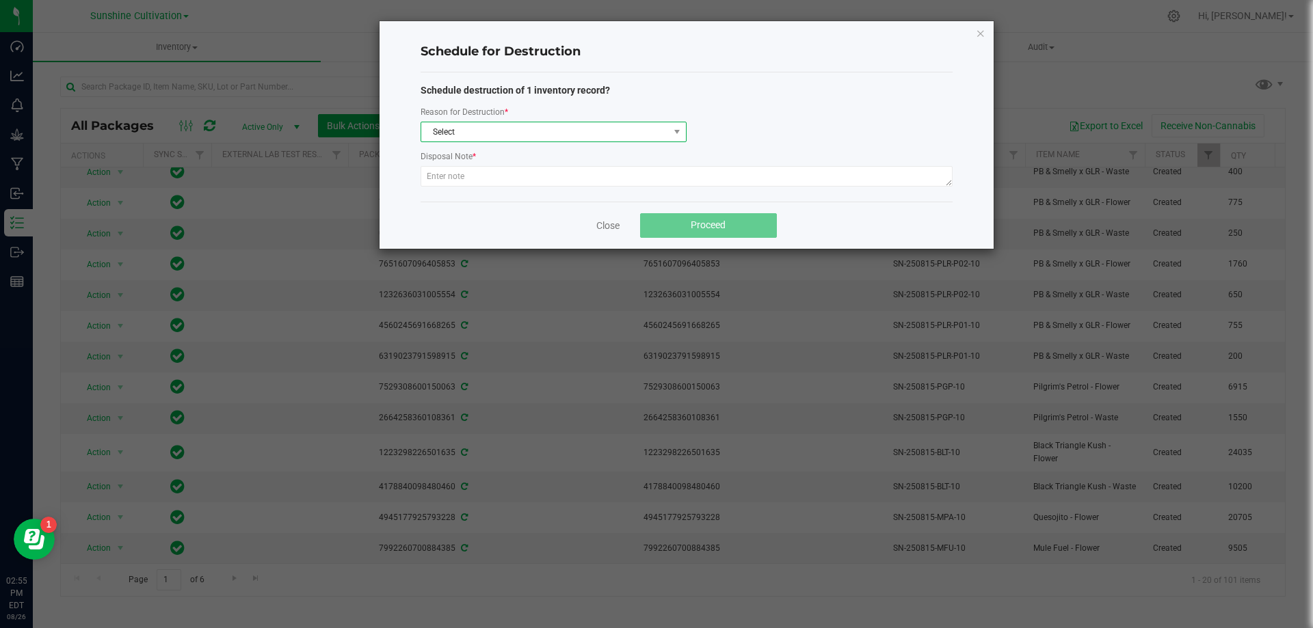
click at [508, 127] on span "Select" at bounding box center [544, 131] width 247 height 19
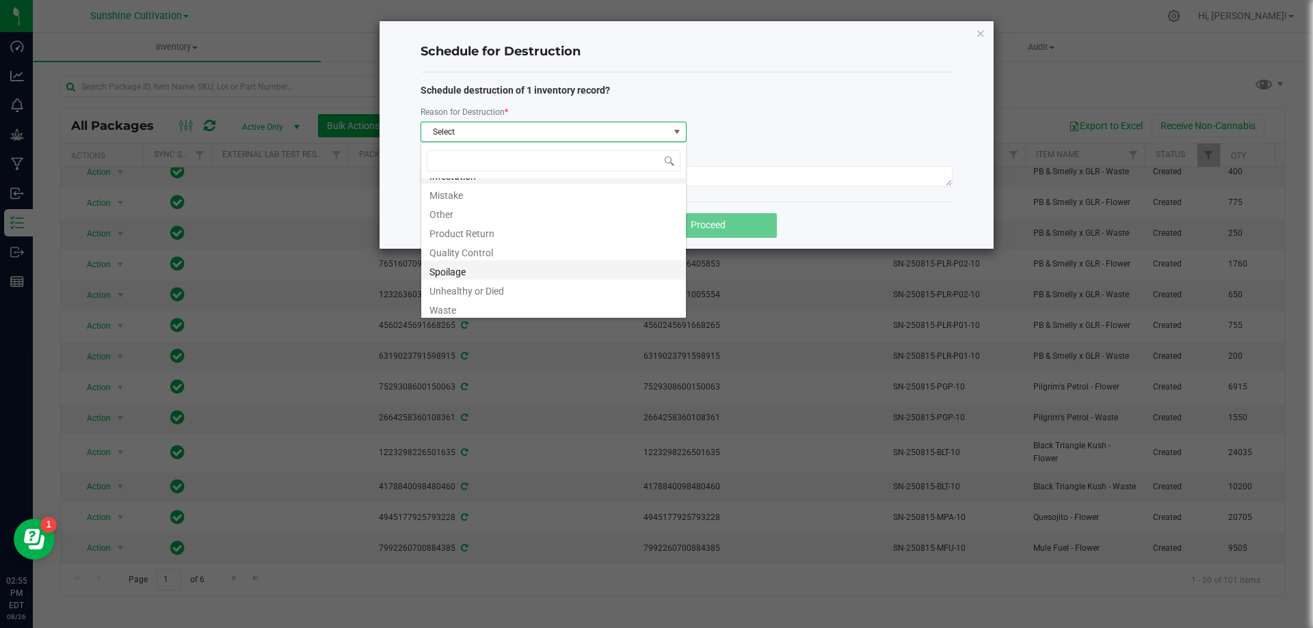
scroll to position [16, 0]
click at [467, 309] on li "Waste" at bounding box center [553, 305] width 265 height 19
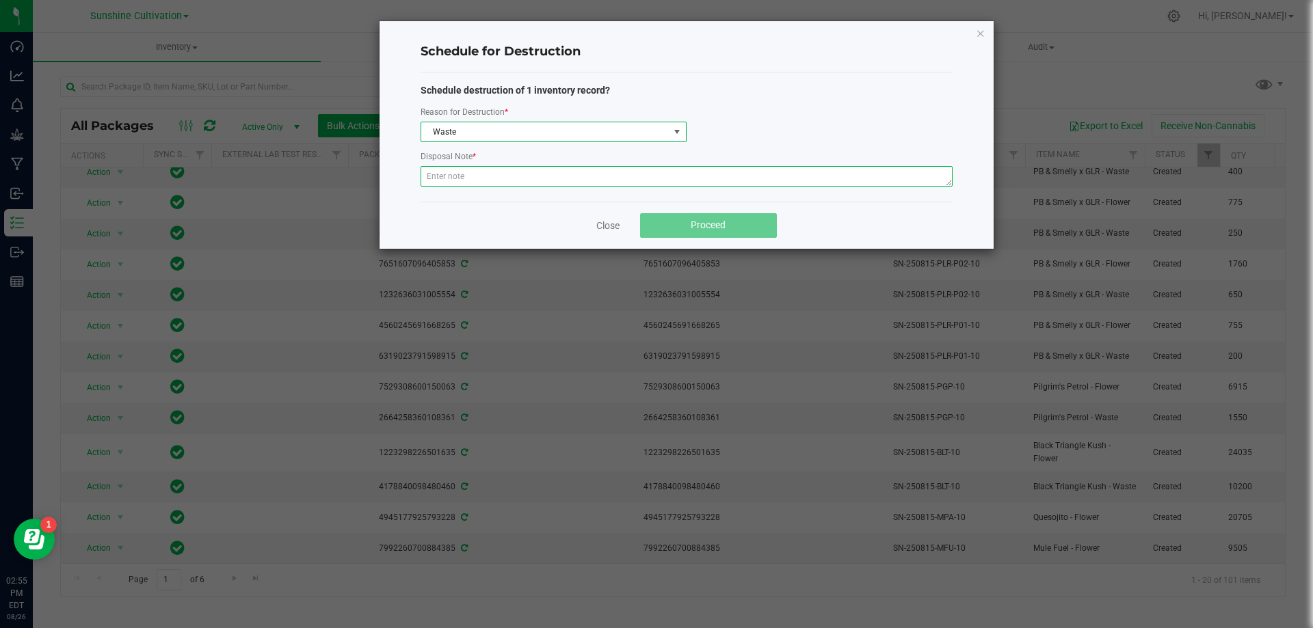
click at [463, 176] on textarea at bounding box center [686, 176] width 532 height 21
type textarea "WASTE"
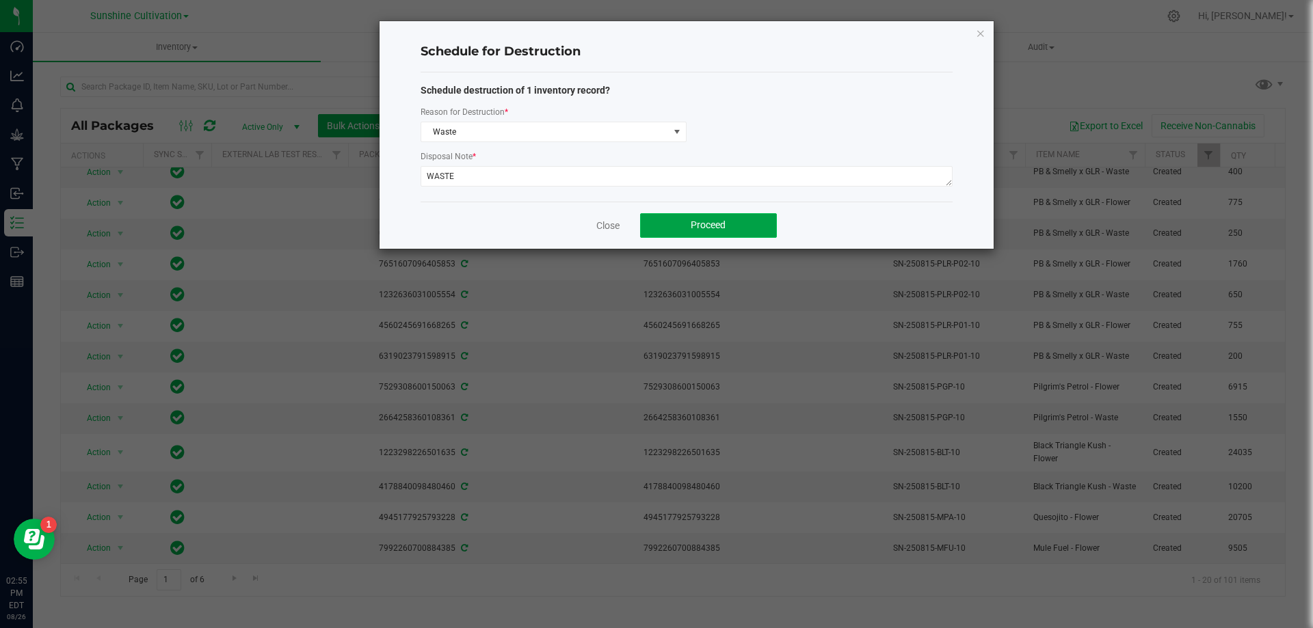
click at [692, 222] on span "Proceed" at bounding box center [707, 224] width 35 height 11
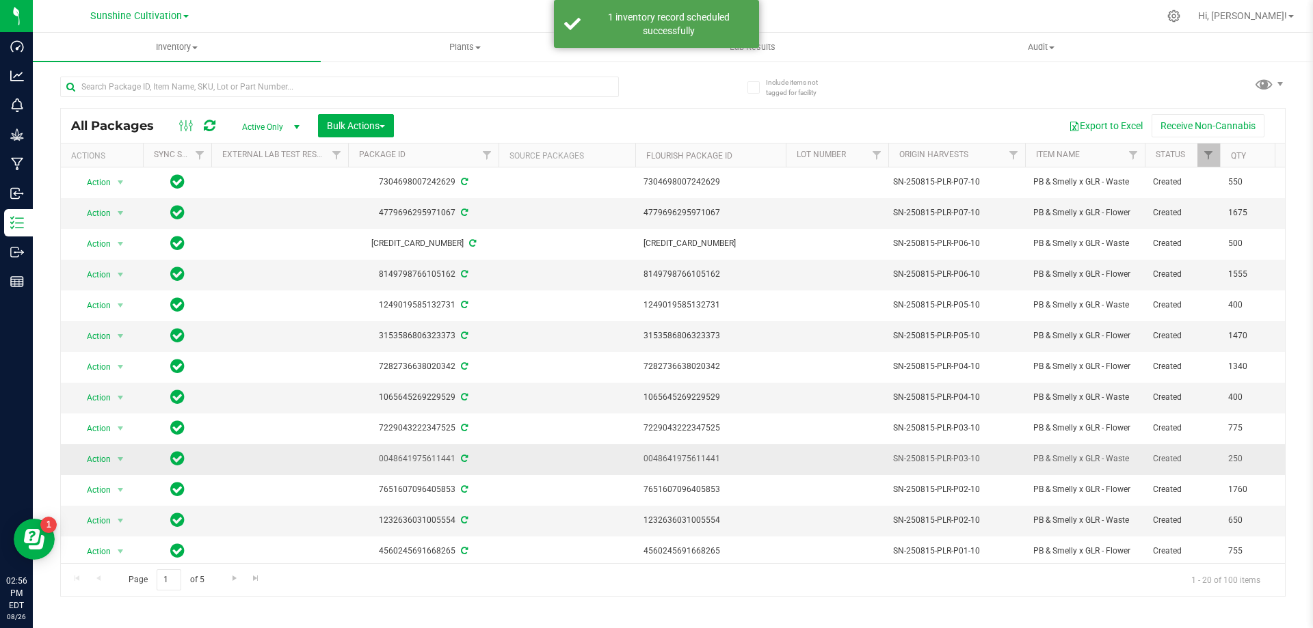
scroll to position [269, 0]
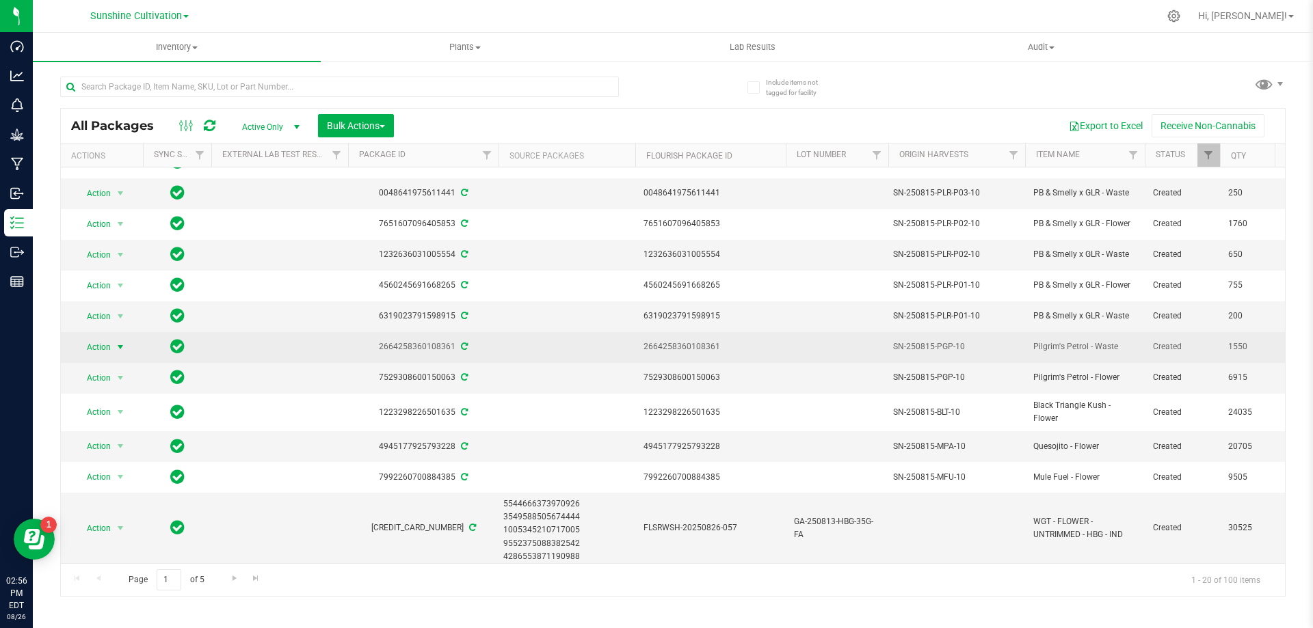
click at [113, 340] on span "select" at bounding box center [120, 347] width 17 height 19
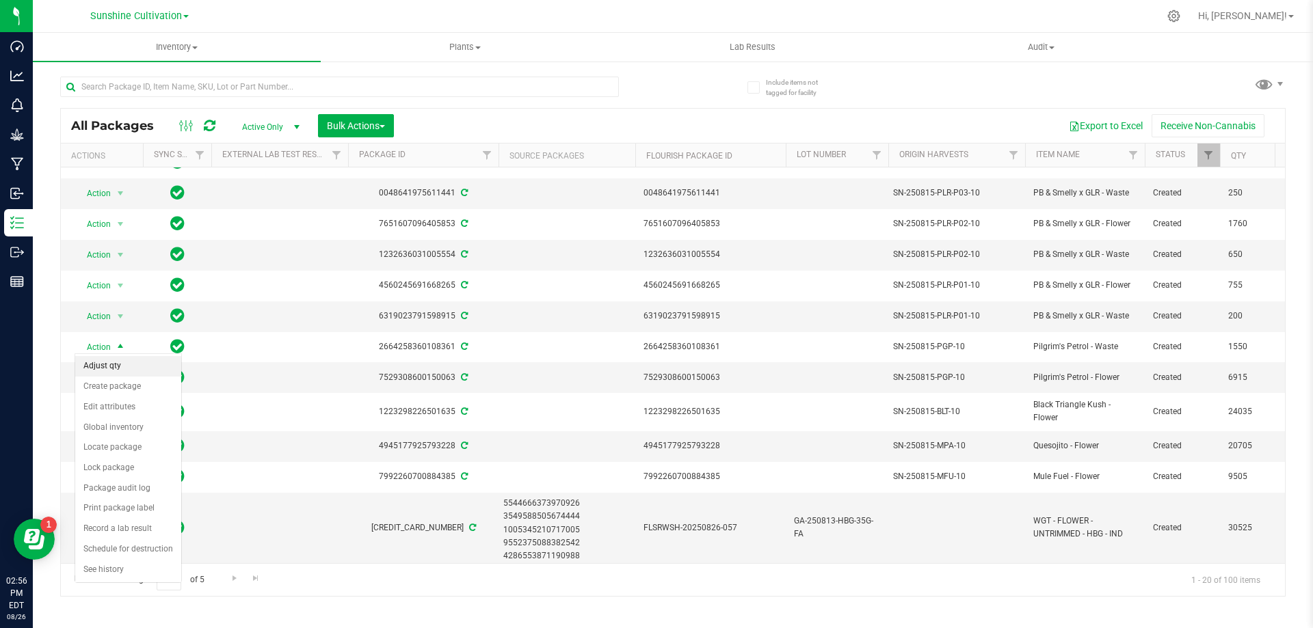
scroll to position [269, 0]
click at [134, 556] on li "Schedule for destruction" at bounding box center [128, 549] width 106 height 21
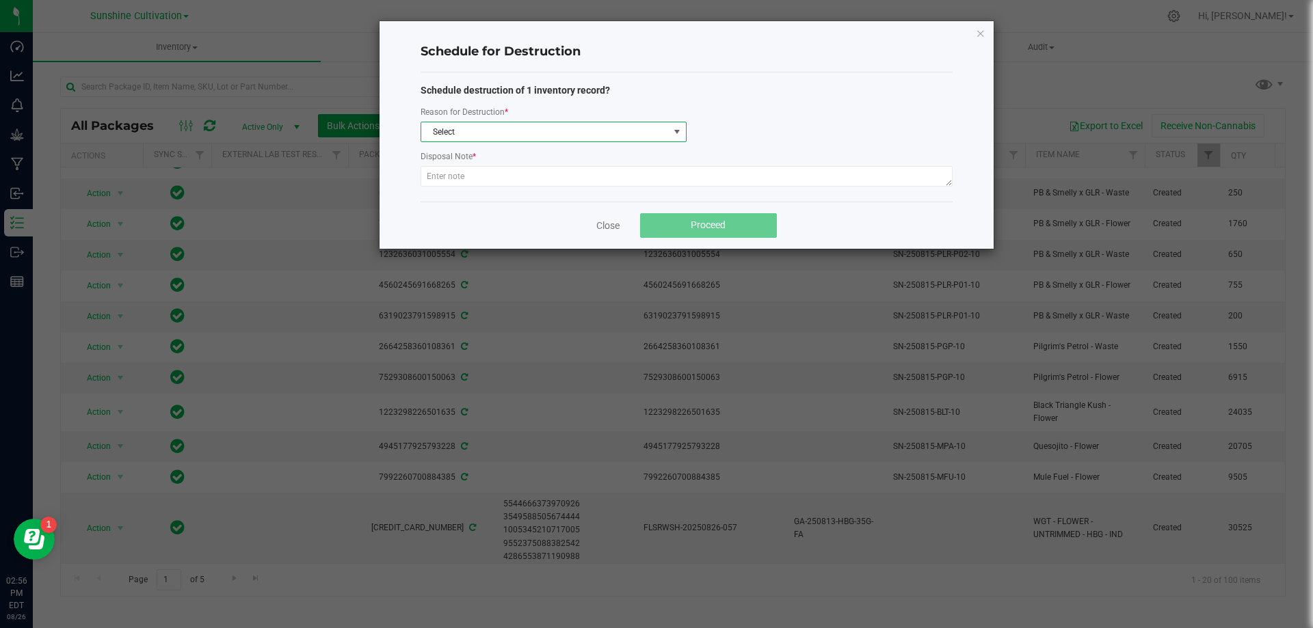
click at [487, 132] on span "Select" at bounding box center [544, 131] width 247 height 19
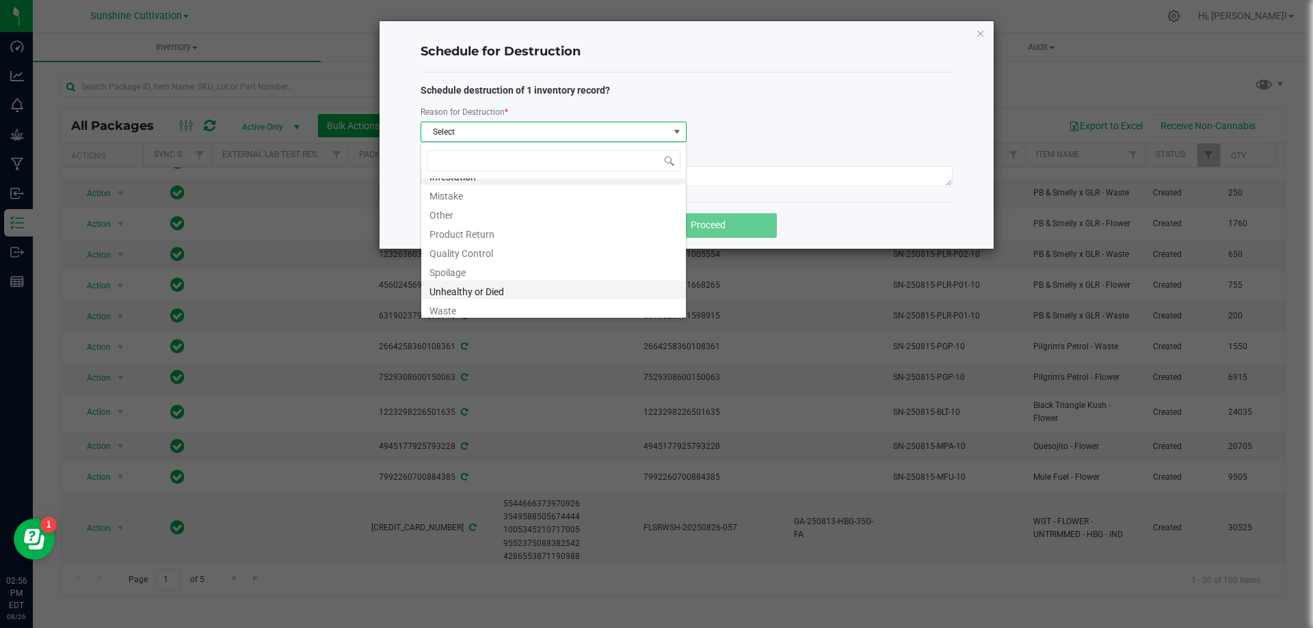
scroll to position [16, 0]
click at [462, 310] on li "Waste" at bounding box center [553, 305] width 265 height 19
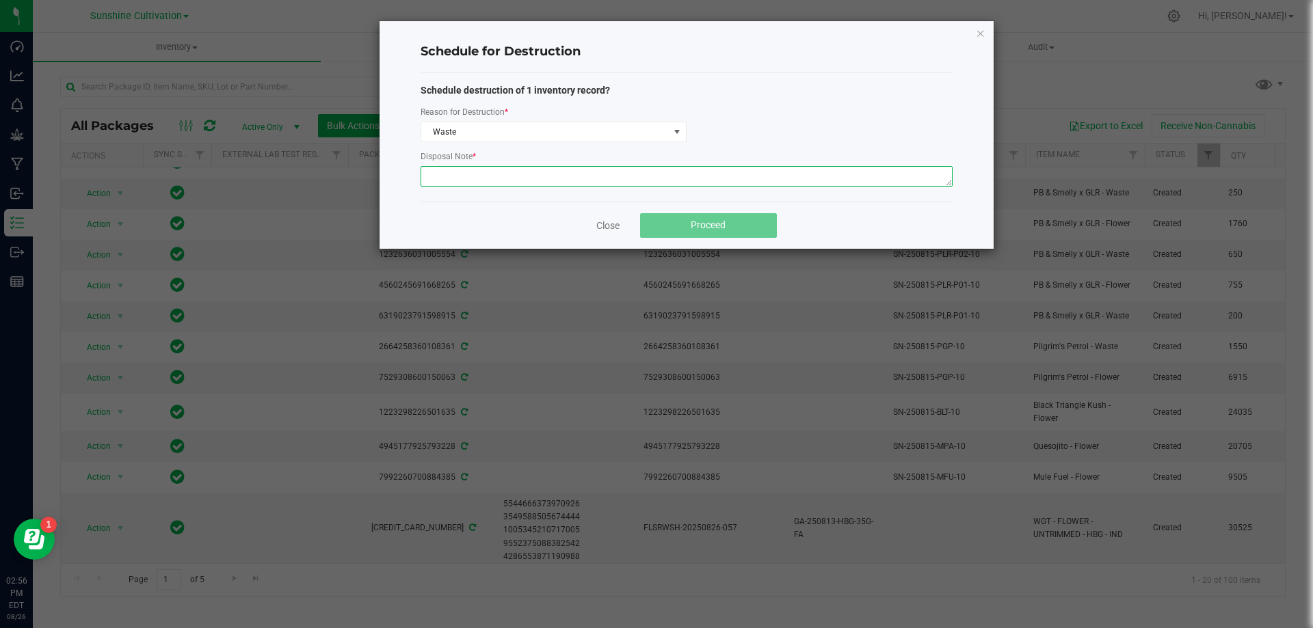
click at [465, 183] on textarea at bounding box center [686, 176] width 532 height 21
type textarea "WASTE"
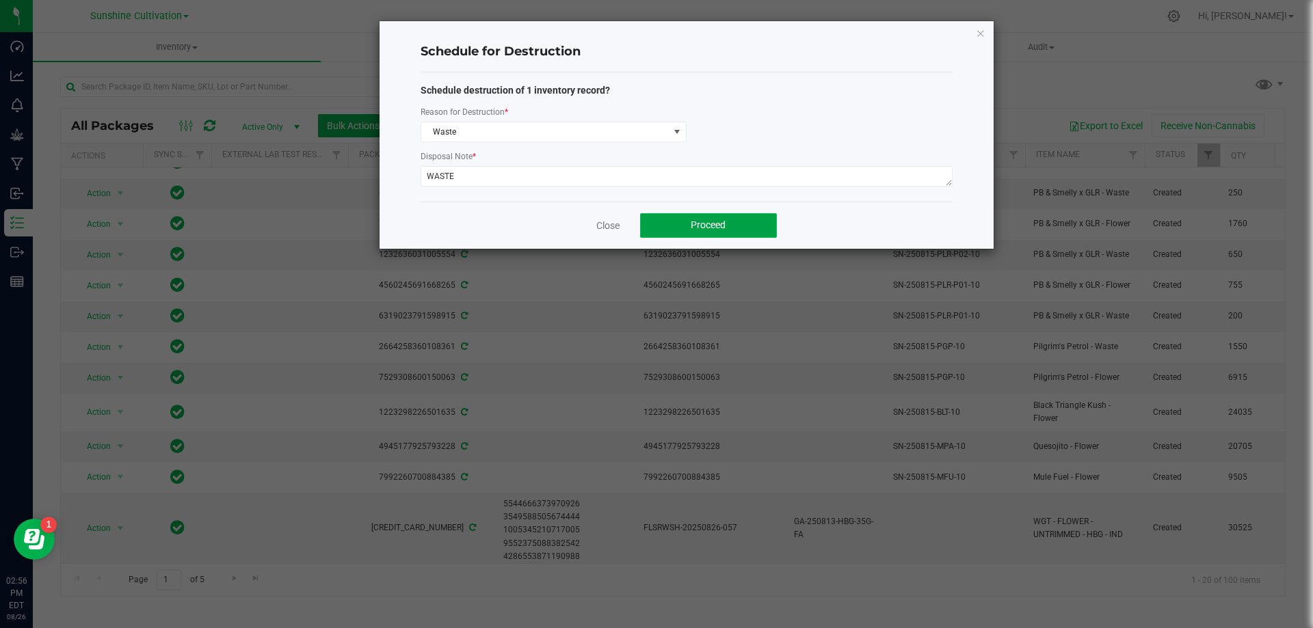
click at [702, 230] on span "Proceed" at bounding box center [707, 224] width 35 height 11
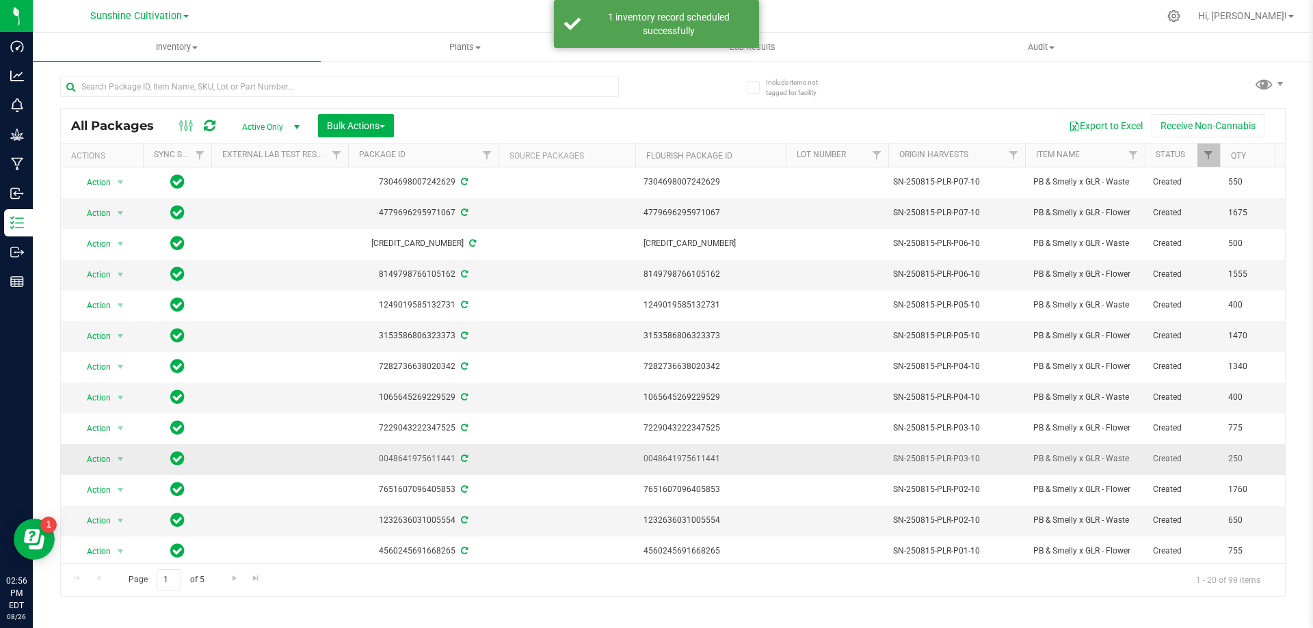
scroll to position [277, 0]
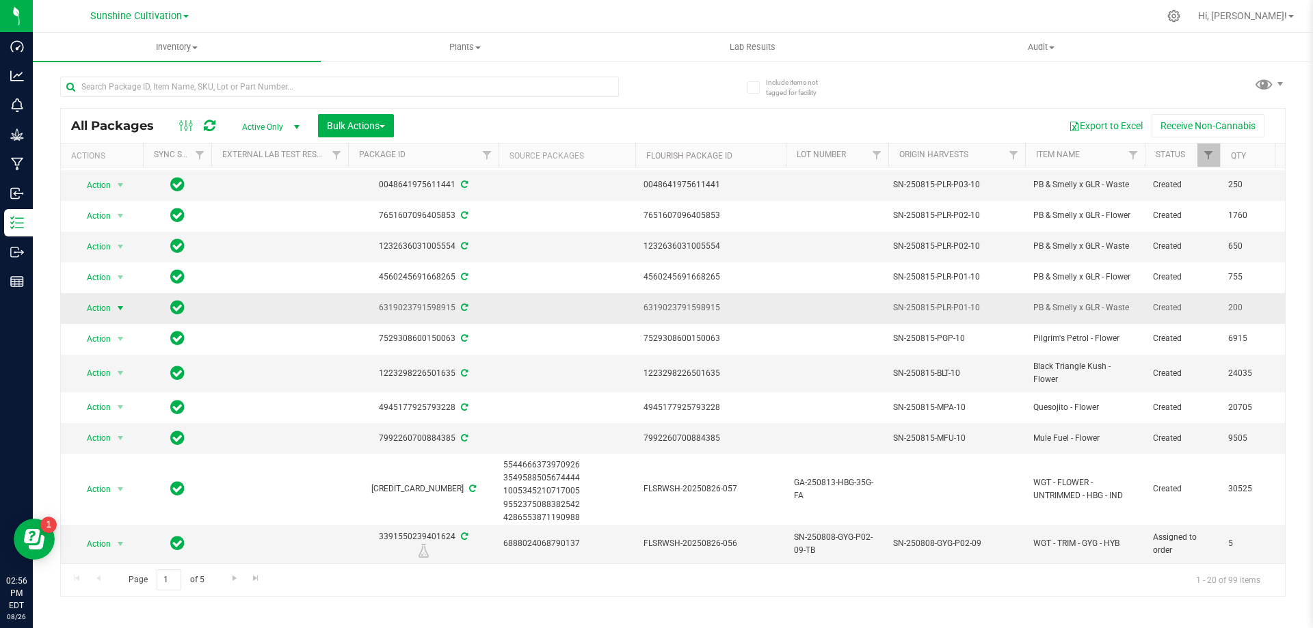
click at [113, 301] on span "select" at bounding box center [120, 308] width 17 height 19
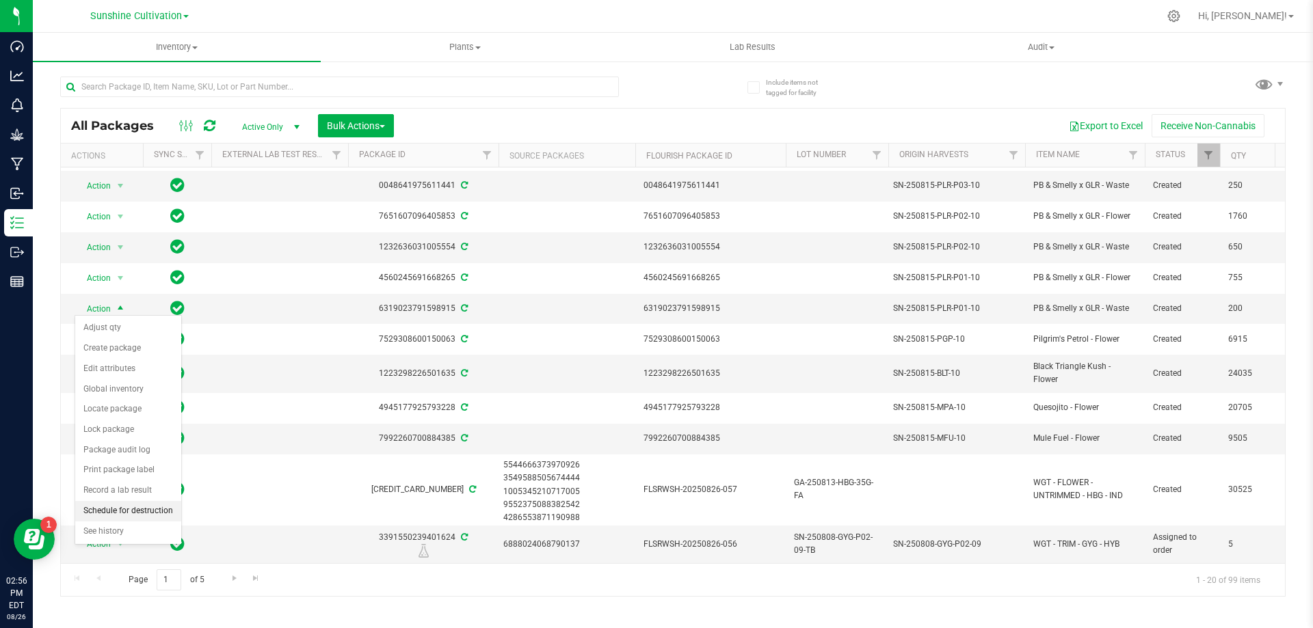
click at [126, 519] on li "Schedule for destruction" at bounding box center [128, 511] width 106 height 21
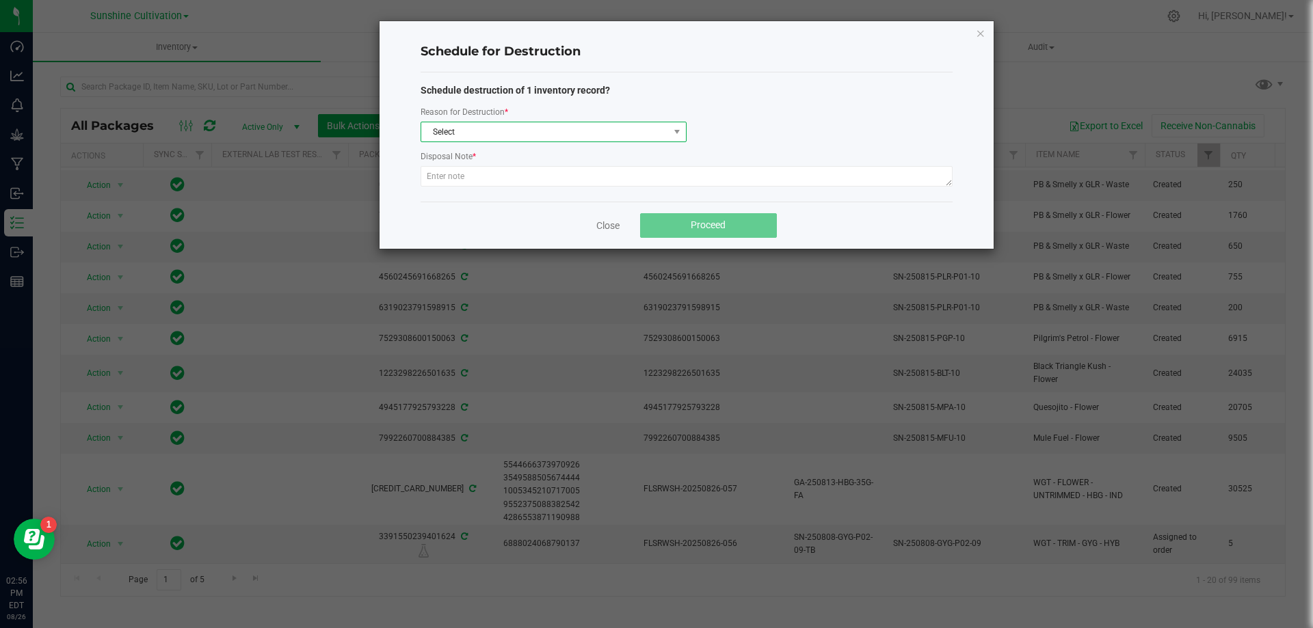
click at [472, 132] on span "Select" at bounding box center [544, 131] width 247 height 19
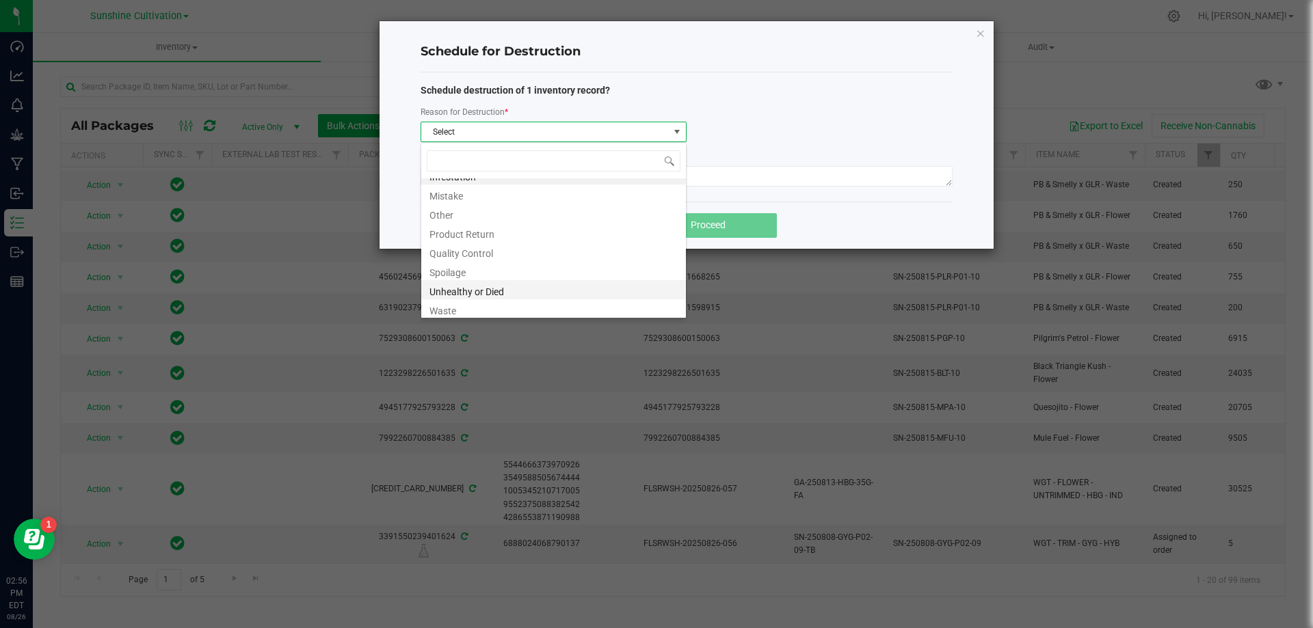
scroll to position [16, 0]
click at [478, 301] on li "Waste" at bounding box center [553, 305] width 265 height 19
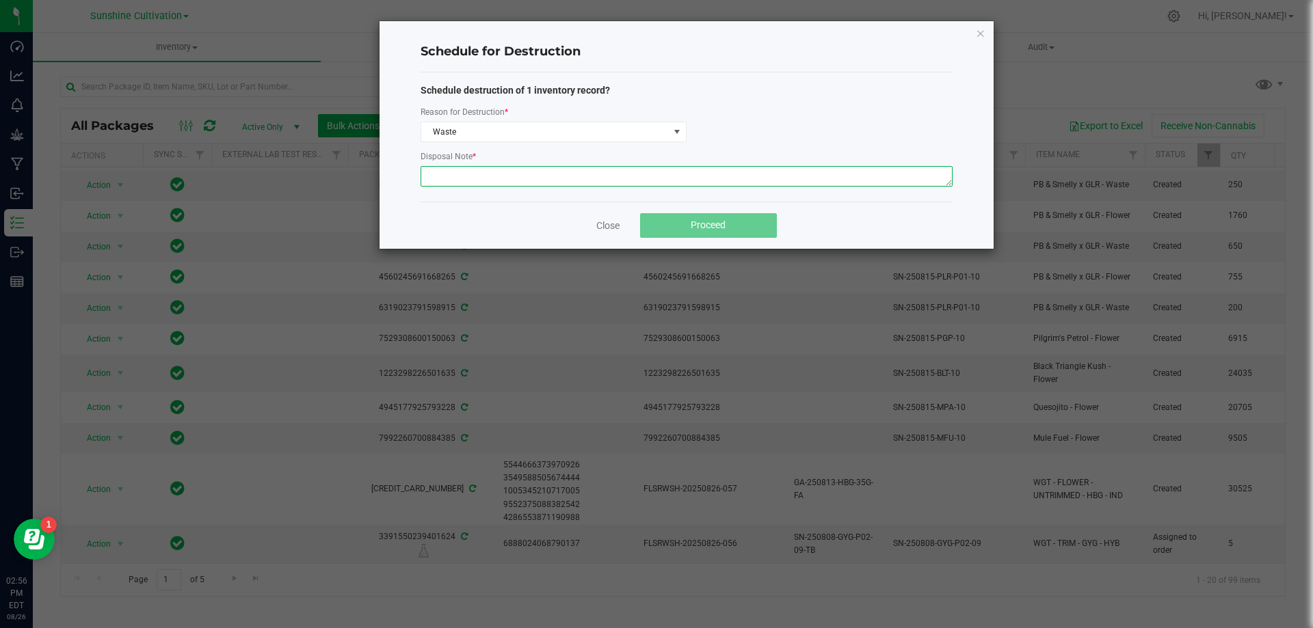
click at [502, 176] on textarea at bounding box center [686, 176] width 532 height 21
type textarea "WASTE"
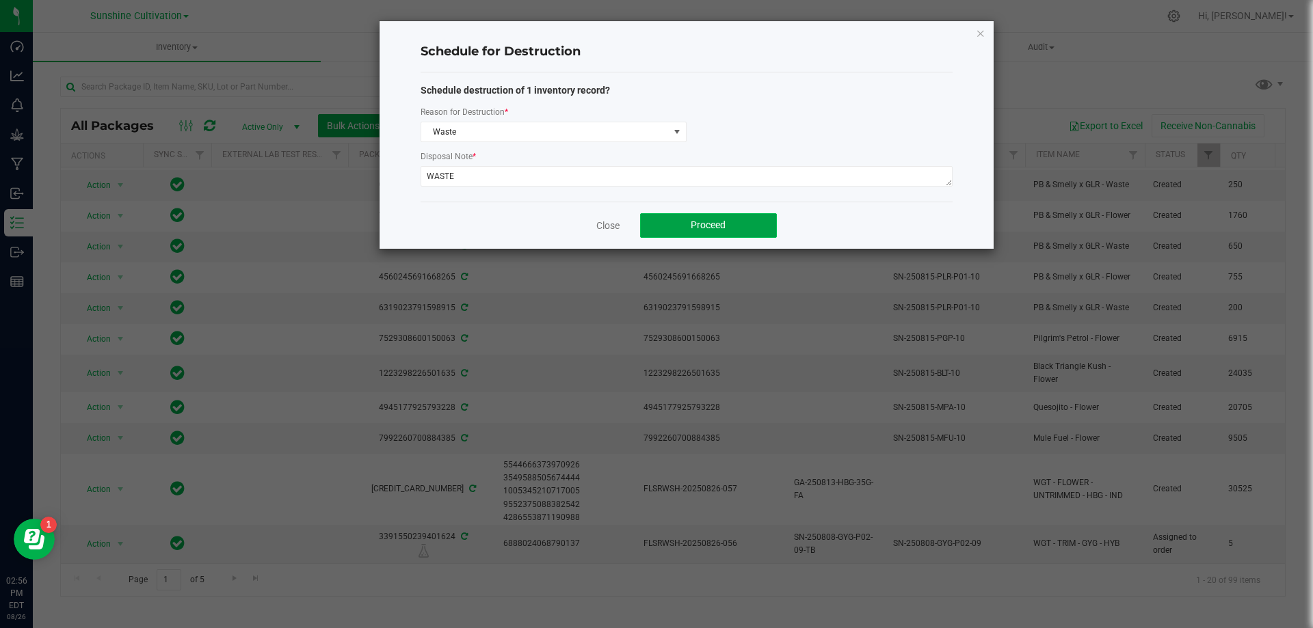
click at [712, 226] on span "Proceed" at bounding box center [707, 224] width 35 height 11
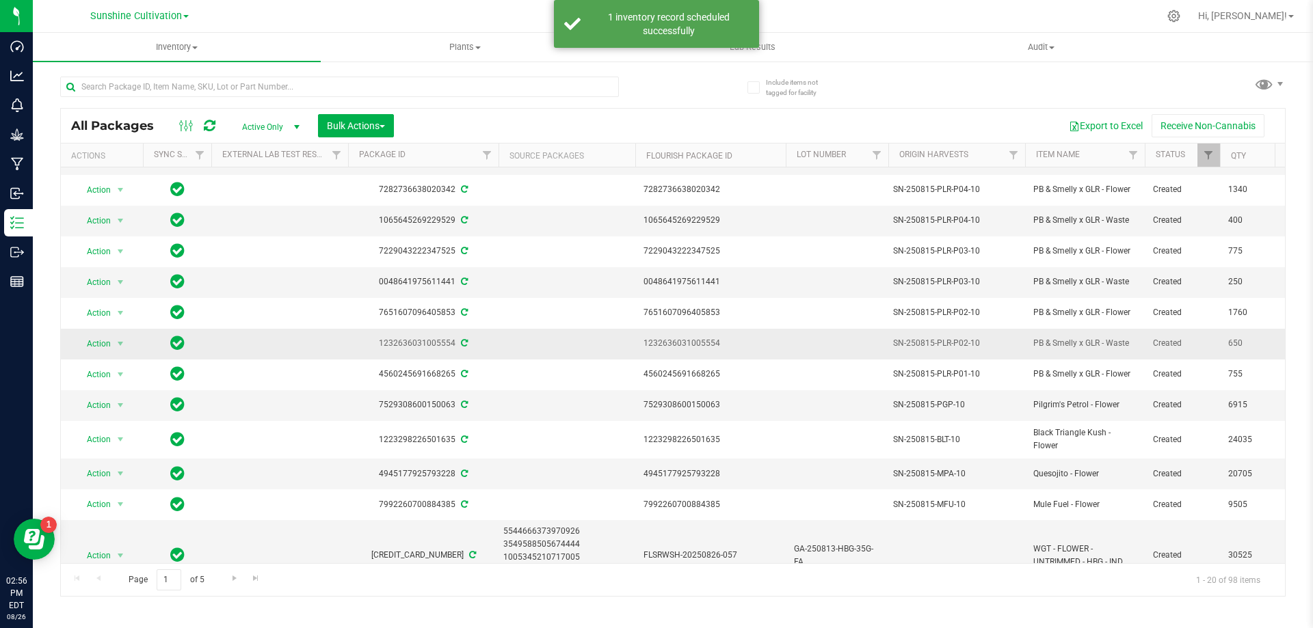
scroll to position [284, 0]
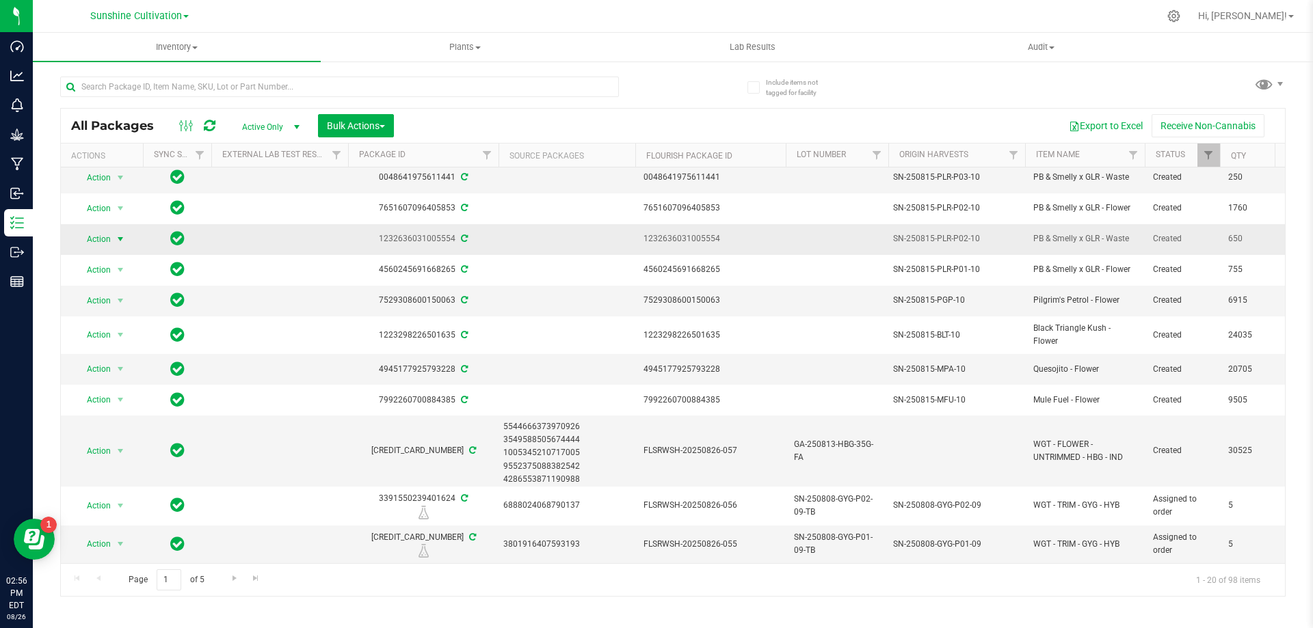
click at [114, 238] on span "select" at bounding box center [120, 239] width 17 height 19
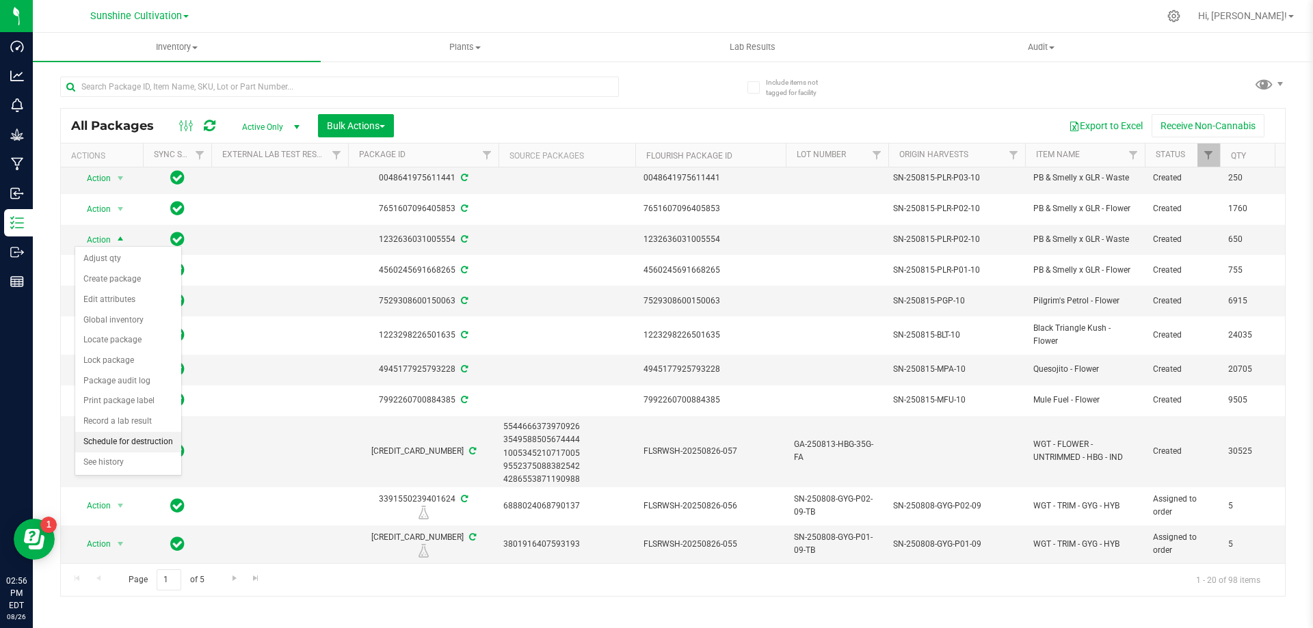
click at [136, 435] on li "Schedule for destruction" at bounding box center [128, 442] width 106 height 21
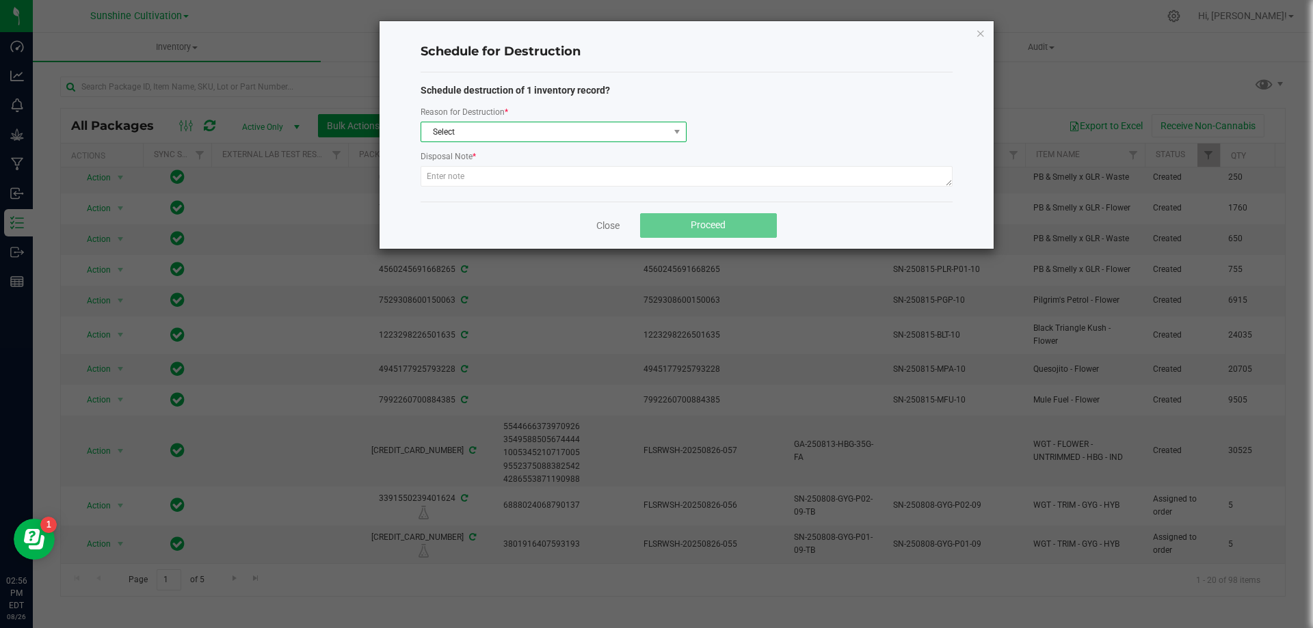
click at [511, 124] on span "Select" at bounding box center [544, 131] width 247 height 19
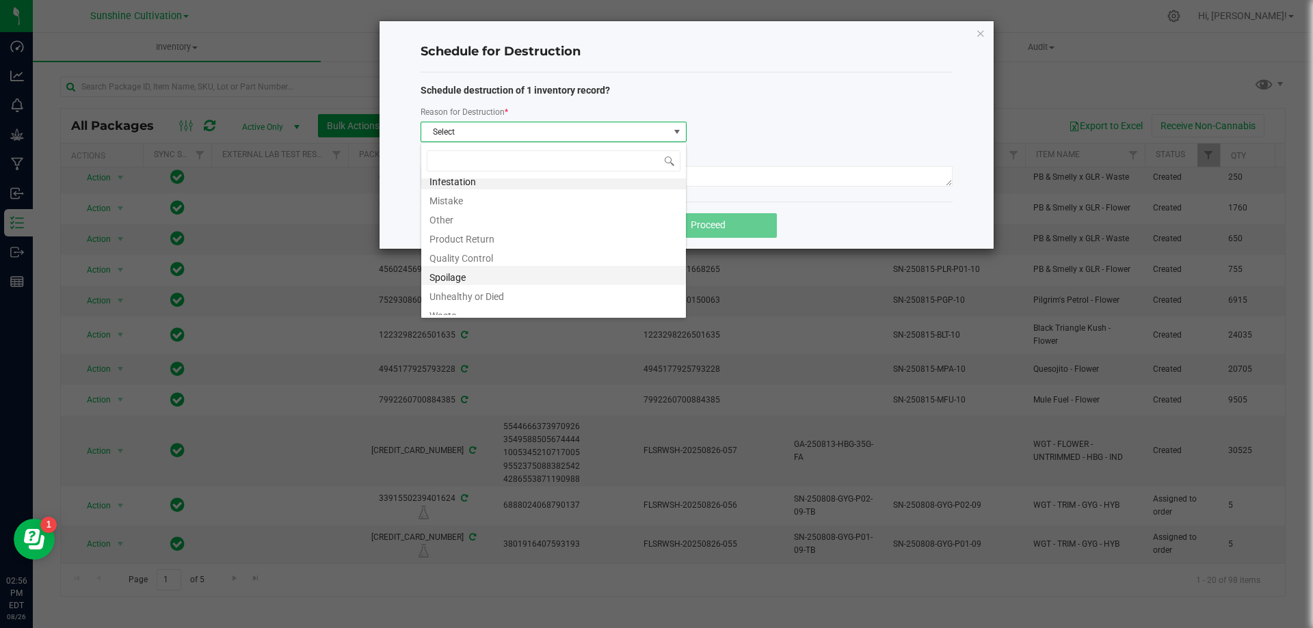
scroll to position [16, 0]
click at [446, 310] on li "Waste" at bounding box center [553, 305] width 265 height 19
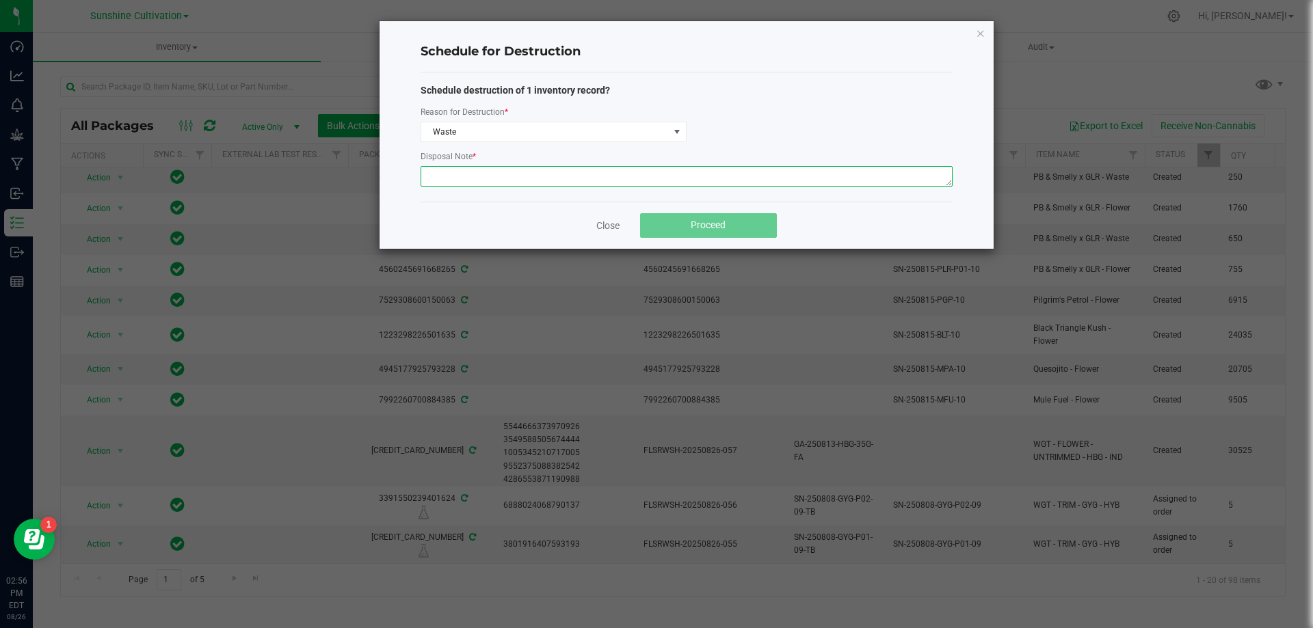
click at [468, 175] on textarea at bounding box center [686, 176] width 532 height 21
type textarea "WASTE"
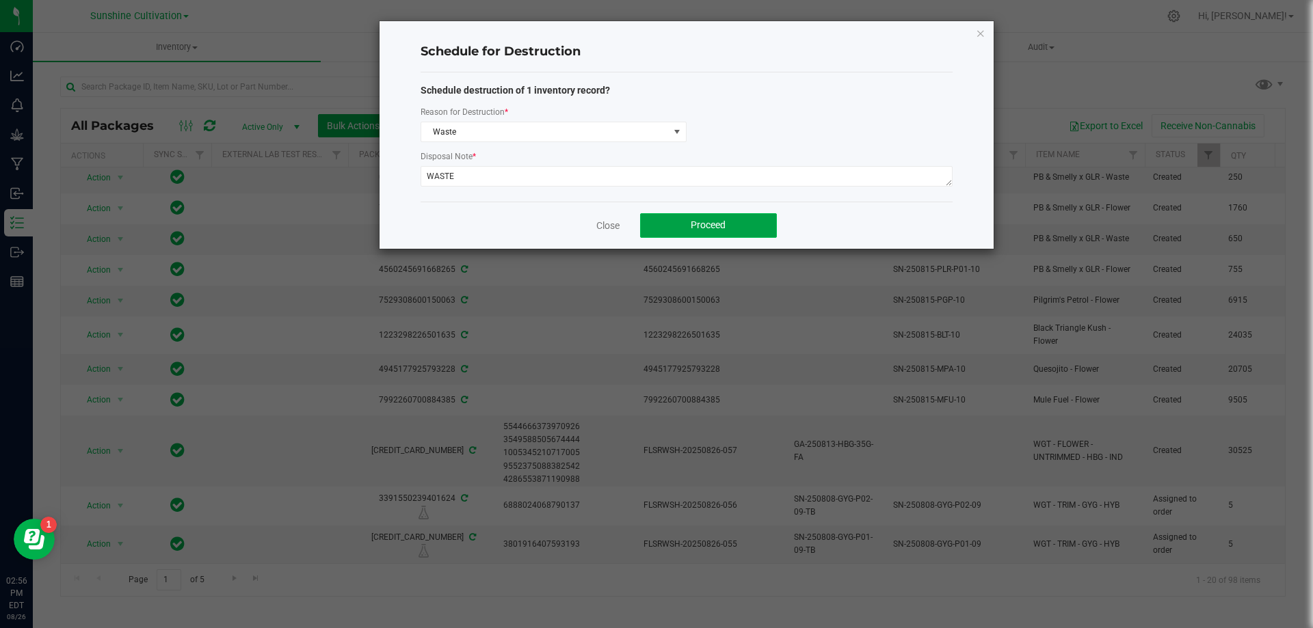
click at [662, 217] on button "Proceed" at bounding box center [708, 225] width 137 height 25
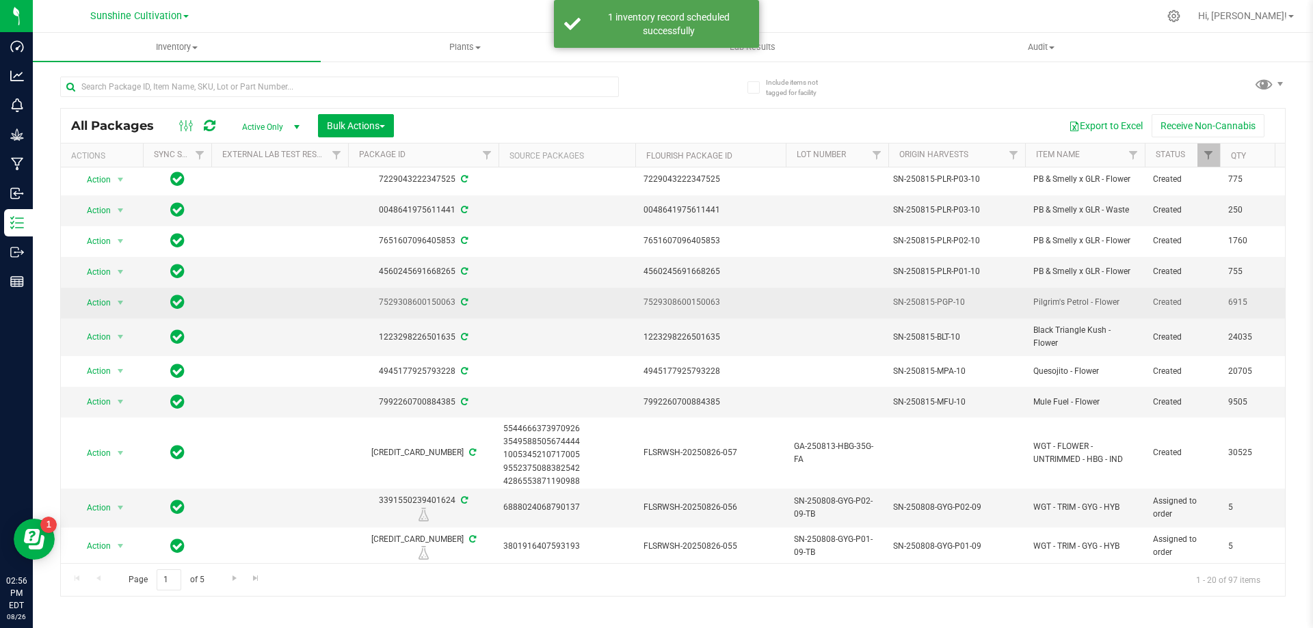
scroll to position [224, 0]
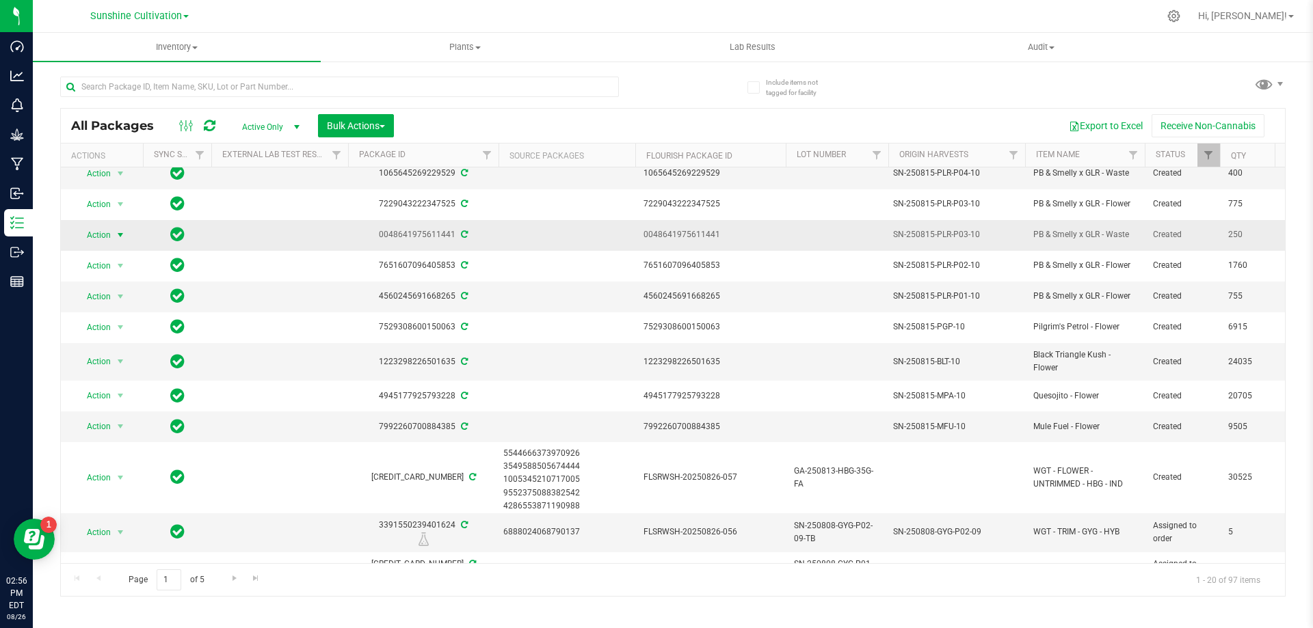
click at [96, 230] on span "Action" at bounding box center [93, 235] width 37 height 19
click at [142, 444] on li "Schedule for destruction" at bounding box center [128, 441] width 106 height 21
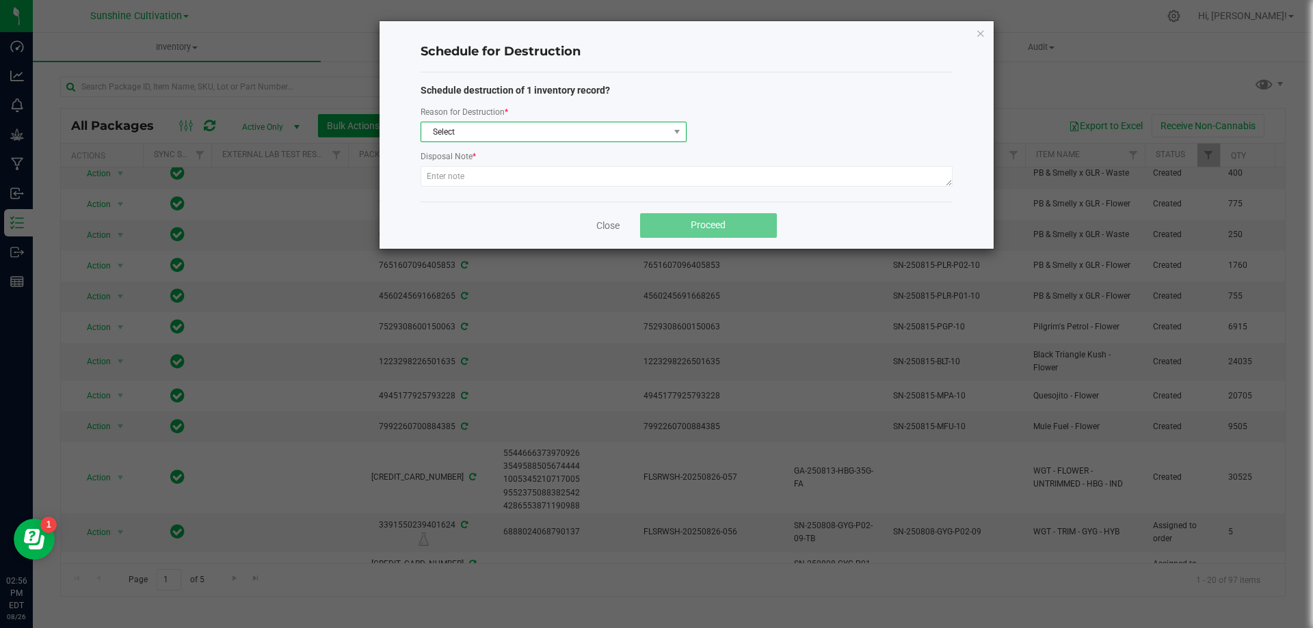
click at [612, 136] on span "Select" at bounding box center [544, 131] width 247 height 19
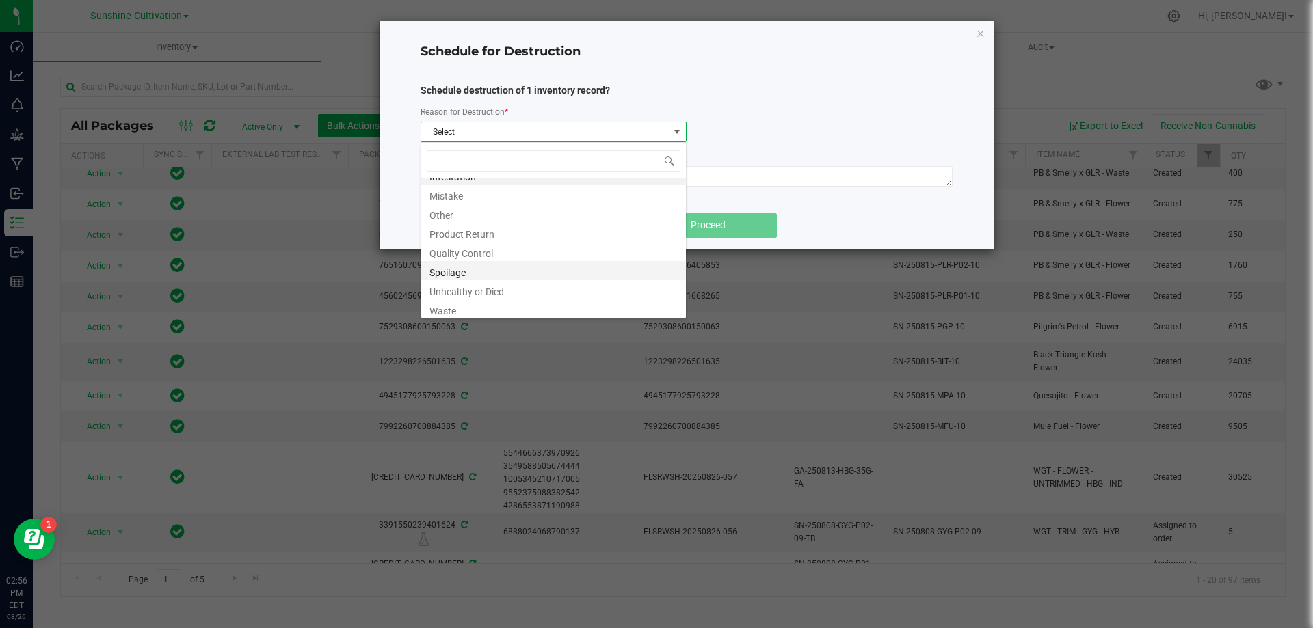
scroll to position [16, 0]
click at [466, 306] on li "Waste" at bounding box center [553, 305] width 265 height 19
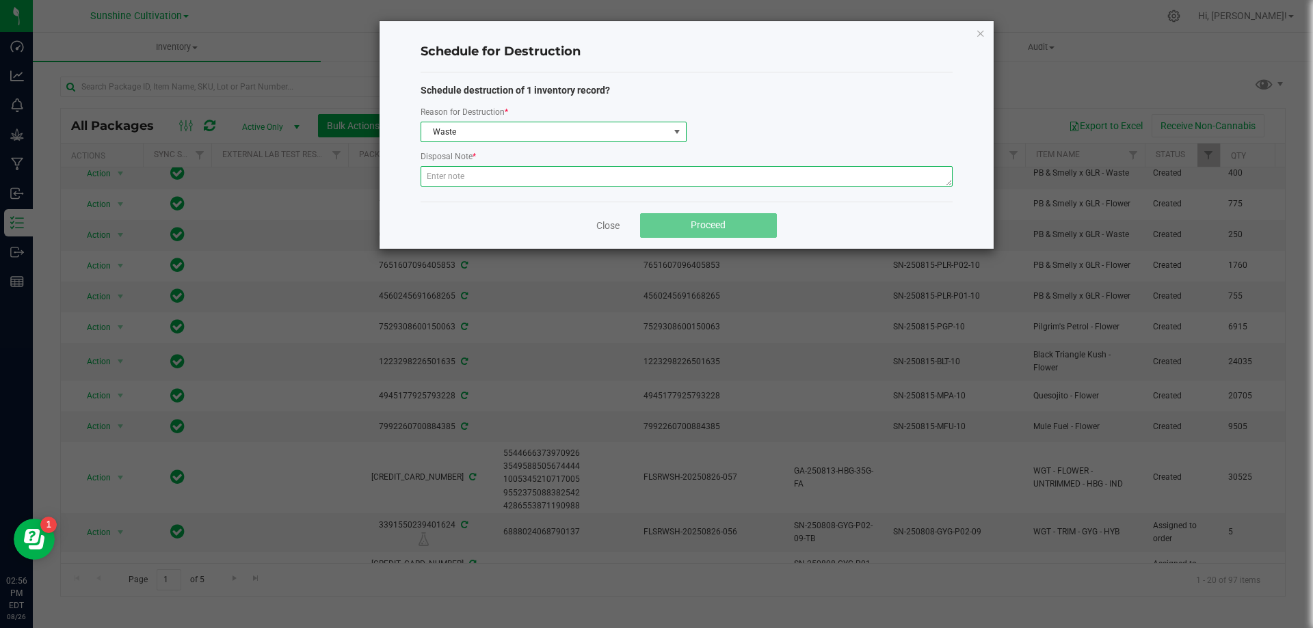
click at [445, 176] on textarea at bounding box center [686, 176] width 532 height 21
type textarea "W"
type textarea "WASTE"
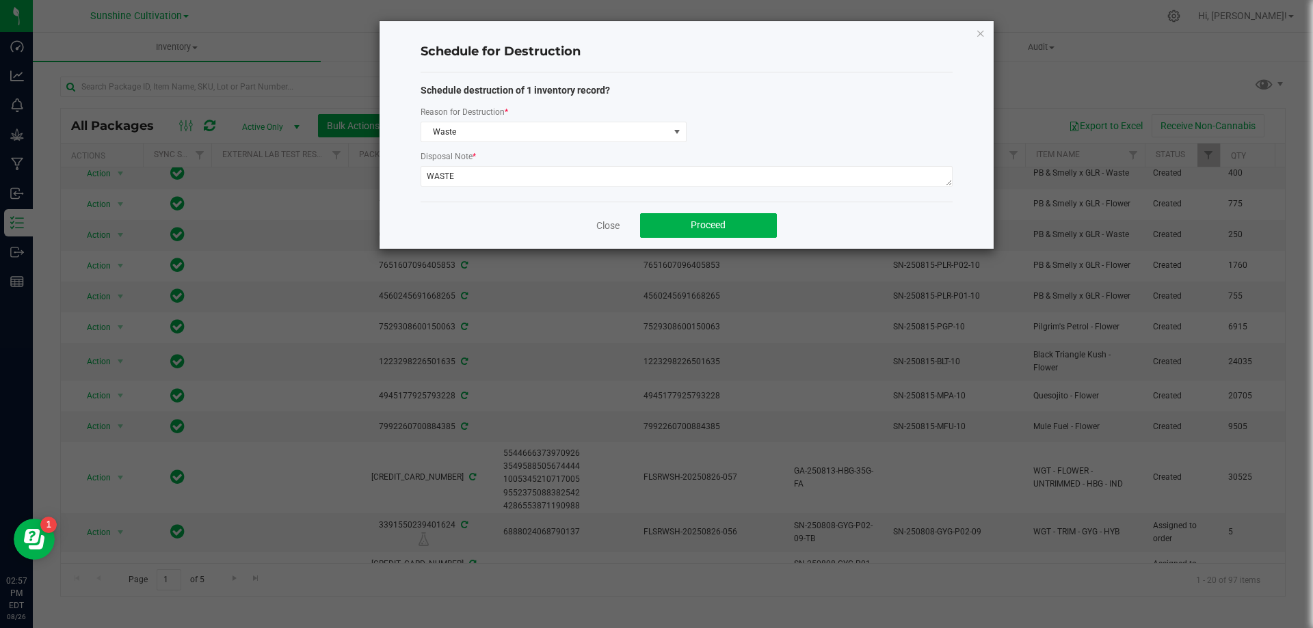
click at [691, 238] on div "Close Proceed" at bounding box center [686, 225] width 532 height 47
click at [690, 230] on span "Proceed" at bounding box center [707, 224] width 35 height 11
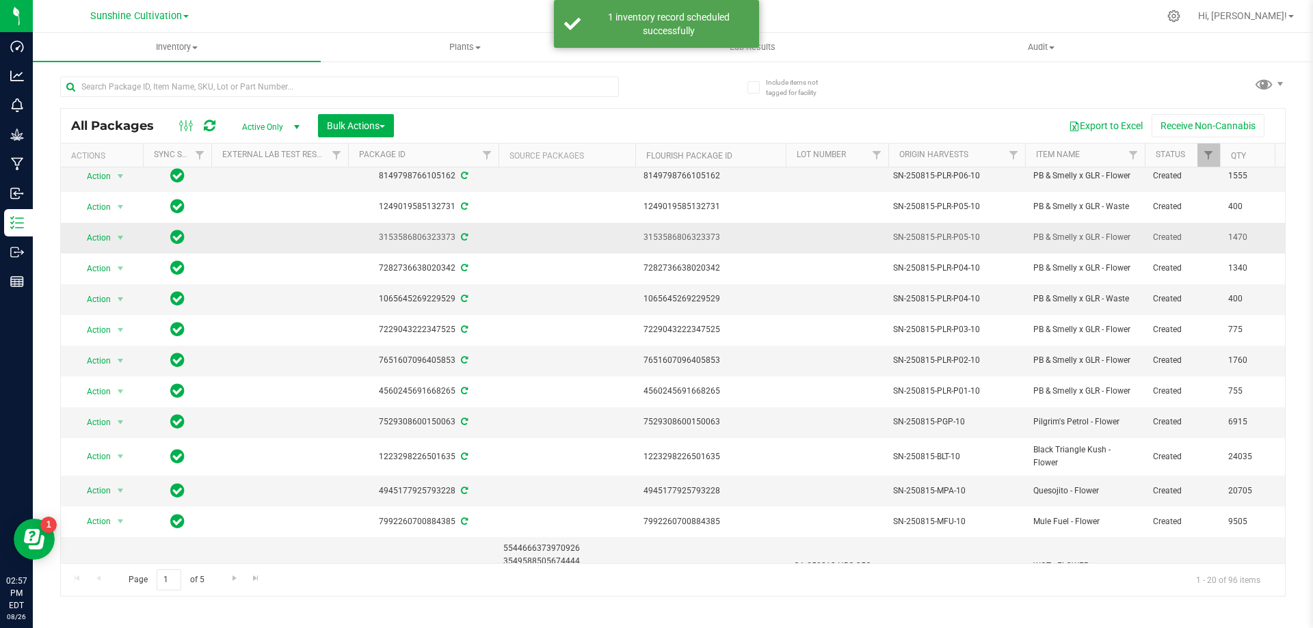
scroll to position [95, 0]
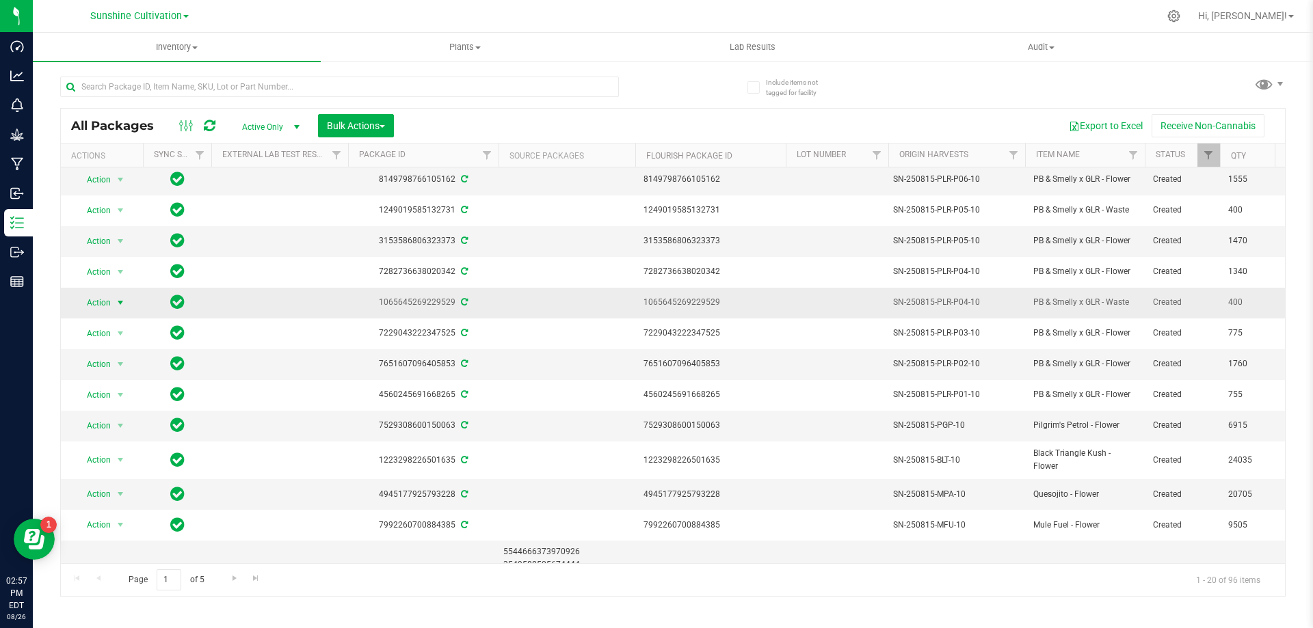
click at [124, 304] on span "select" at bounding box center [120, 302] width 11 height 11
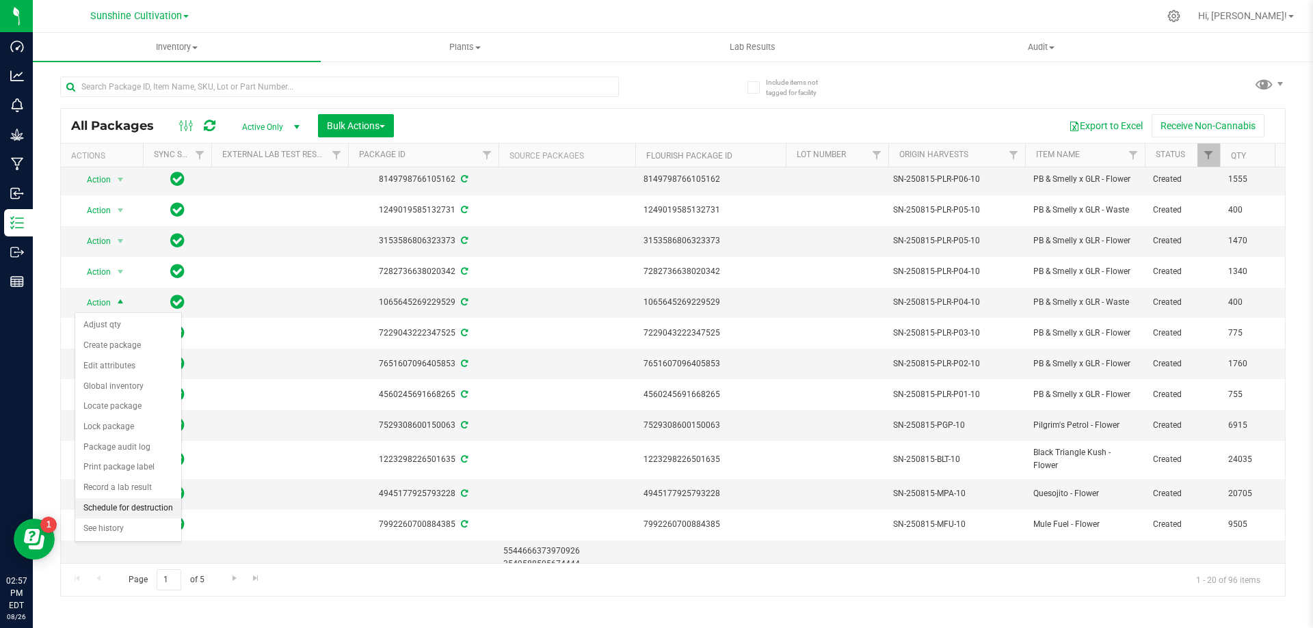
click at [137, 501] on li "Schedule for destruction" at bounding box center [128, 508] width 106 height 21
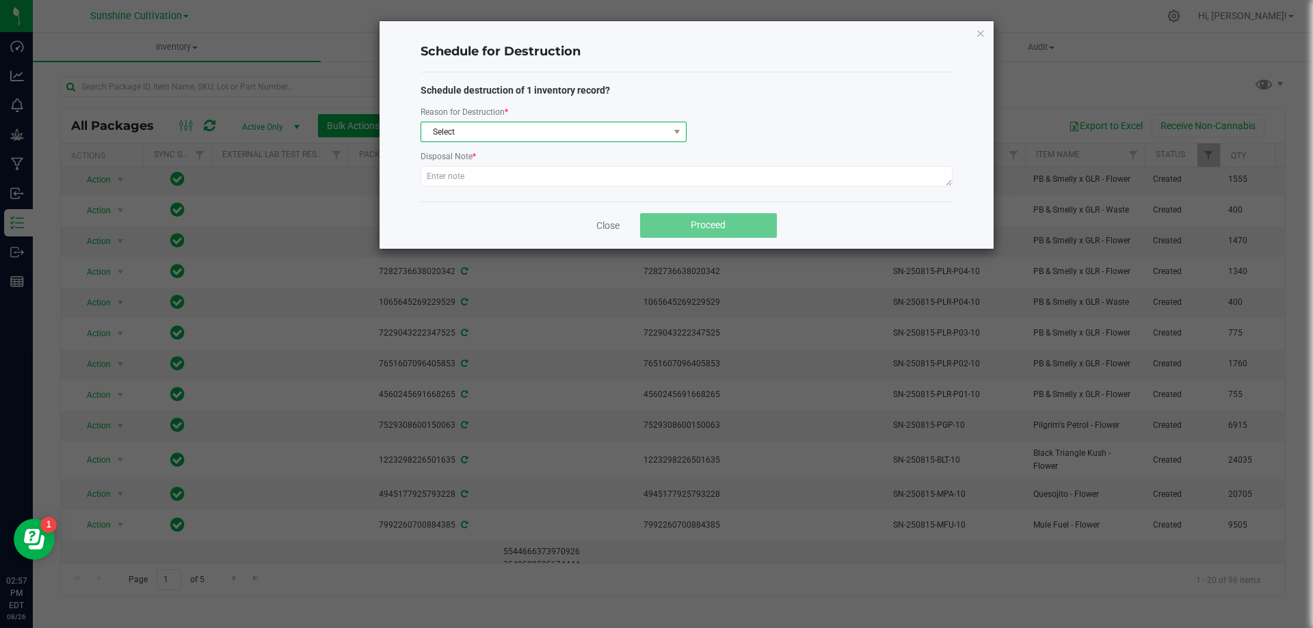
click at [511, 134] on span "Select" at bounding box center [544, 131] width 247 height 19
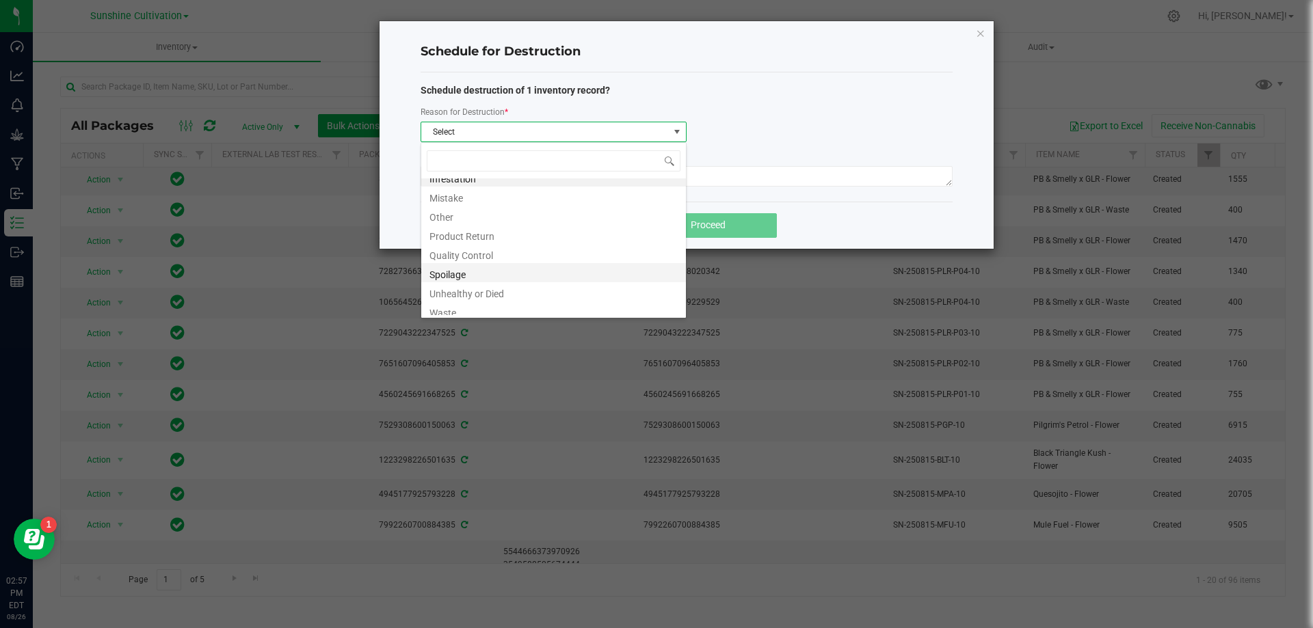
scroll to position [16, 0]
click at [468, 309] on li "Waste" at bounding box center [553, 305] width 265 height 19
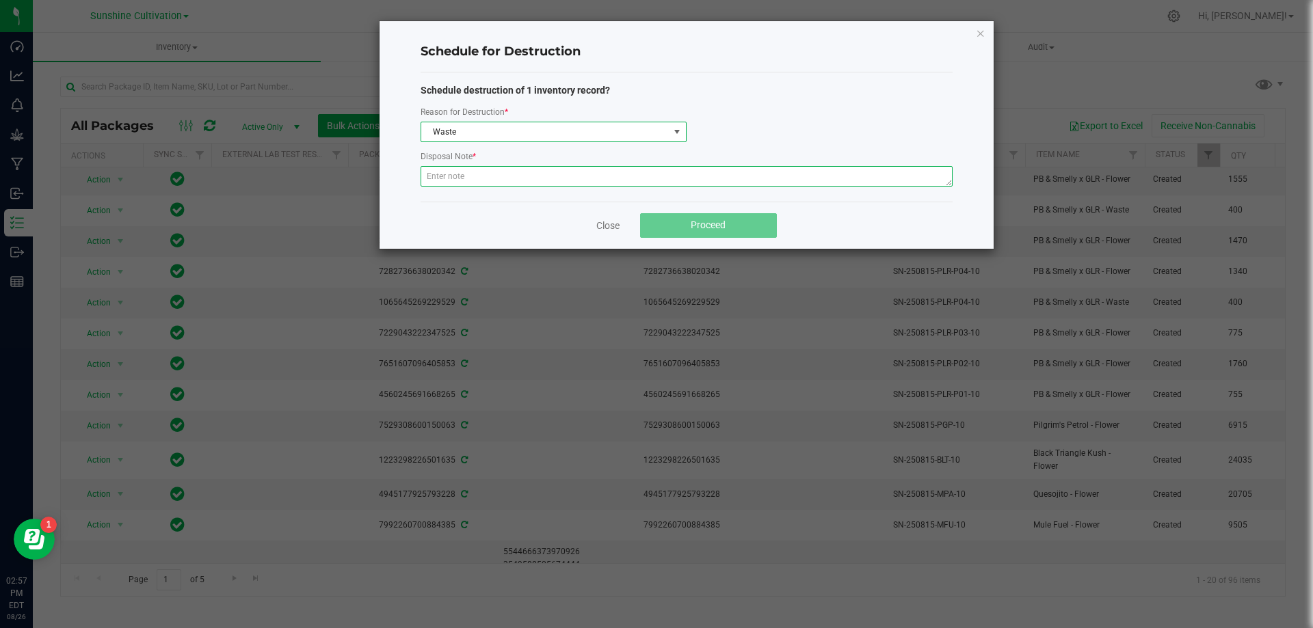
click at [472, 176] on textarea at bounding box center [686, 176] width 532 height 21
type textarea "WASTE"
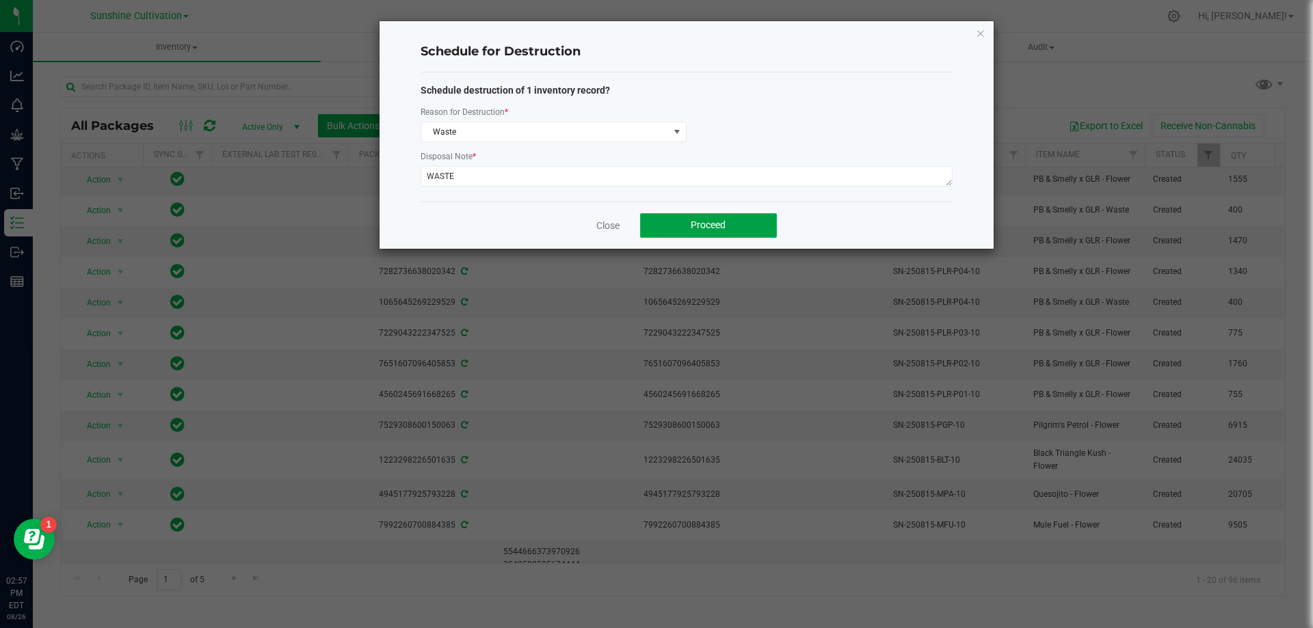
click at [754, 225] on button "Proceed" at bounding box center [708, 225] width 137 height 25
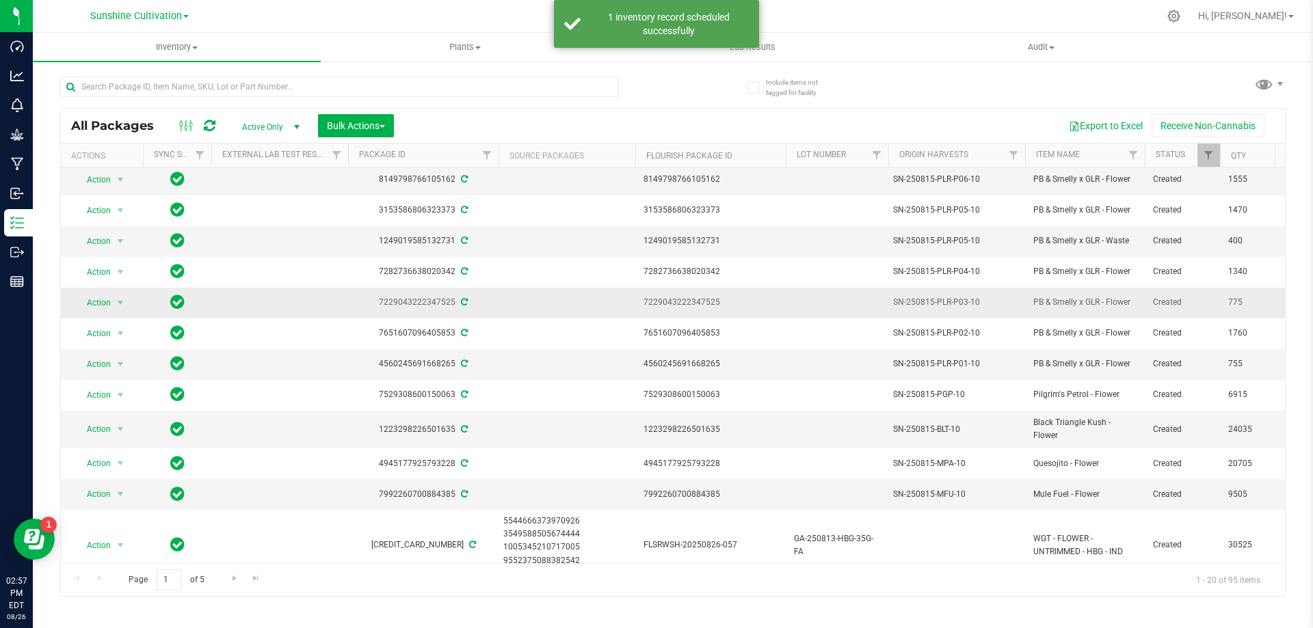
scroll to position [0, 0]
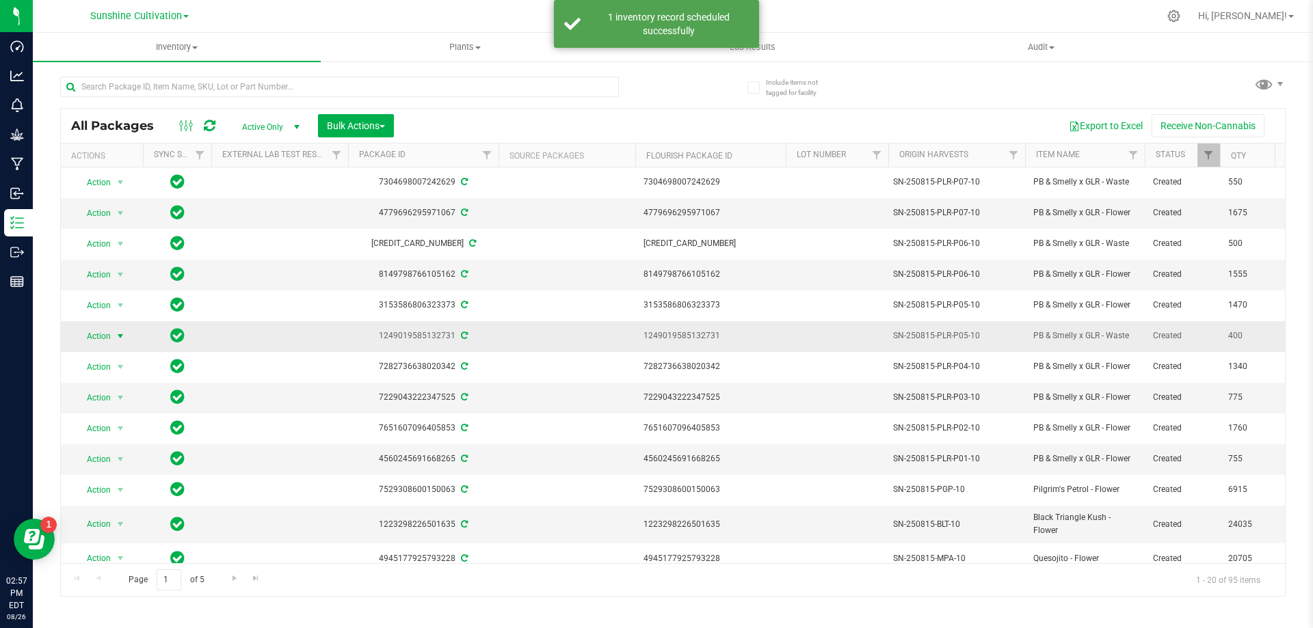
click at [115, 340] on span "select" at bounding box center [120, 336] width 11 height 11
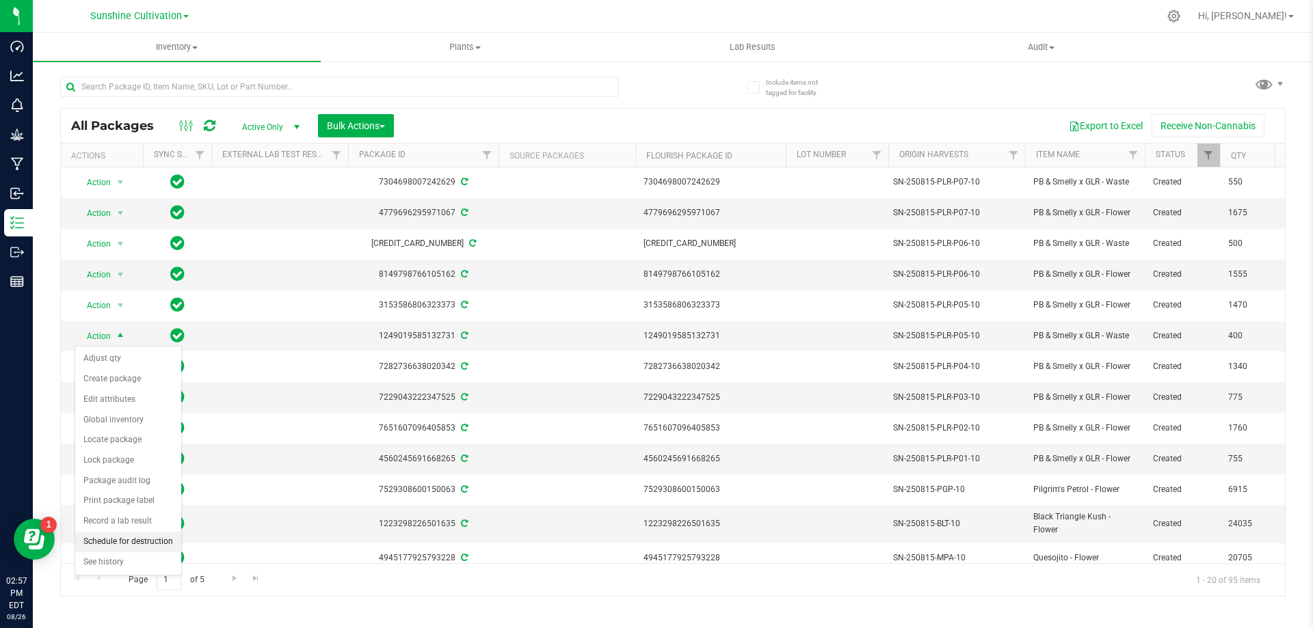
click at [135, 541] on li "Schedule for destruction" at bounding box center [128, 542] width 106 height 21
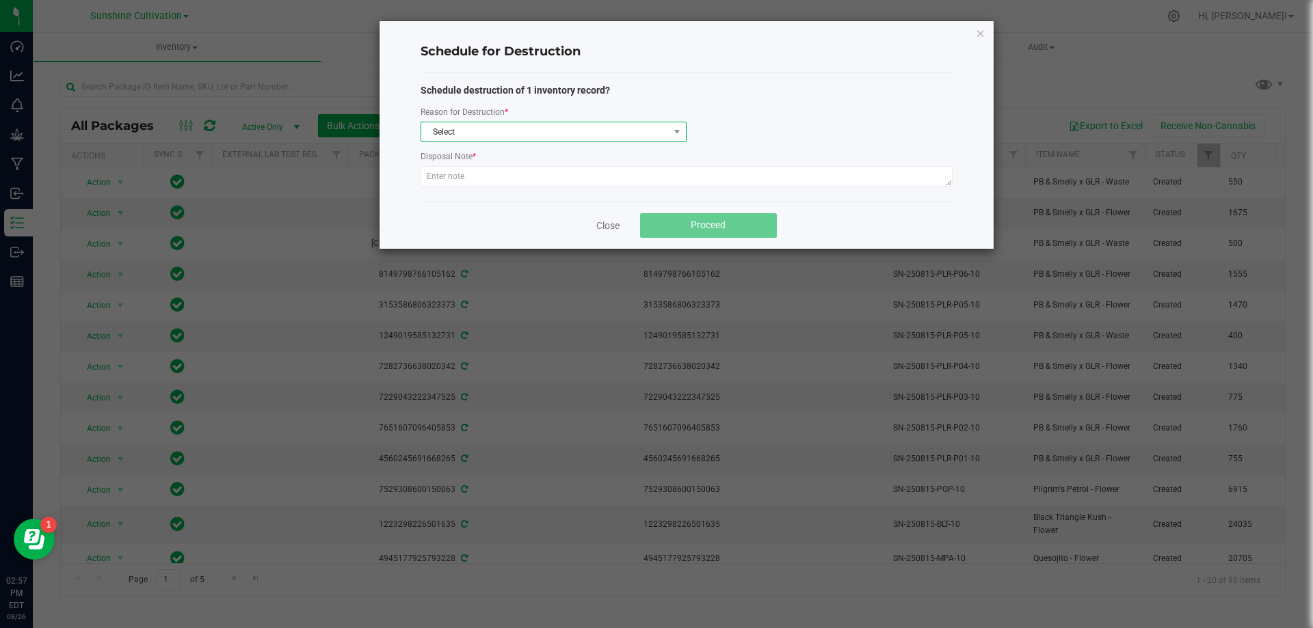
click at [567, 139] on span "Select" at bounding box center [544, 131] width 247 height 19
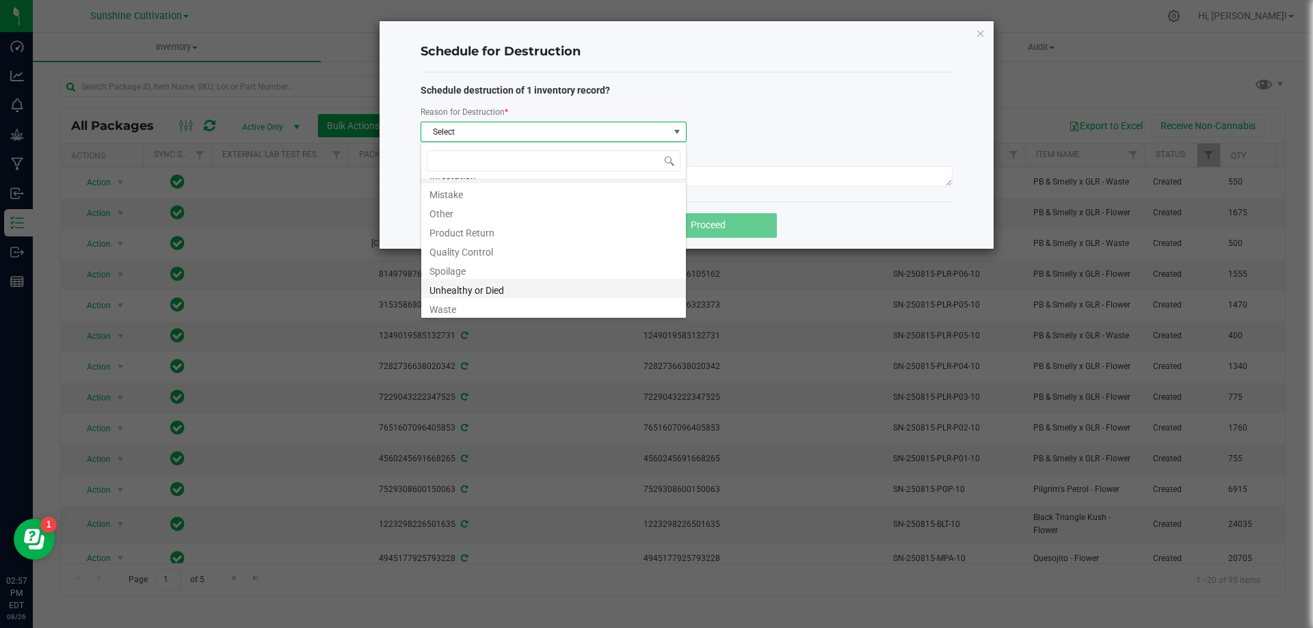
scroll to position [16, 0]
click at [484, 311] on li "Waste" at bounding box center [553, 305] width 265 height 19
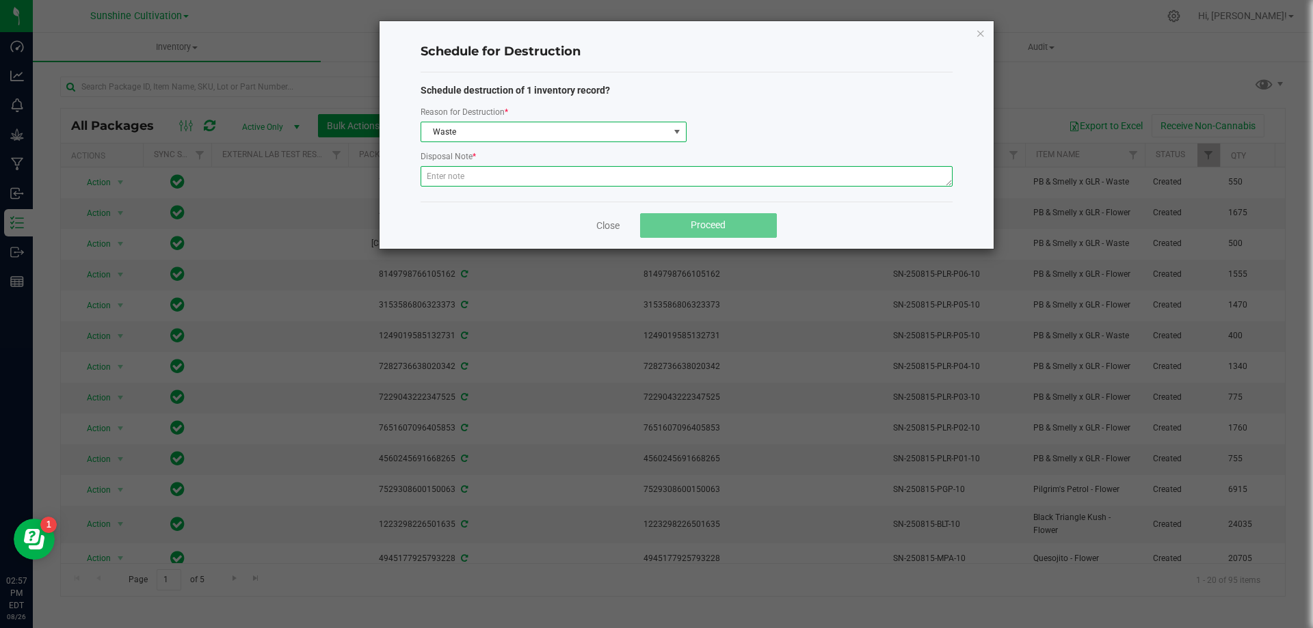
click at [465, 179] on textarea at bounding box center [686, 176] width 532 height 21
type textarea "WASTE"
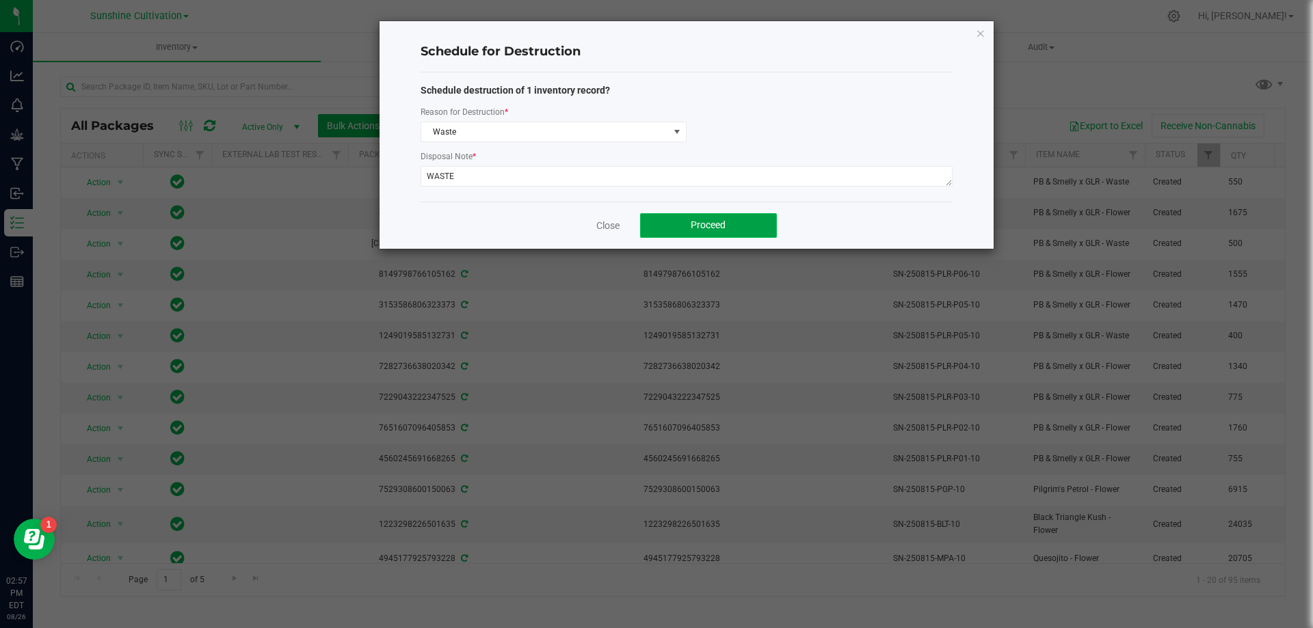
click at [753, 221] on button "Proceed" at bounding box center [708, 225] width 137 height 25
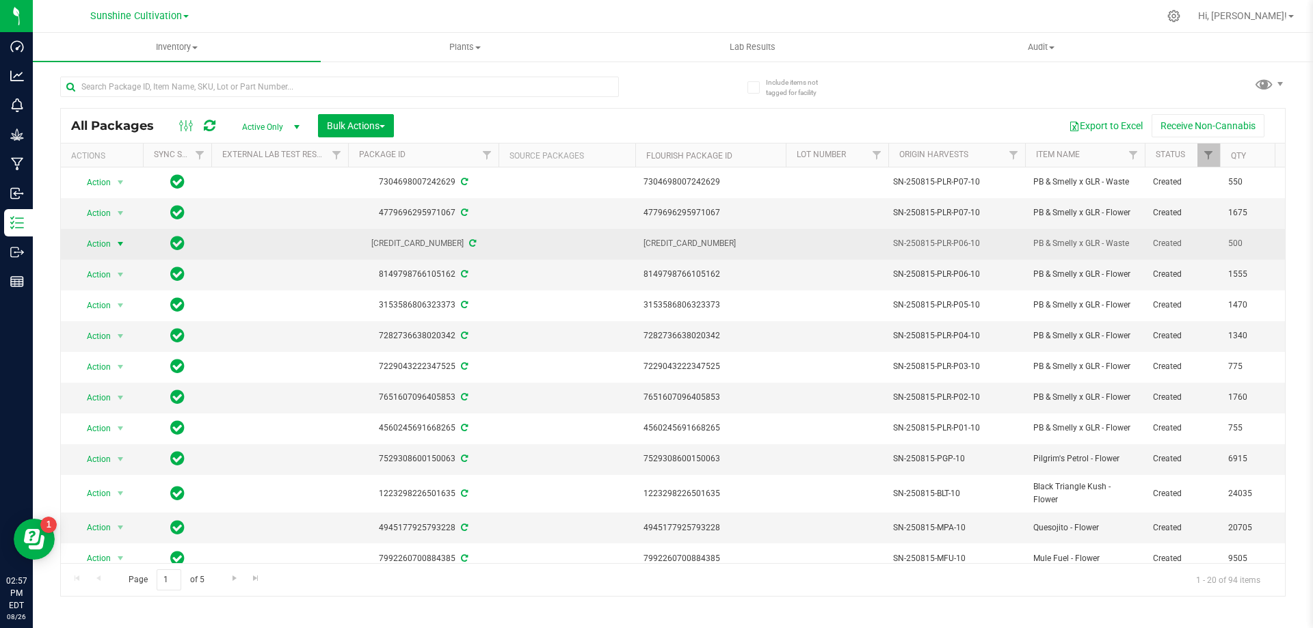
click at [121, 243] on span "select" at bounding box center [120, 244] width 11 height 11
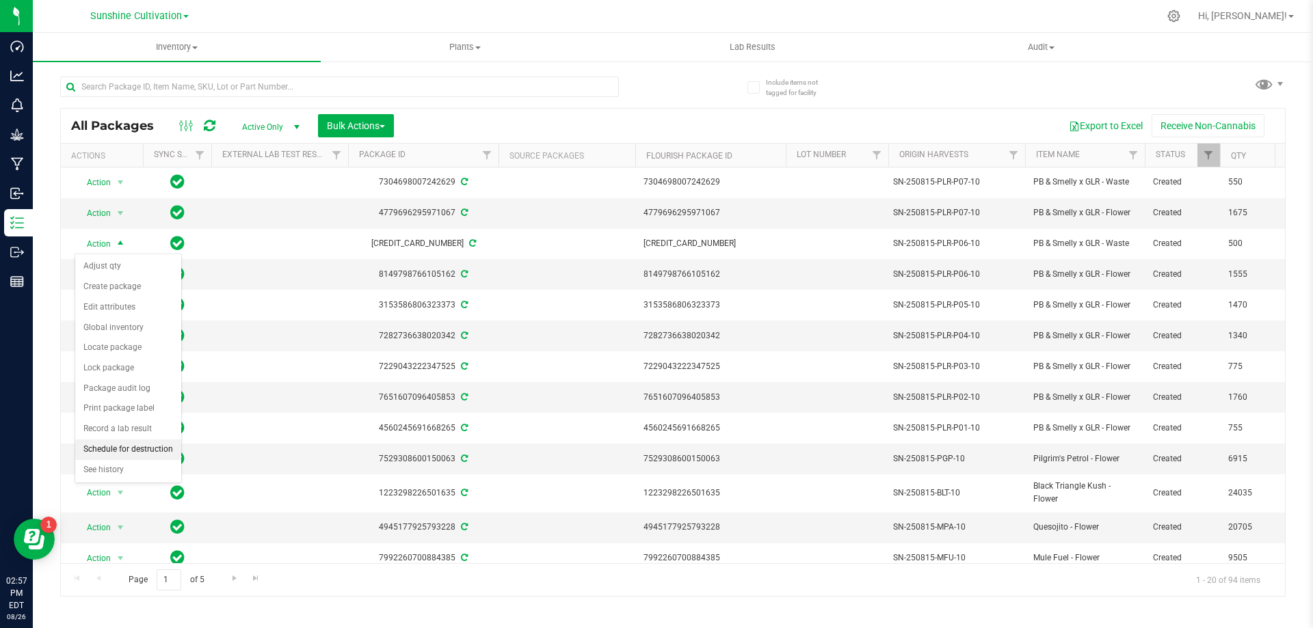
click at [140, 449] on li "Schedule for destruction" at bounding box center [128, 450] width 106 height 21
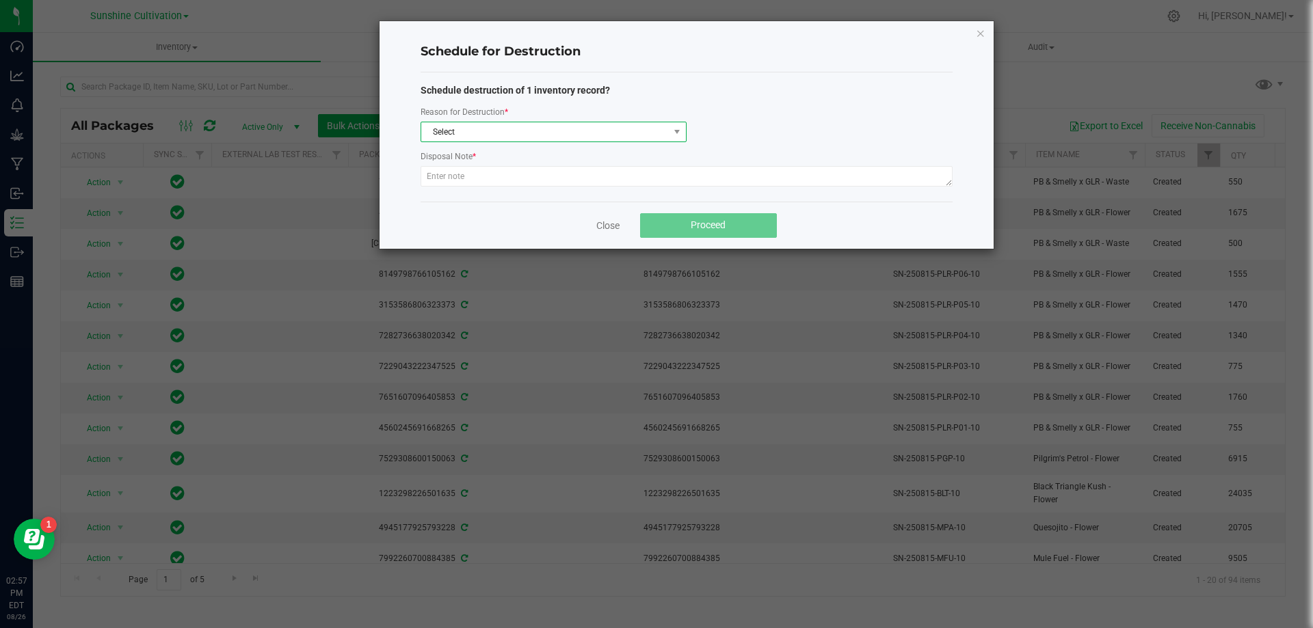
click at [516, 131] on span "Select" at bounding box center [544, 131] width 247 height 19
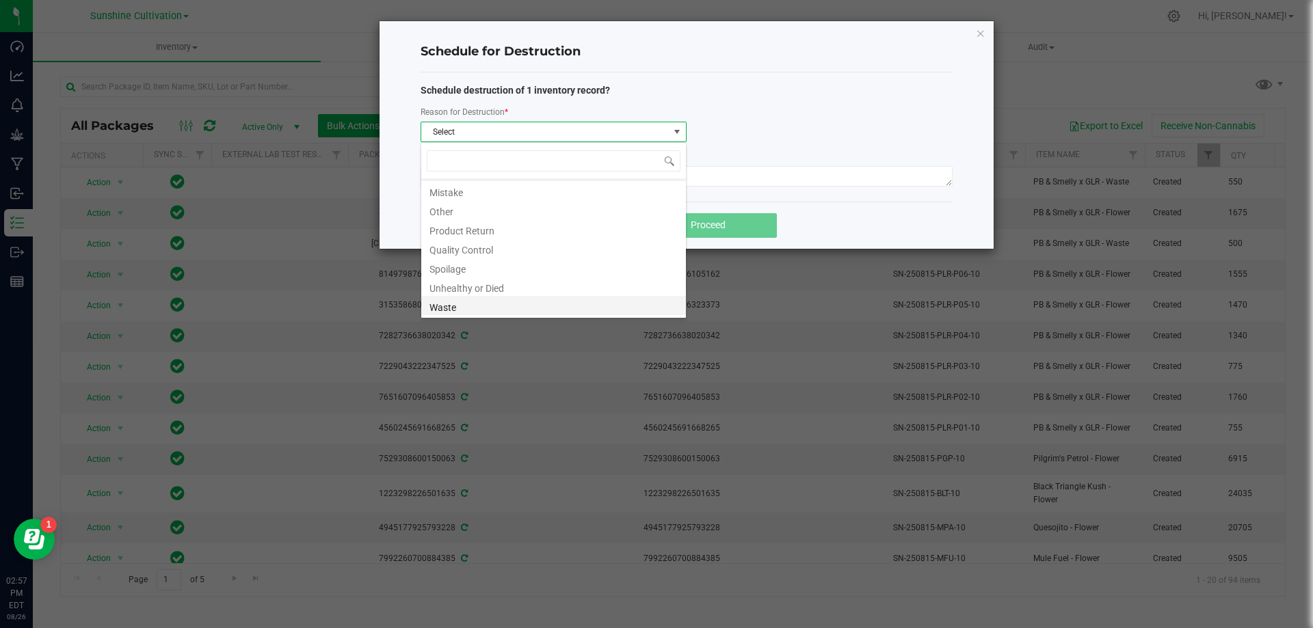
click at [486, 304] on li "Waste" at bounding box center [553, 305] width 265 height 19
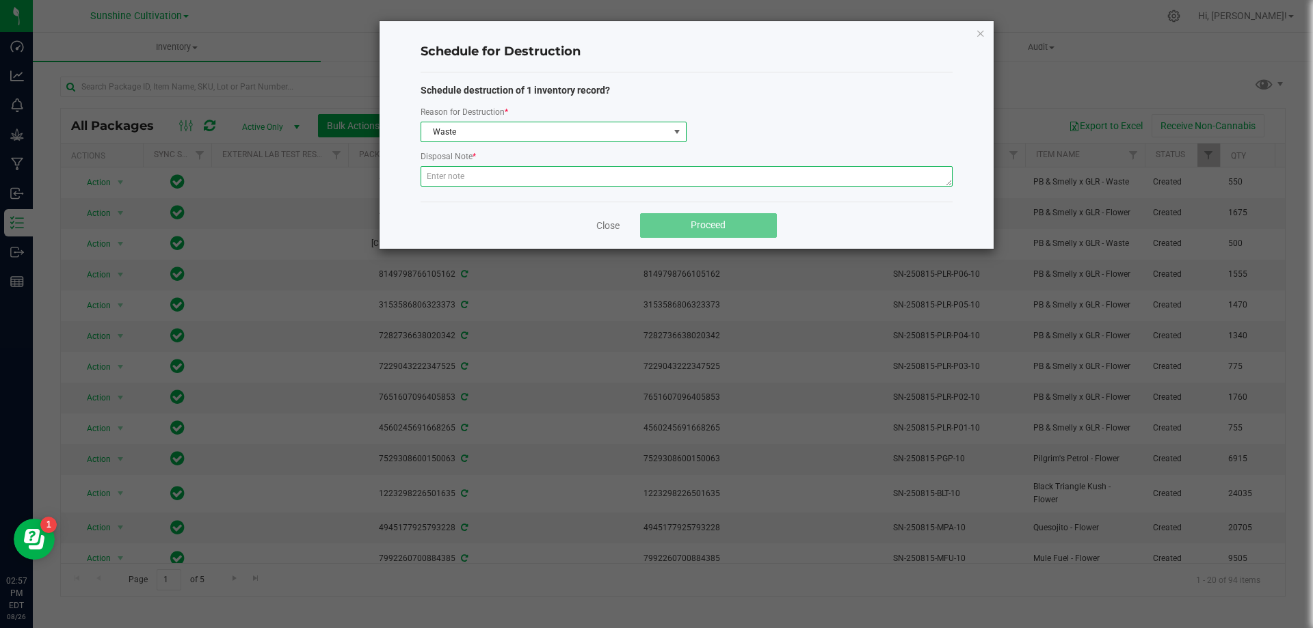
click at [543, 168] on textarea at bounding box center [686, 176] width 532 height 21
type textarea "WASTE"
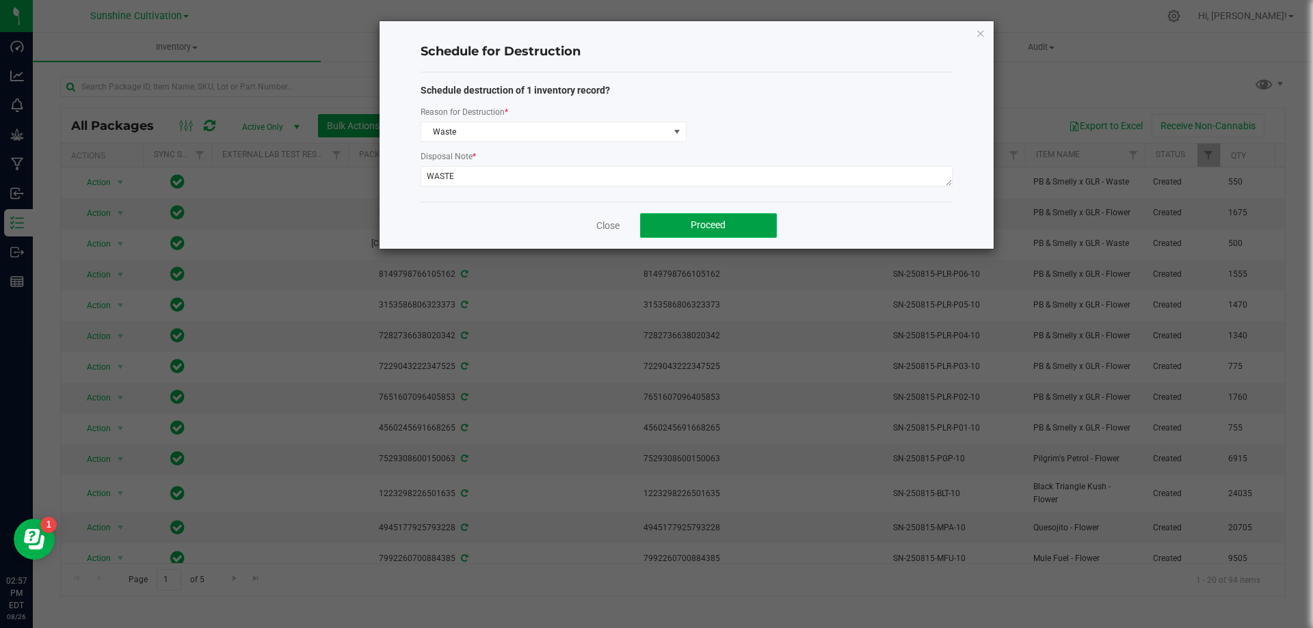
click at [686, 224] on button "Proceed" at bounding box center [708, 225] width 137 height 25
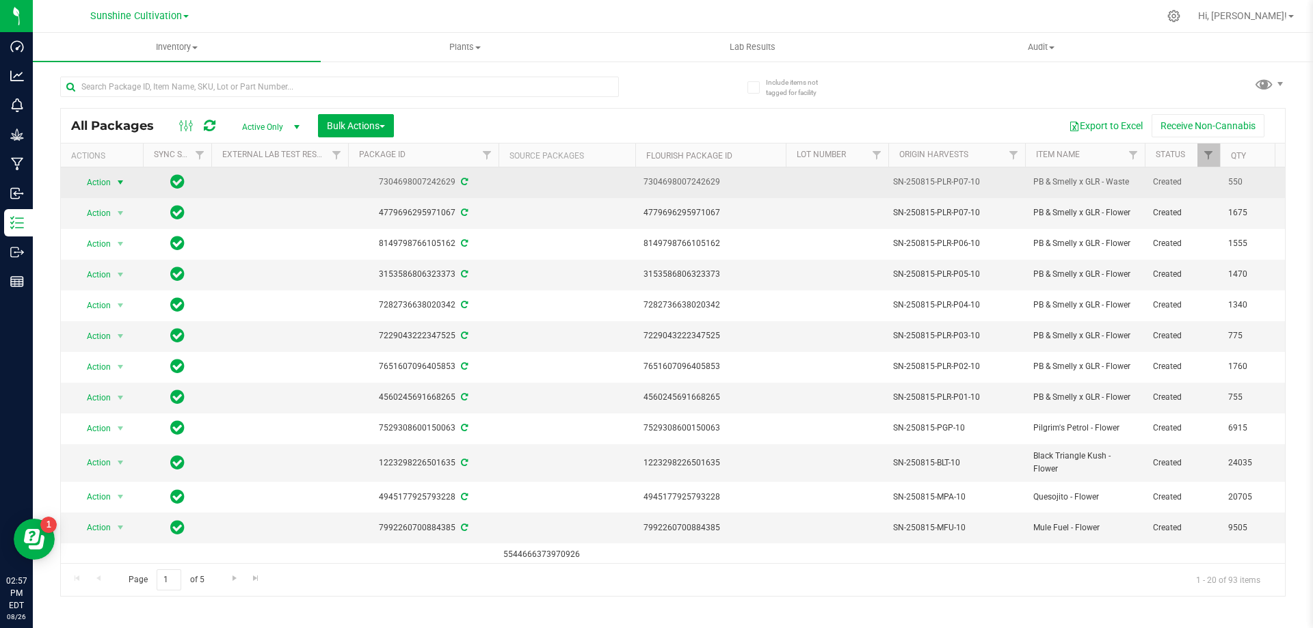
click at [92, 182] on span "Action" at bounding box center [93, 182] width 37 height 19
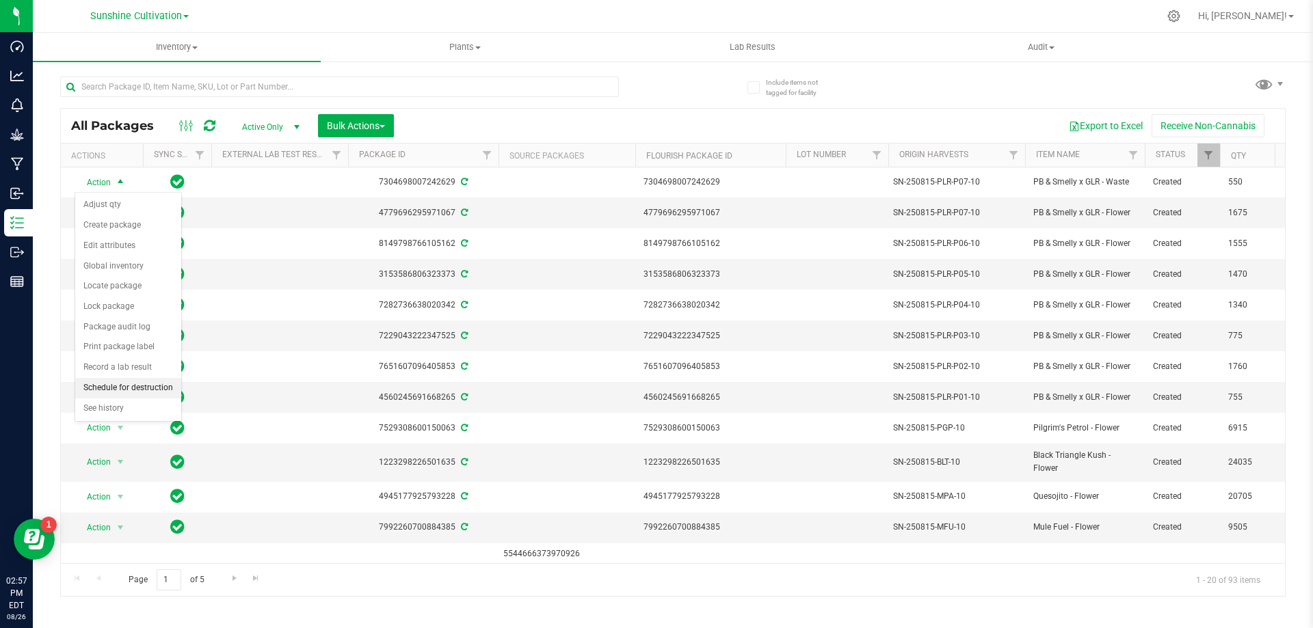
click at [144, 392] on li "Schedule for destruction" at bounding box center [128, 388] width 106 height 21
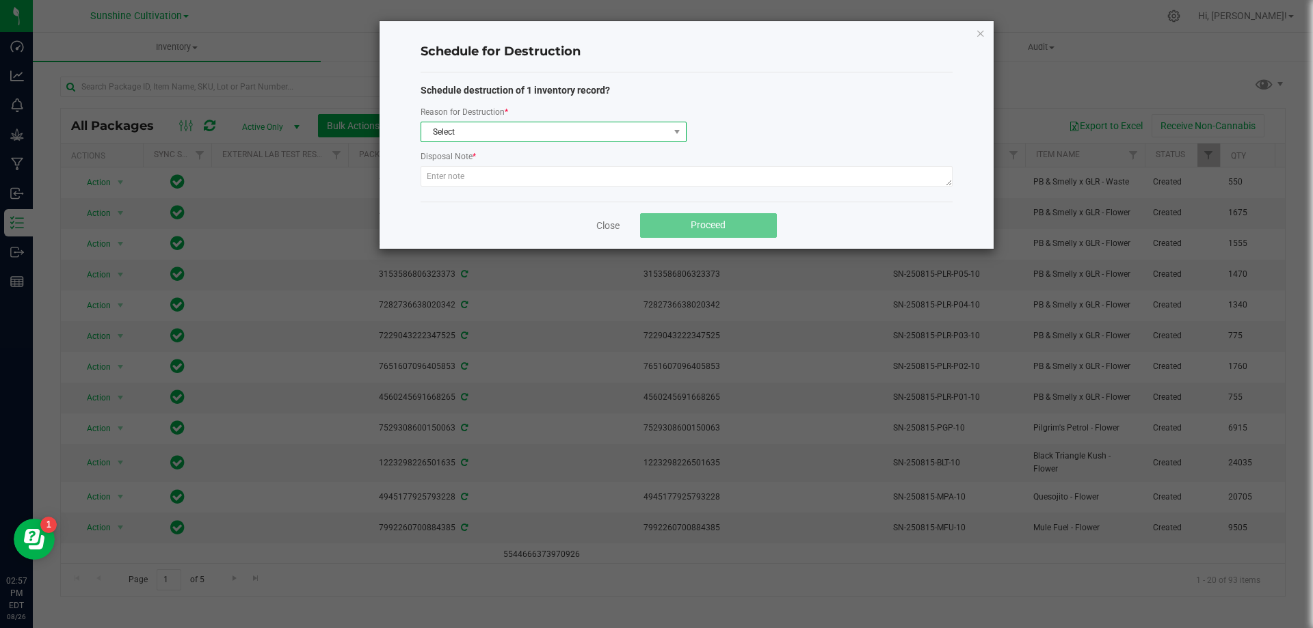
click at [565, 131] on span "Select" at bounding box center [544, 131] width 247 height 19
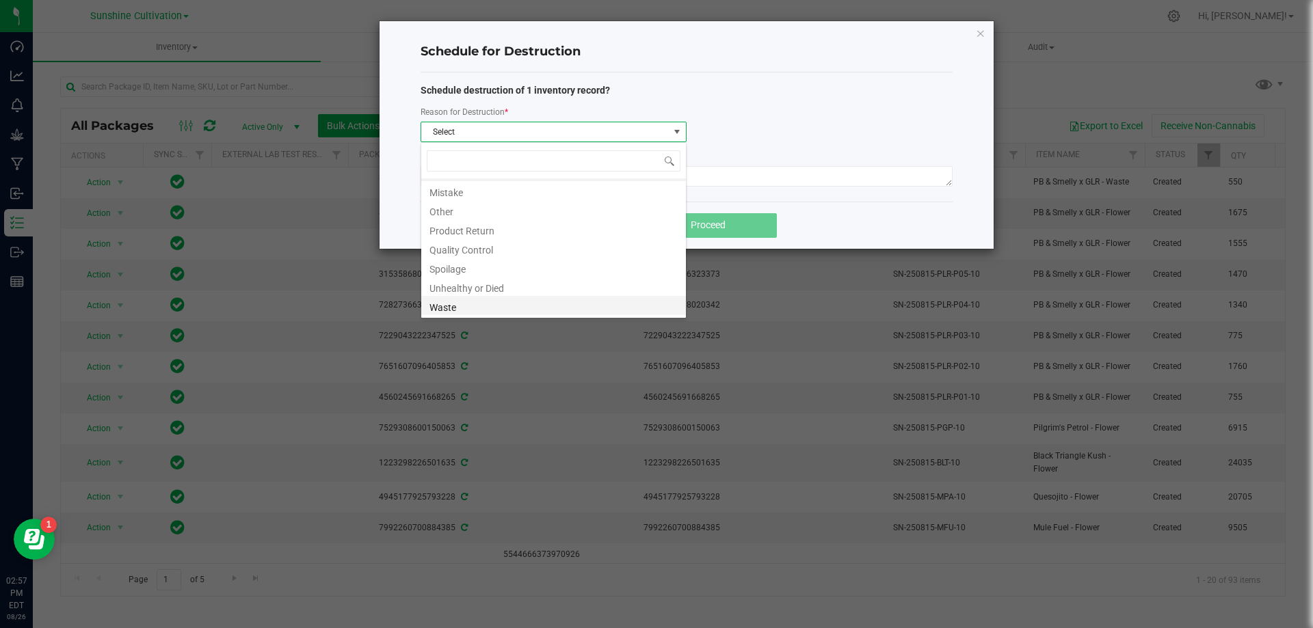
click at [486, 306] on li "Waste" at bounding box center [553, 305] width 265 height 19
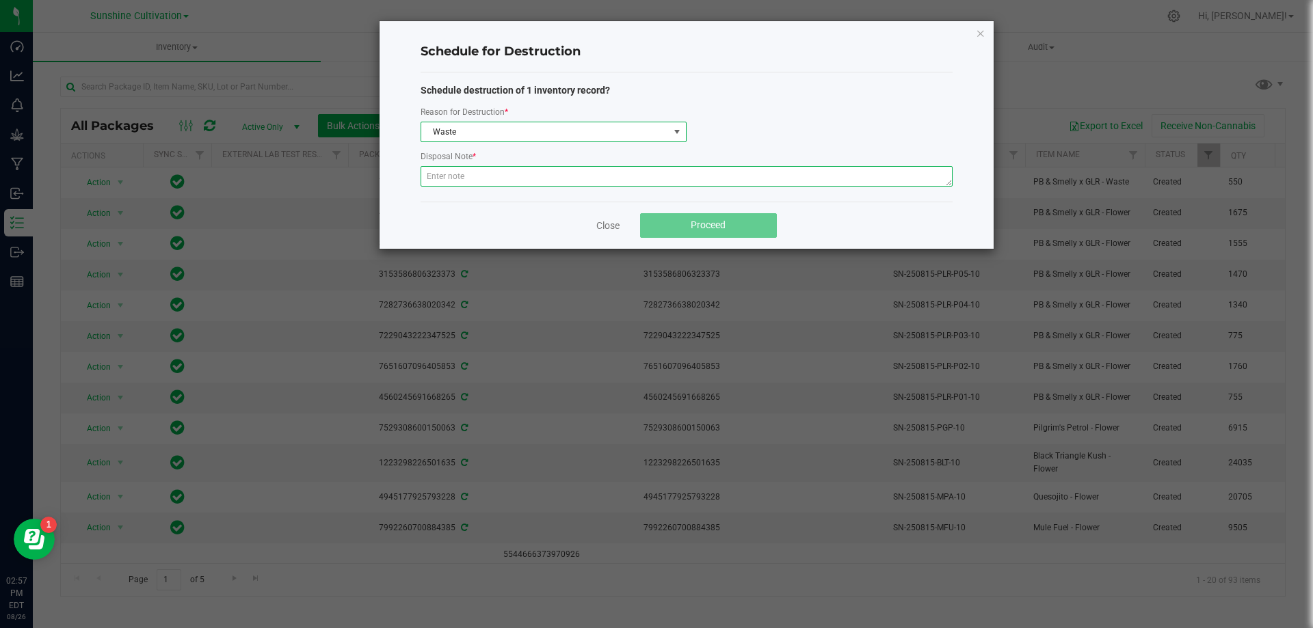
click at [472, 180] on textarea at bounding box center [686, 176] width 532 height 21
type textarea "WASTE"
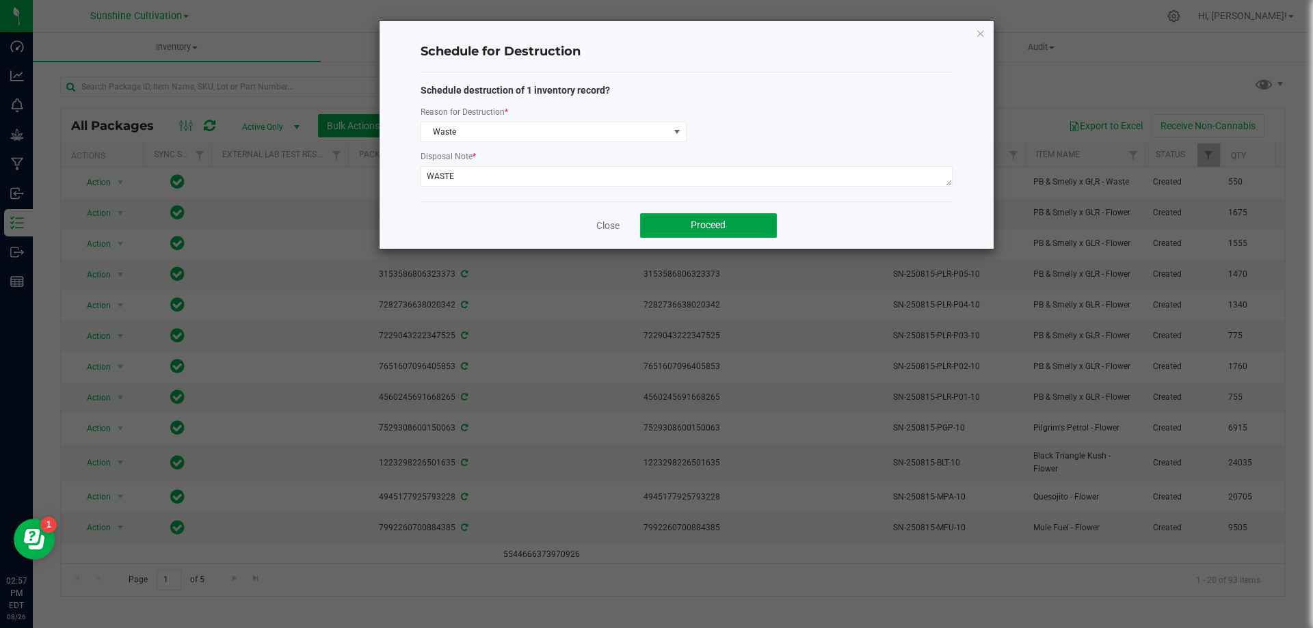
click at [733, 221] on button "Proceed" at bounding box center [708, 225] width 137 height 25
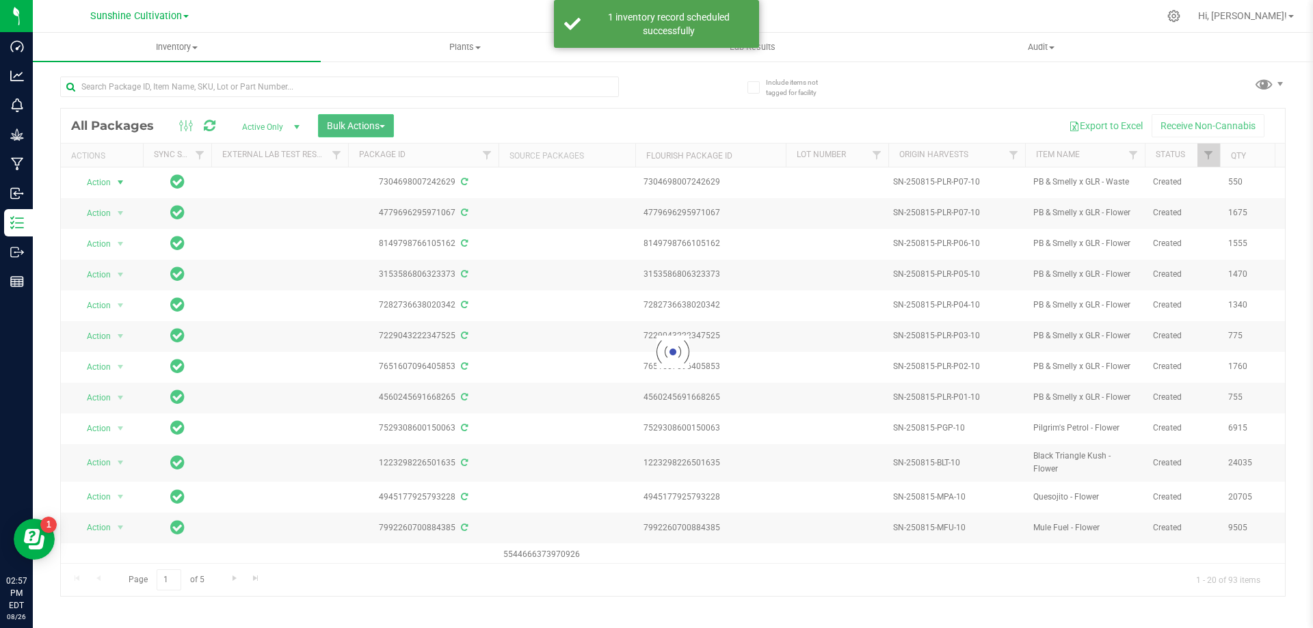
click at [369, 117] on button "Bulk Actions" at bounding box center [356, 125] width 76 height 23
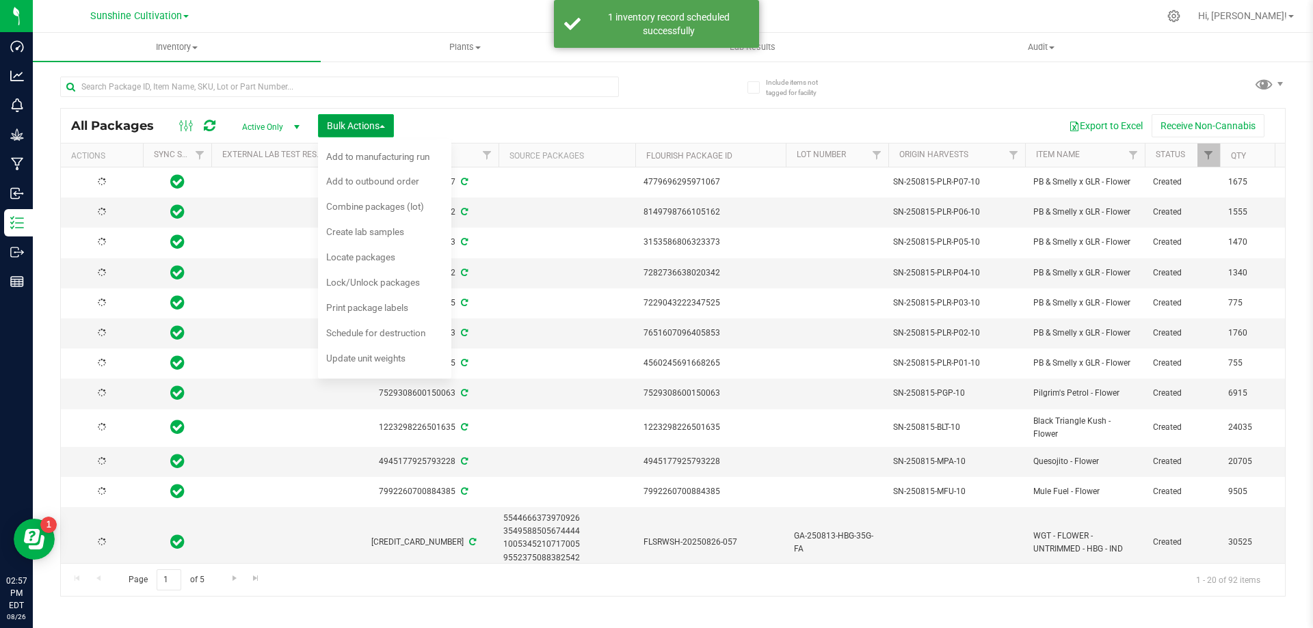
click at [371, 129] on span "Bulk Actions" at bounding box center [356, 125] width 58 height 11
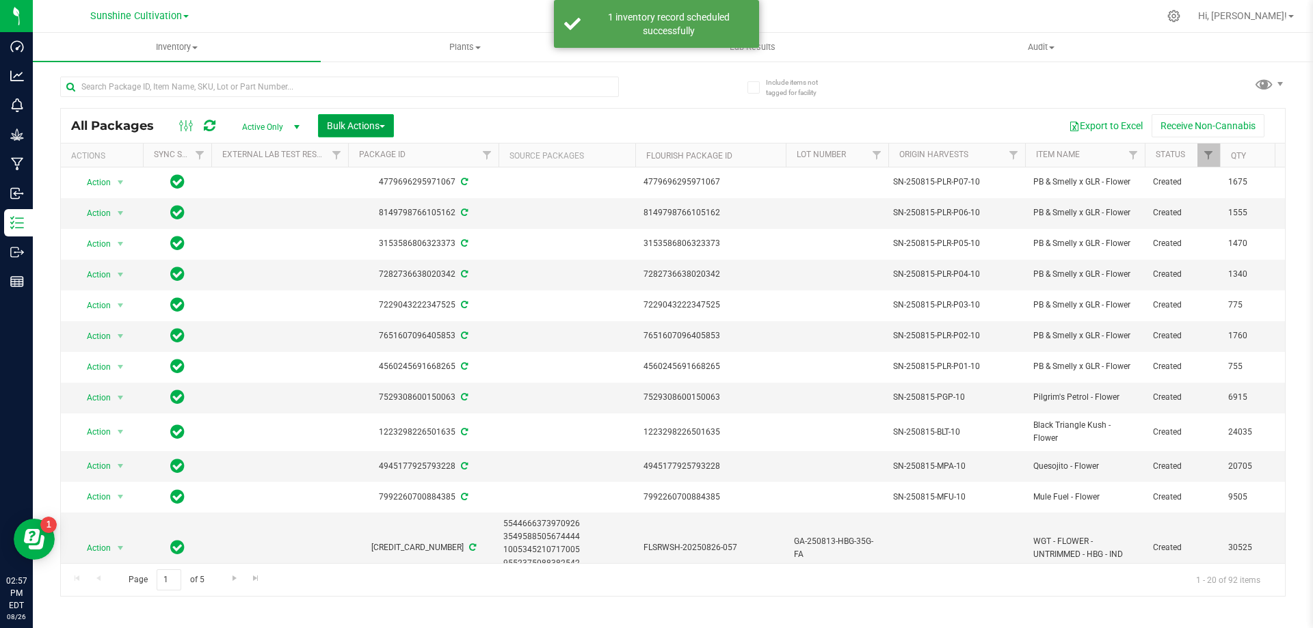
click at [371, 129] on span "Bulk Actions" at bounding box center [356, 125] width 58 height 11
click at [392, 310] on span "Print package labels" at bounding box center [367, 307] width 82 height 11
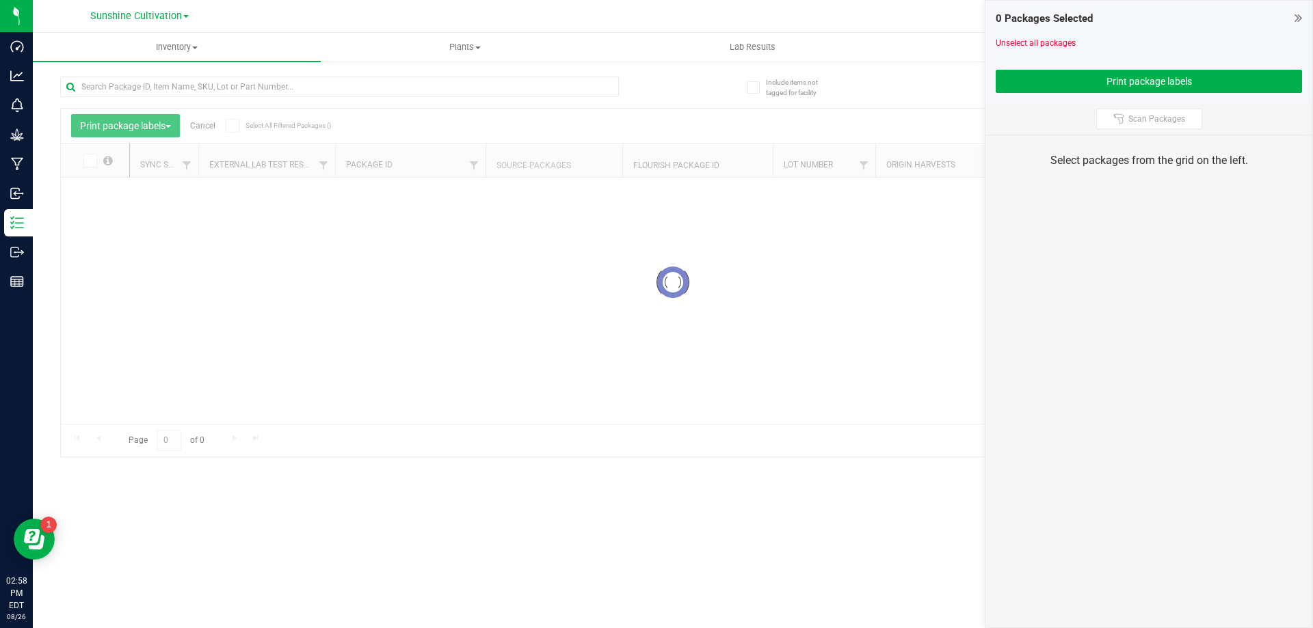
click at [1297, 15] on icon at bounding box center [1298, 18] width 8 height 14
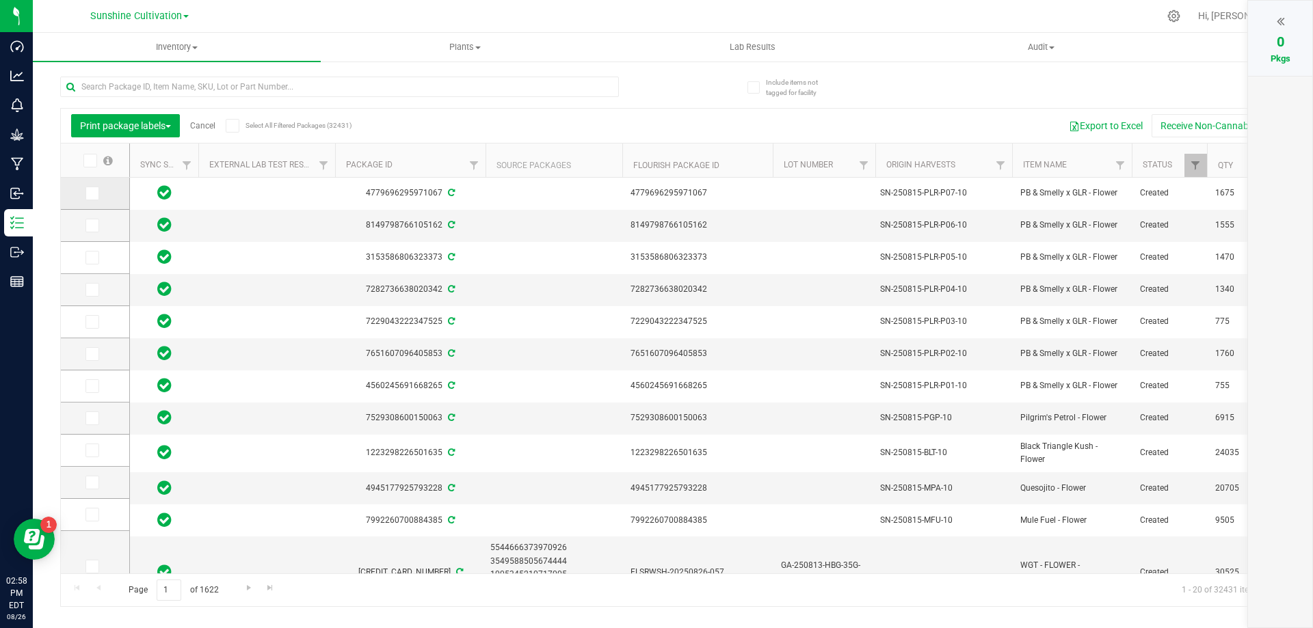
click at [90, 193] on icon at bounding box center [91, 193] width 9 height 0
click at [0, 0] on input "checkbox" at bounding box center [0, 0] width 0 height 0
click at [90, 226] on icon at bounding box center [91, 226] width 9 height 0
click at [0, 0] on input "checkbox" at bounding box center [0, 0] width 0 height 0
click at [90, 252] on span at bounding box center [92, 258] width 14 height 14
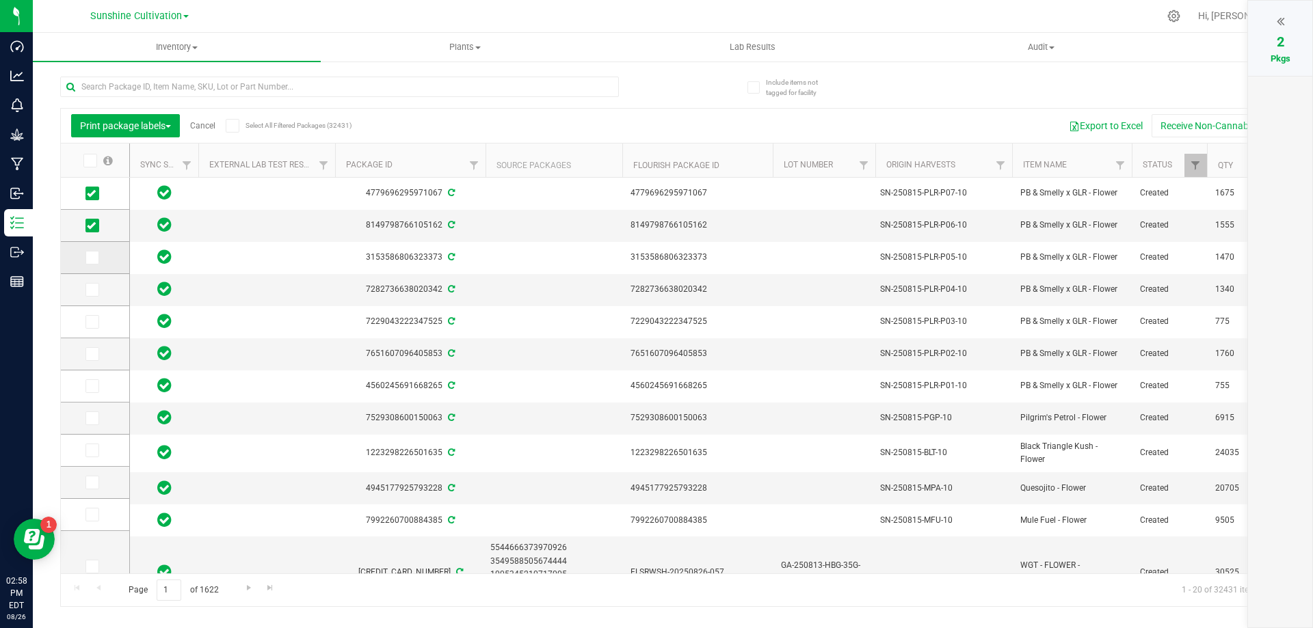
click at [0, 0] on input "checkbox" at bounding box center [0, 0] width 0 height 0
click at [90, 290] on icon at bounding box center [91, 290] width 9 height 0
click at [0, 0] on input "checkbox" at bounding box center [0, 0] width 0 height 0
drag, startPoint x: 92, startPoint y: 326, endPoint x: 89, endPoint y: 345, distance: 18.8
click at [93, 322] on icon at bounding box center [91, 322] width 9 height 0
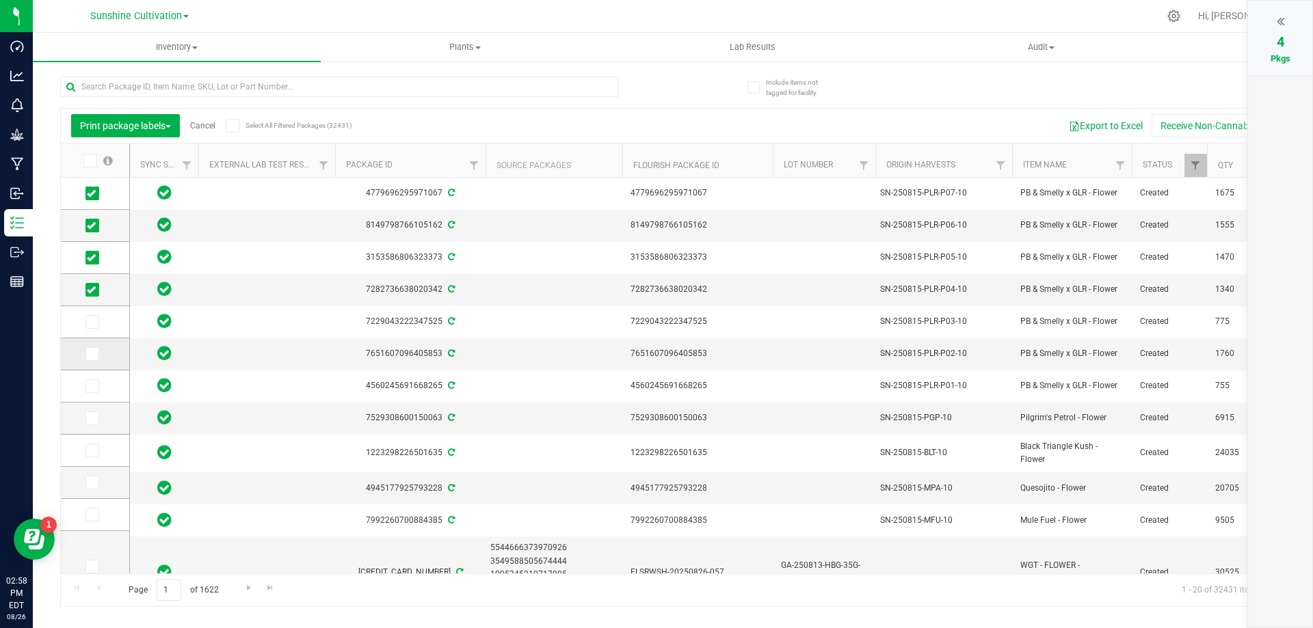
click at [0, 0] on input "checkbox" at bounding box center [0, 0] width 0 height 0
click at [89, 346] on td at bounding box center [95, 354] width 68 height 32
click at [89, 354] on icon at bounding box center [91, 354] width 9 height 0
click at [0, 0] on input "checkbox" at bounding box center [0, 0] width 0 height 0
click at [95, 386] on icon at bounding box center [91, 386] width 9 height 0
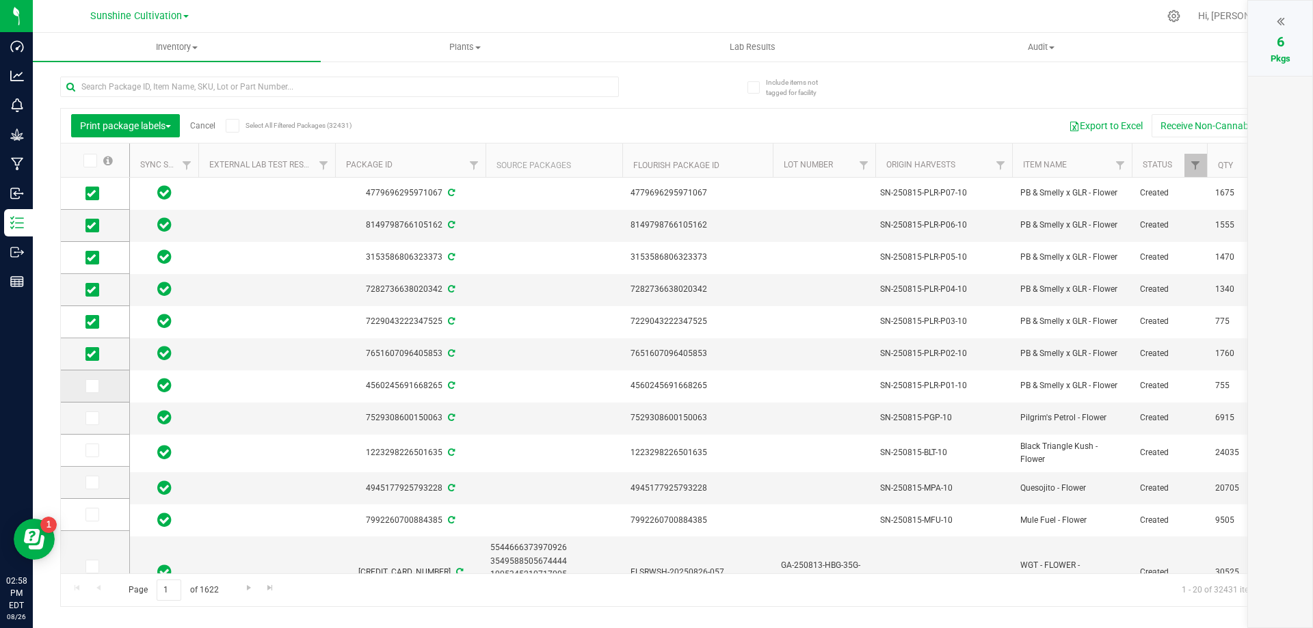
click at [0, 0] on input "checkbox" at bounding box center [0, 0] width 0 height 0
click at [87, 418] on icon at bounding box center [91, 418] width 9 height 0
click at [0, 0] on input "checkbox" at bounding box center [0, 0] width 0 height 0
click at [90, 450] on icon at bounding box center [91, 450] width 9 height 0
click at [0, 0] on input "checkbox" at bounding box center [0, 0] width 0 height 0
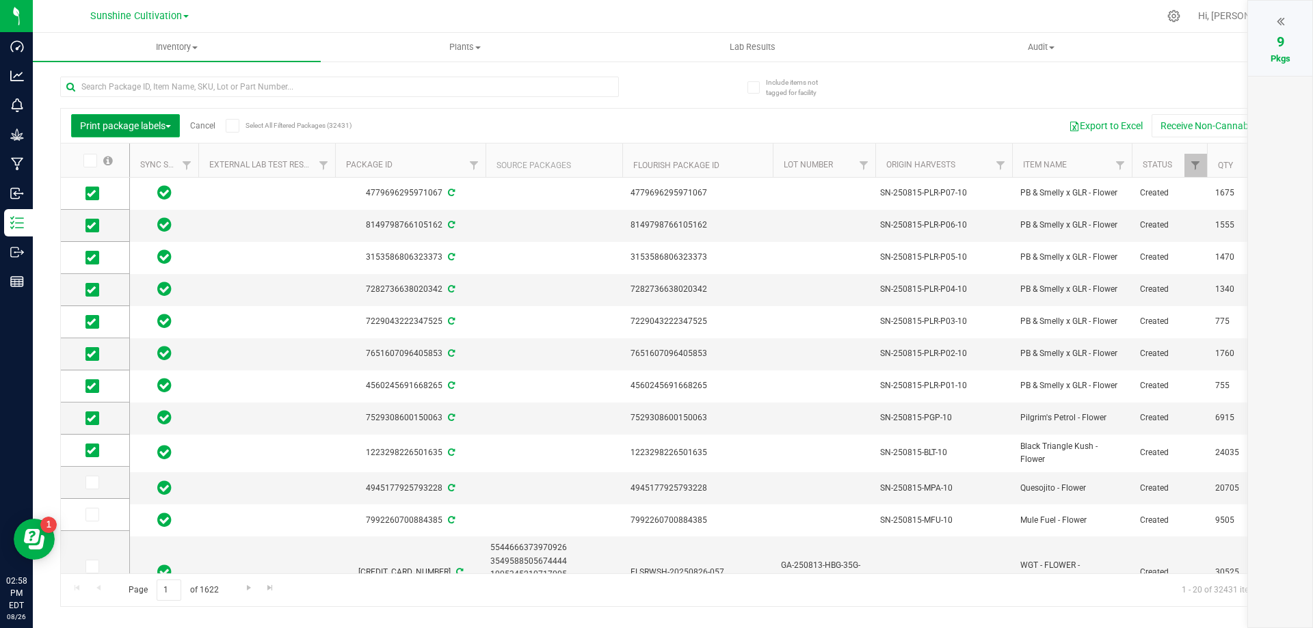
click at [103, 129] on span "Print package labels" at bounding box center [125, 125] width 91 height 11
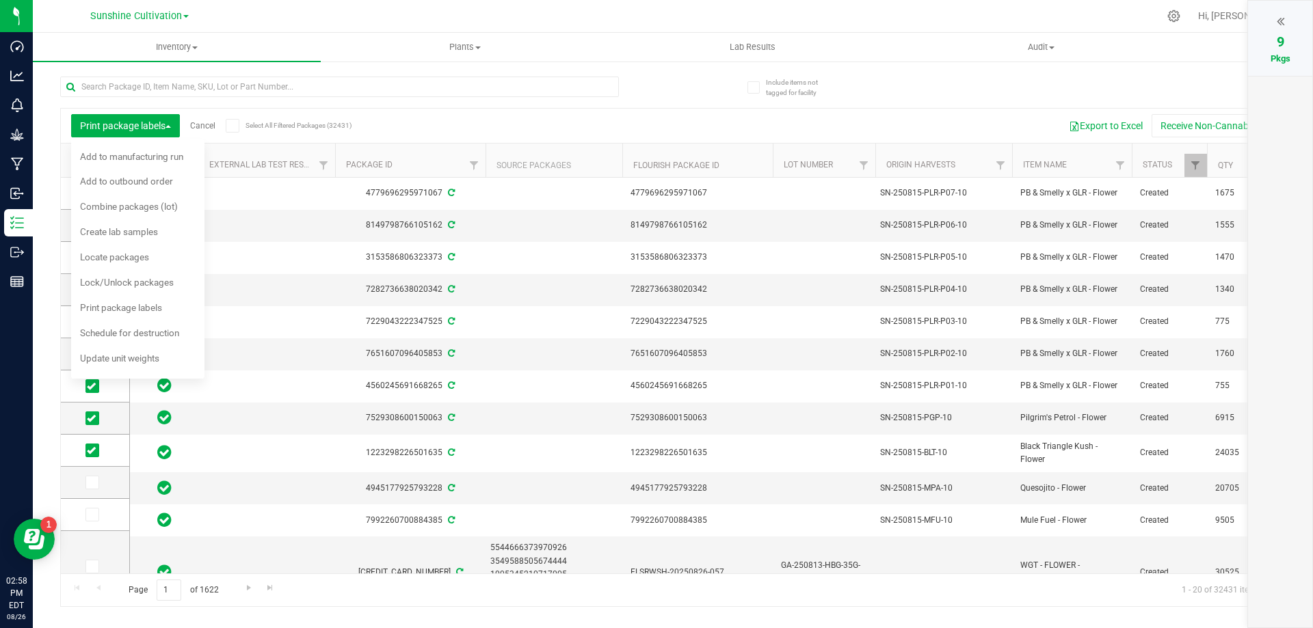
click at [1276, 12] on div at bounding box center [1279, 21] width 37 height 21
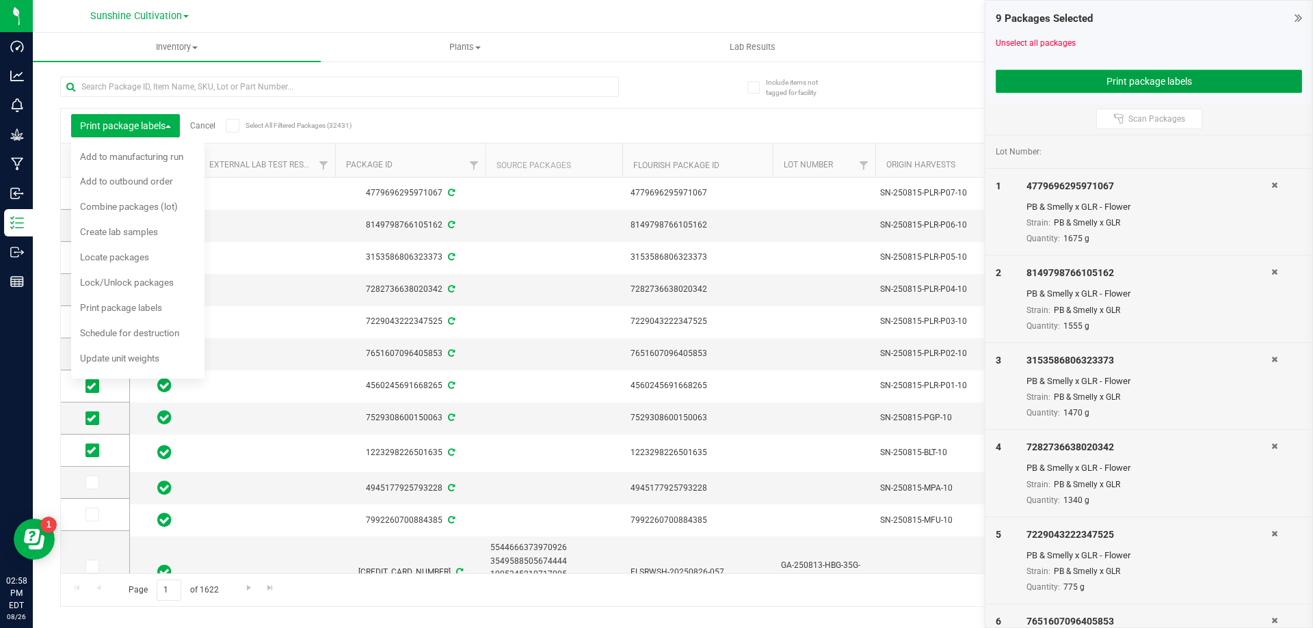
click at [1088, 83] on button "Print package labels" at bounding box center [1148, 81] width 306 height 23
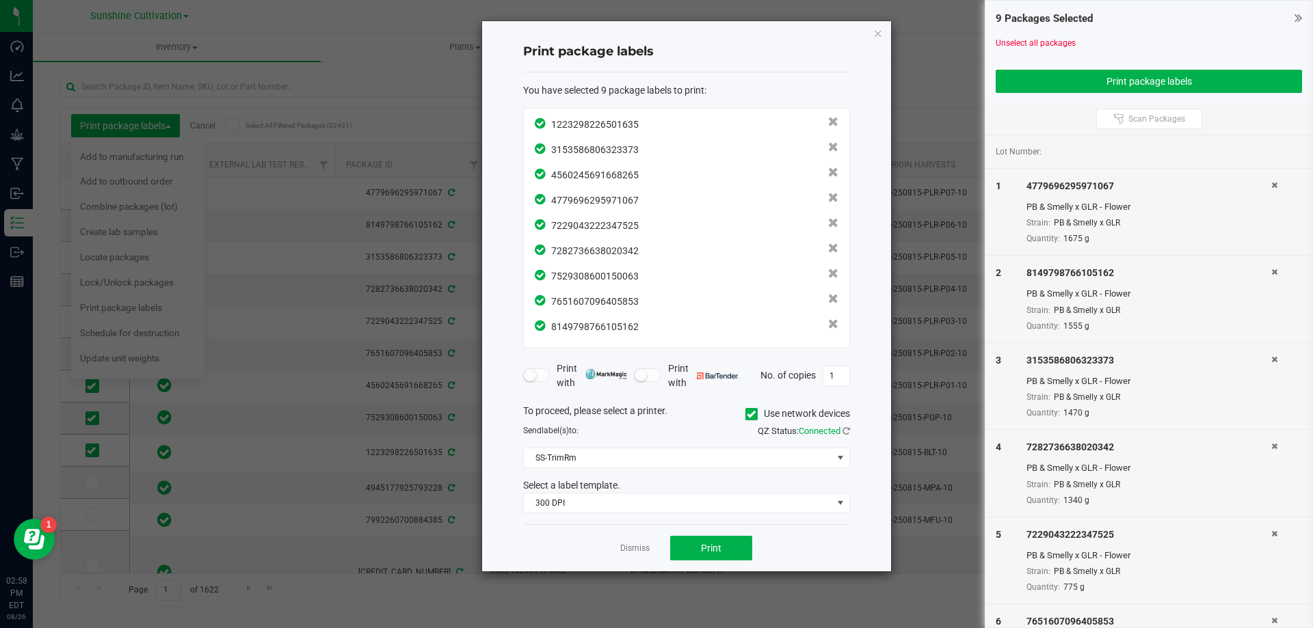
click at [712, 529] on div "Dismiss Print" at bounding box center [686, 547] width 327 height 47
click at [712, 539] on button "Print" at bounding box center [711, 548] width 82 height 25
click at [876, 36] on icon "button" at bounding box center [878, 33] width 10 height 16
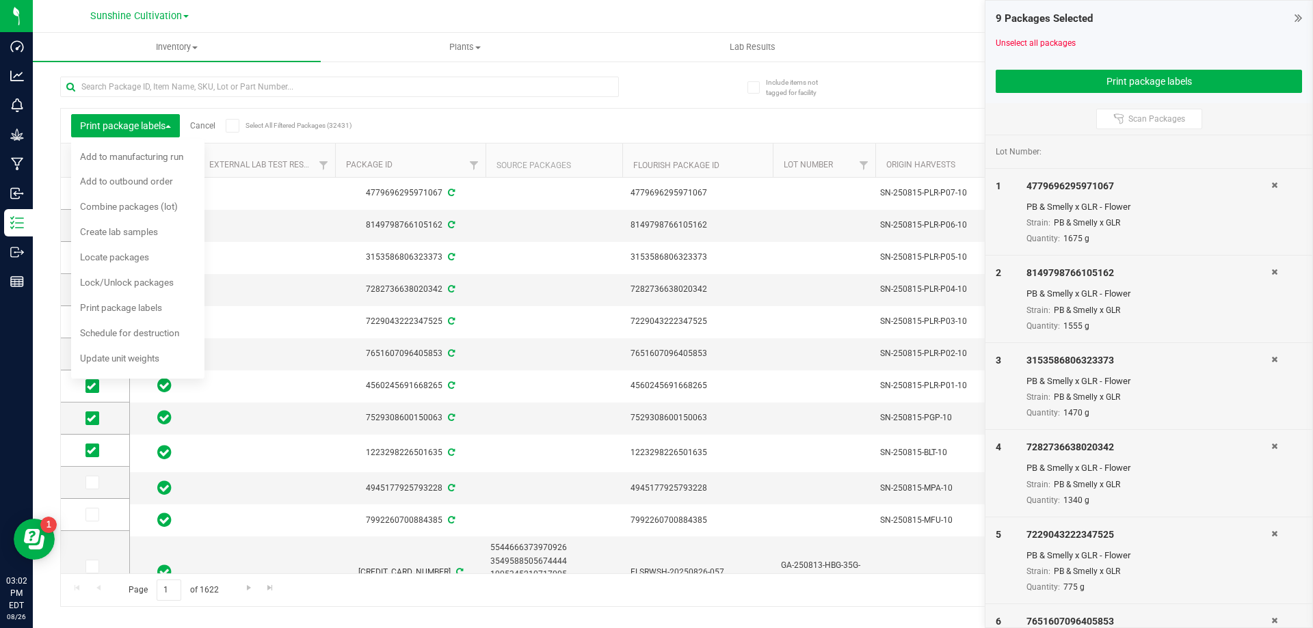
click at [1271, 188] on icon at bounding box center [1274, 185] width 6 height 8
click at [1271, 187] on icon at bounding box center [1274, 185] width 6 height 8
click at [1271, 268] on icon at bounding box center [1274, 272] width 6 height 8
click at [1271, 187] on icon at bounding box center [1274, 185] width 6 height 8
click at [1263, 187] on div "7229043222347525" at bounding box center [1148, 186] width 245 height 14
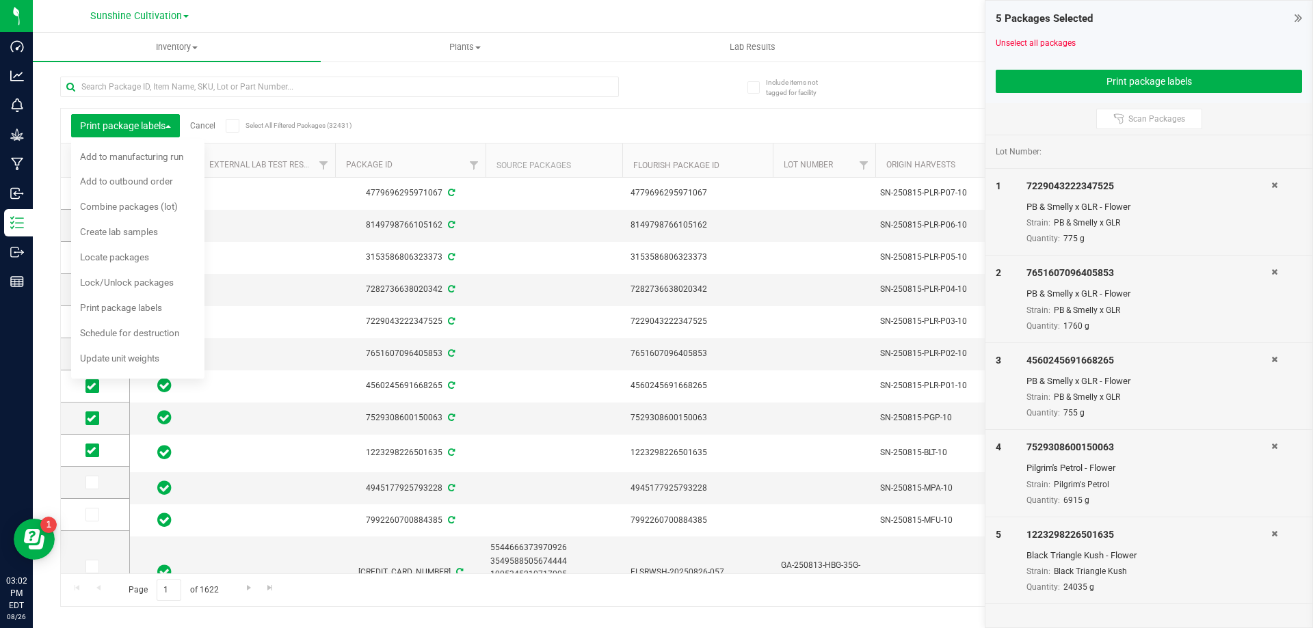
click at [1274, 187] on icon at bounding box center [1274, 185] width 6 height 8
click at [1274, 268] on icon at bounding box center [1274, 272] width 6 height 8
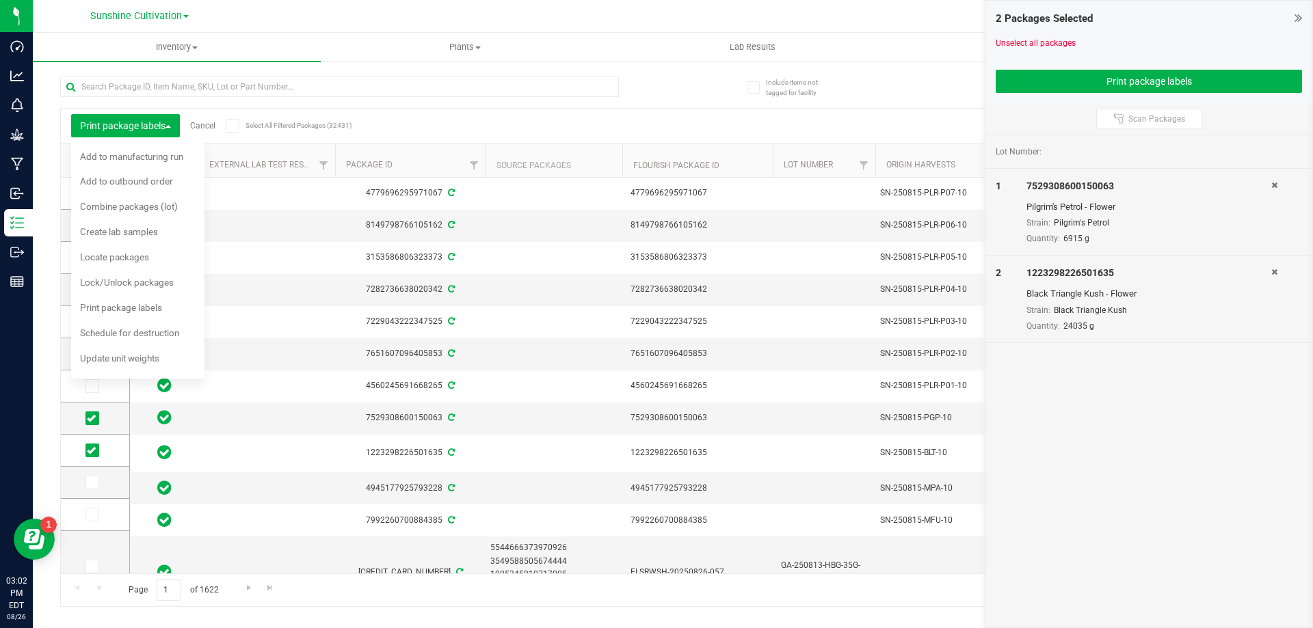
click at [1274, 187] on icon at bounding box center [1274, 185] width 6 height 8
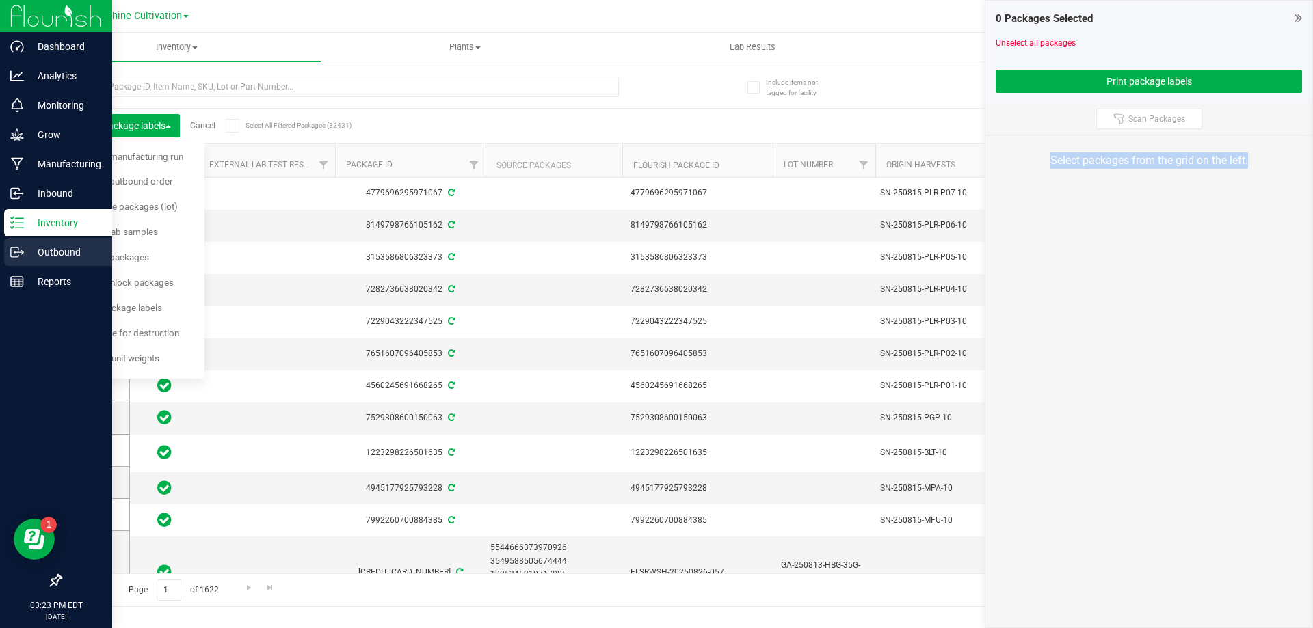
click at [71, 248] on p "Outbound" at bounding box center [65, 252] width 82 height 16
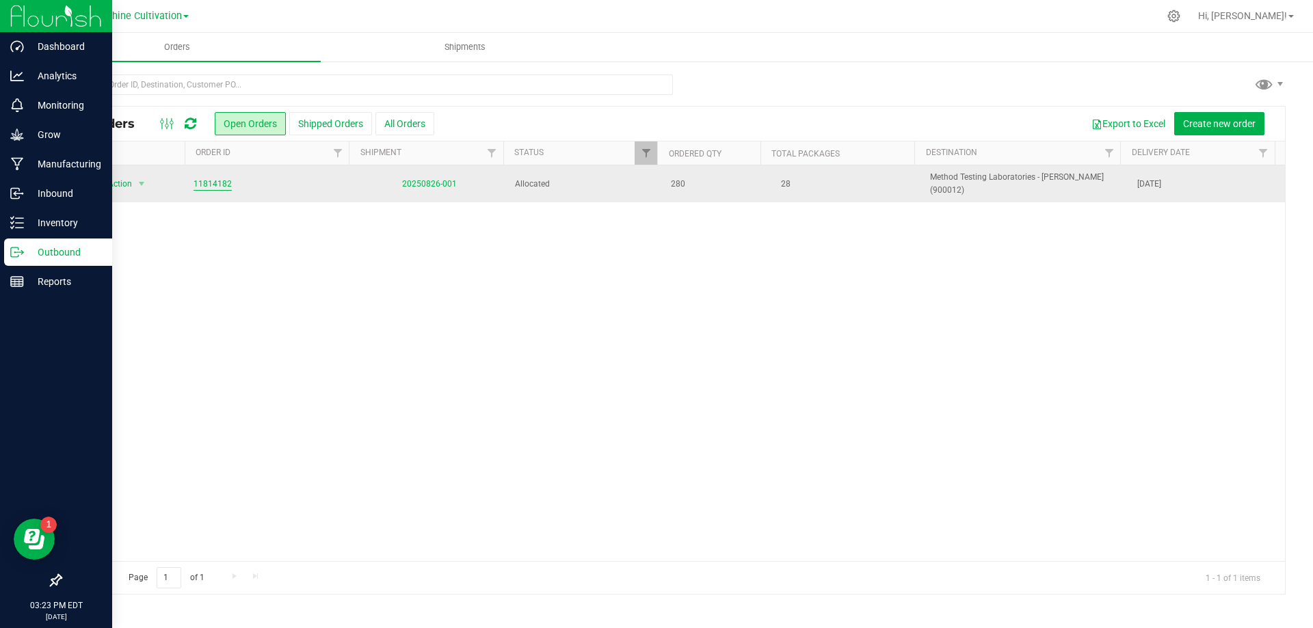
click at [222, 179] on link "11814182" at bounding box center [212, 184] width 38 height 13
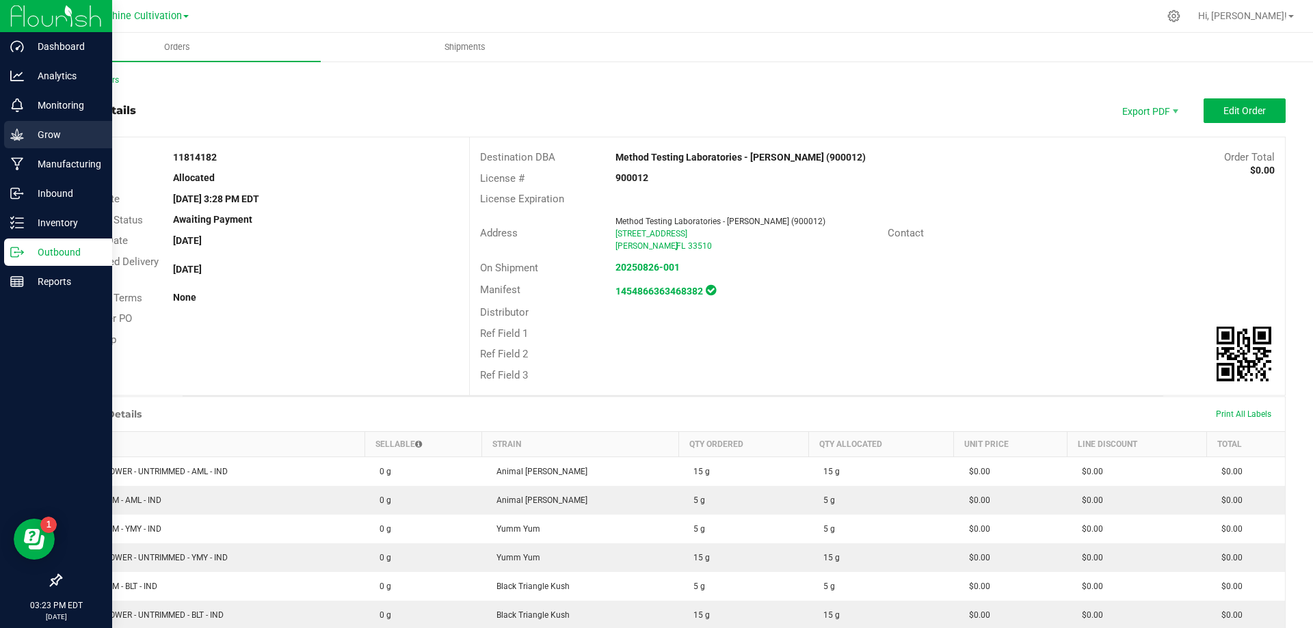
click at [34, 141] on p "Grow" at bounding box center [65, 134] width 82 height 16
